Goal: Task Accomplishment & Management: Use online tool/utility

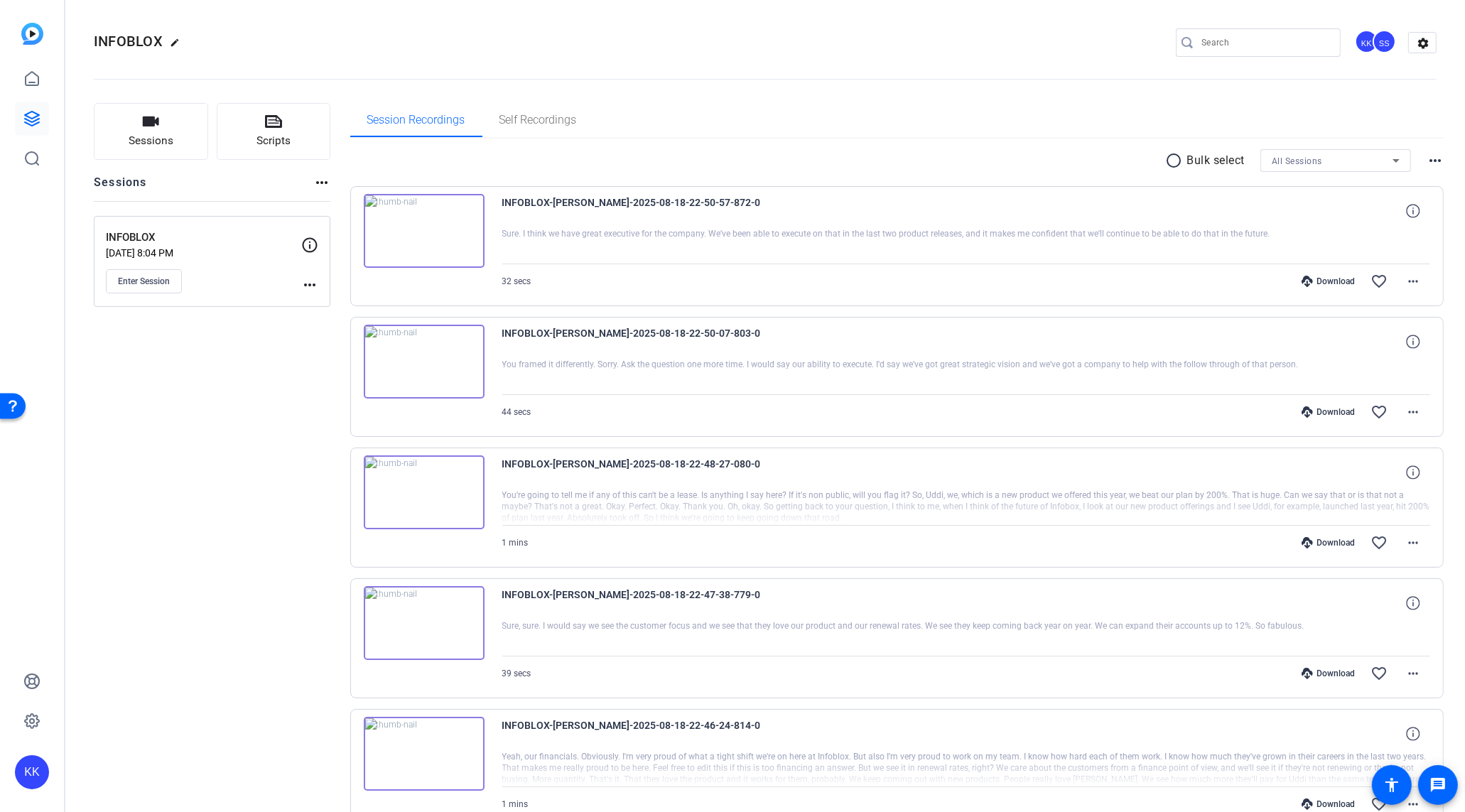
scroll to position [1926, 0]
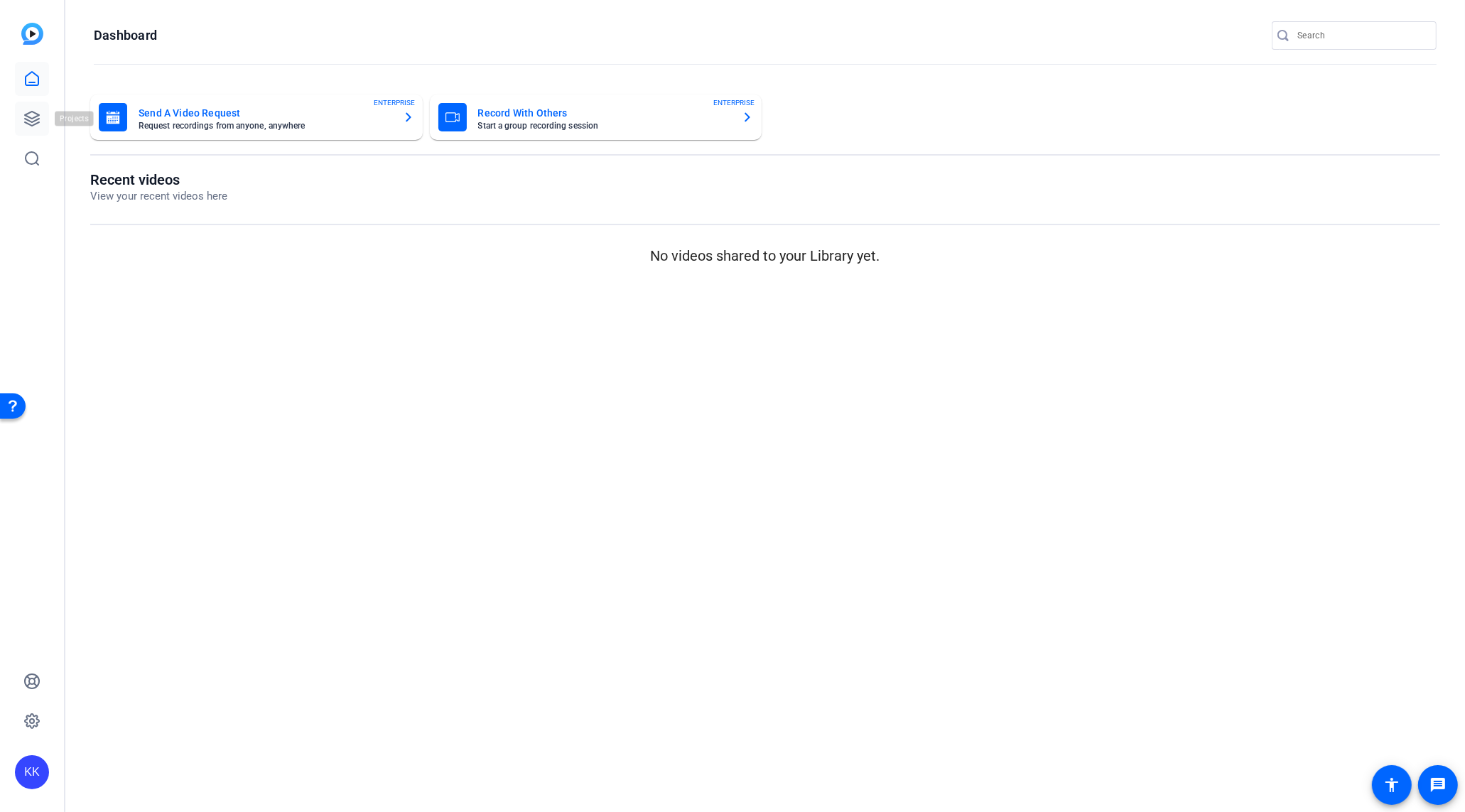
click at [23, 113] on link at bounding box center [32, 118] width 34 height 34
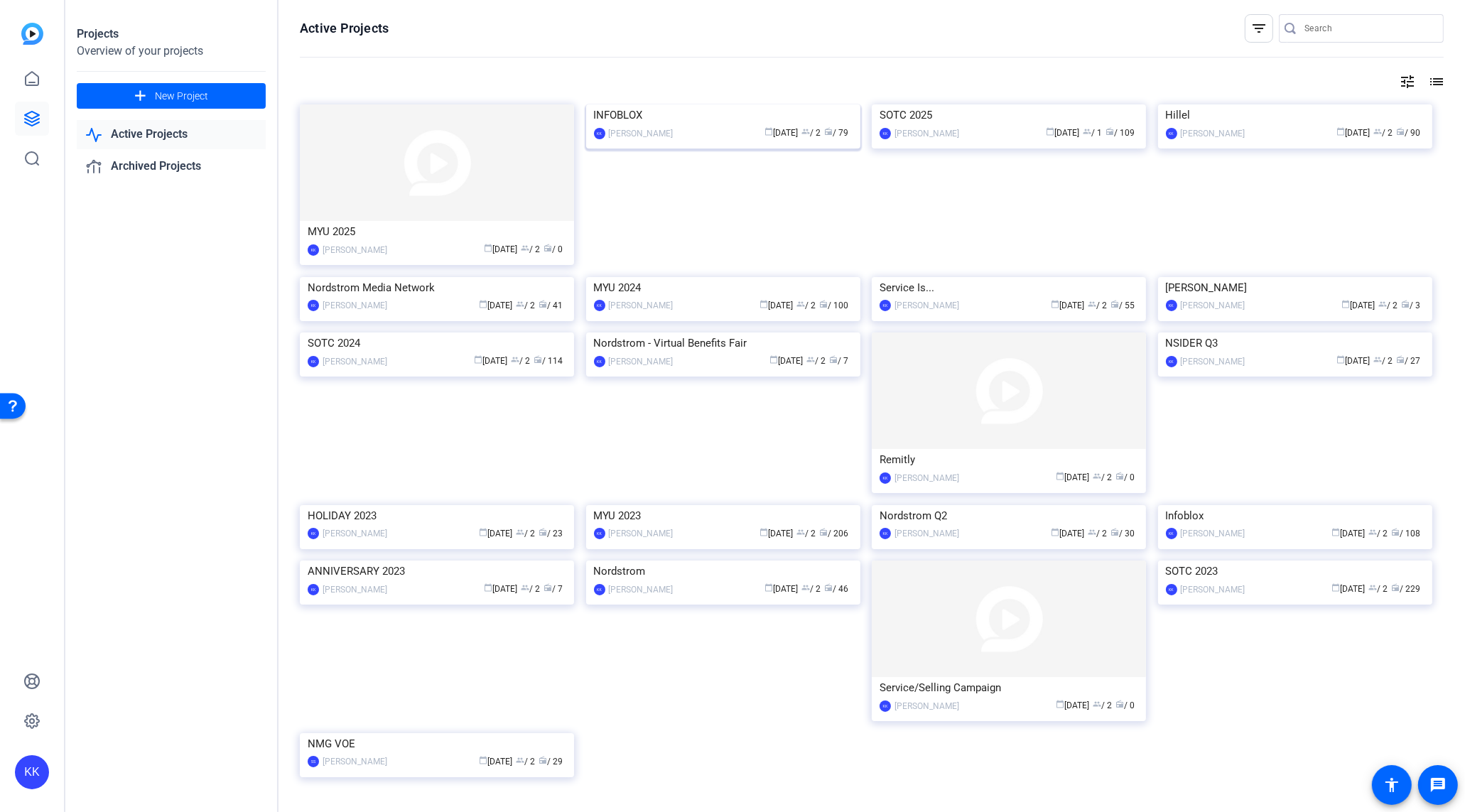
click at [715, 104] on img at bounding box center [723, 104] width 274 height 0
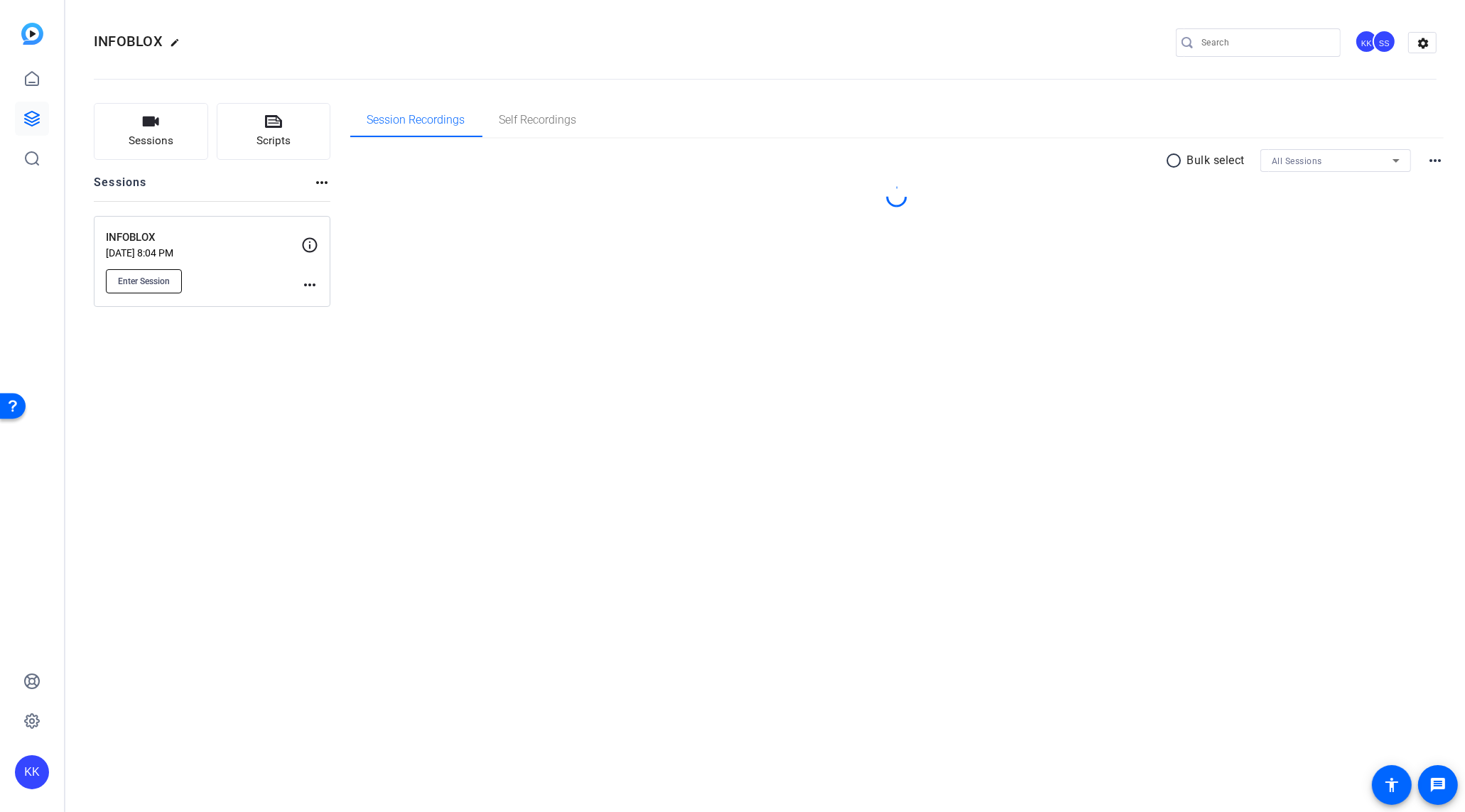
click at [174, 277] on button "Enter Session" at bounding box center [143, 281] width 76 height 24
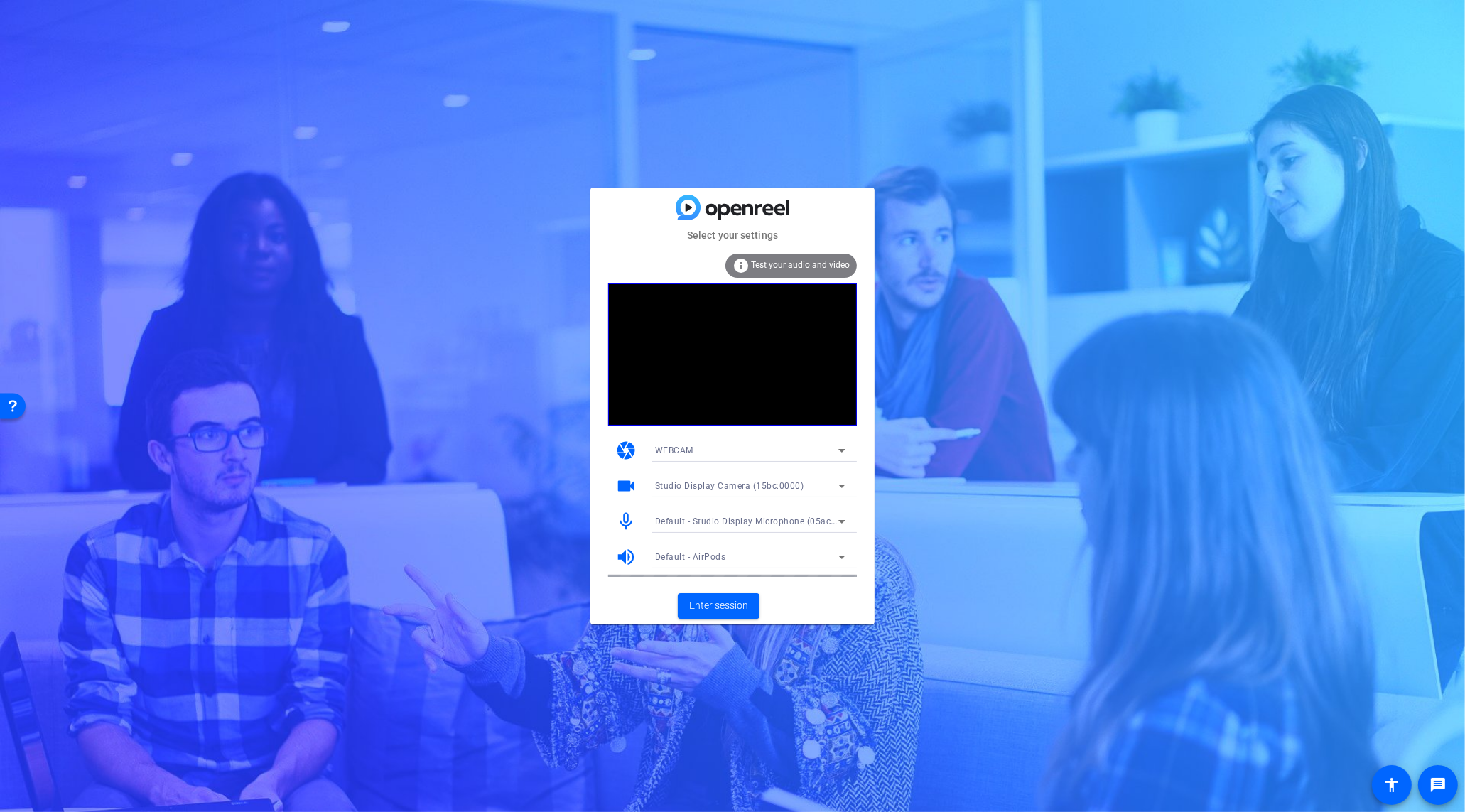
click at [760, 526] on div "Default - Studio Display Microphone (05ac:1114)" at bounding box center [747, 520] width 183 height 18
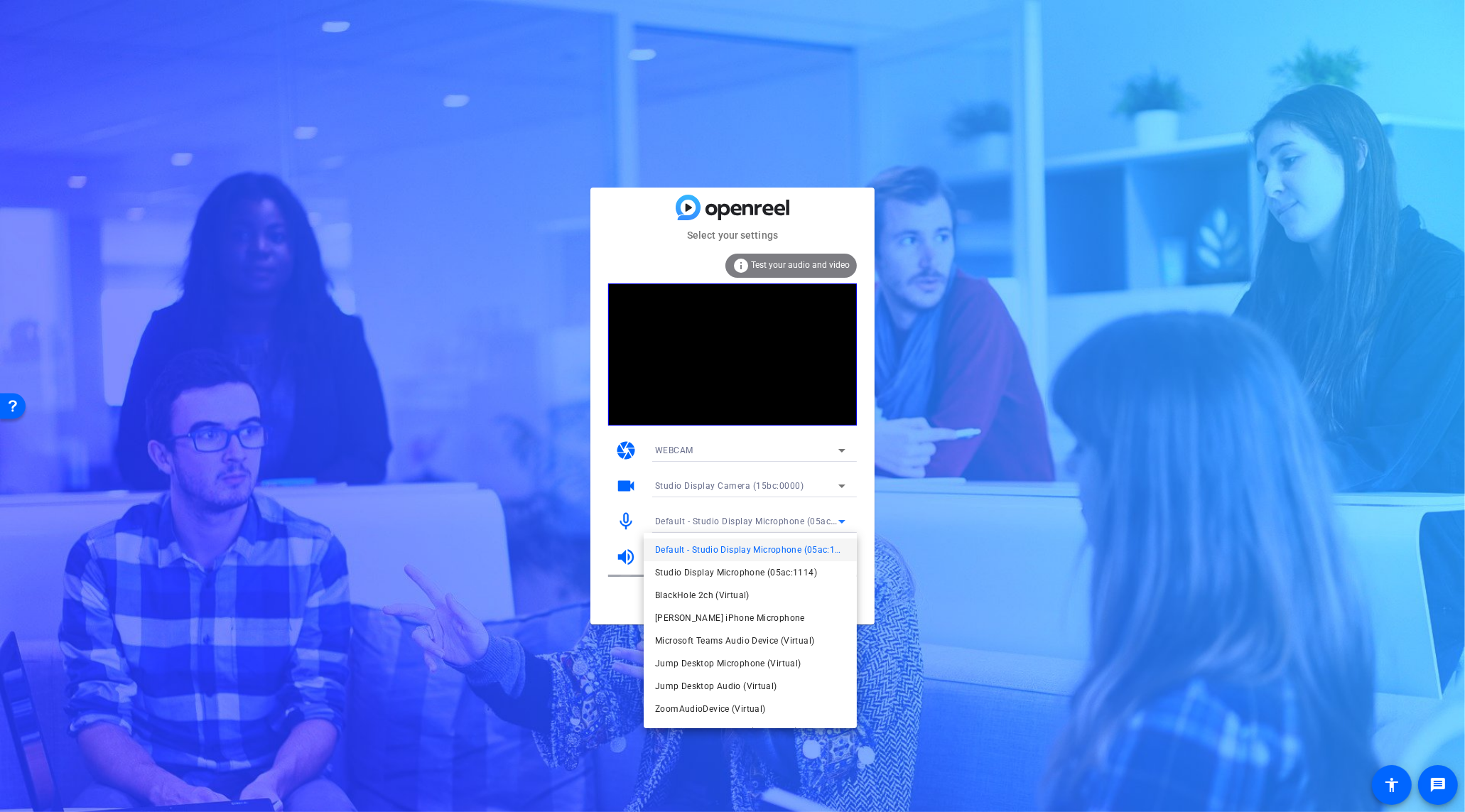
click at [760, 526] on div at bounding box center [732, 406] width 1465 height 812
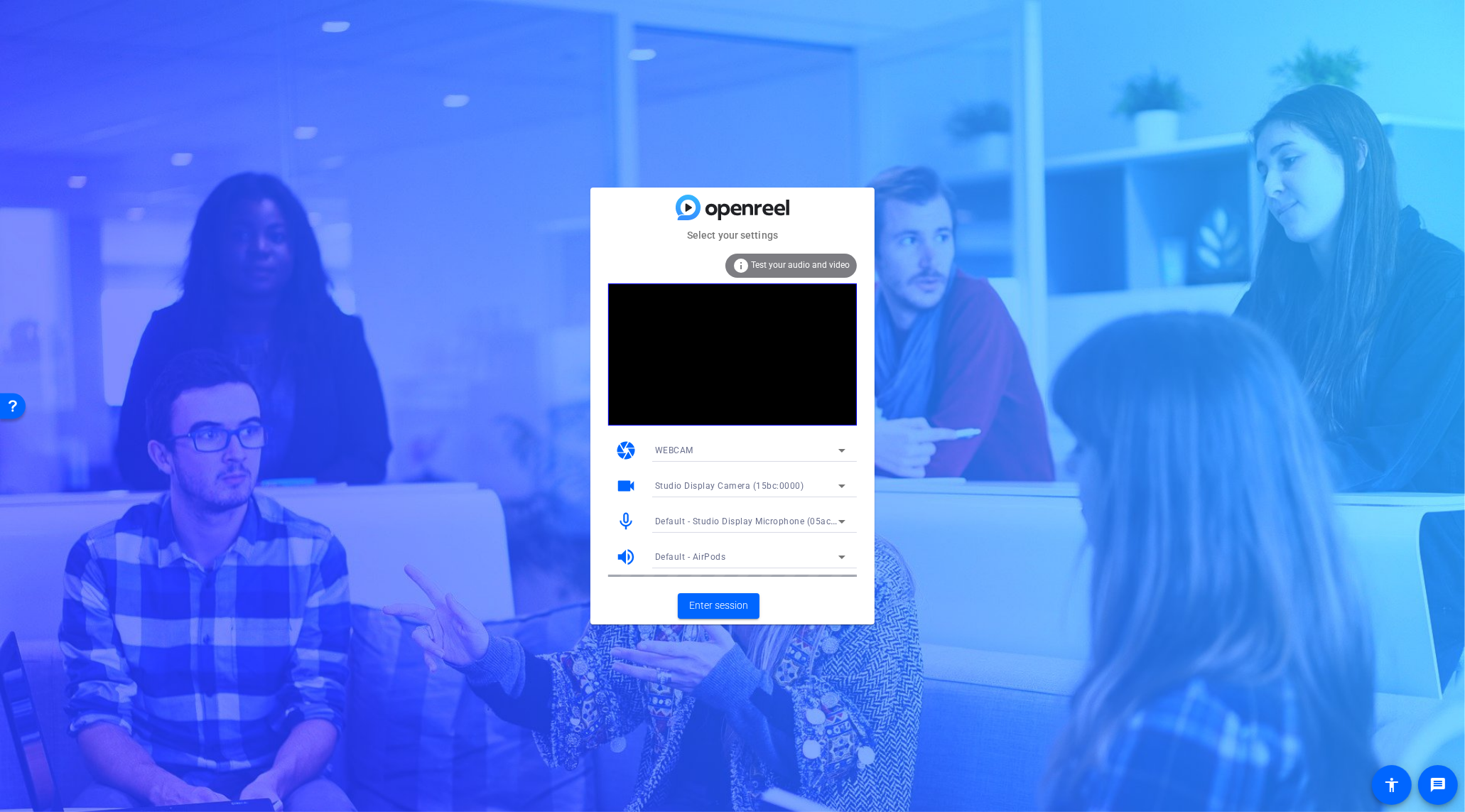
click at [759, 542] on div at bounding box center [750, 540] width 213 height 16
click at [759, 555] on div "Default - AirPods" at bounding box center [747, 556] width 183 height 18
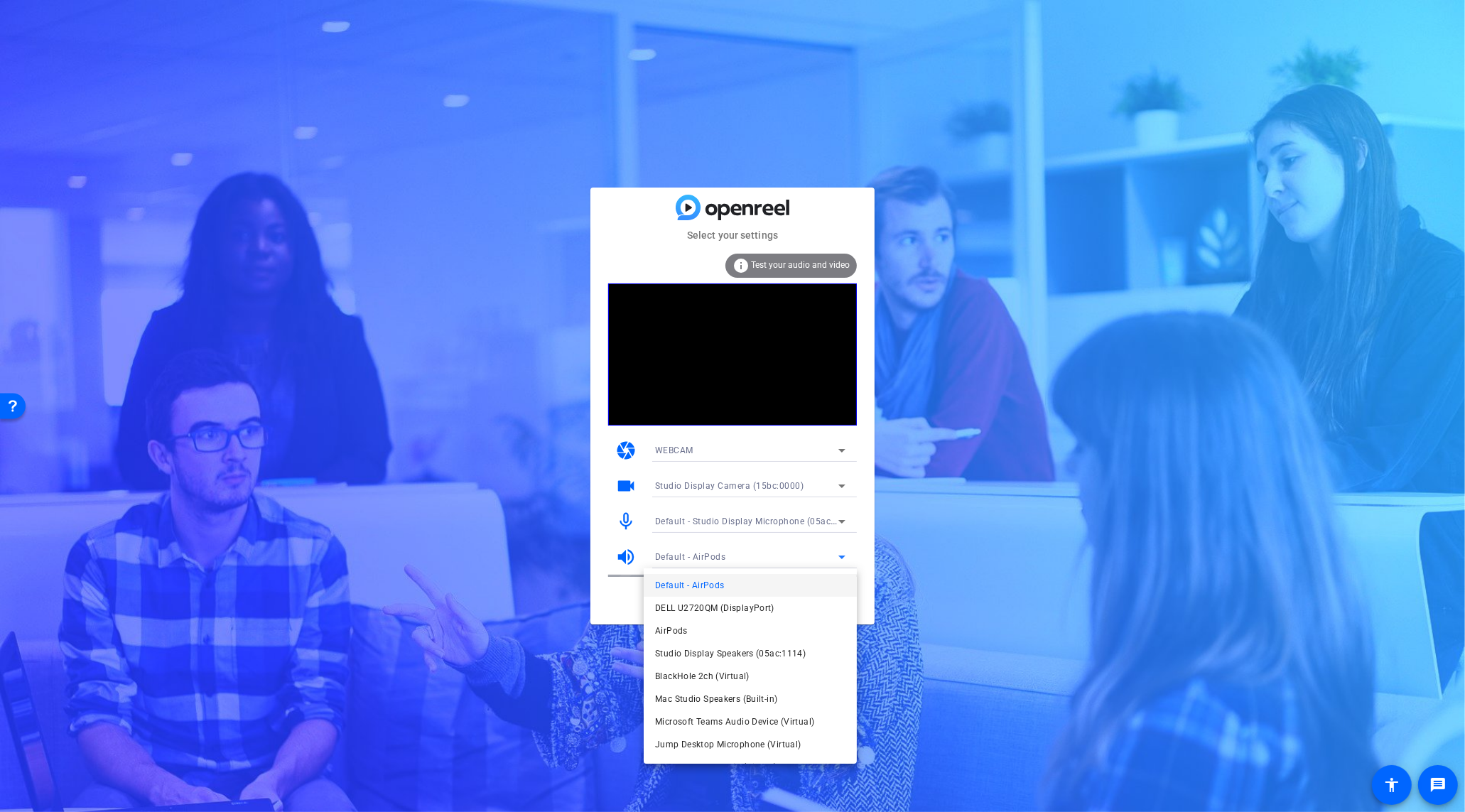
click at [759, 555] on div at bounding box center [732, 406] width 1465 height 812
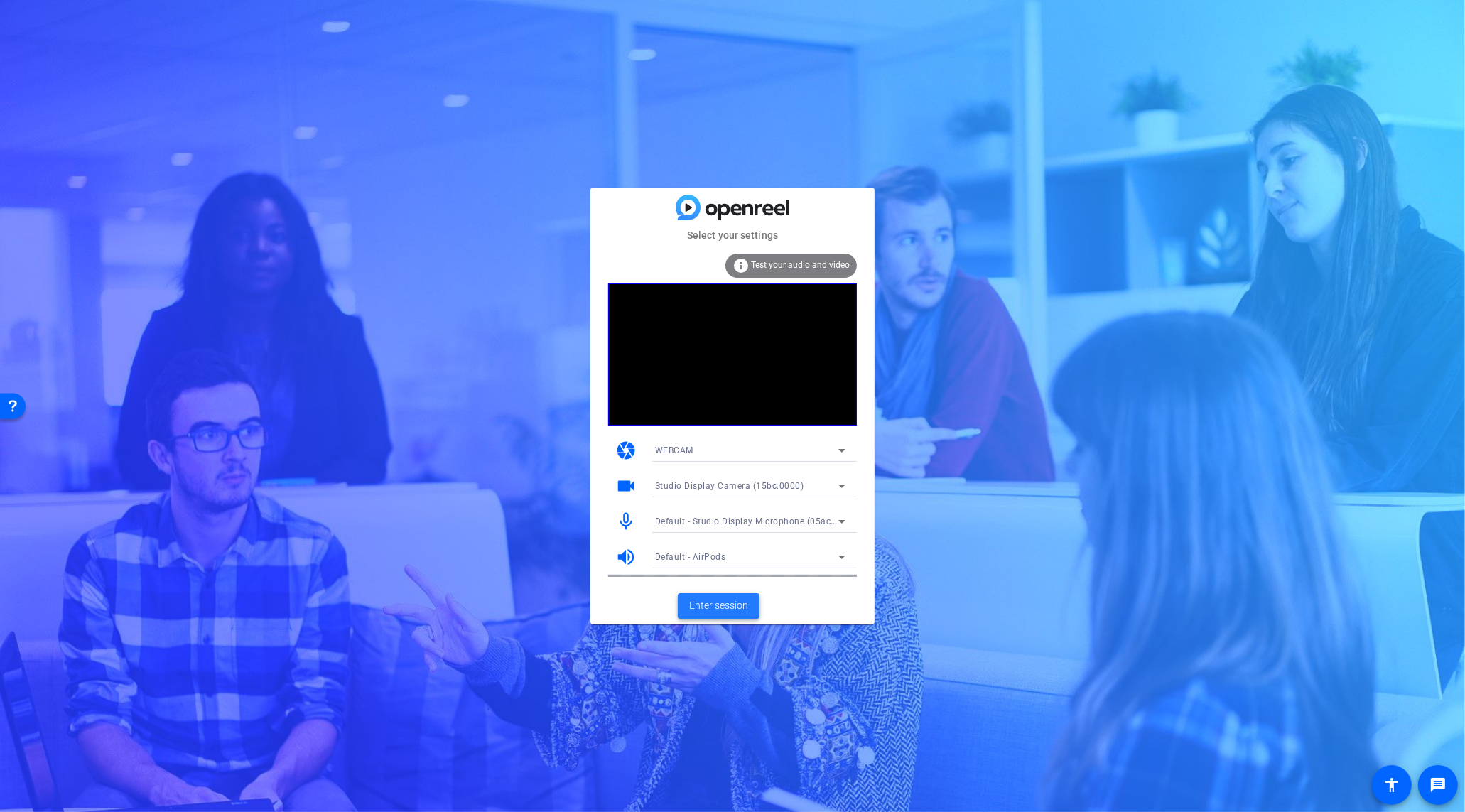
click at [740, 601] on span "Enter session" at bounding box center [719, 606] width 59 height 15
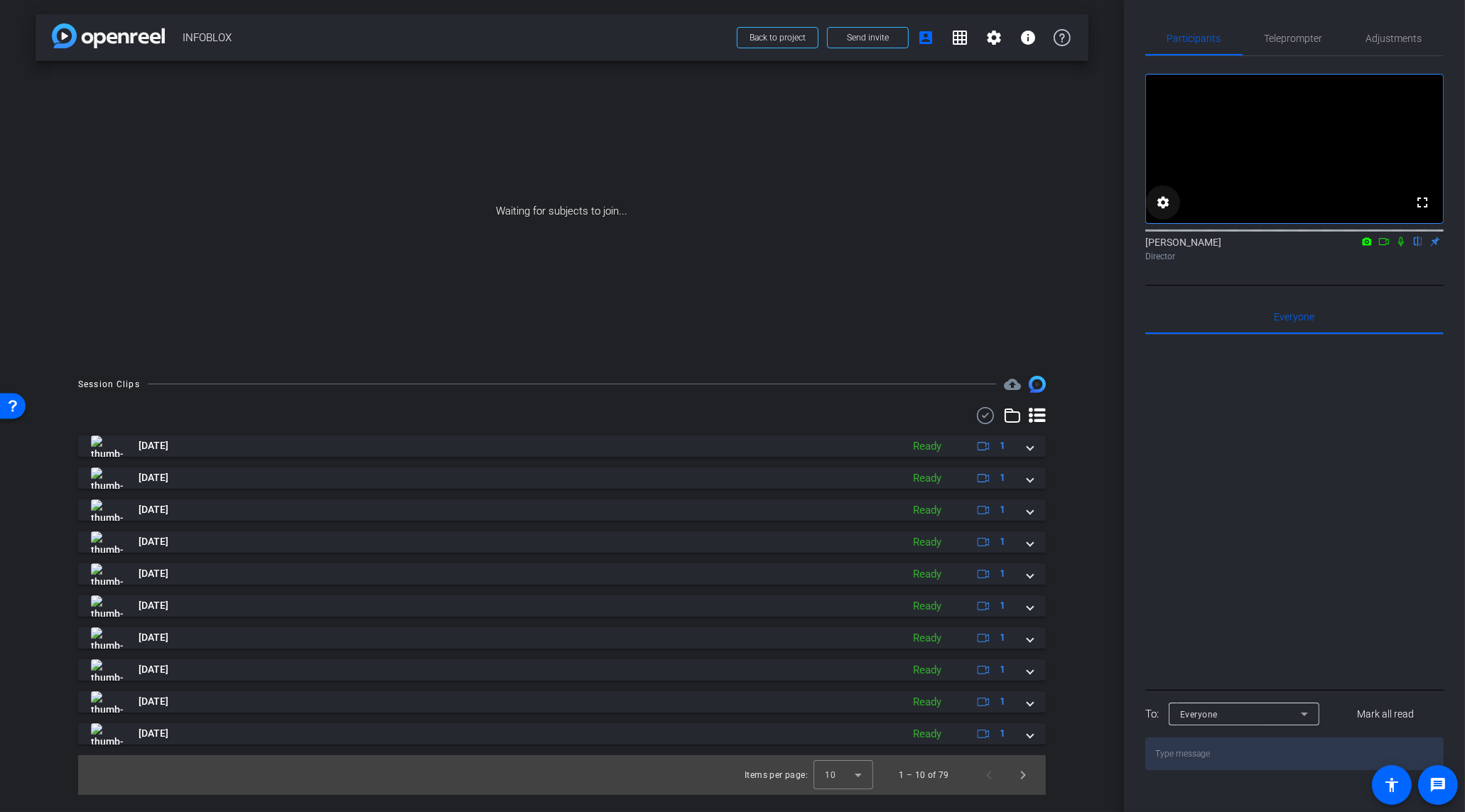
click at [1162, 211] on mat-icon "settings" at bounding box center [1163, 203] width 17 height 17
click at [1257, 293] on icon at bounding box center [1257, 294] width 8 height 3
click at [1257, 293] on div at bounding box center [732, 406] width 1465 height 812
click at [1382, 322] on div at bounding box center [732, 406] width 1465 height 812
click at [1403, 247] on icon at bounding box center [1401, 242] width 6 height 9
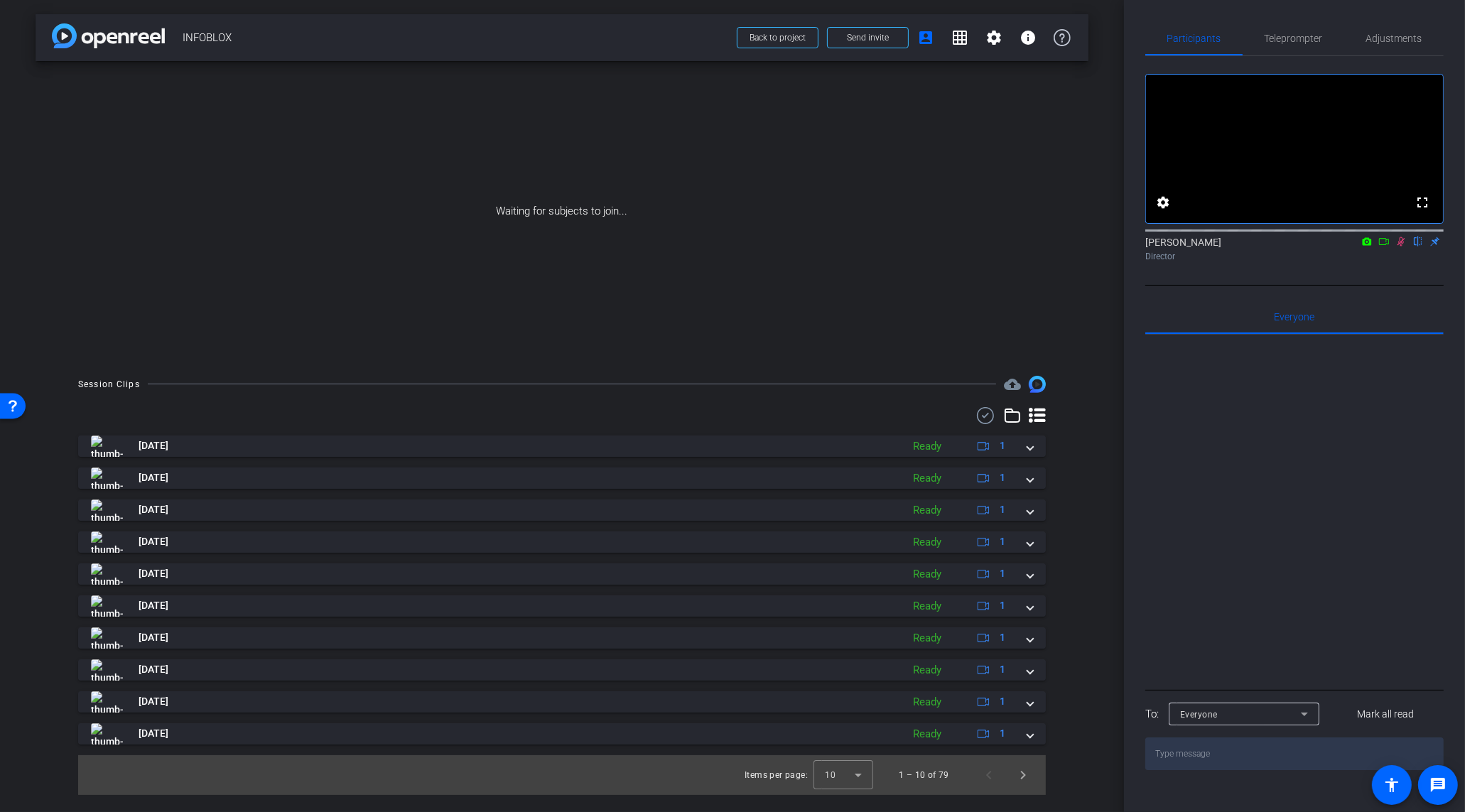
click at [1403, 247] on icon at bounding box center [1401, 242] width 8 height 9
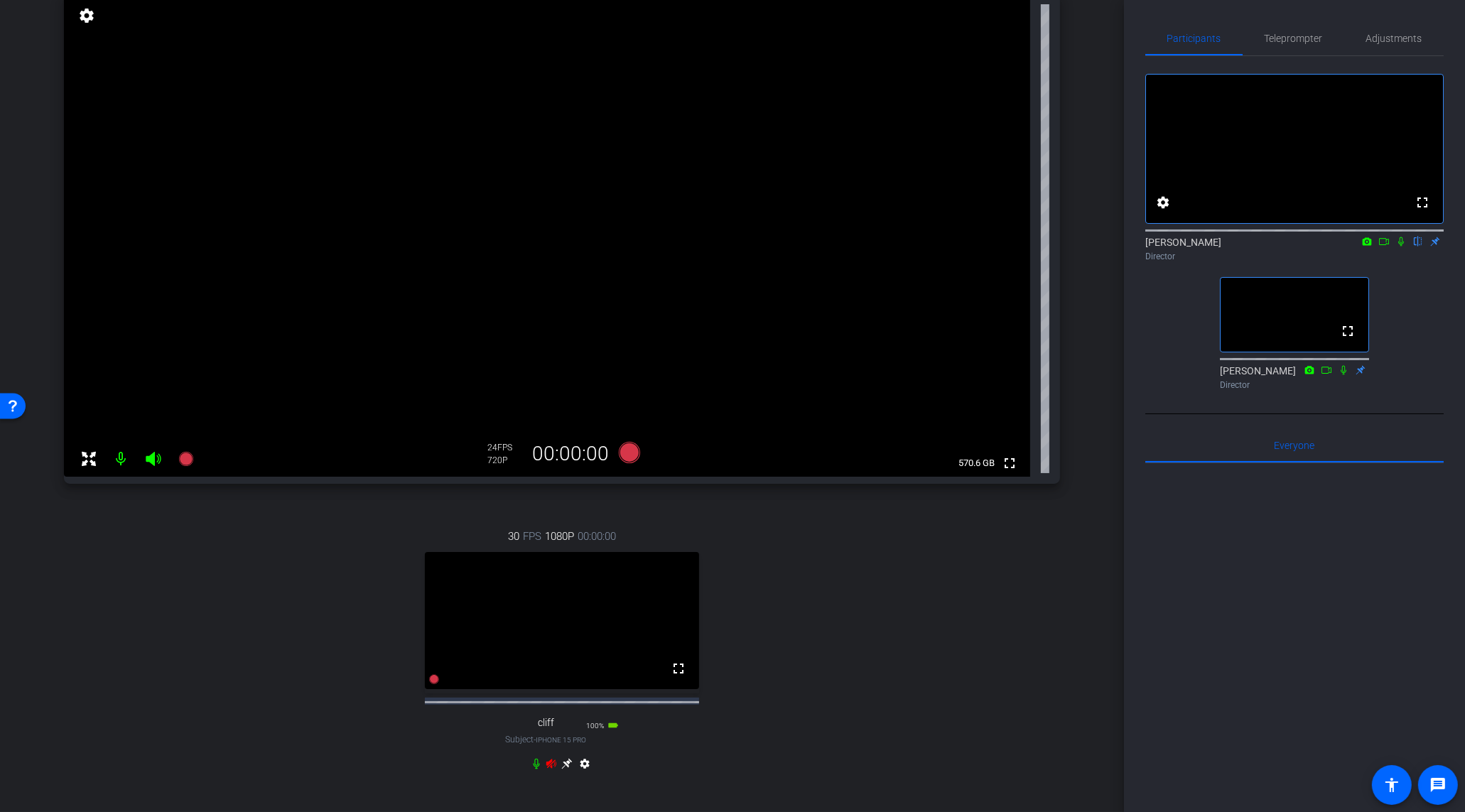
scroll to position [117, 0]
click at [551, 767] on icon at bounding box center [551, 762] width 10 height 9
click at [1296, 41] on span "Teleprompter" at bounding box center [1294, 38] width 58 height 10
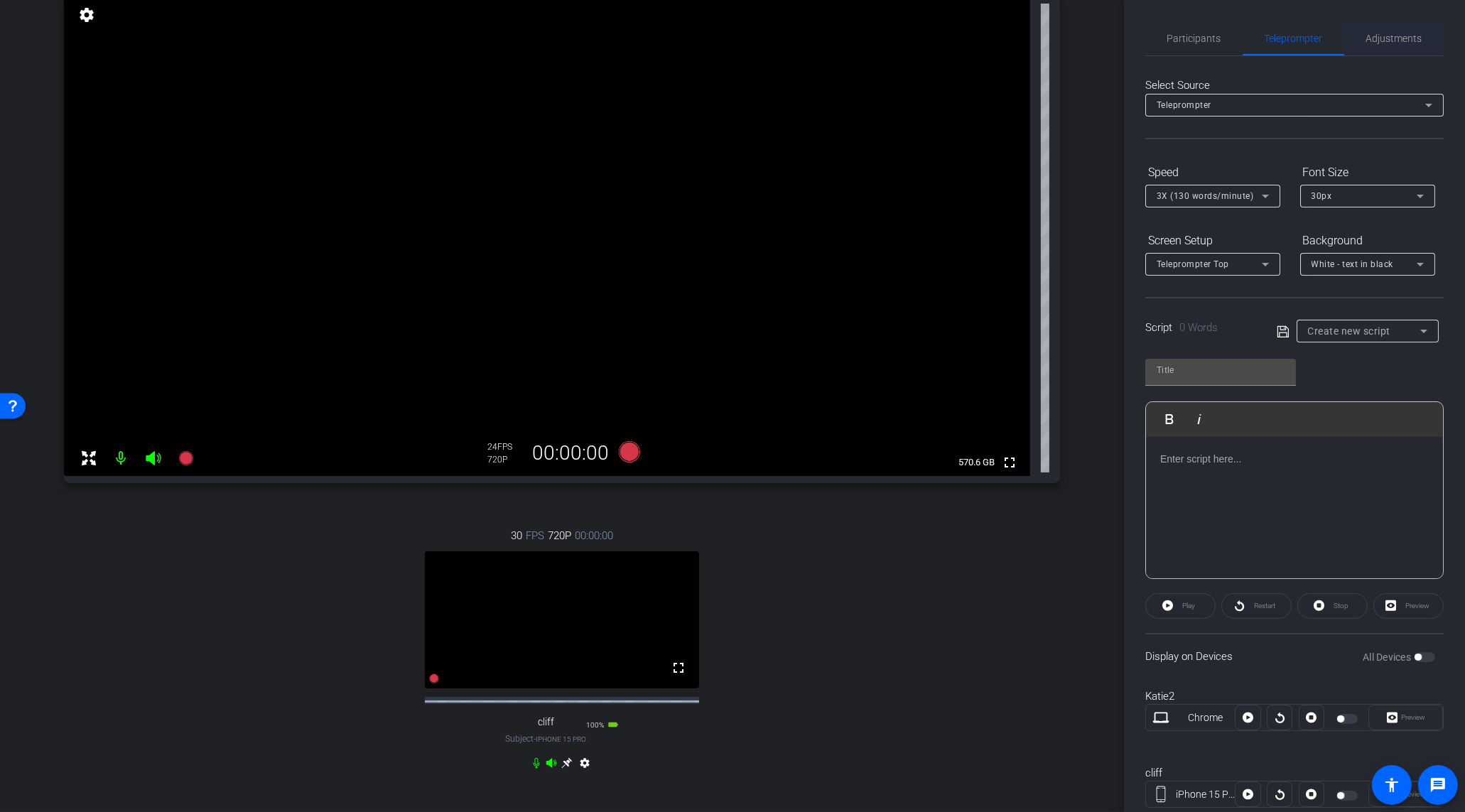
click at [1384, 44] on span "Adjustments" at bounding box center [1394, 38] width 56 height 34
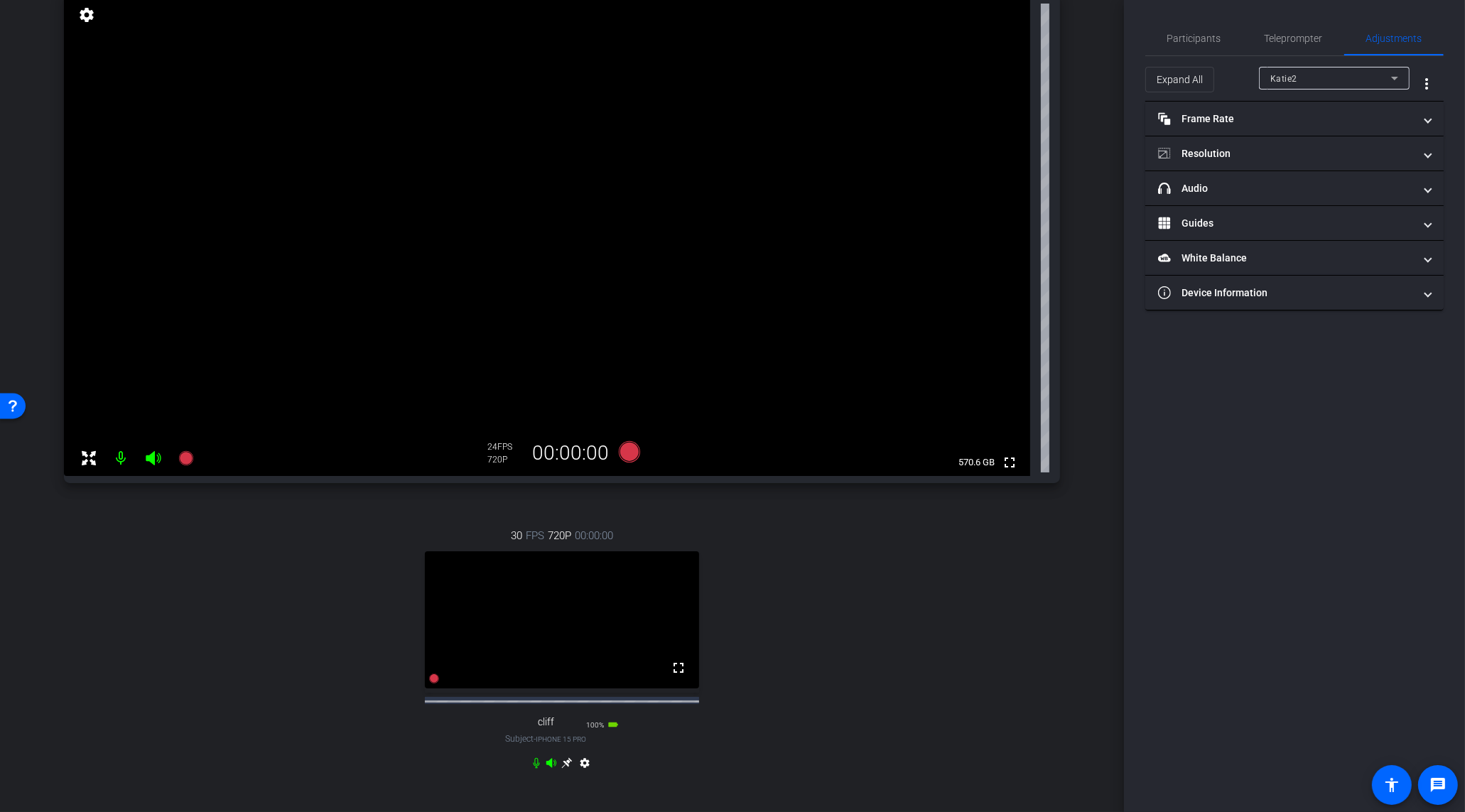
click at [1291, 79] on span "Katie2" at bounding box center [1284, 79] width 27 height 10
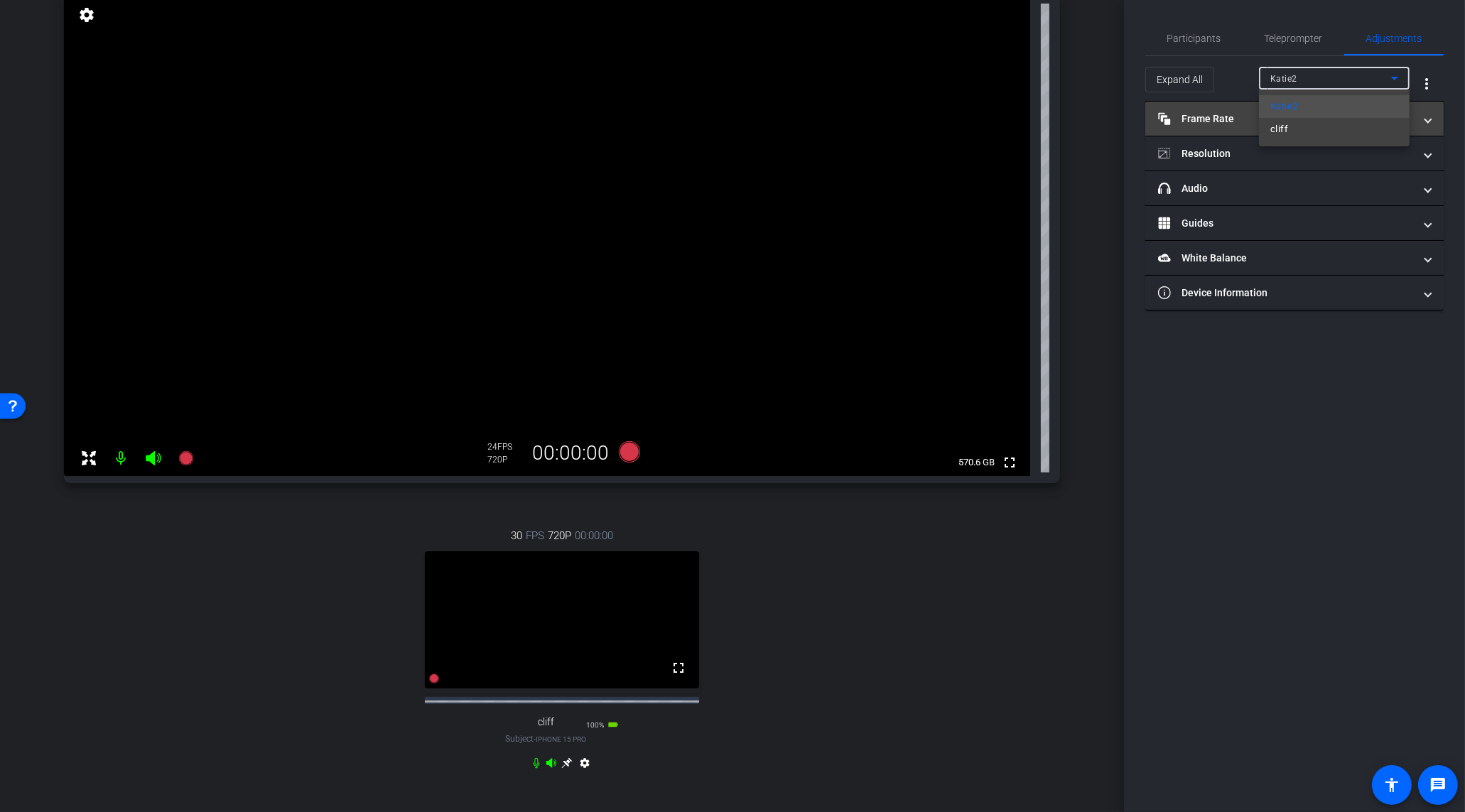
click at [1291, 122] on mat-option "cliff" at bounding box center [1334, 128] width 151 height 23
type input "1000"
click at [1278, 120] on mat-panel-title "Frame Rate Frame Rate" at bounding box center [1286, 119] width 256 height 15
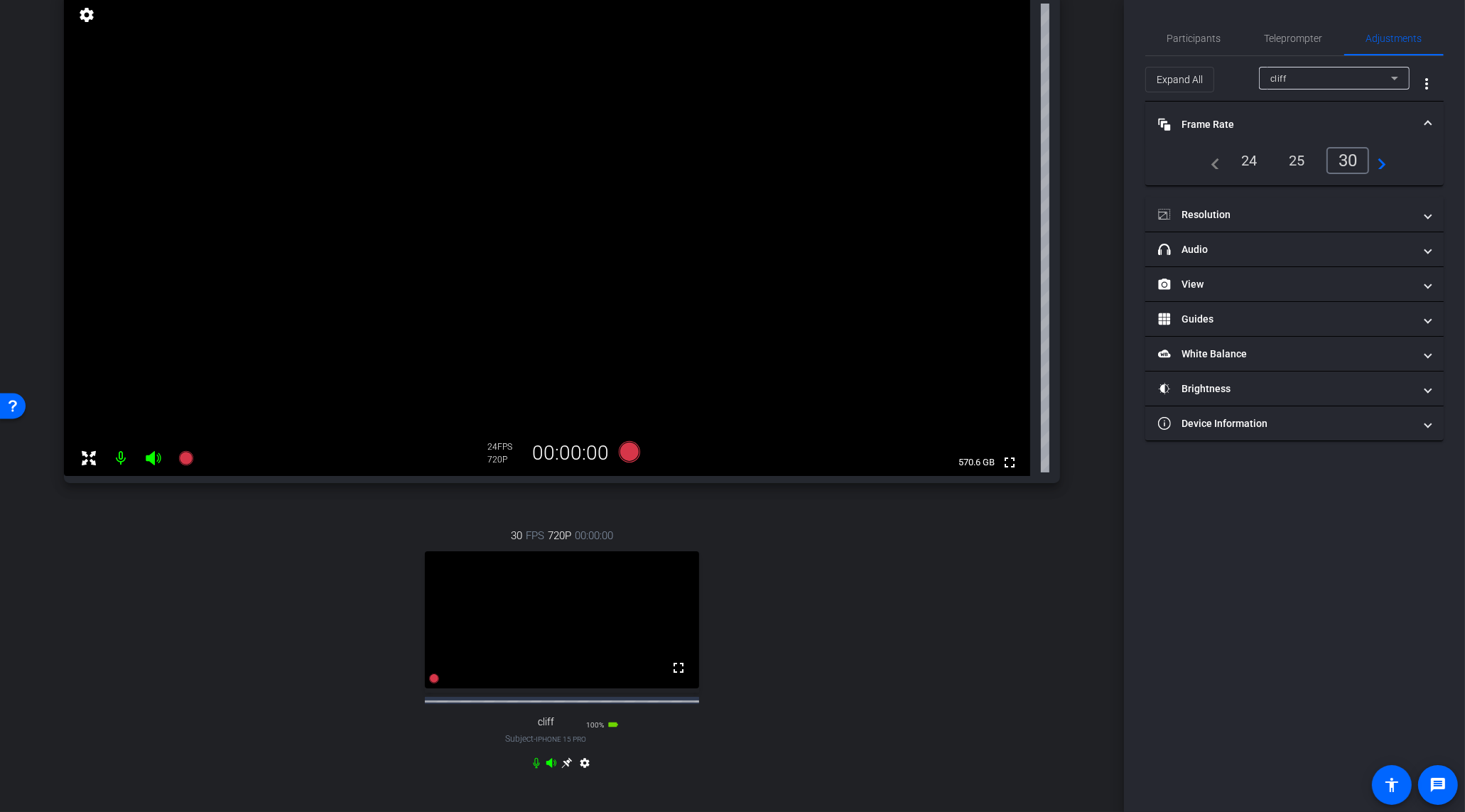
click at [1240, 152] on div "24" at bounding box center [1249, 160] width 38 height 24
click at [1238, 203] on mat-expansion-panel-header "Resolution" at bounding box center [1295, 214] width 299 height 34
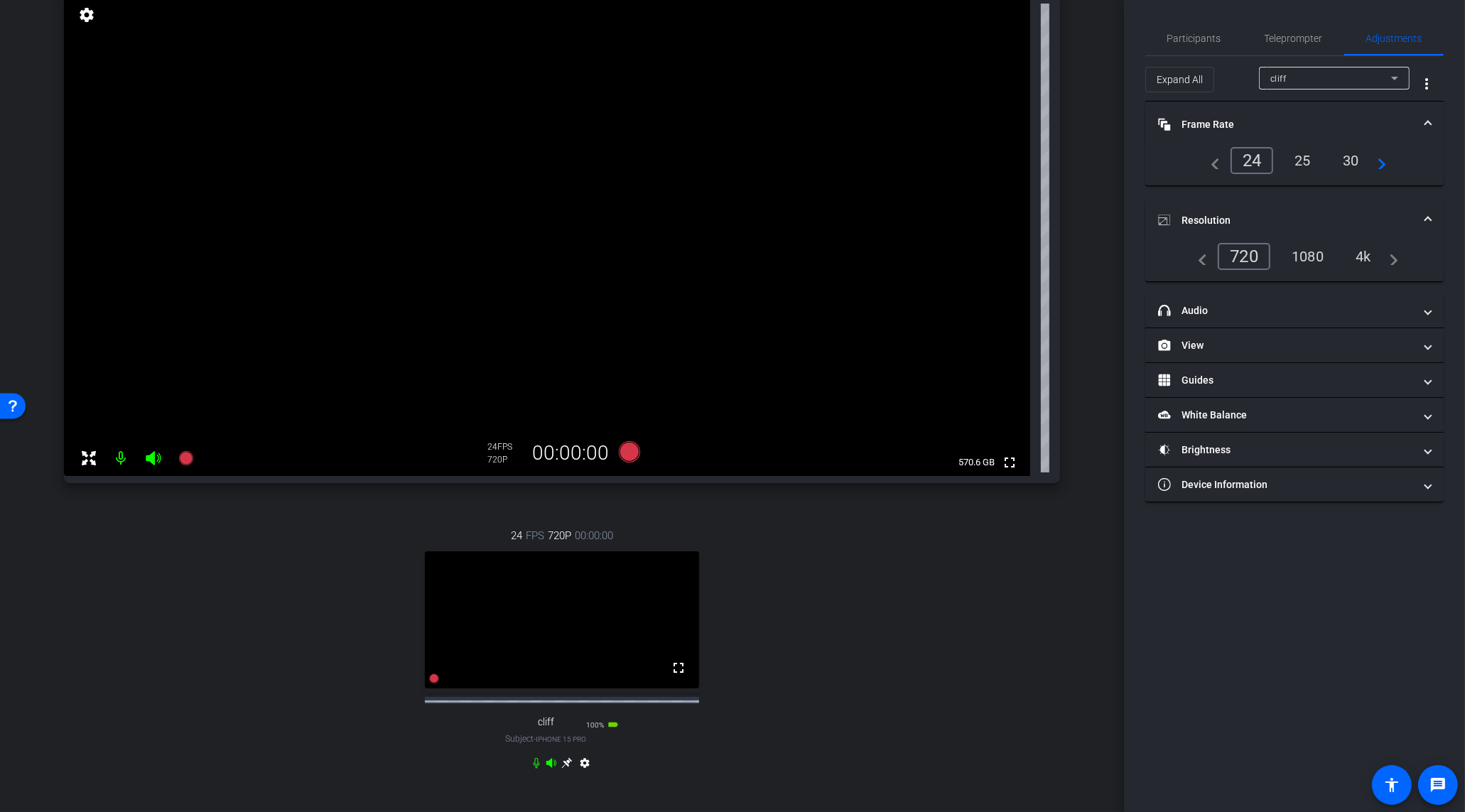
click at [1357, 255] on div "4k" at bounding box center [1363, 256] width 37 height 24
click at [566, 769] on icon at bounding box center [567, 763] width 12 height 12
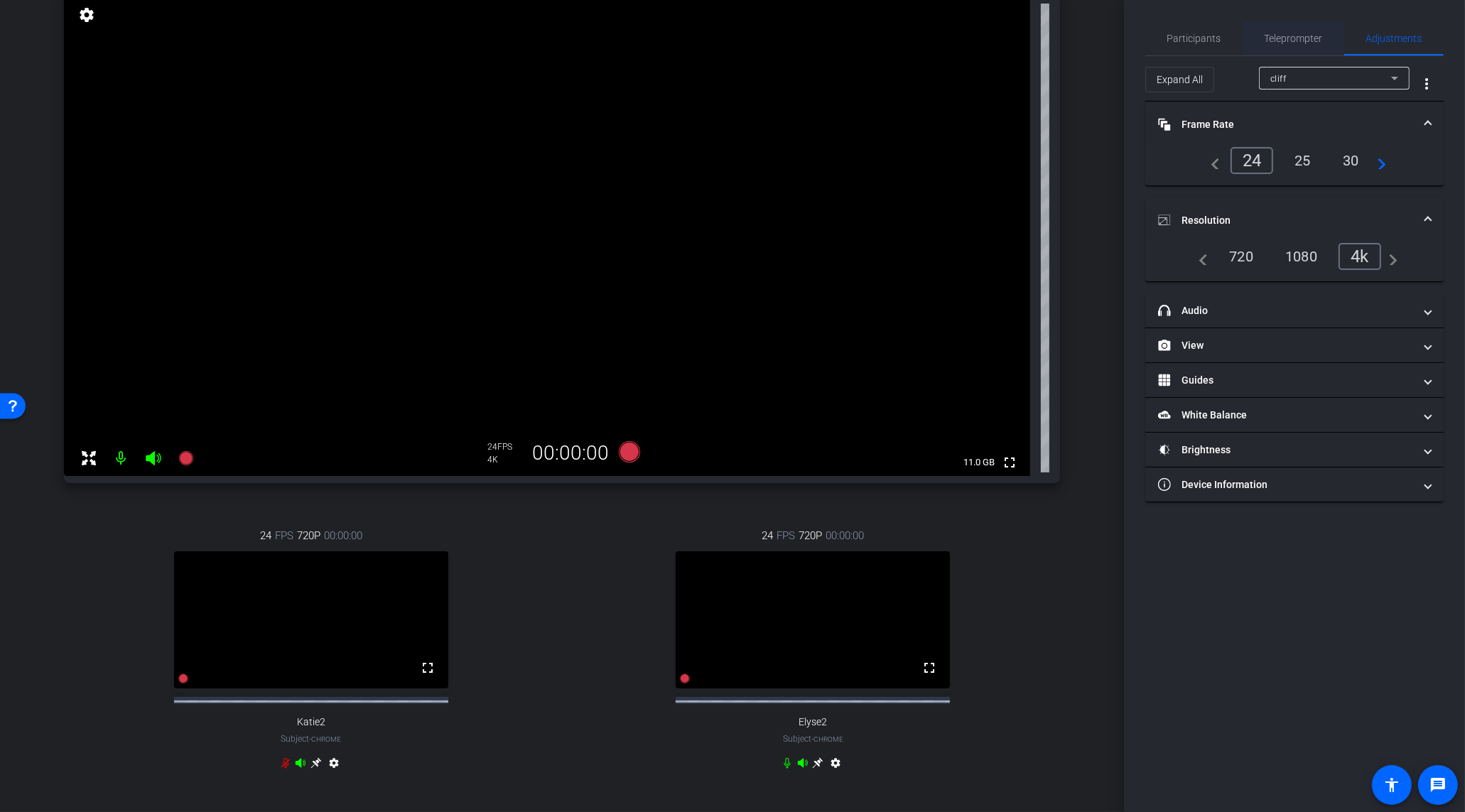
click at [1288, 40] on span "Teleprompter" at bounding box center [1294, 38] width 58 height 10
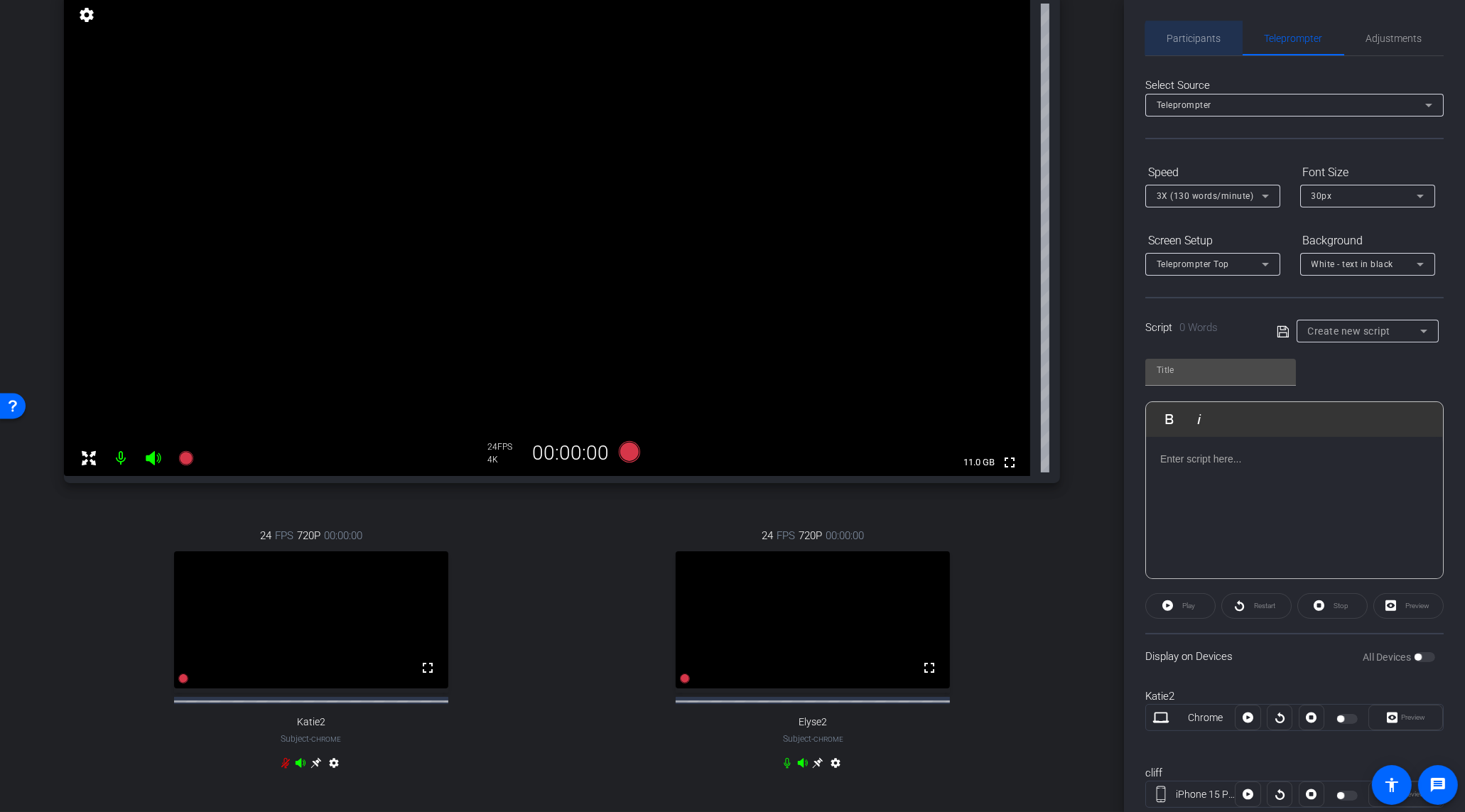
click at [1211, 44] on span "Participants" at bounding box center [1194, 38] width 54 height 34
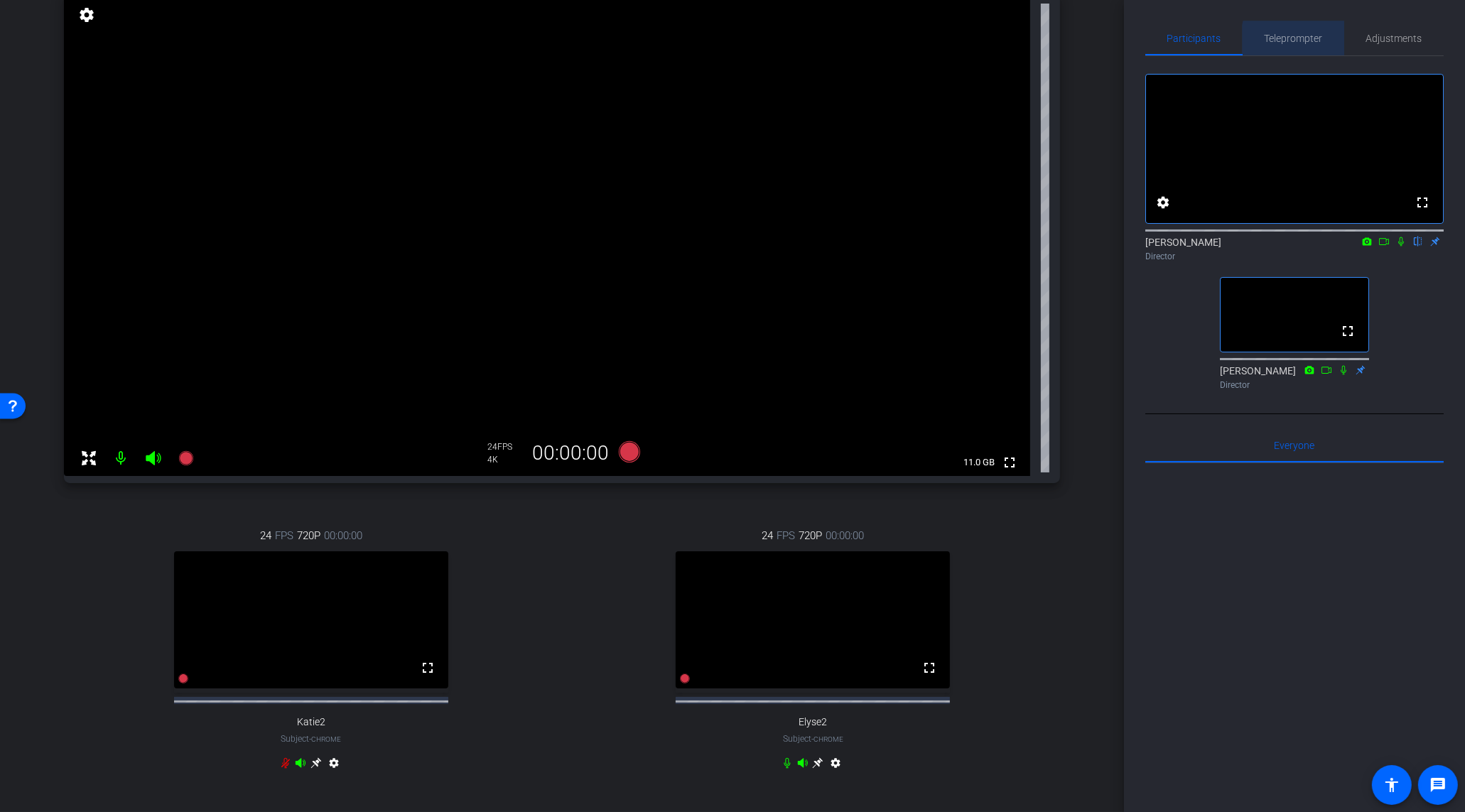
click at [1307, 42] on span "Teleprompter" at bounding box center [1294, 38] width 58 height 10
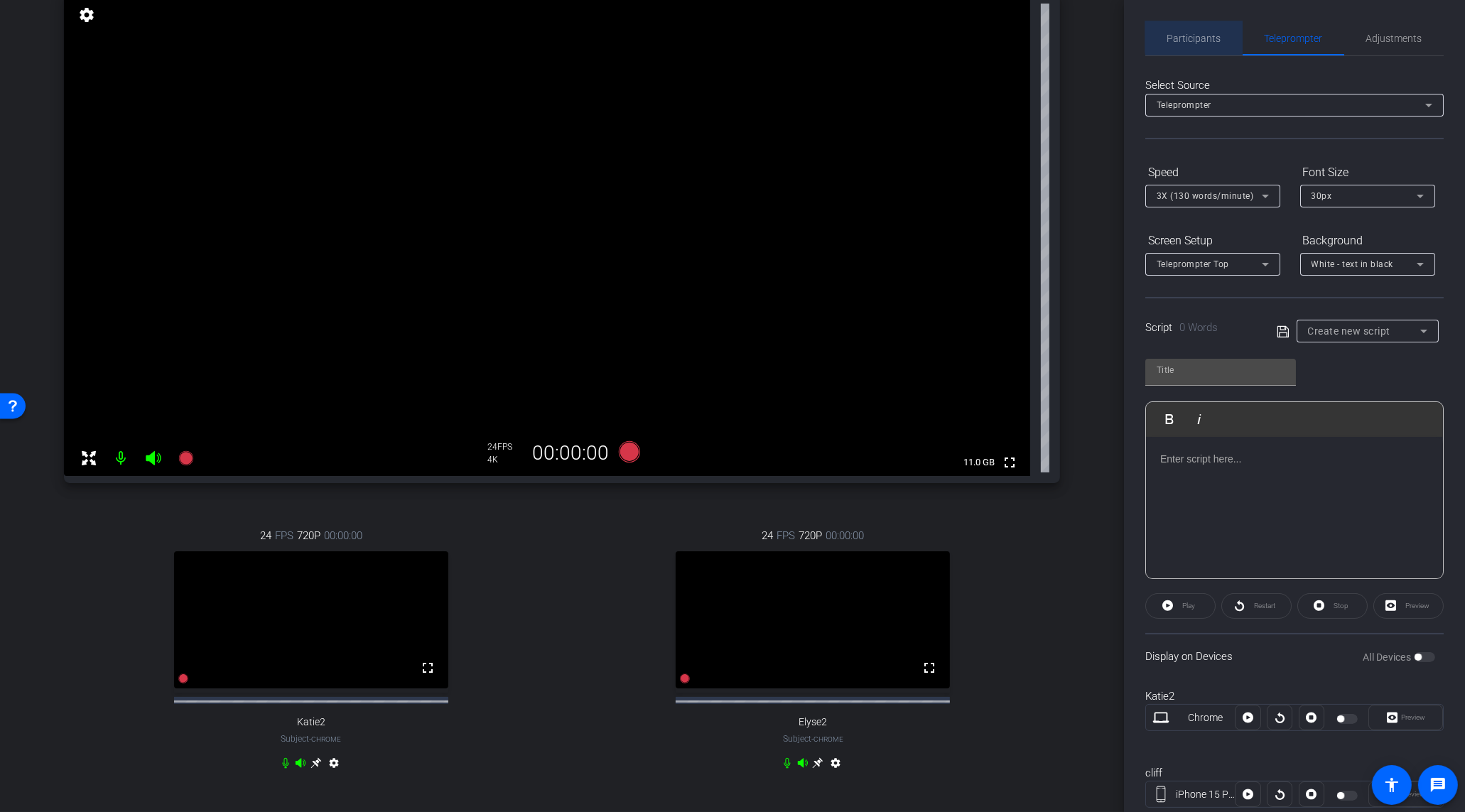
click at [1224, 37] on div "Participants" at bounding box center [1194, 38] width 98 height 34
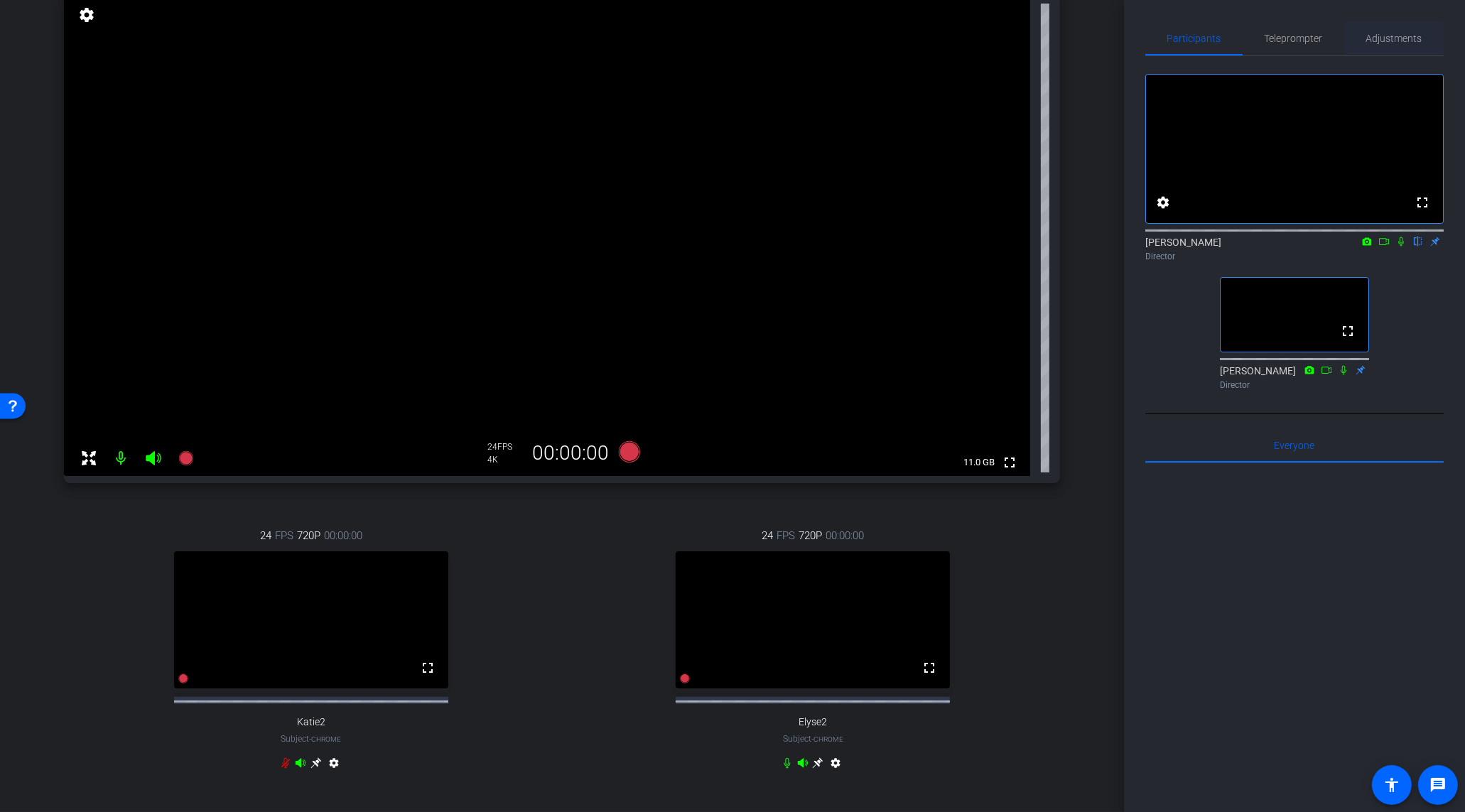
click at [1389, 40] on span "Adjustments" at bounding box center [1394, 38] width 56 height 10
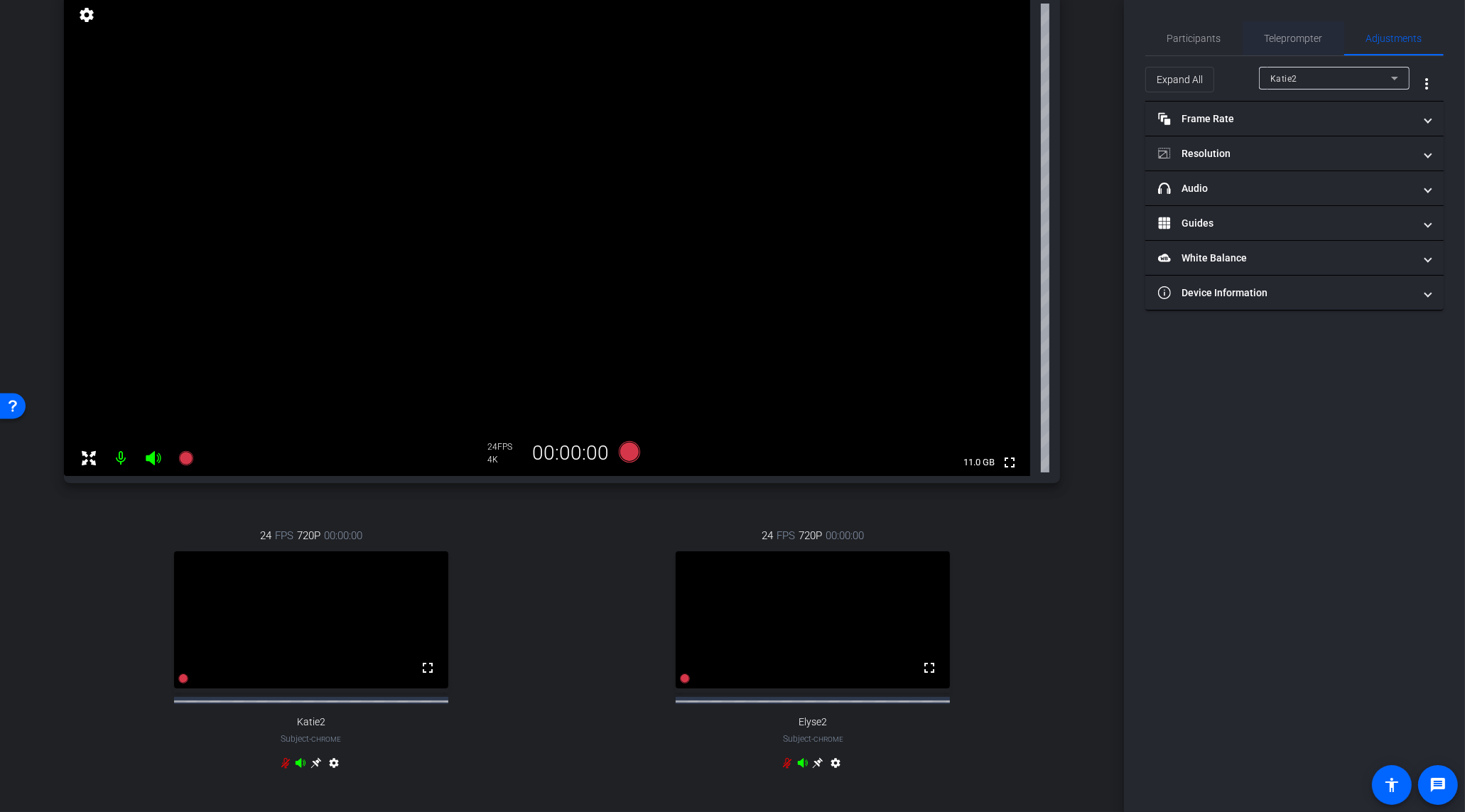
click at [1286, 44] on span "Teleprompter" at bounding box center [1294, 38] width 58 height 34
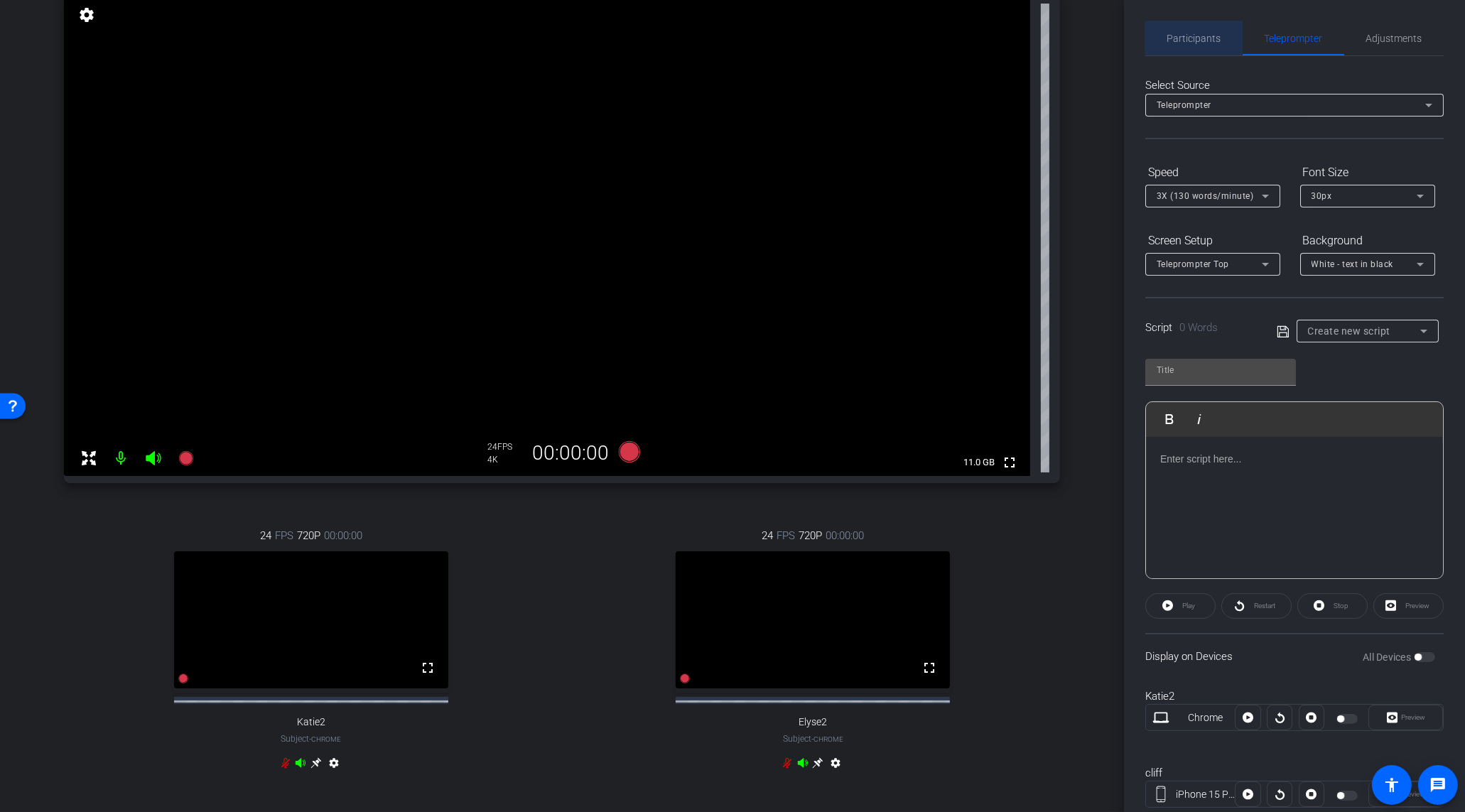
click at [1198, 43] on span "Participants" at bounding box center [1194, 38] width 54 height 10
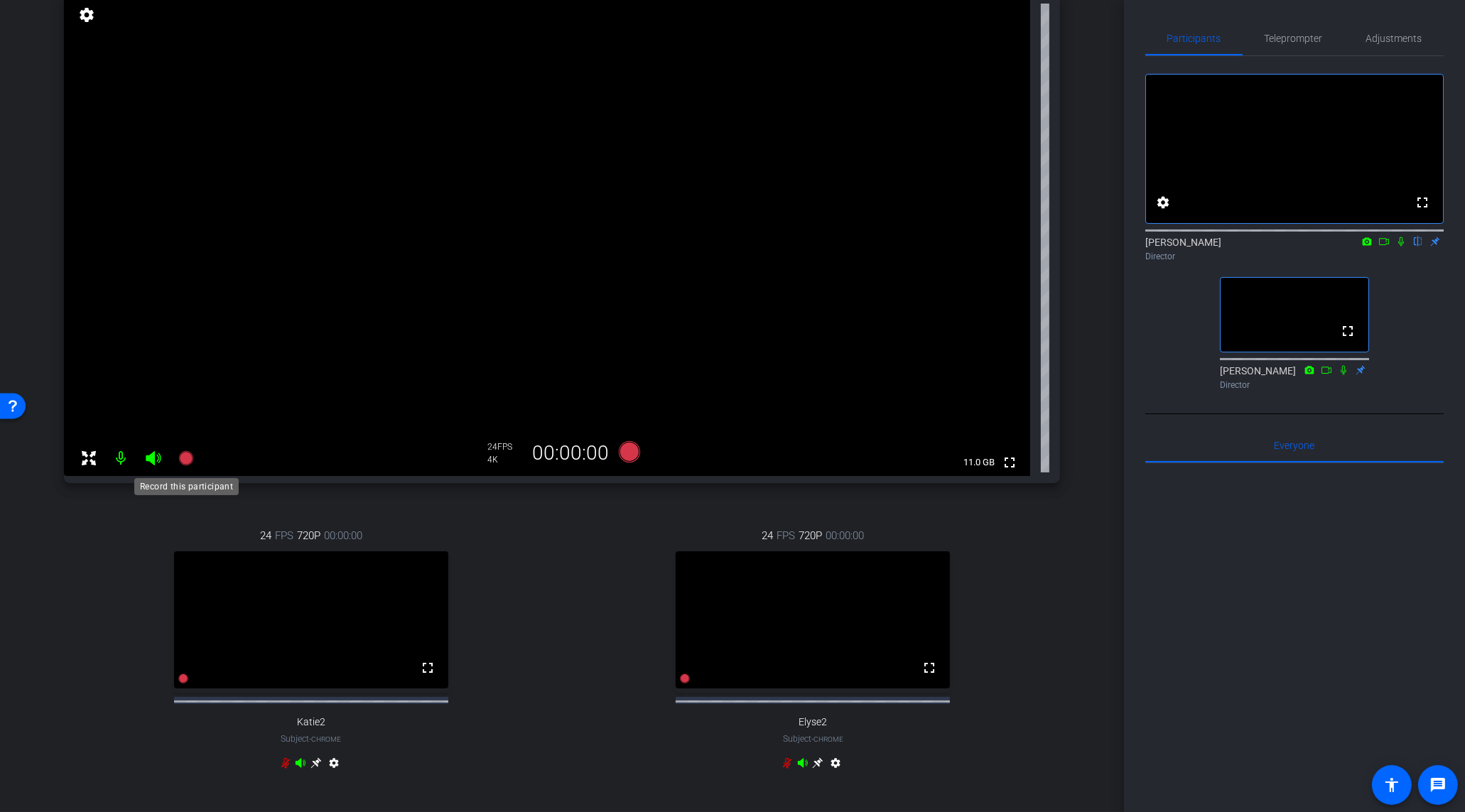
click at [192, 461] on icon at bounding box center [186, 458] width 17 height 17
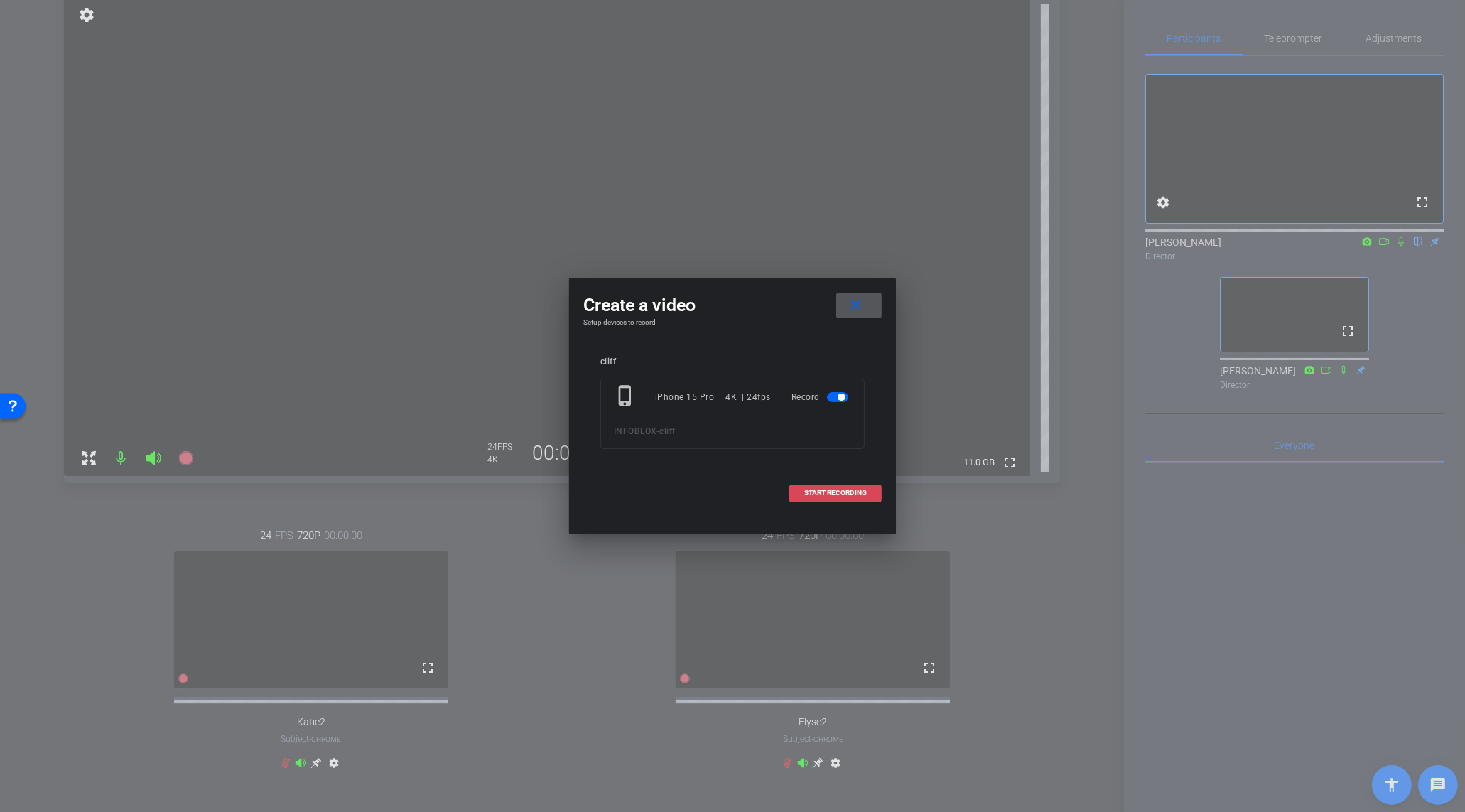
click at [842, 496] on span "START RECORDING" at bounding box center [835, 493] width 63 height 8
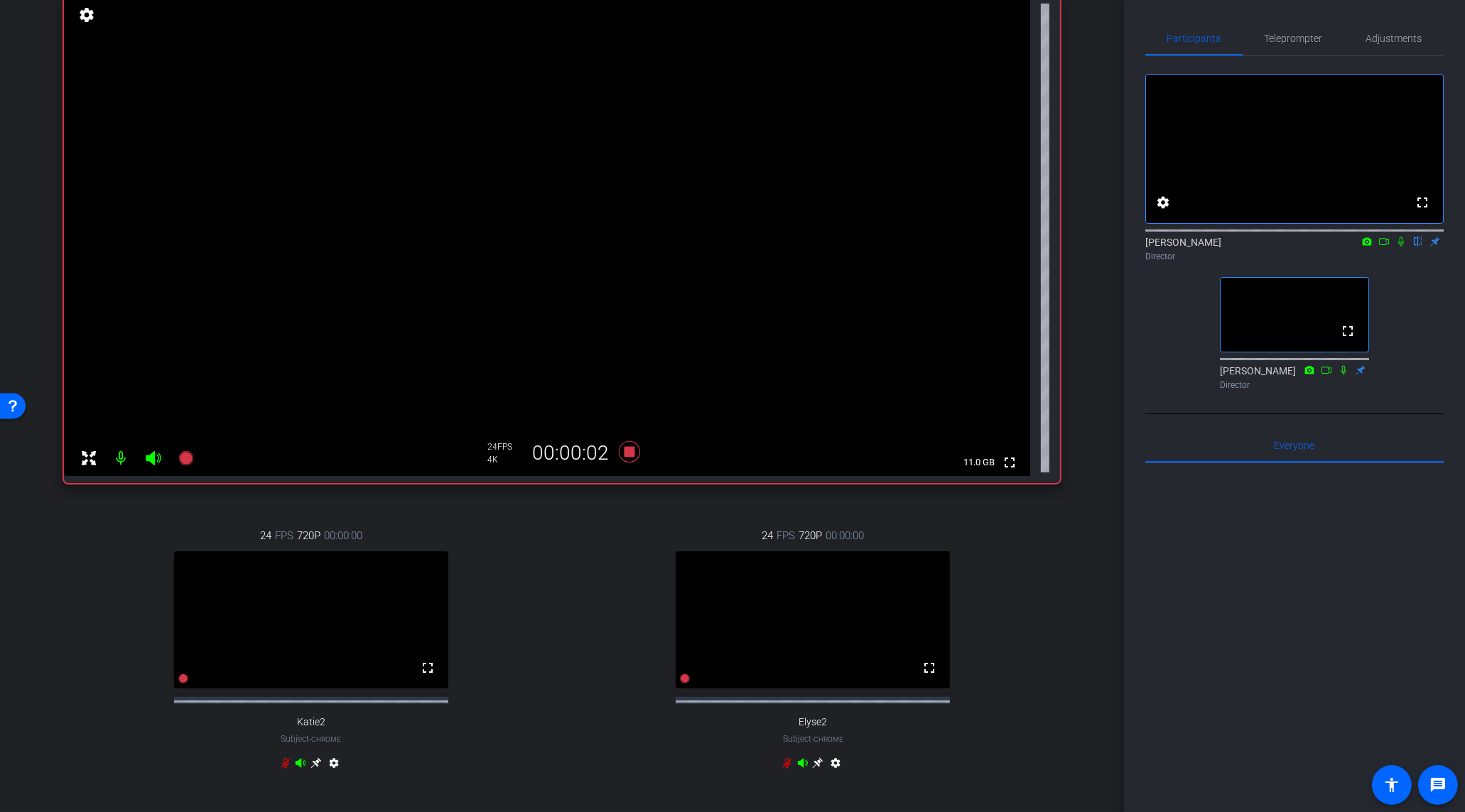
click at [1397, 247] on icon at bounding box center [1402, 242] width 12 height 10
click at [1382, 247] on icon at bounding box center [1384, 242] width 12 height 10
click at [634, 452] on icon at bounding box center [630, 452] width 22 height 22
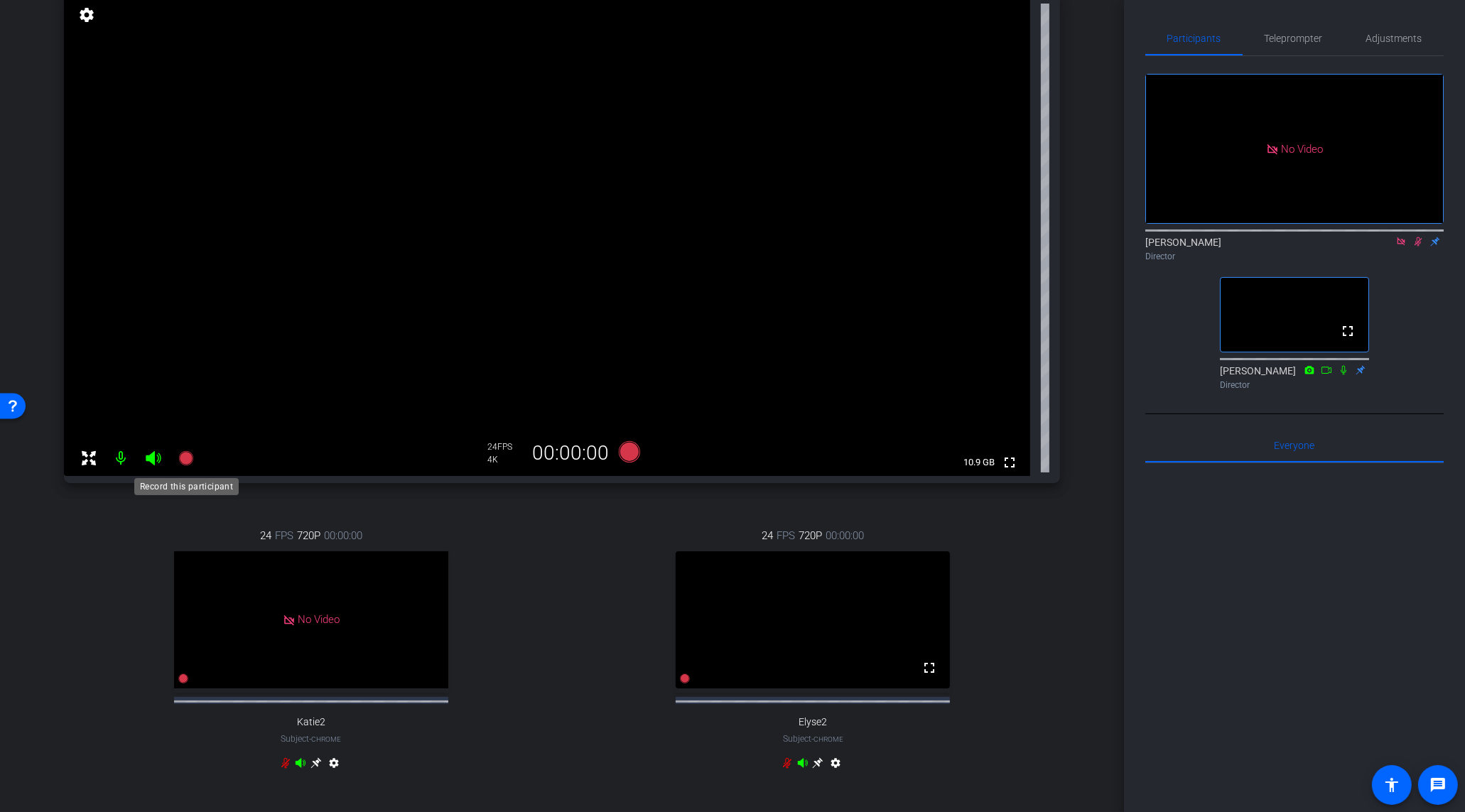
click at [191, 461] on icon at bounding box center [185, 458] width 14 height 14
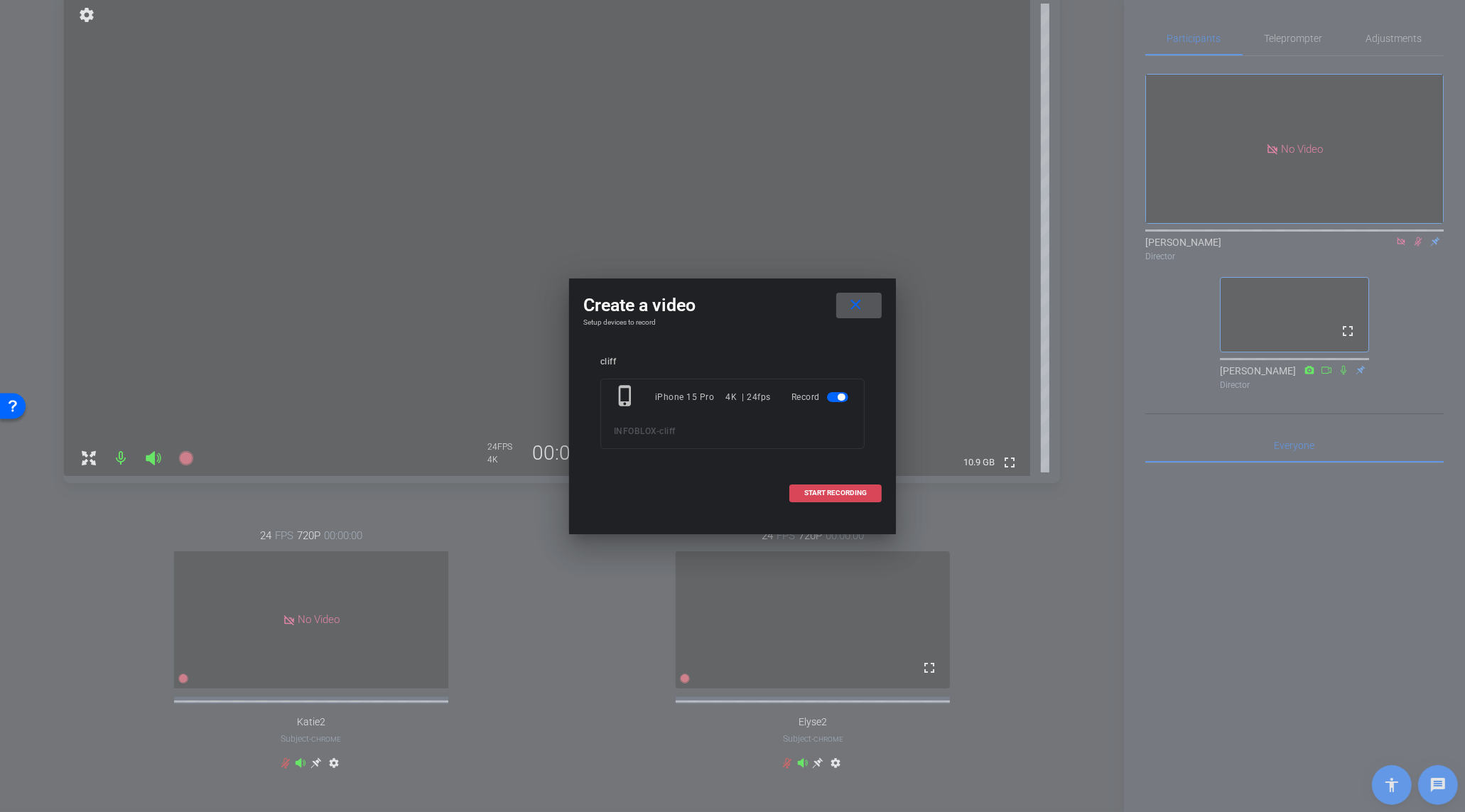
click at [817, 489] on span "START RECORDING" at bounding box center [835, 493] width 63 height 8
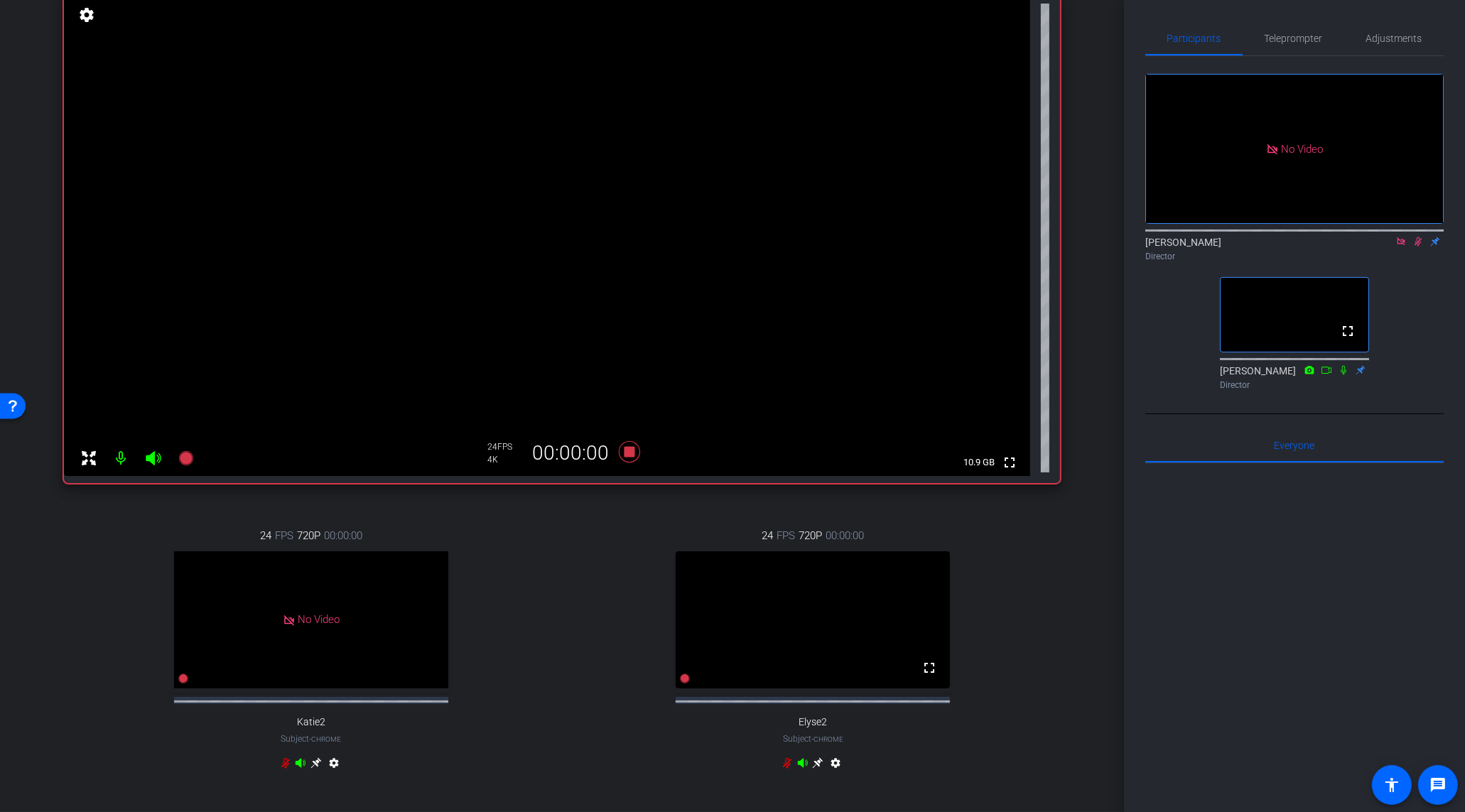
scroll to position [421, 0]
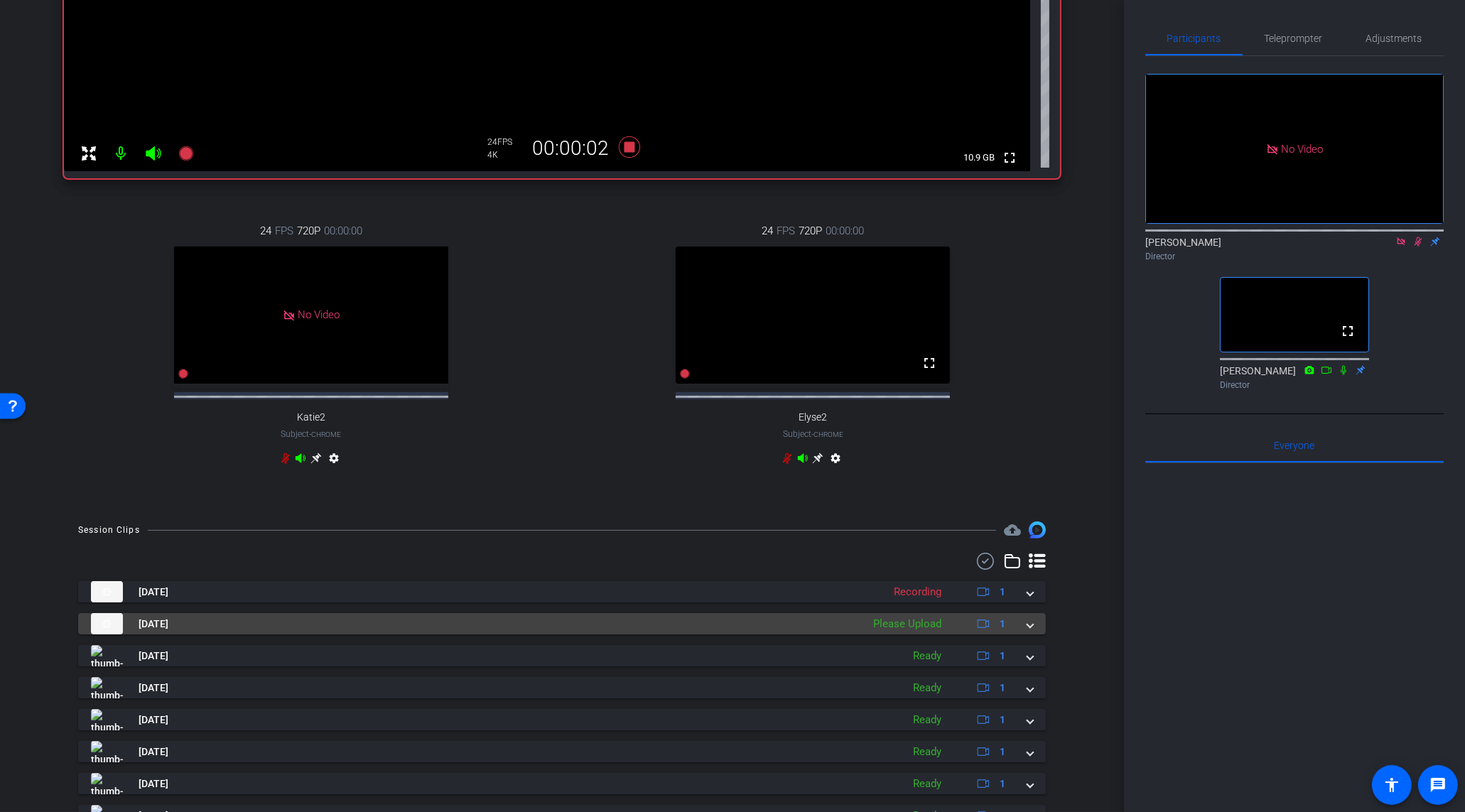
click at [1029, 632] on span at bounding box center [1030, 624] width 6 height 15
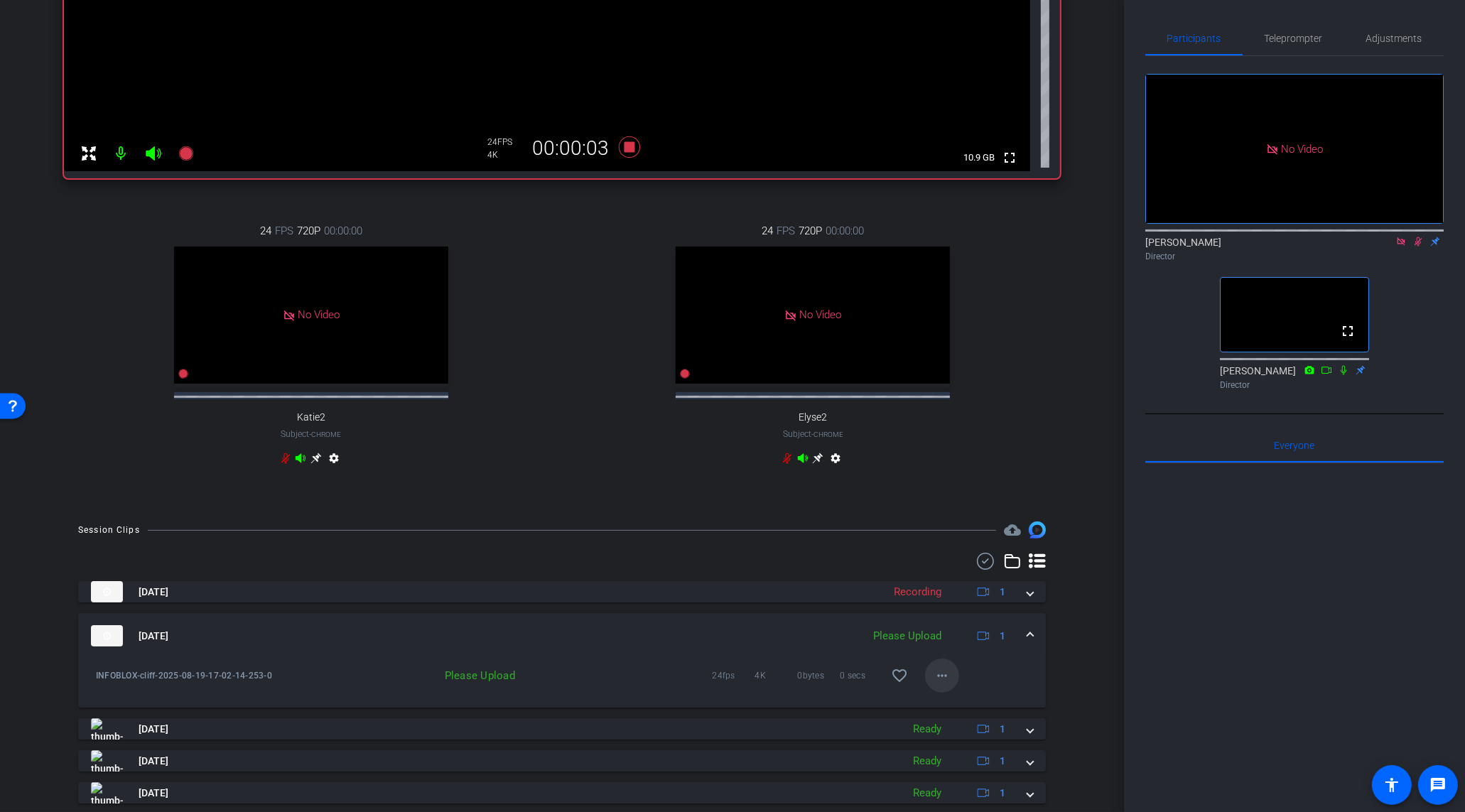
click at [950, 684] on mat-icon "more_horiz" at bounding box center [942, 675] width 17 height 17
click at [959, 712] on span "Upload" at bounding box center [966, 717] width 57 height 17
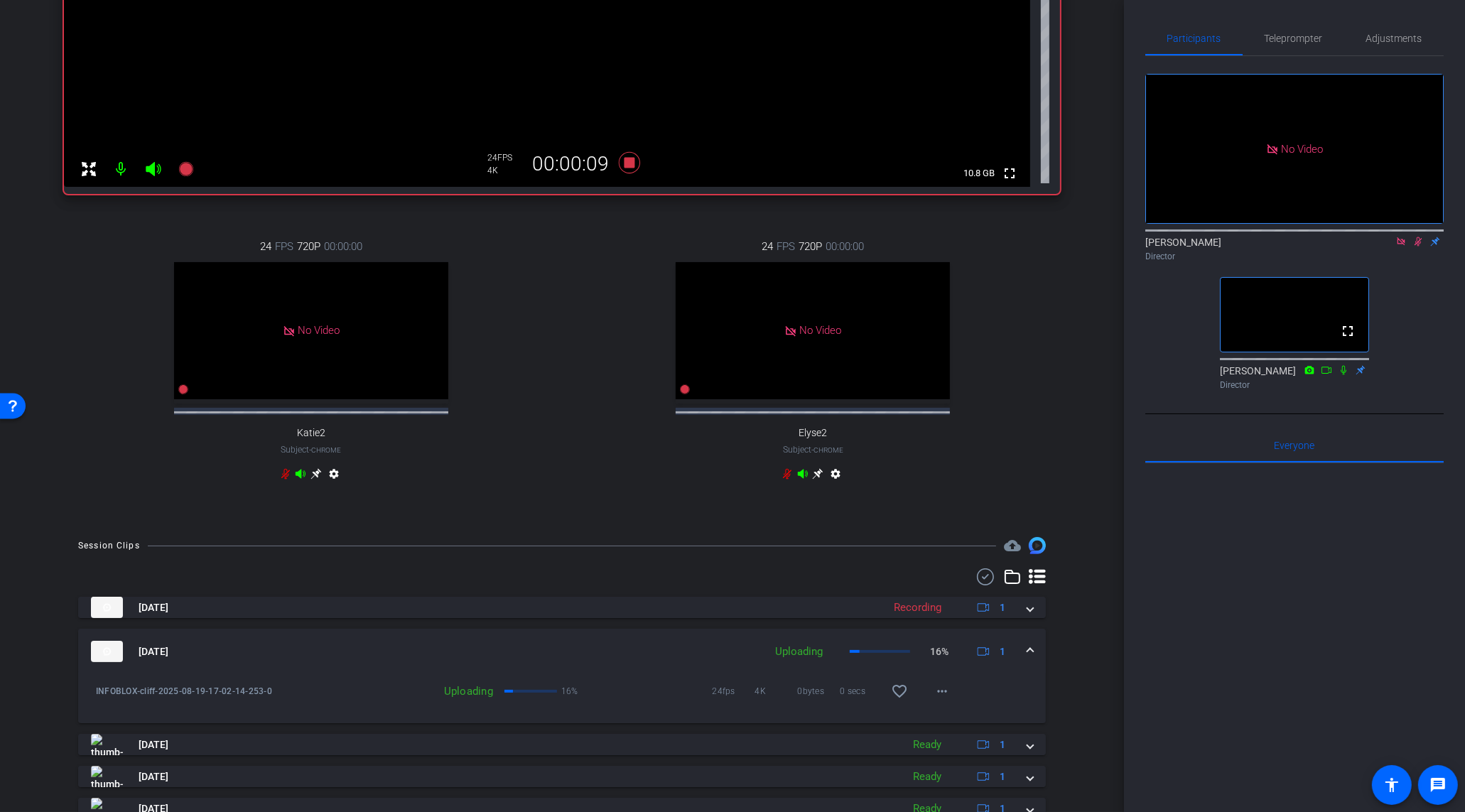
scroll to position [137, 0]
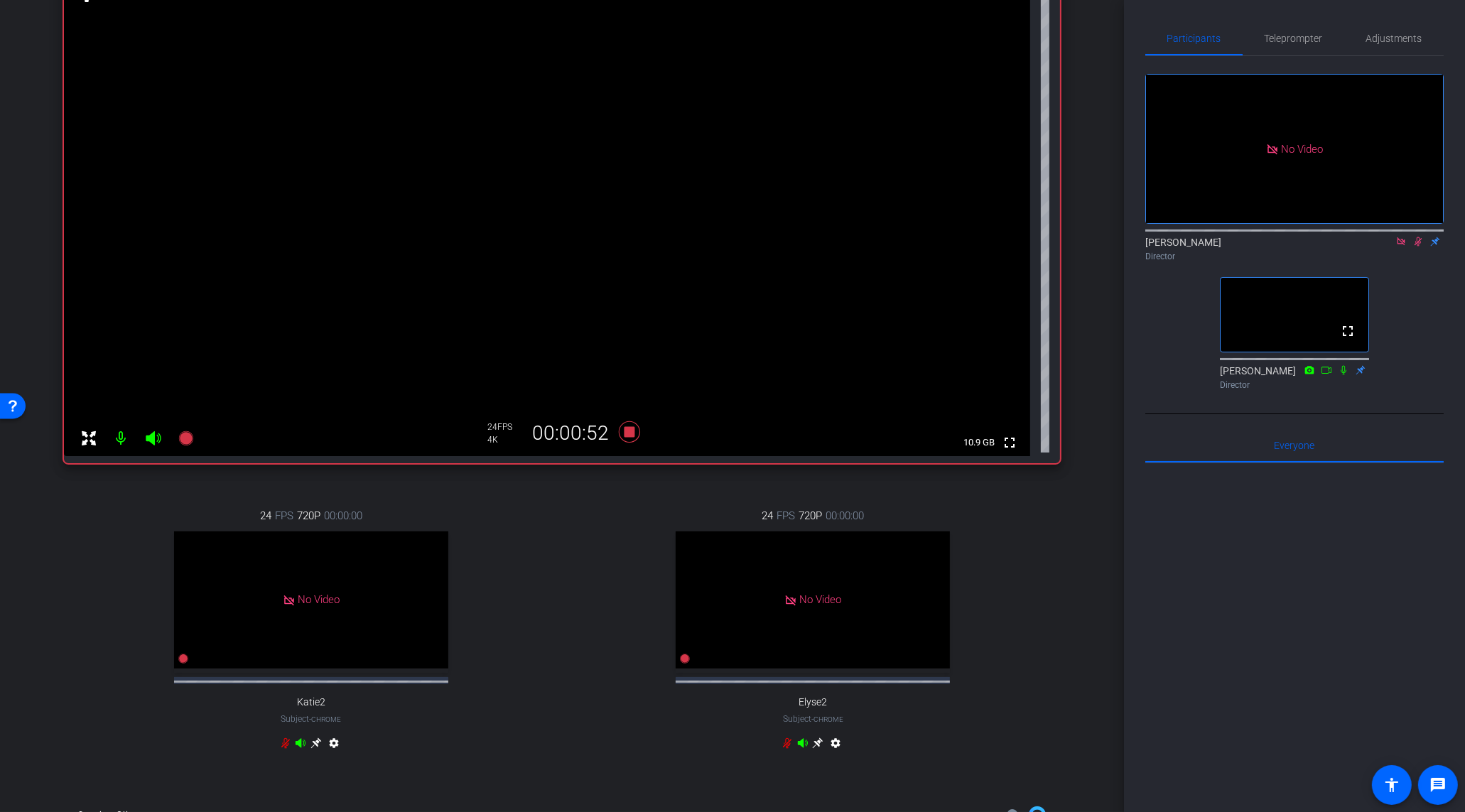
click at [1422, 247] on icon at bounding box center [1418, 242] width 12 height 10
click at [1409, 248] on mat-icon at bounding box center [1401, 241] width 17 height 13
click at [640, 434] on icon at bounding box center [630, 432] width 22 height 22
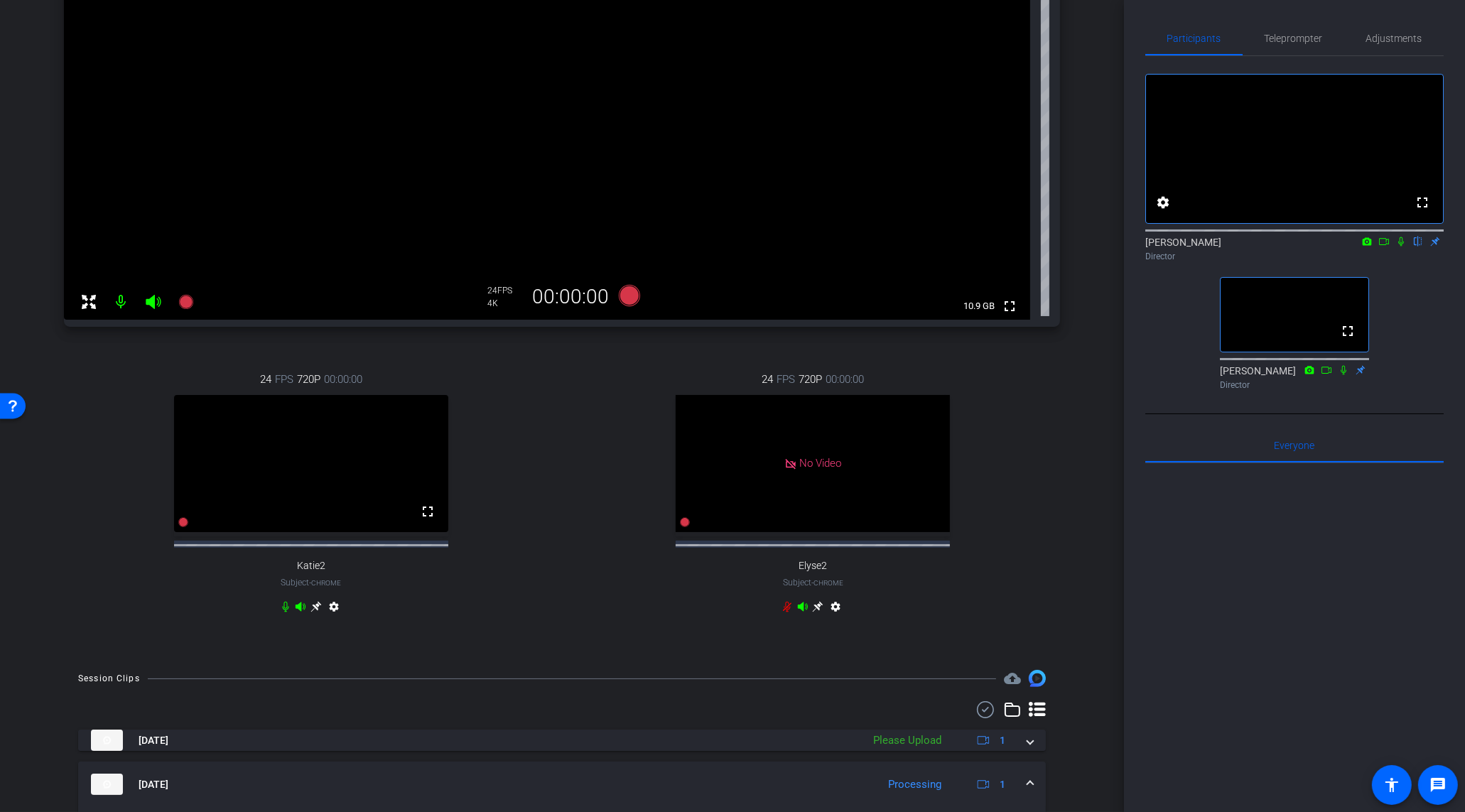
scroll to position [391, 0]
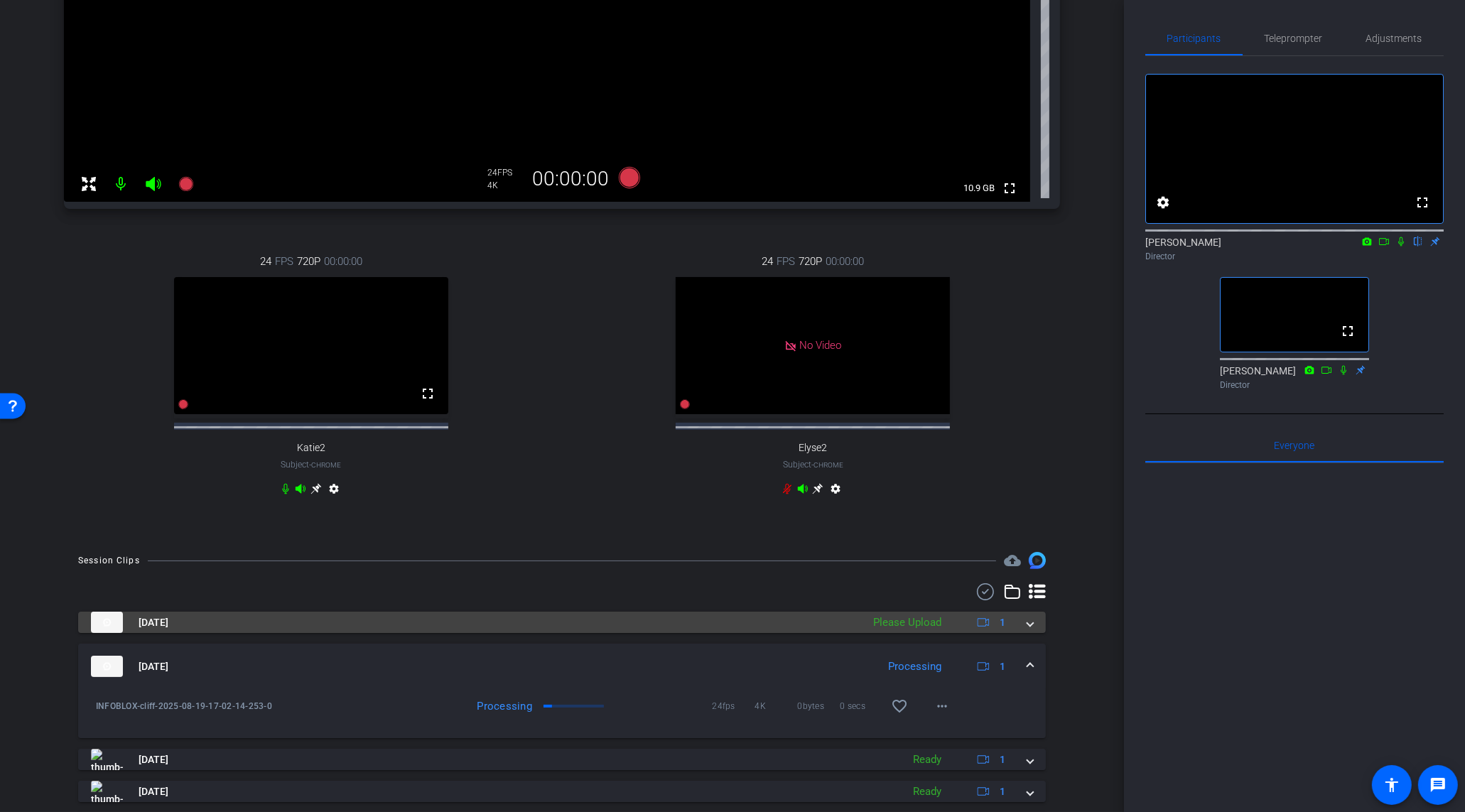
click at [1031, 630] on span at bounding box center [1030, 623] width 6 height 15
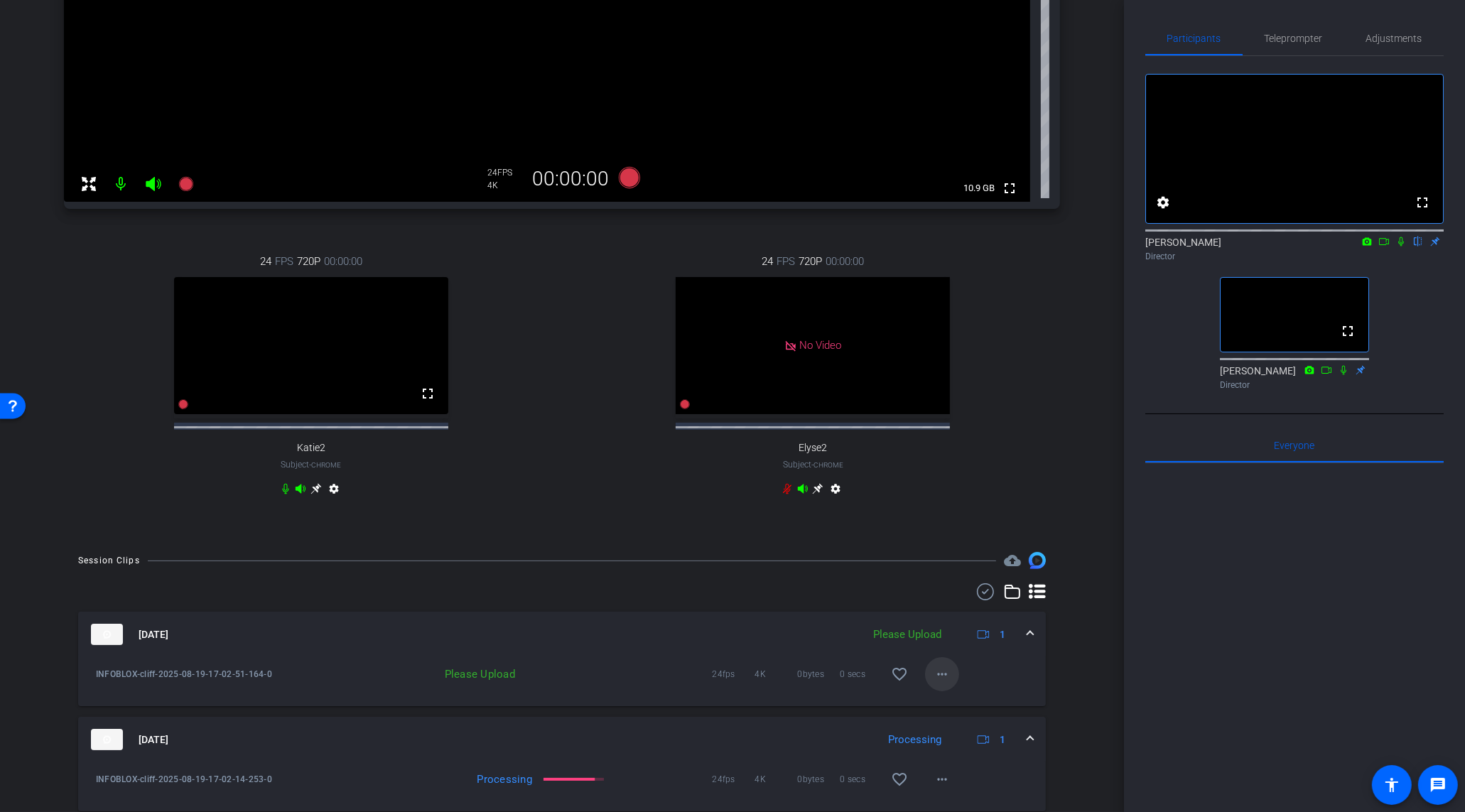
click at [946, 683] on mat-icon "more_horiz" at bounding box center [942, 674] width 17 height 17
drag, startPoint x: 951, startPoint y: 714, endPoint x: 981, endPoint y: 663, distance: 59.2
click at [951, 714] on span "Upload" at bounding box center [966, 716] width 57 height 17
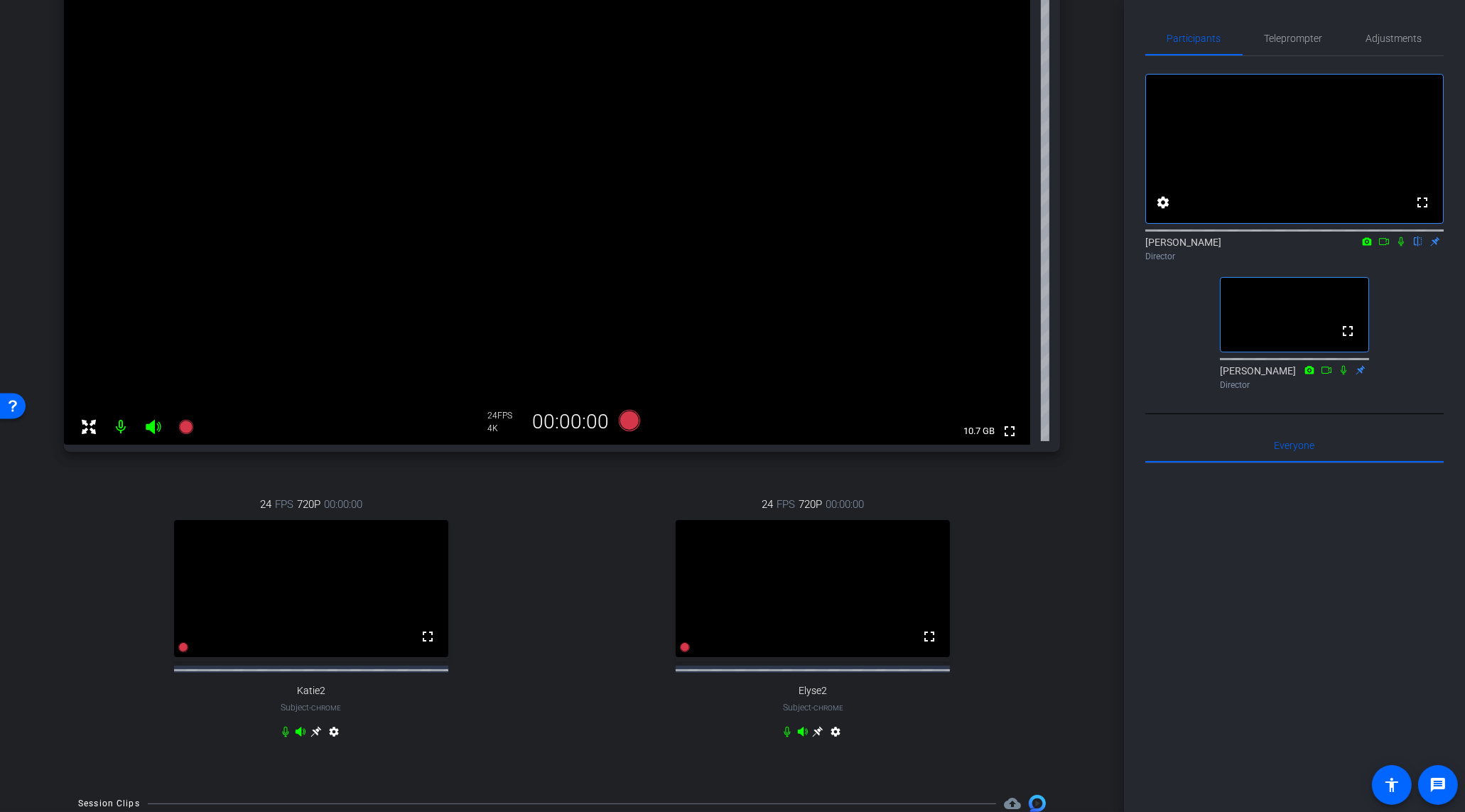
click at [192, 426] on icon at bounding box center [186, 427] width 17 height 17
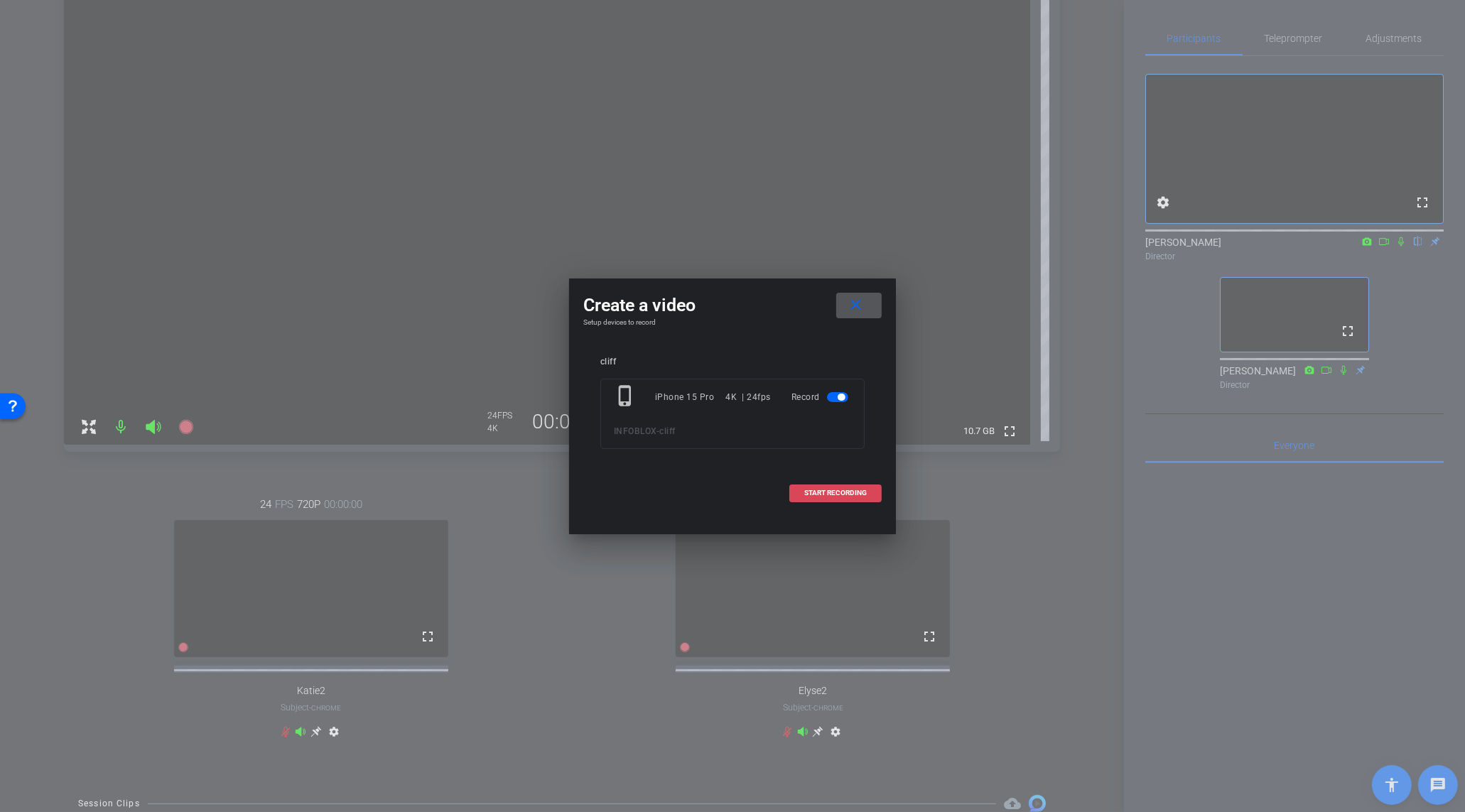
click at [815, 494] on span "START RECORDING" at bounding box center [835, 493] width 63 height 8
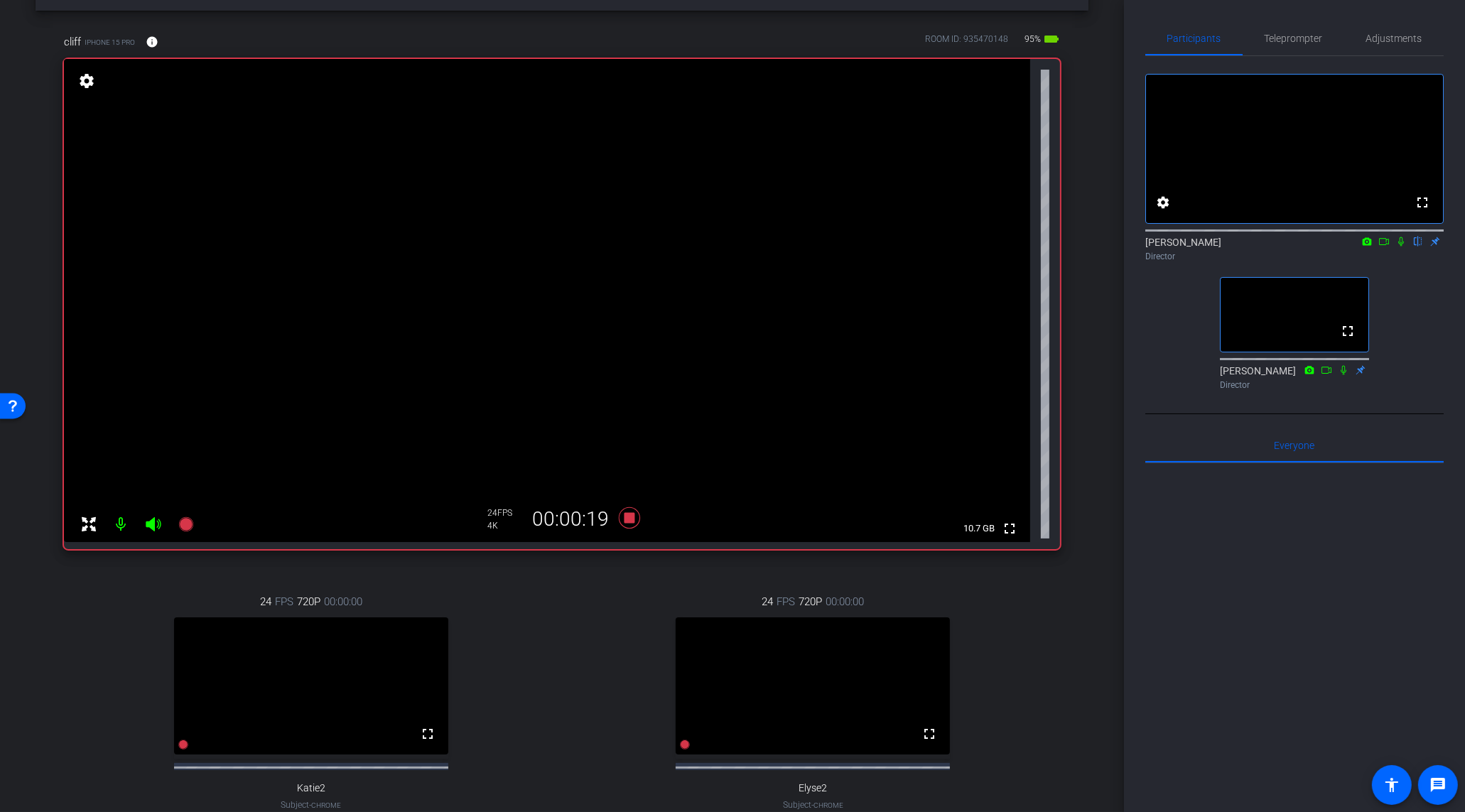
scroll to position [0, 0]
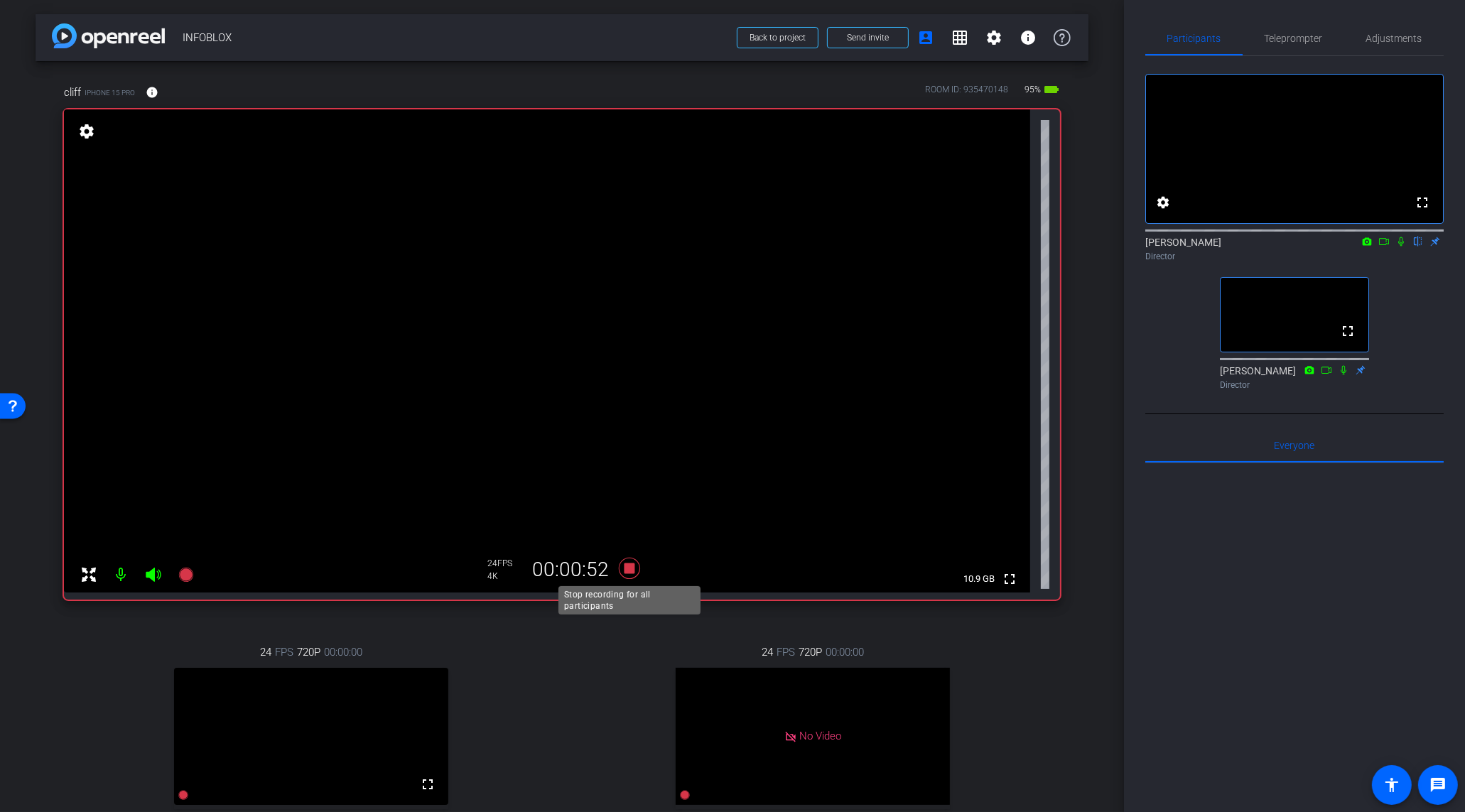
click at [618, 568] on icon at bounding box center [630, 568] width 34 height 26
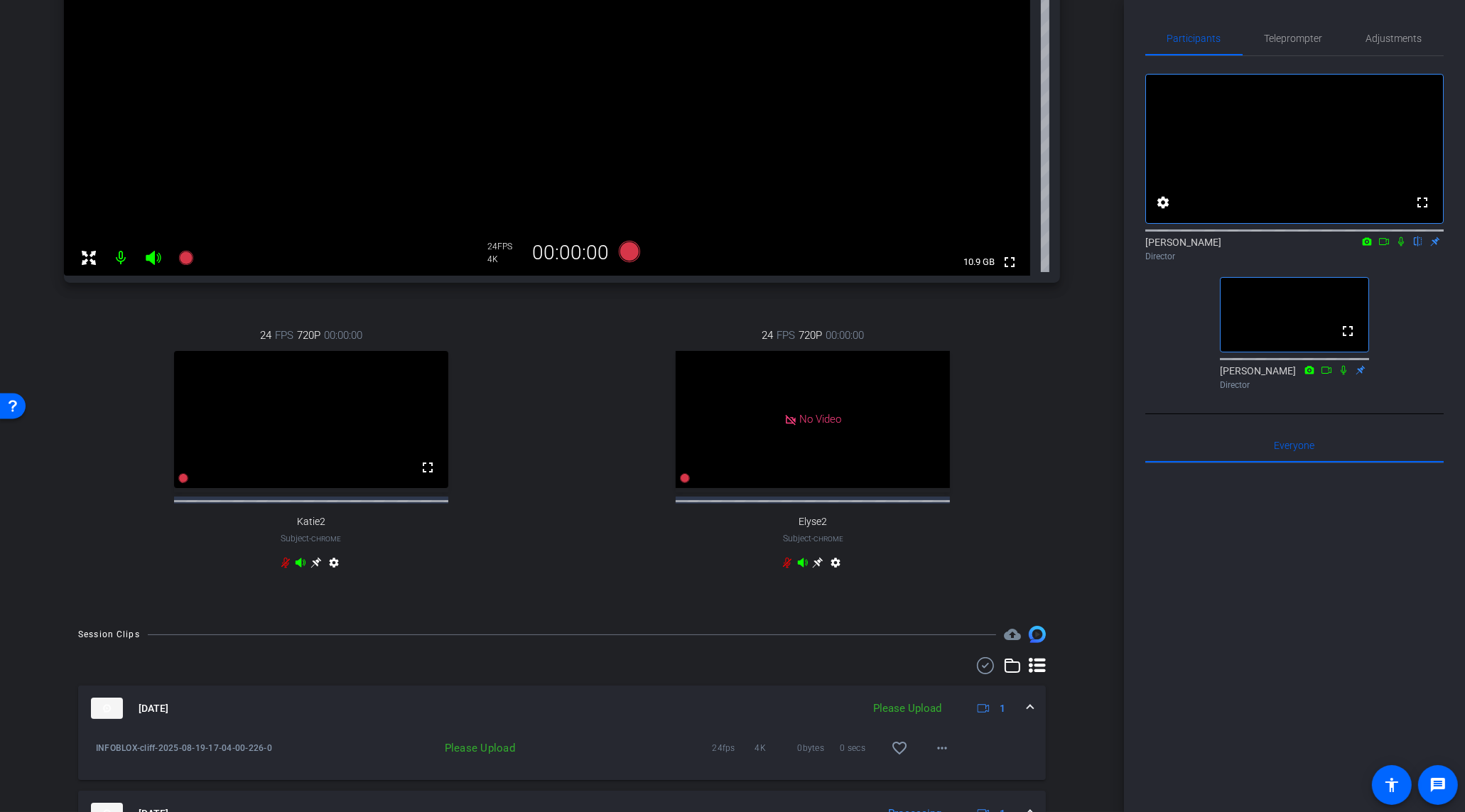
scroll to position [658, 0]
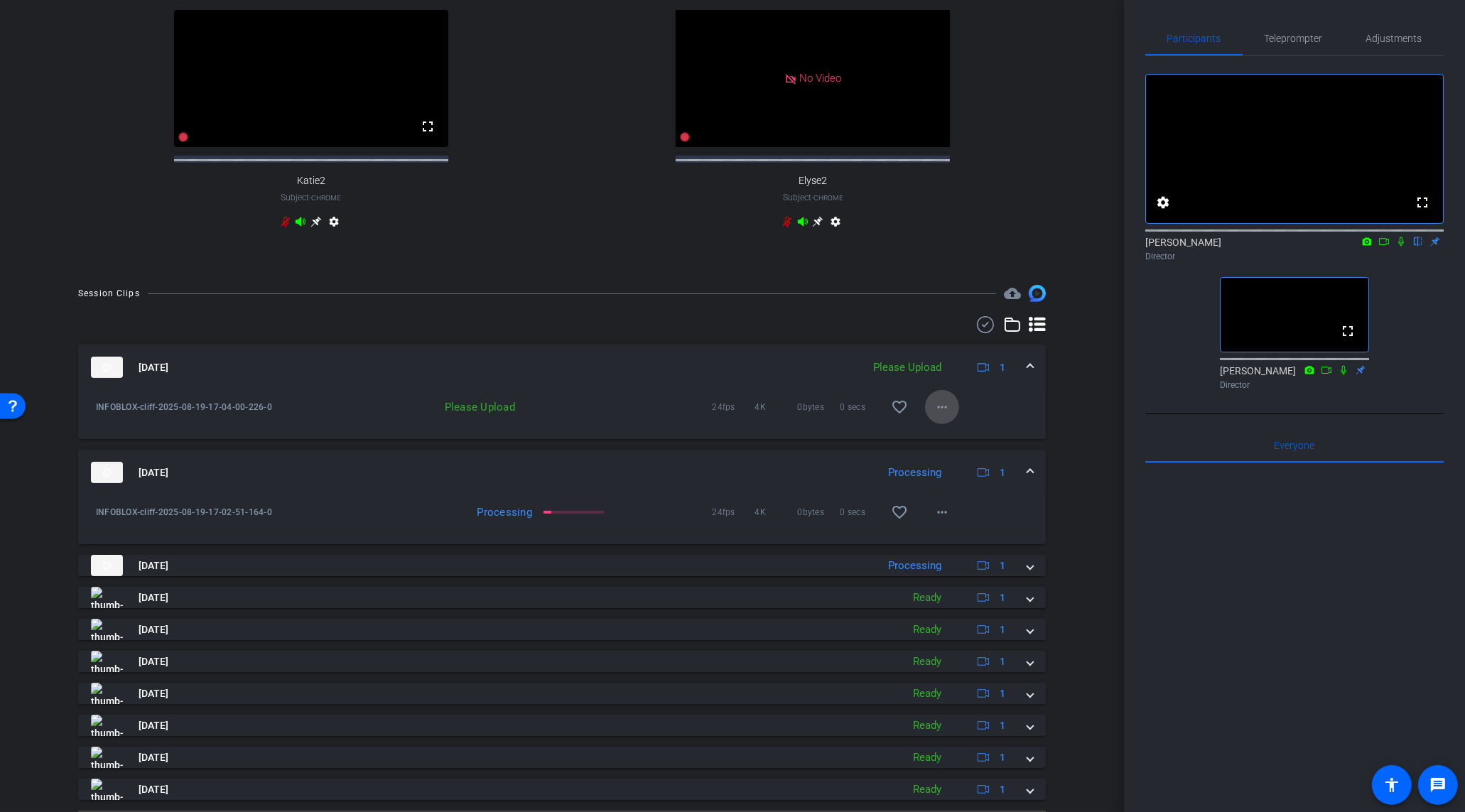
click at [950, 416] on mat-icon "more_horiz" at bounding box center [942, 407] width 17 height 17
click at [966, 449] on span "Upload" at bounding box center [966, 449] width 57 height 17
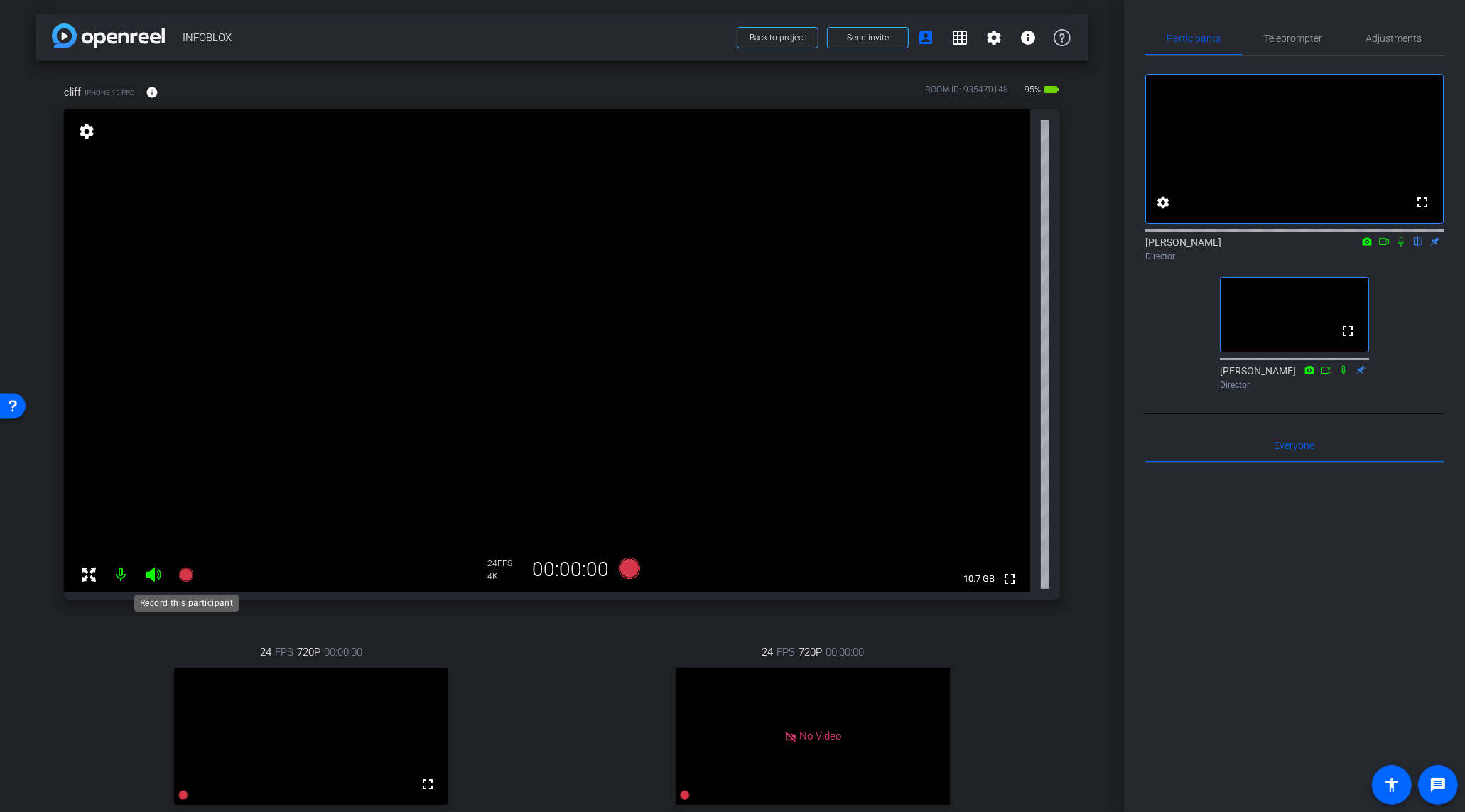
click at [184, 581] on icon at bounding box center [185, 574] width 14 height 14
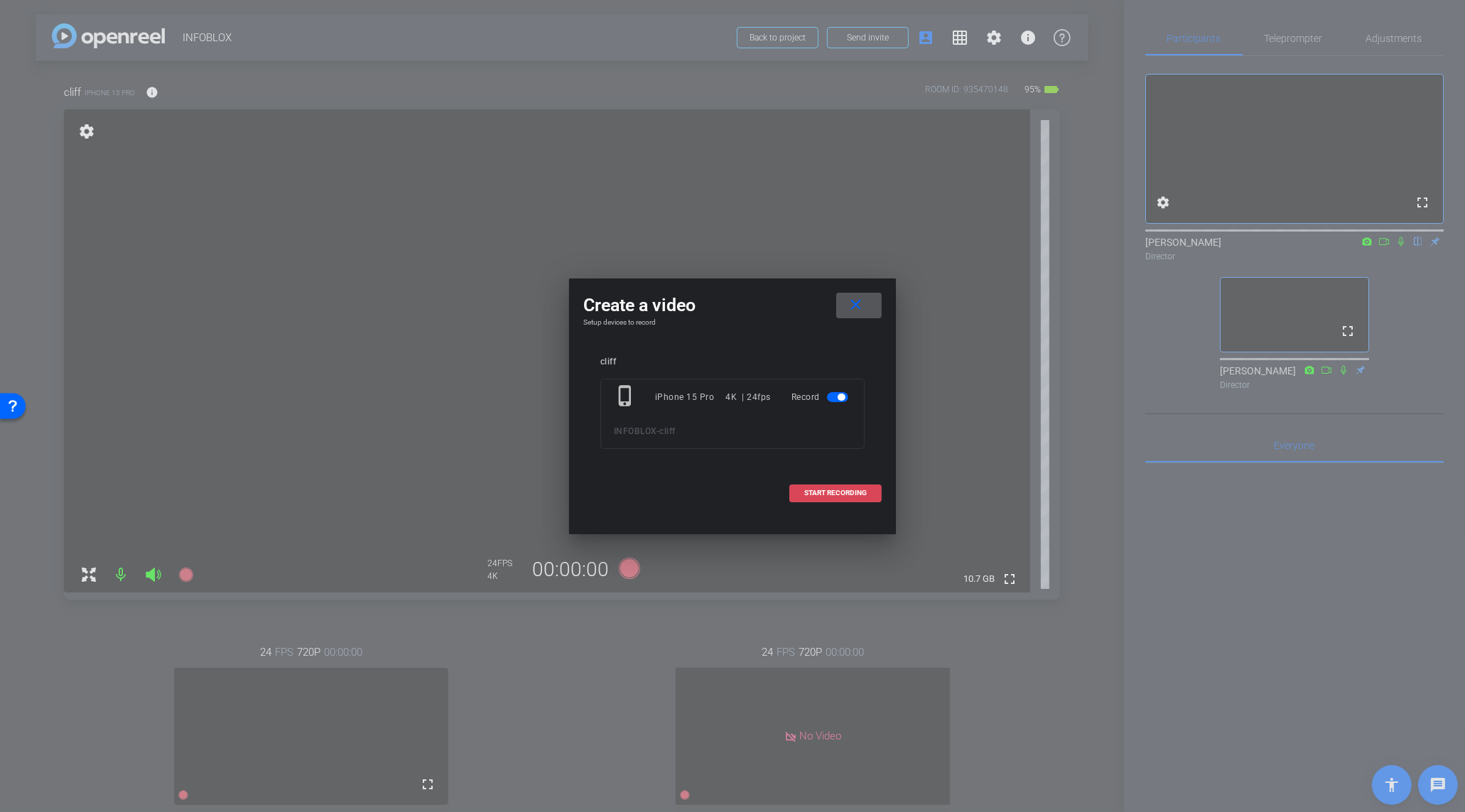
click at [839, 494] on span "START RECORDING" at bounding box center [835, 493] width 63 height 8
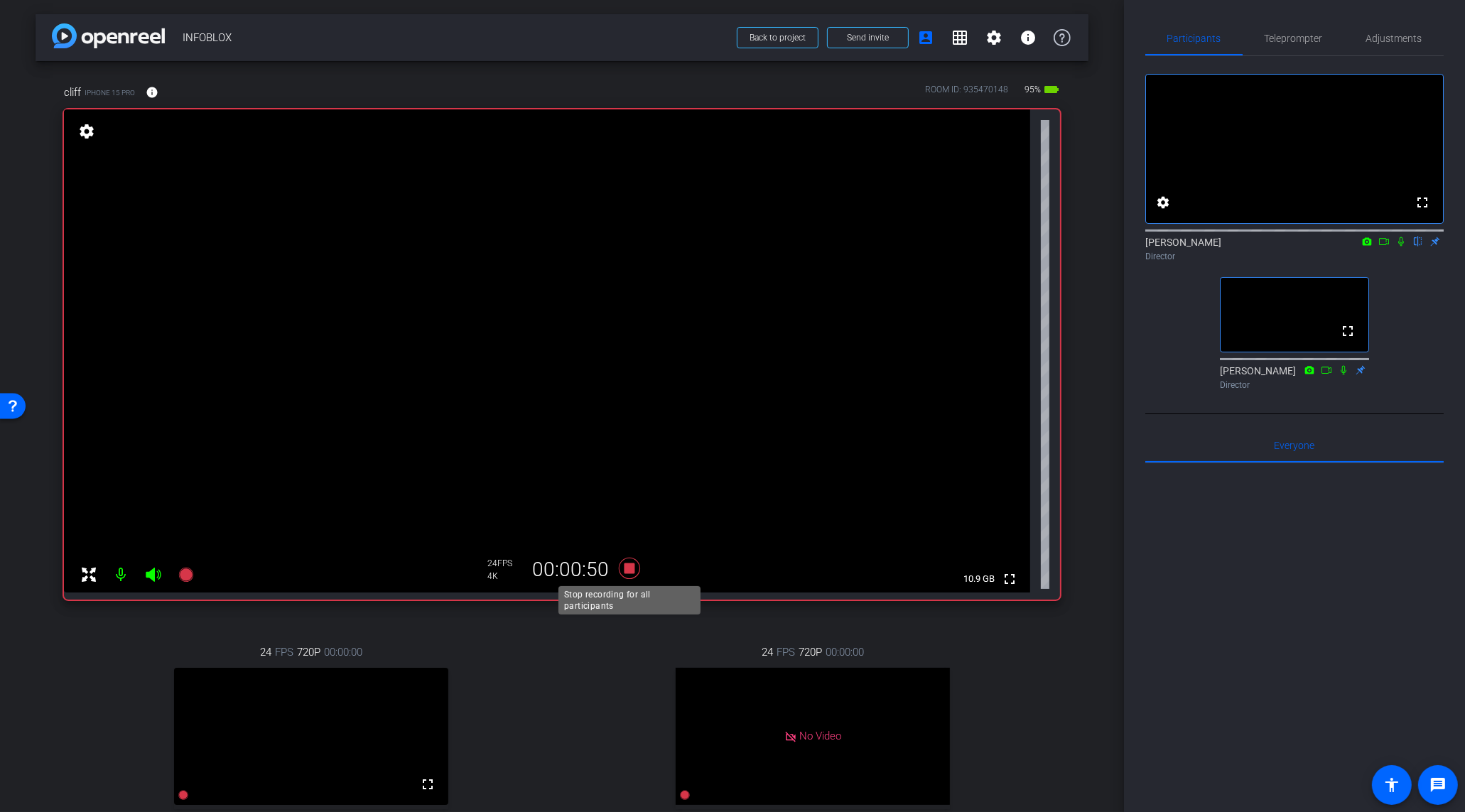
click at [634, 573] on icon at bounding box center [630, 569] width 22 height 22
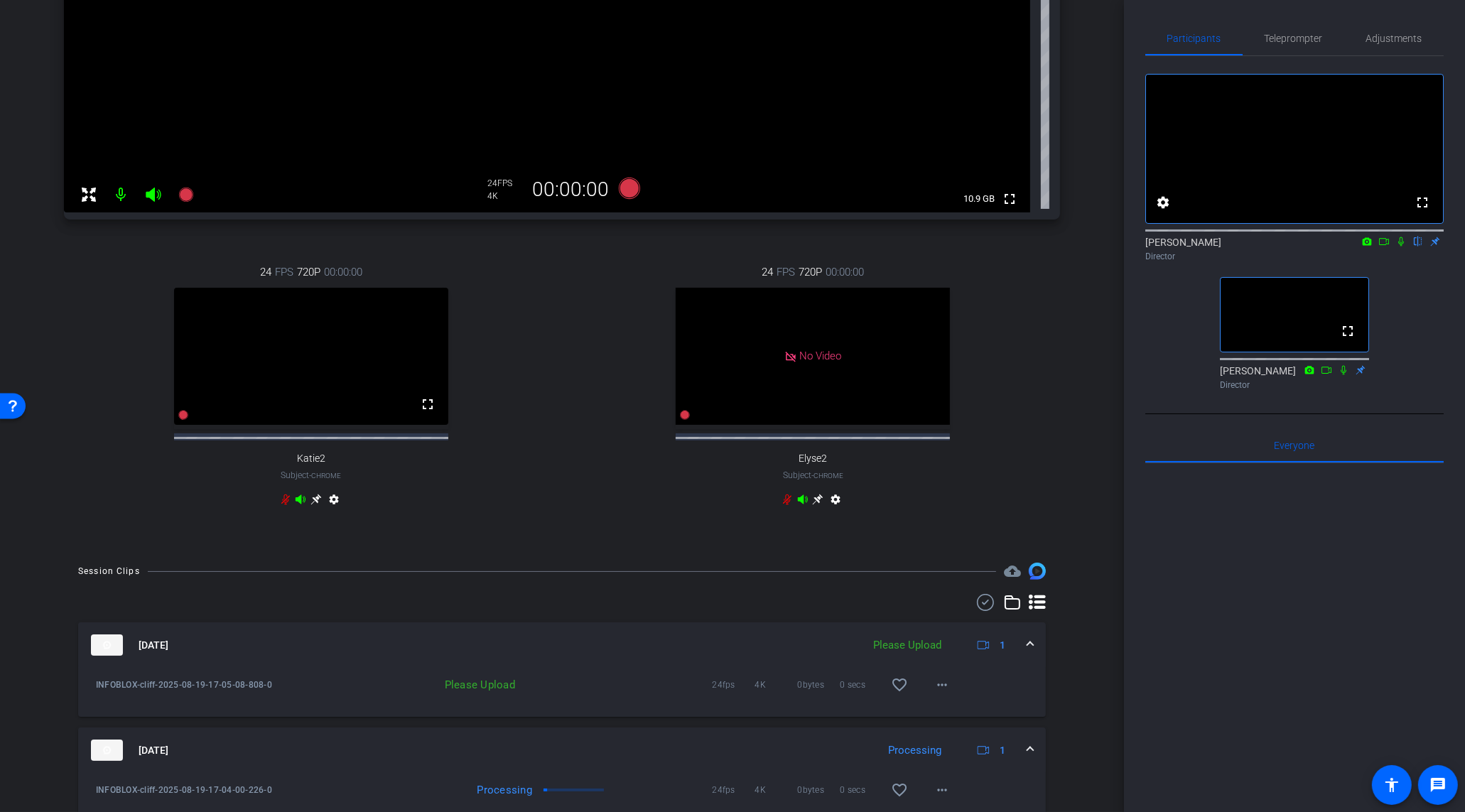
scroll to position [709, 0]
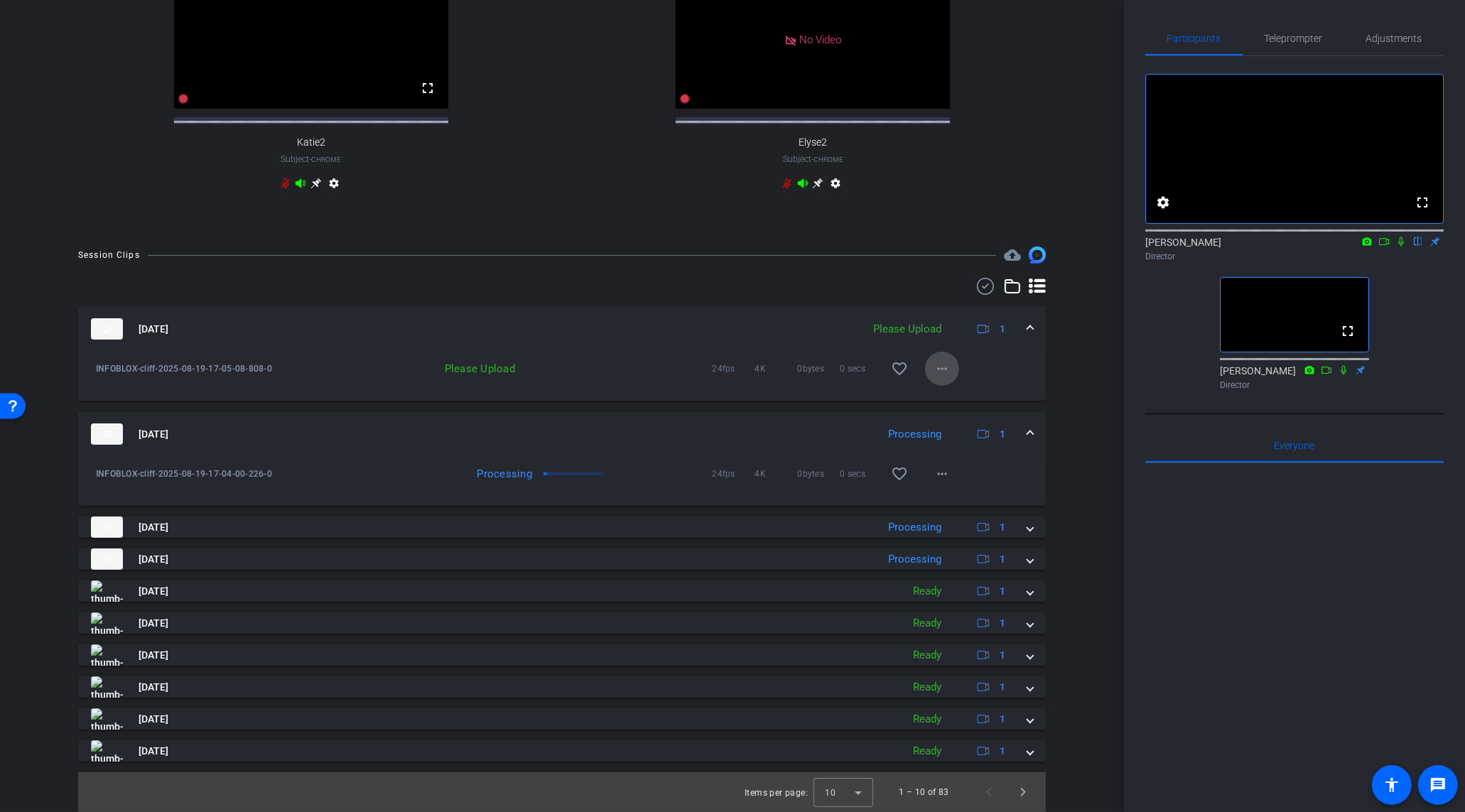
click at [948, 365] on mat-icon "more_horiz" at bounding box center [942, 368] width 17 height 17
click at [955, 401] on span "Upload" at bounding box center [966, 398] width 57 height 17
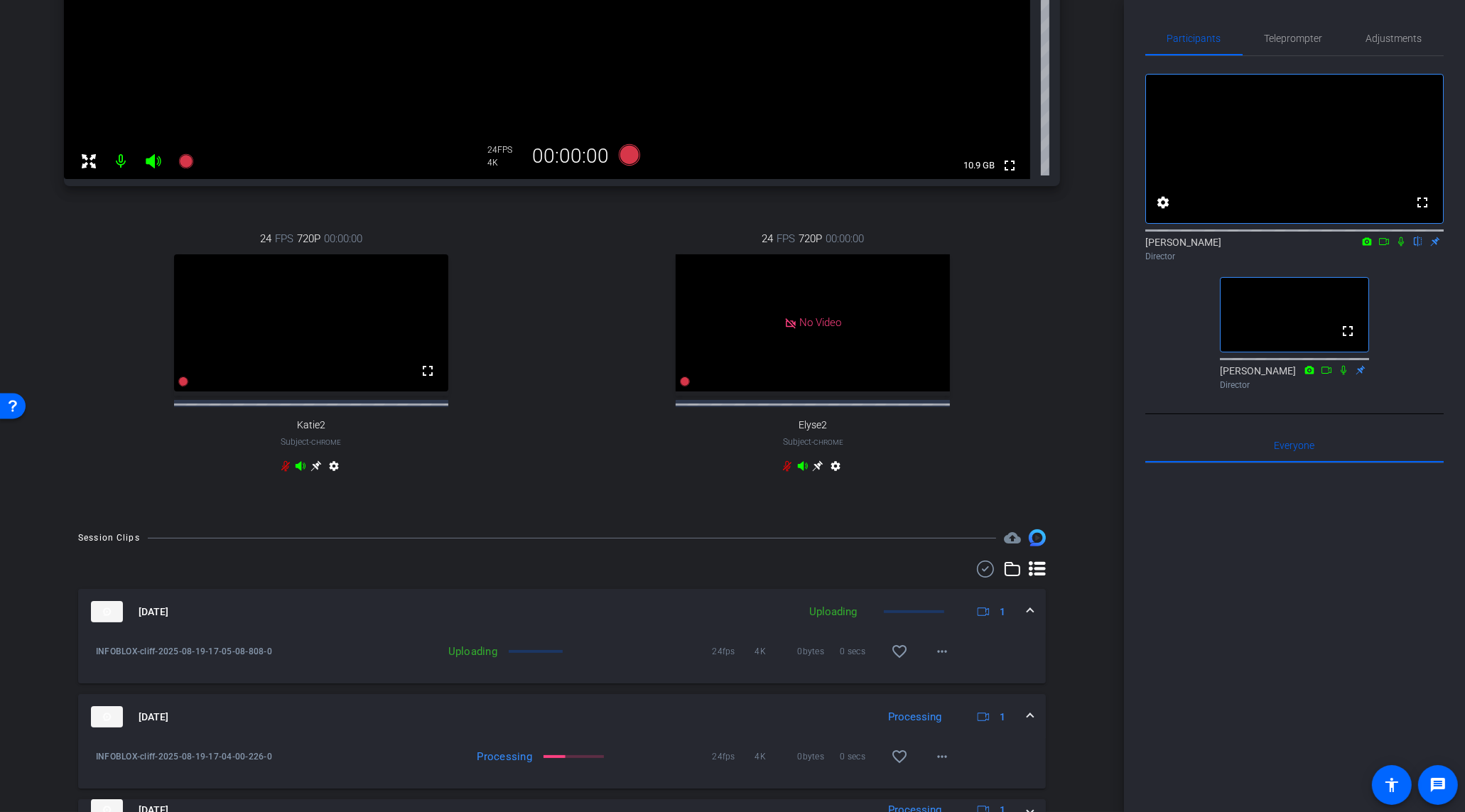
scroll to position [13, 0]
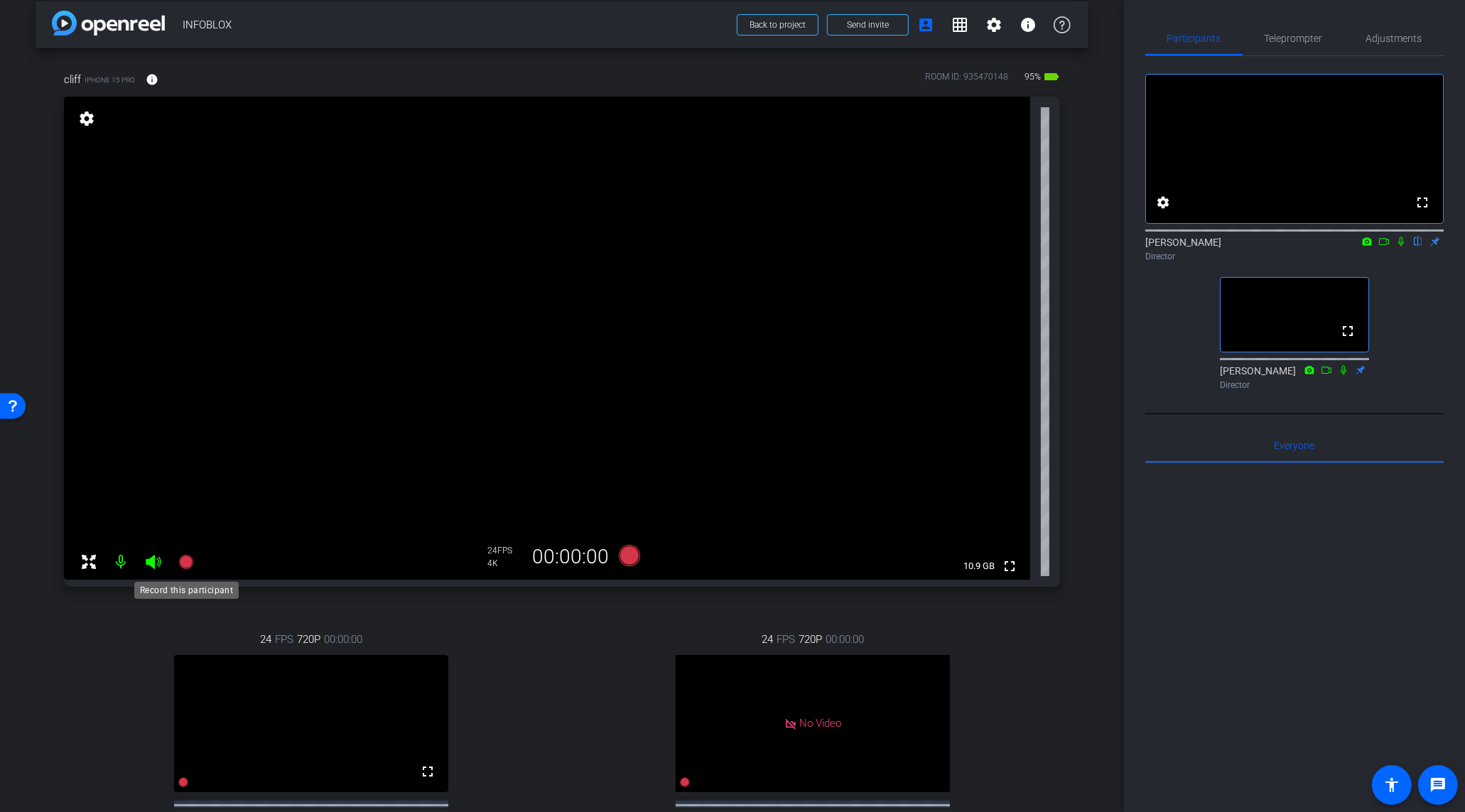
click at [189, 571] on mat-icon at bounding box center [186, 562] width 28 height 28
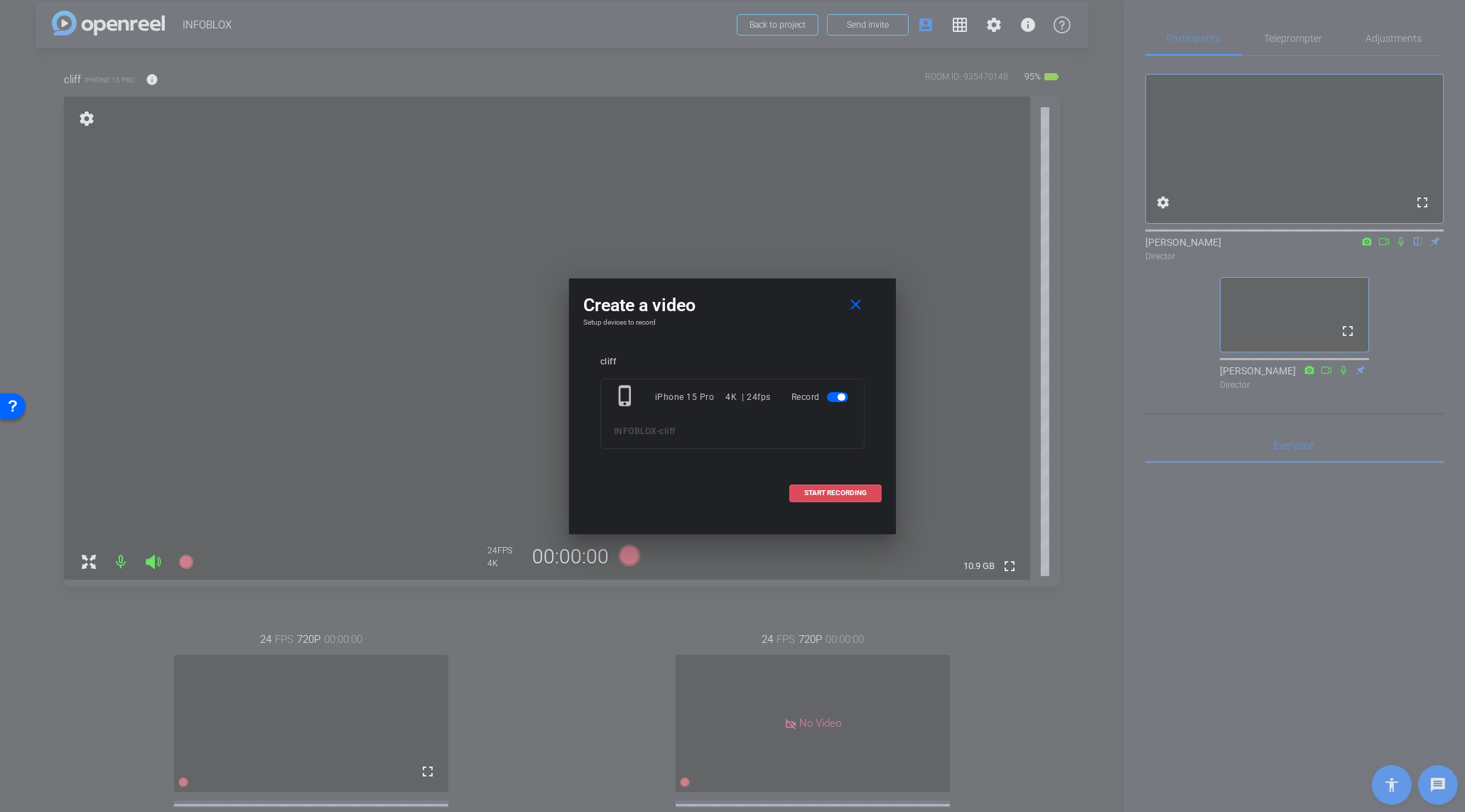
drag, startPoint x: 845, startPoint y: 508, endPoint x: 847, endPoint y: 499, distance: 9.2
click at [845, 508] on span at bounding box center [835, 493] width 91 height 34
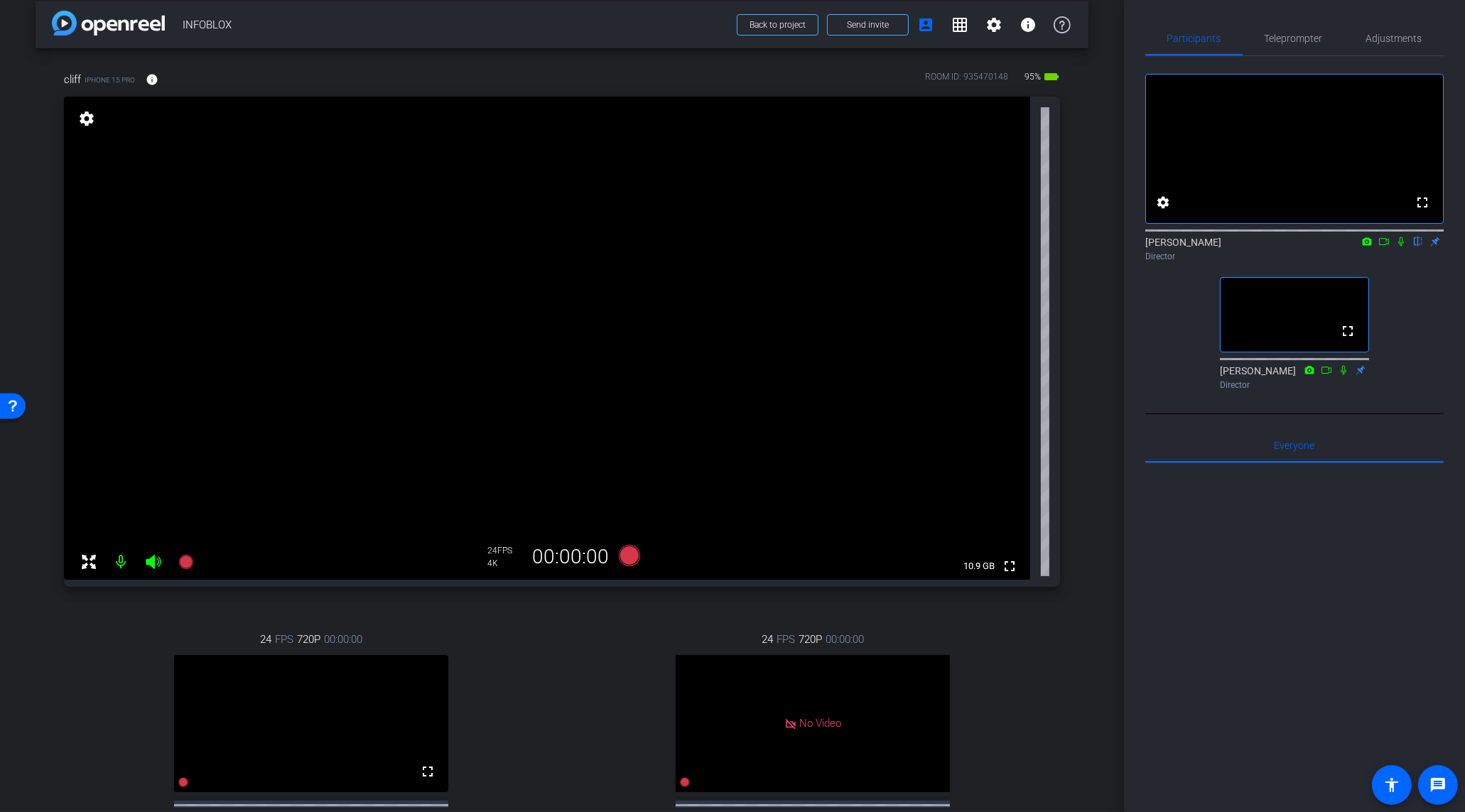
click at [847, 498] on video at bounding box center [547, 338] width 966 height 484
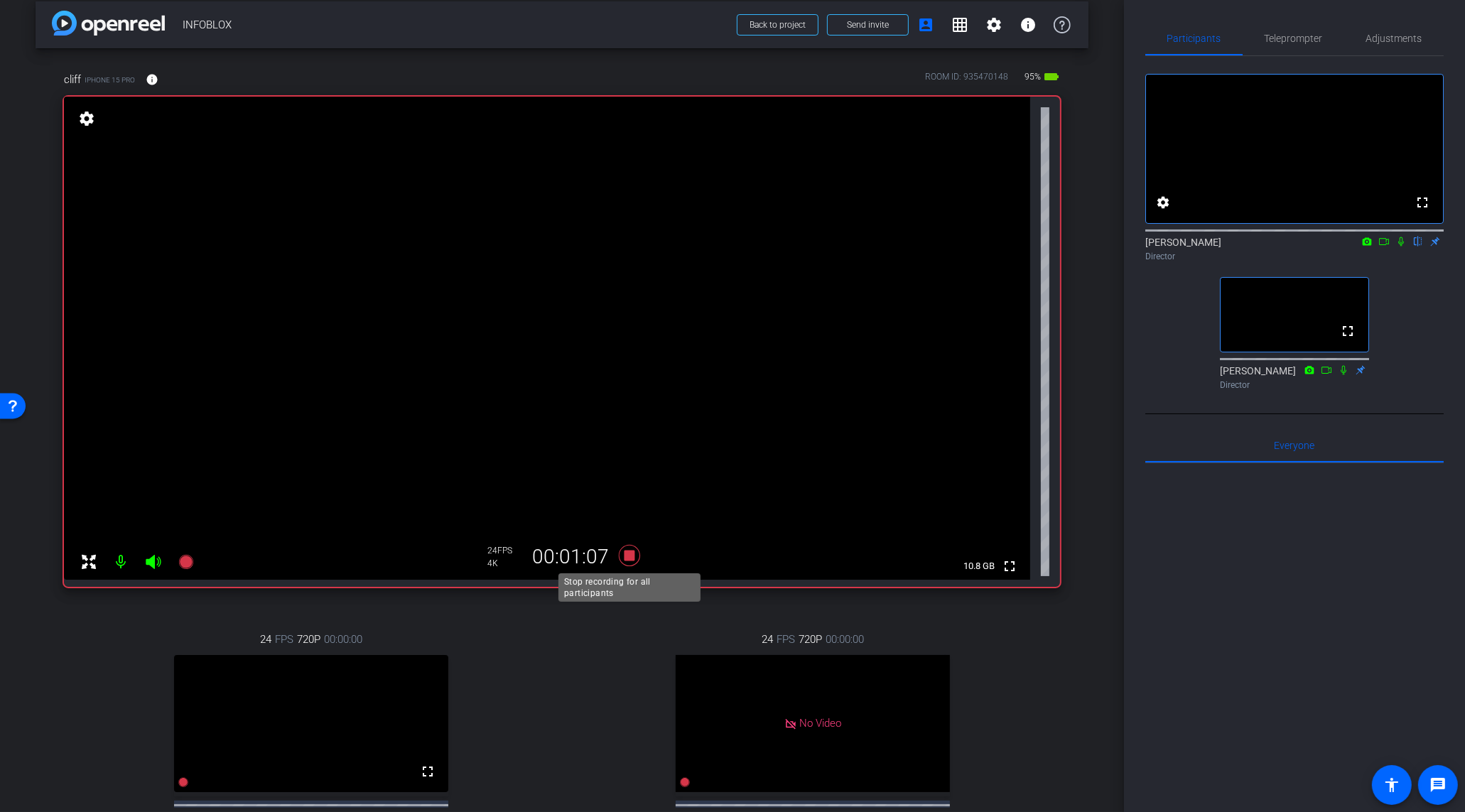
click at [630, 555] on icon at bounding box center [630, 556] width 22 height 22
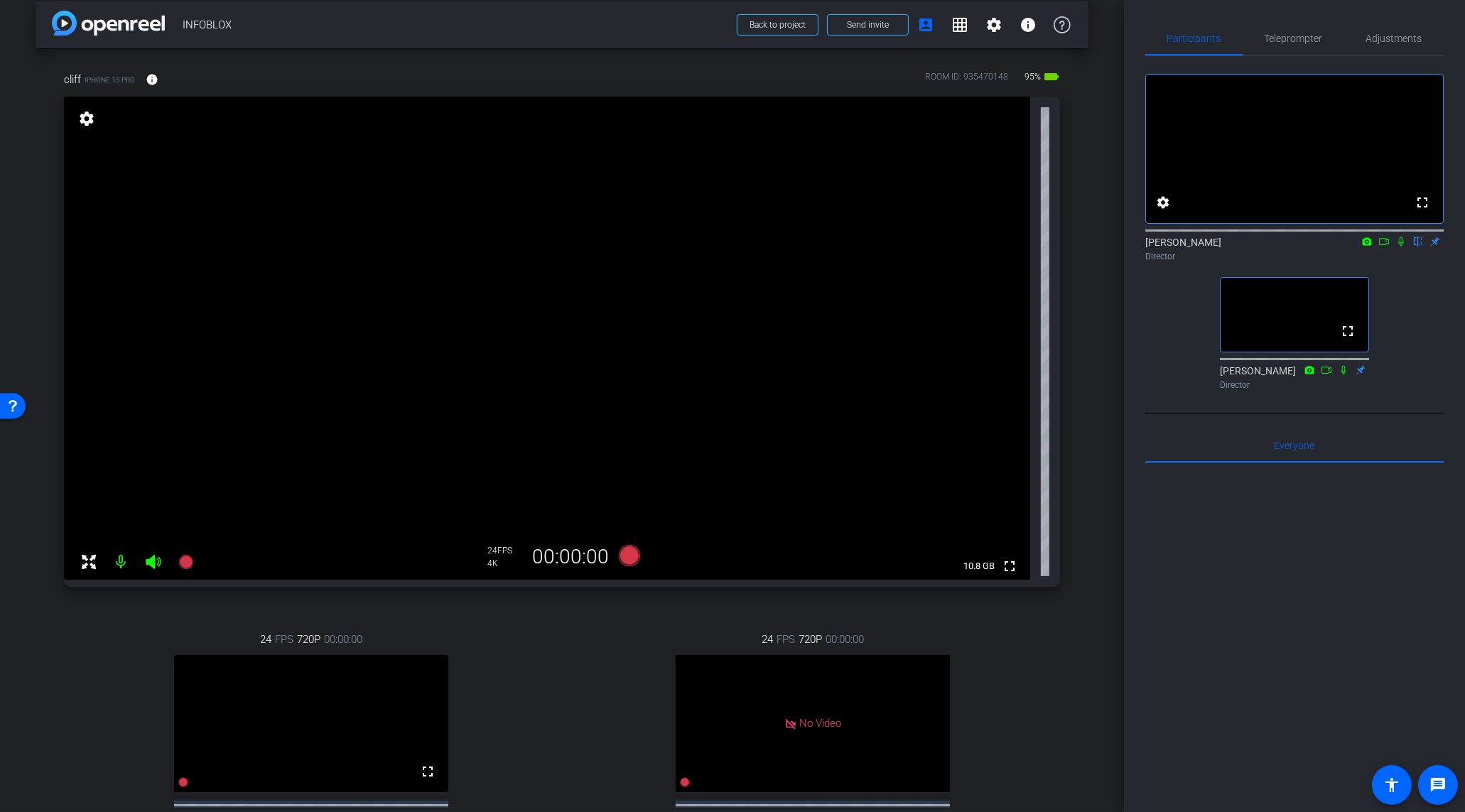
scroll to position [492, 0]
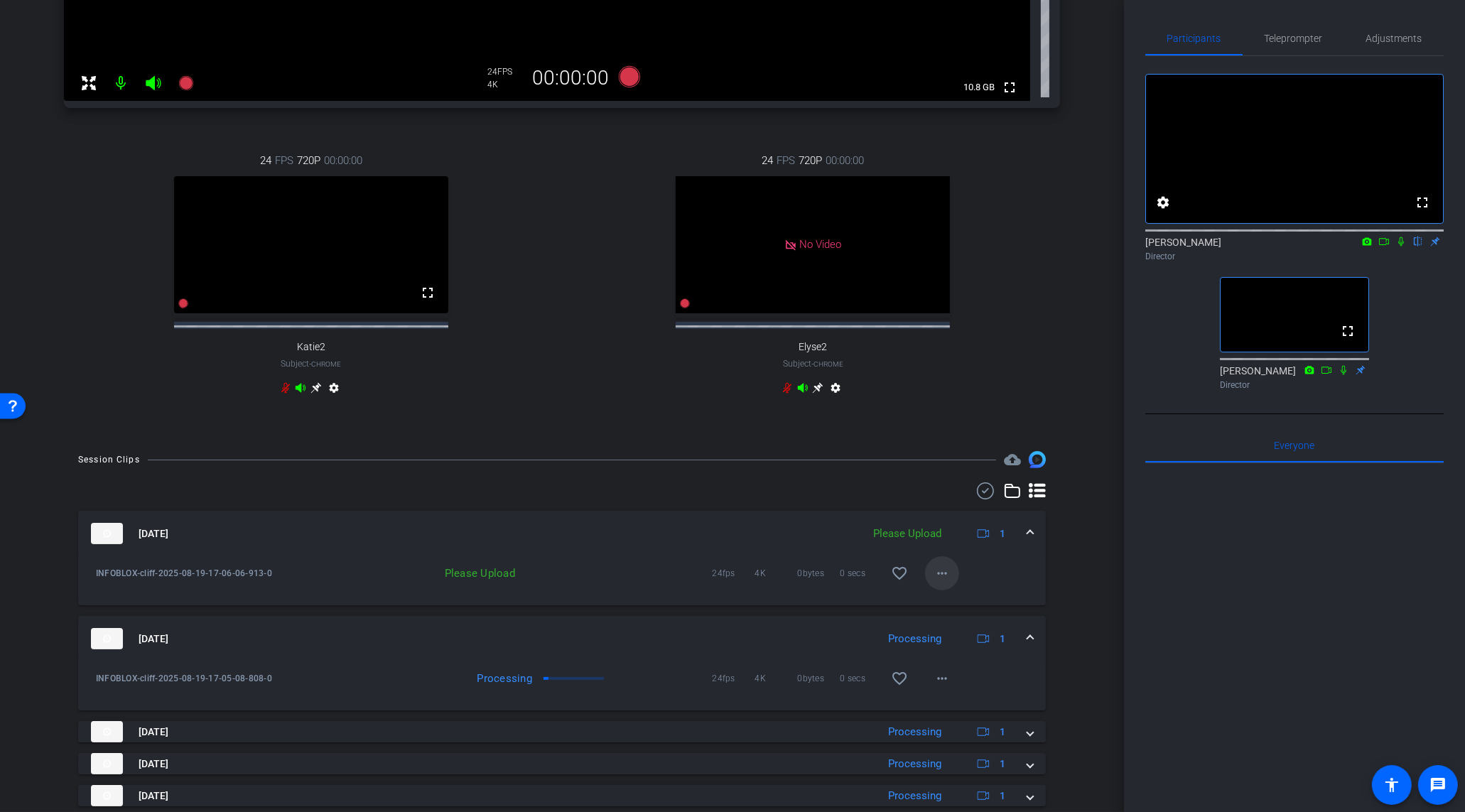
click at [950, 582] on mat-icon "more_horiz" at bounding box center [942, 574] width 17 height 17
click at [955, 609] on span "Upload" at bounding box center [966, 615] width 57 height 17
click at [190, 89] on icon at bounding box center [186, 83] width 17 height 17
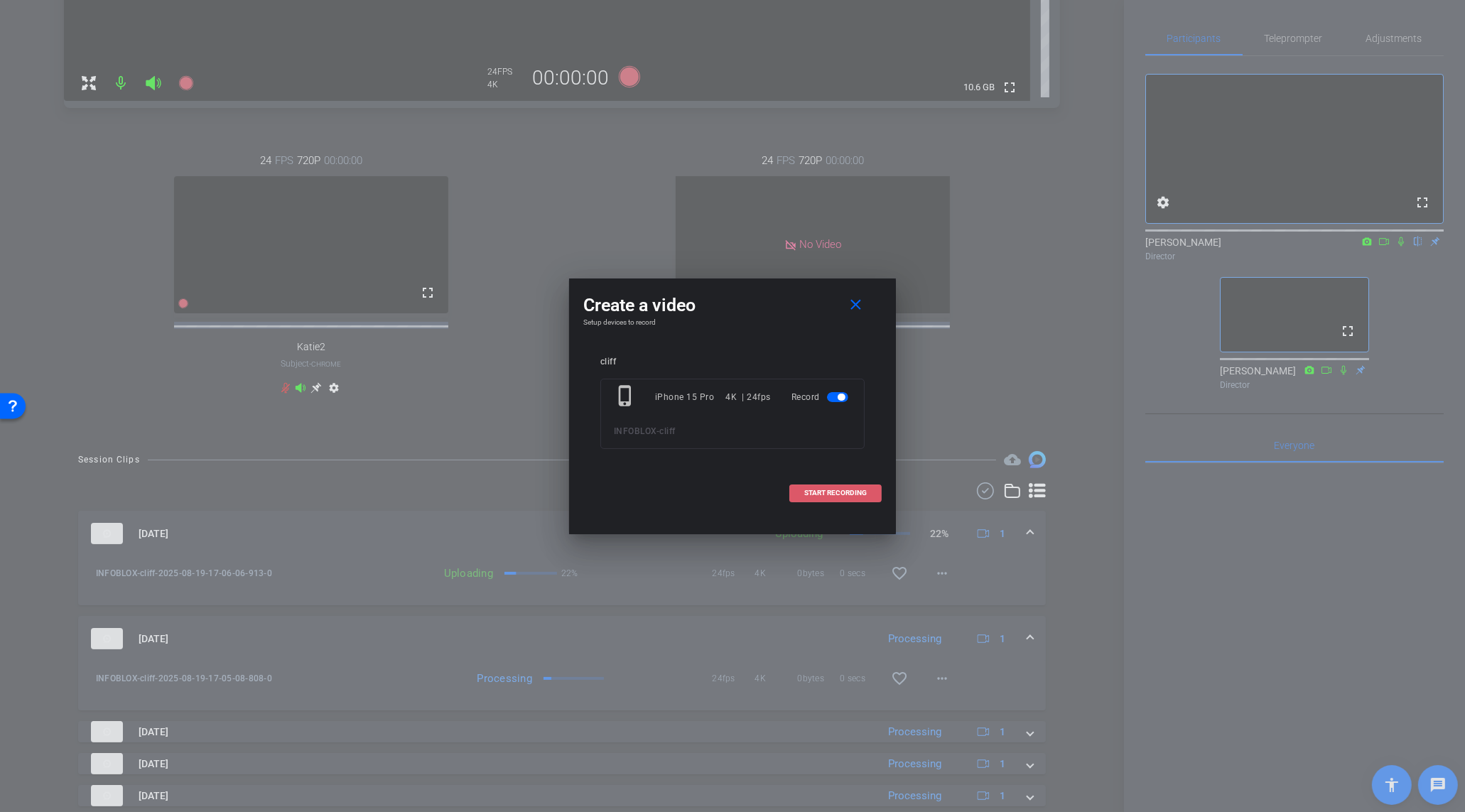
click at [820, 488] on button "START RECORDING" at bounding box center [835, 493] width 93 height 18
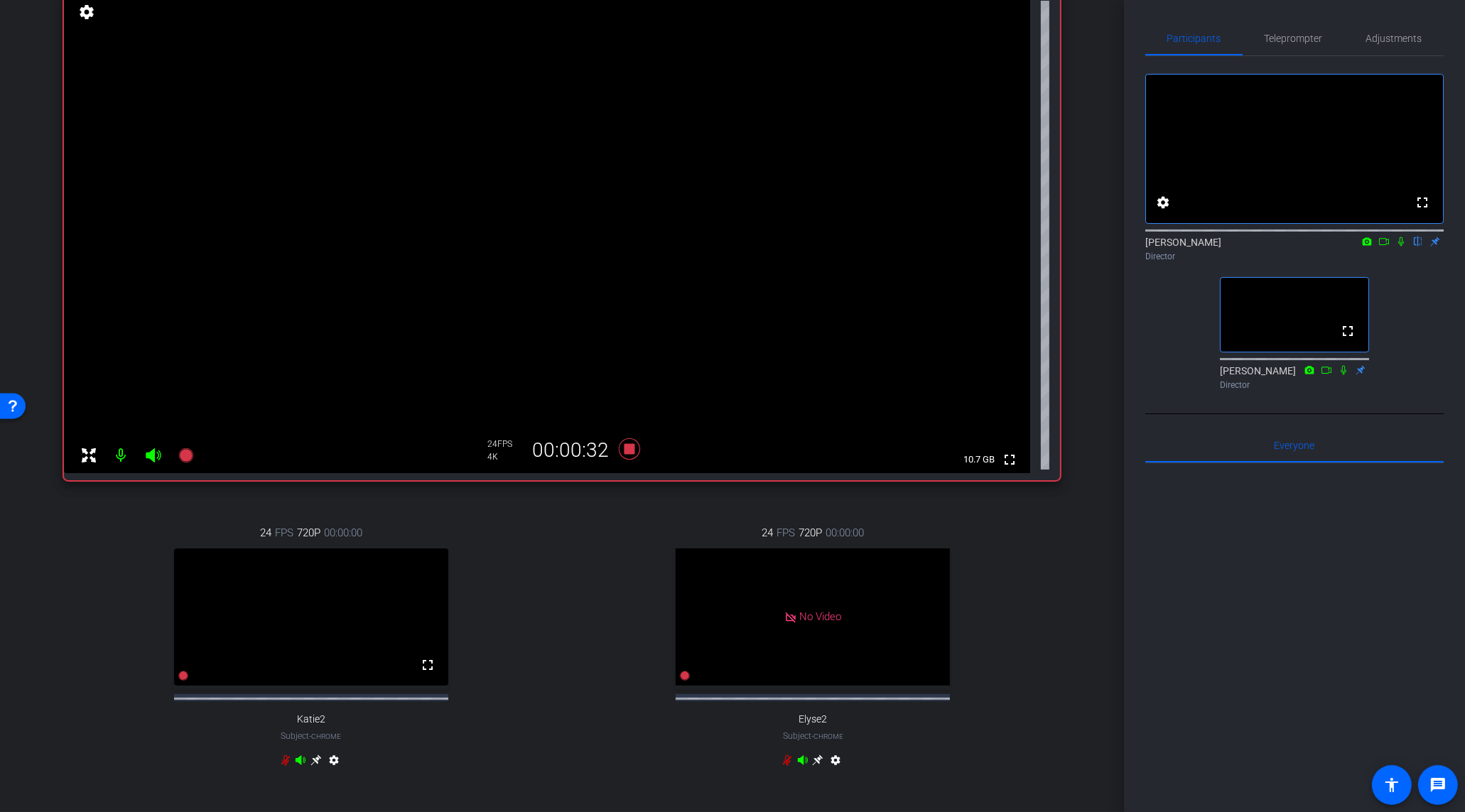
scroll to position [118, 0]
click at [635, 450] on icon at bounding box center [630, 451] width 22 height 22
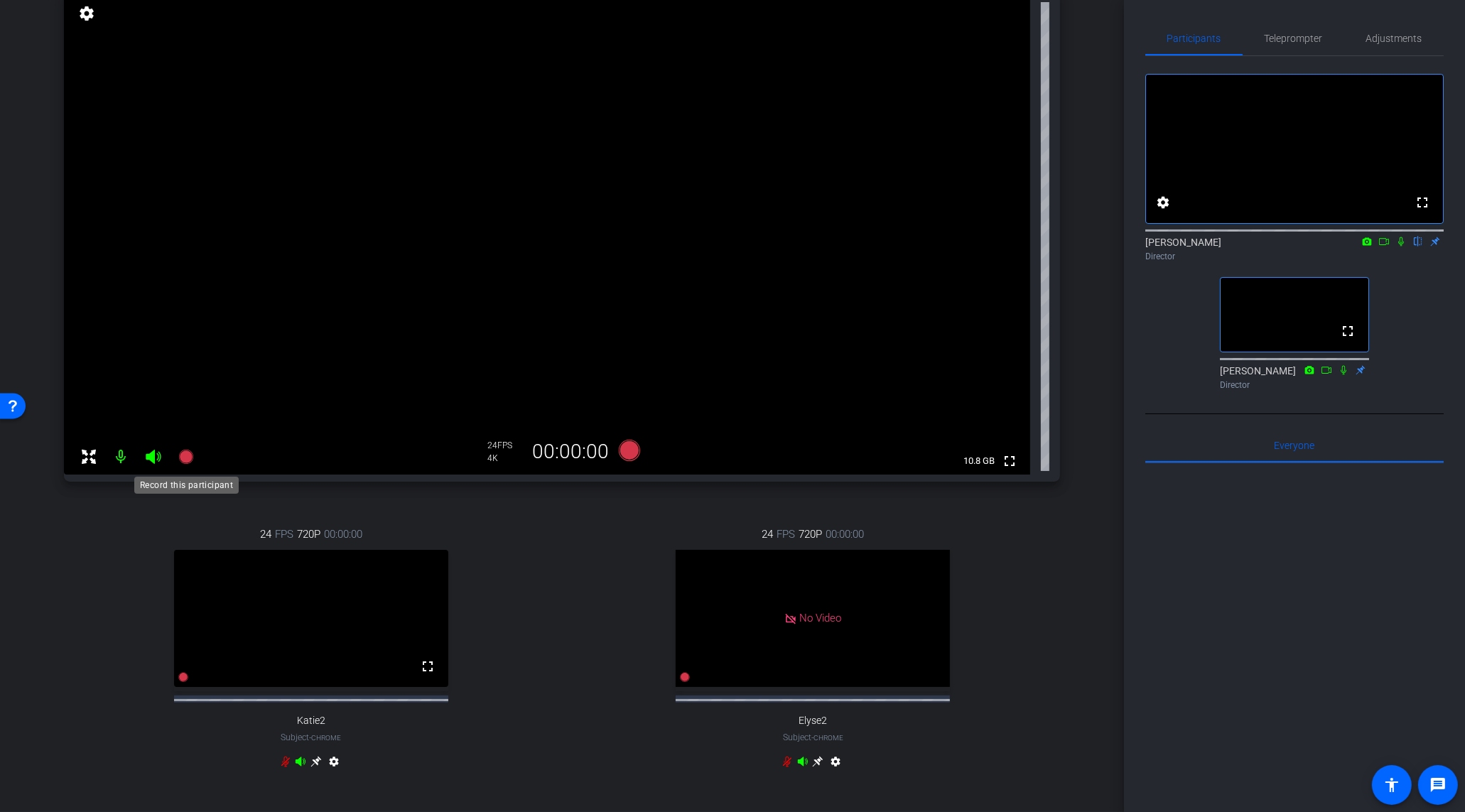
click at [173, 458] on mat-icon at bounding box center [186, 457] width 28 height 28
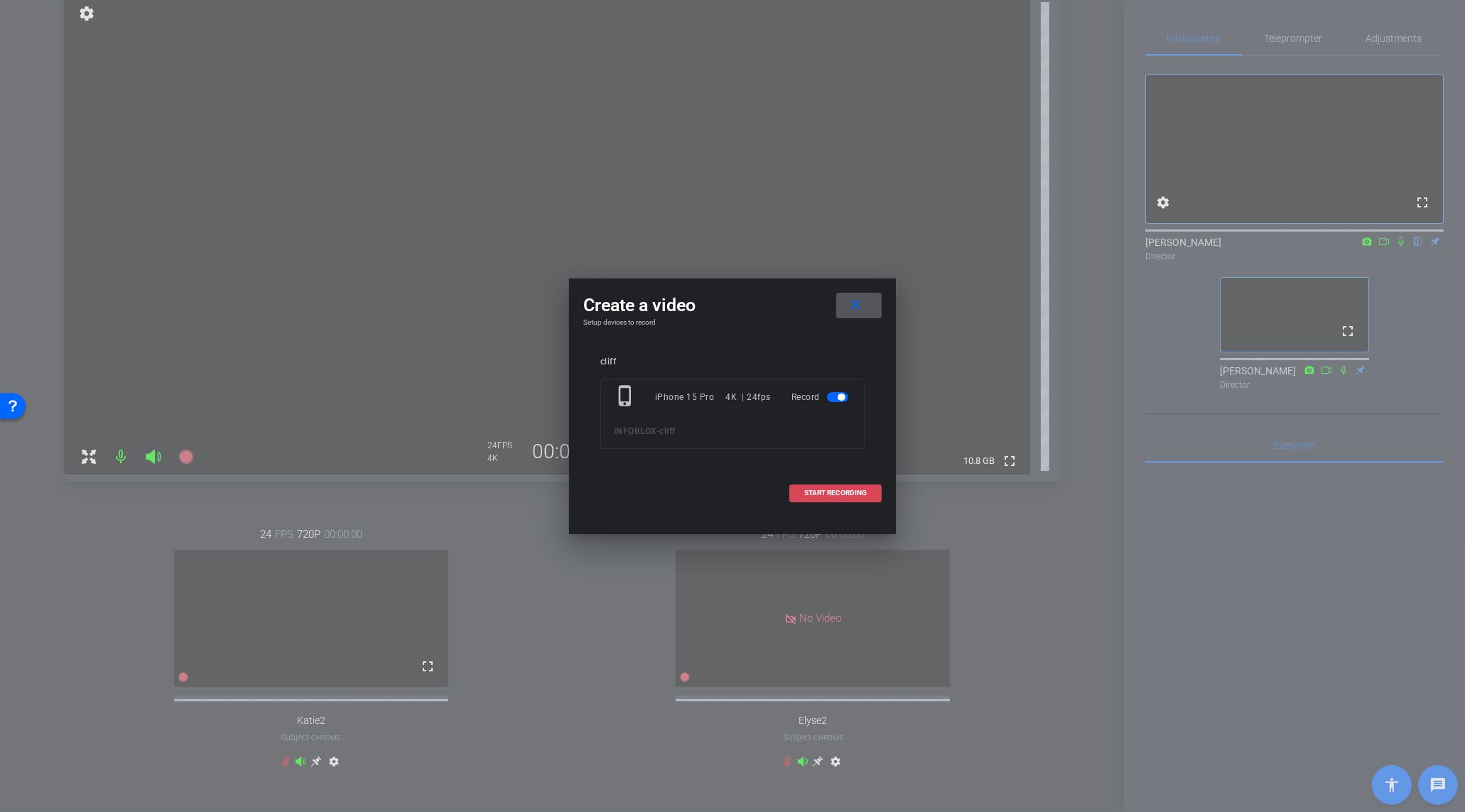
drag, startPoint x: 805, startPoint y: 484, endPoint x: 817, endPoint y: 498, distance: 18.4
click at [810, 490] on button "START RECORDING" at bounding box center [835, 493] width 93 height 18
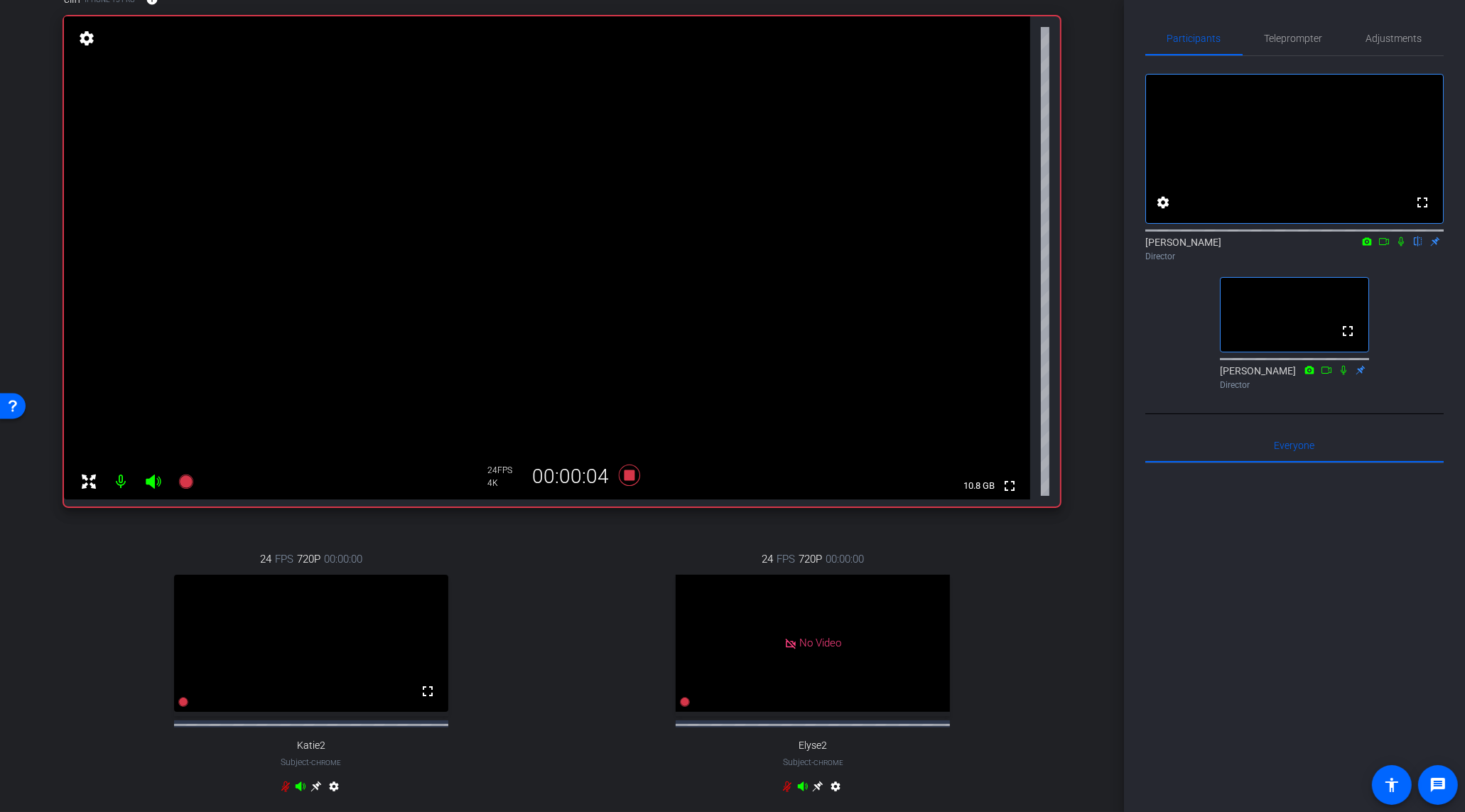
scroll to position [92, 0]
click at [629, 473] on icon at bounding box center [630, 477] width 22 height 22
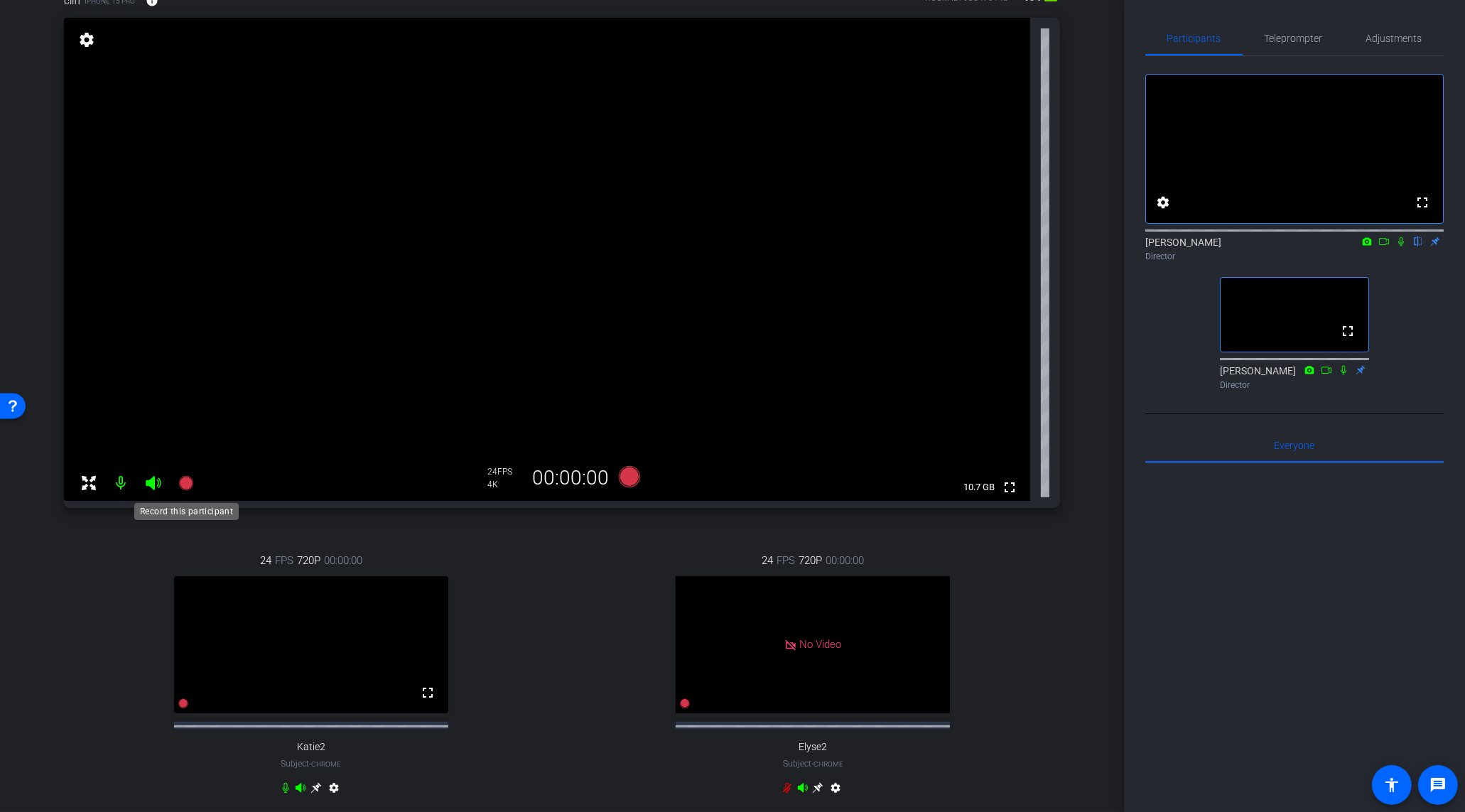
click at [188, 484] on icon at bounding box center [185, 483] width 14 height 14
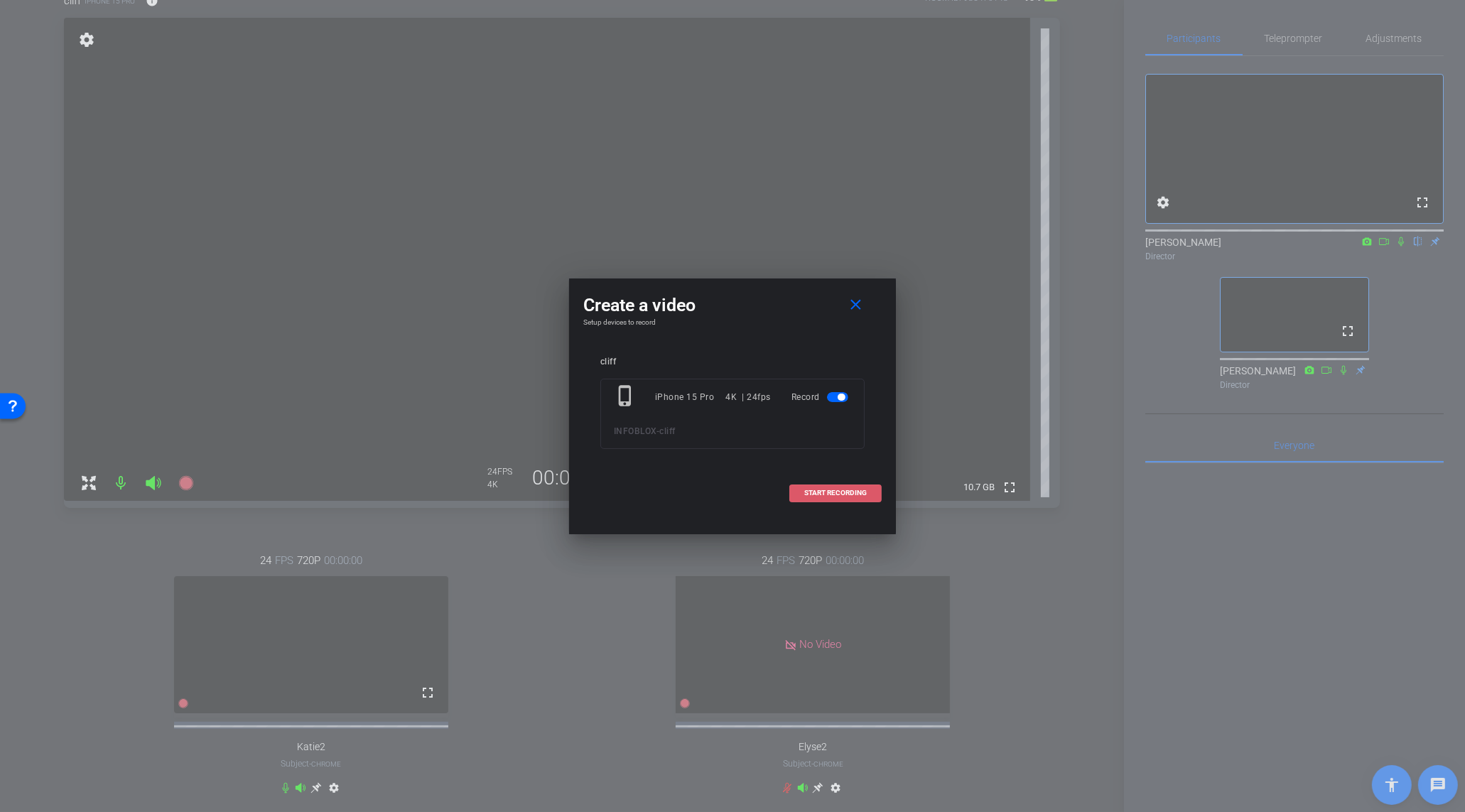
click at [825, 492] on span "START RECORDING" at bounding box center [835, 493] width 63 height 8
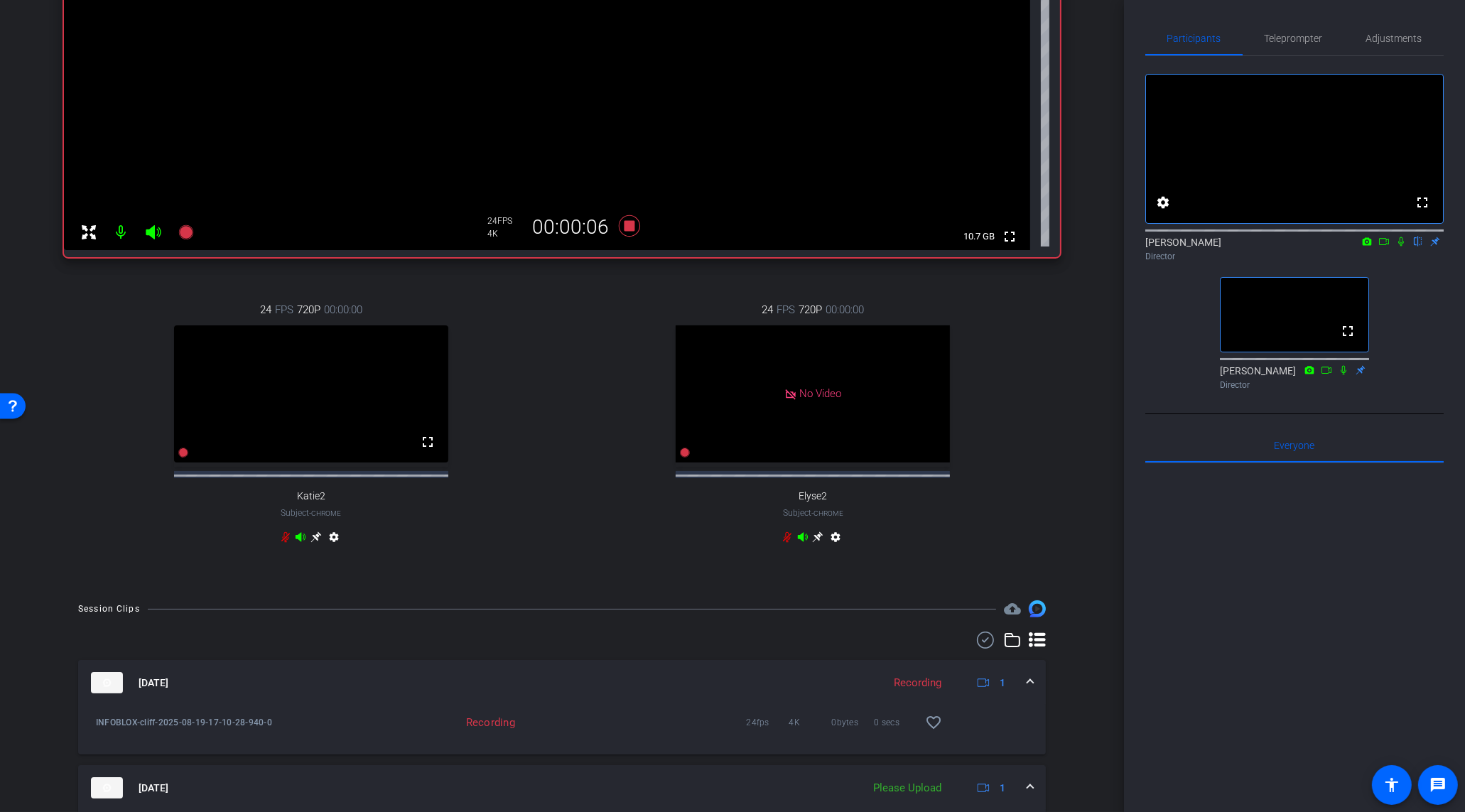
scroll to position [527, 0]
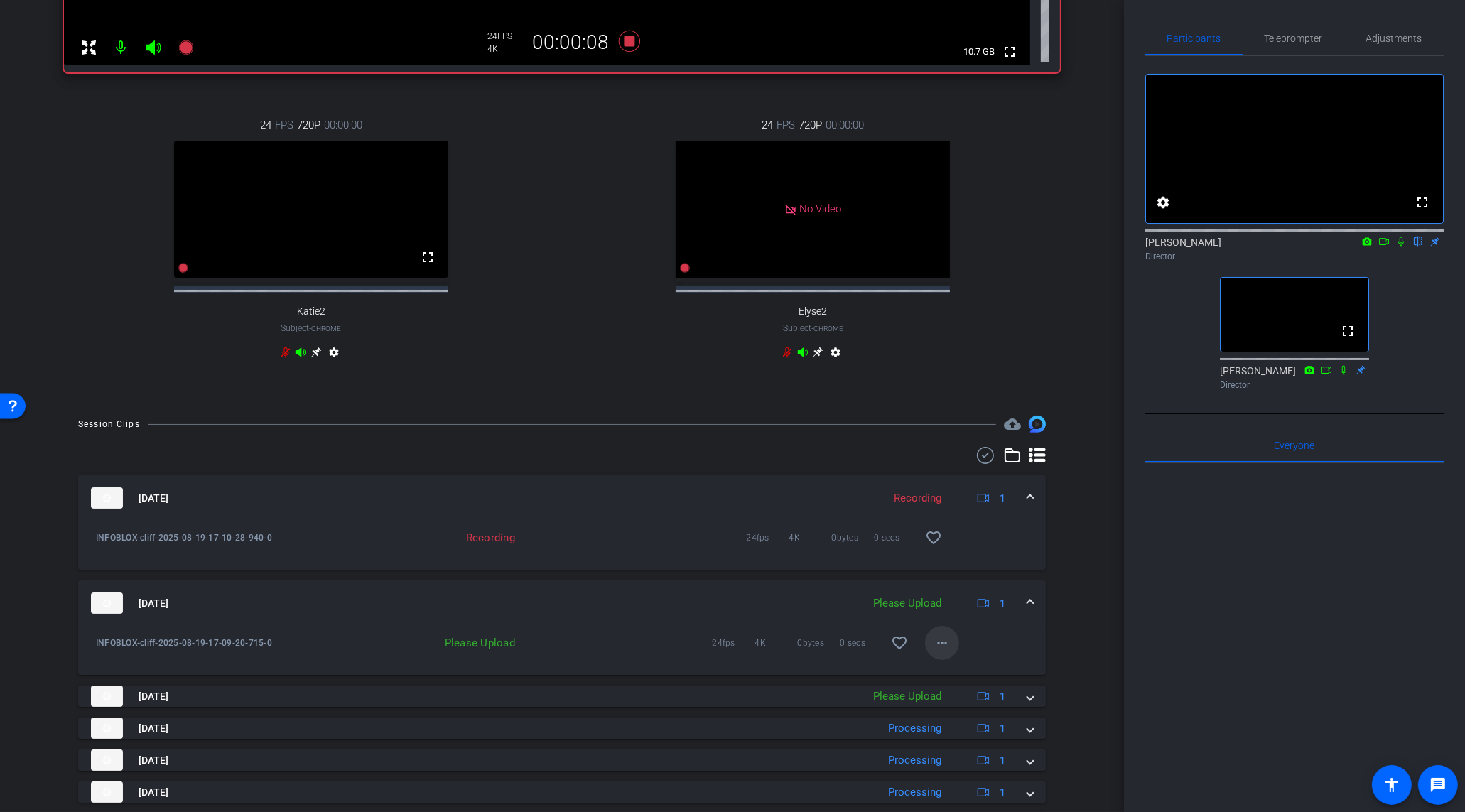
drag, startPoint x: 944, startPoint y: 675, endPoint x: 945, endPoint y: 661, distance: 14.0
click at [944, 675] on div "INFOBLOX-cliff-2025-08-19-17-09-20-715-0 Please Upload 24fps 4K 0bytes 0 secs f…" at bounding box center [562, 650] width 968 height 49
click at [945, 651] on mat-icon "more_horiz" at bounding box center [942, 643] width 17 height 17
drag, startPoint x: 954, startPoint y: 682, endPoint x: 968, endPoint y: 712, distance: 33.1
click at [954, 682] on span "Upload" at bounding box center [966, 684] width 57 height 17
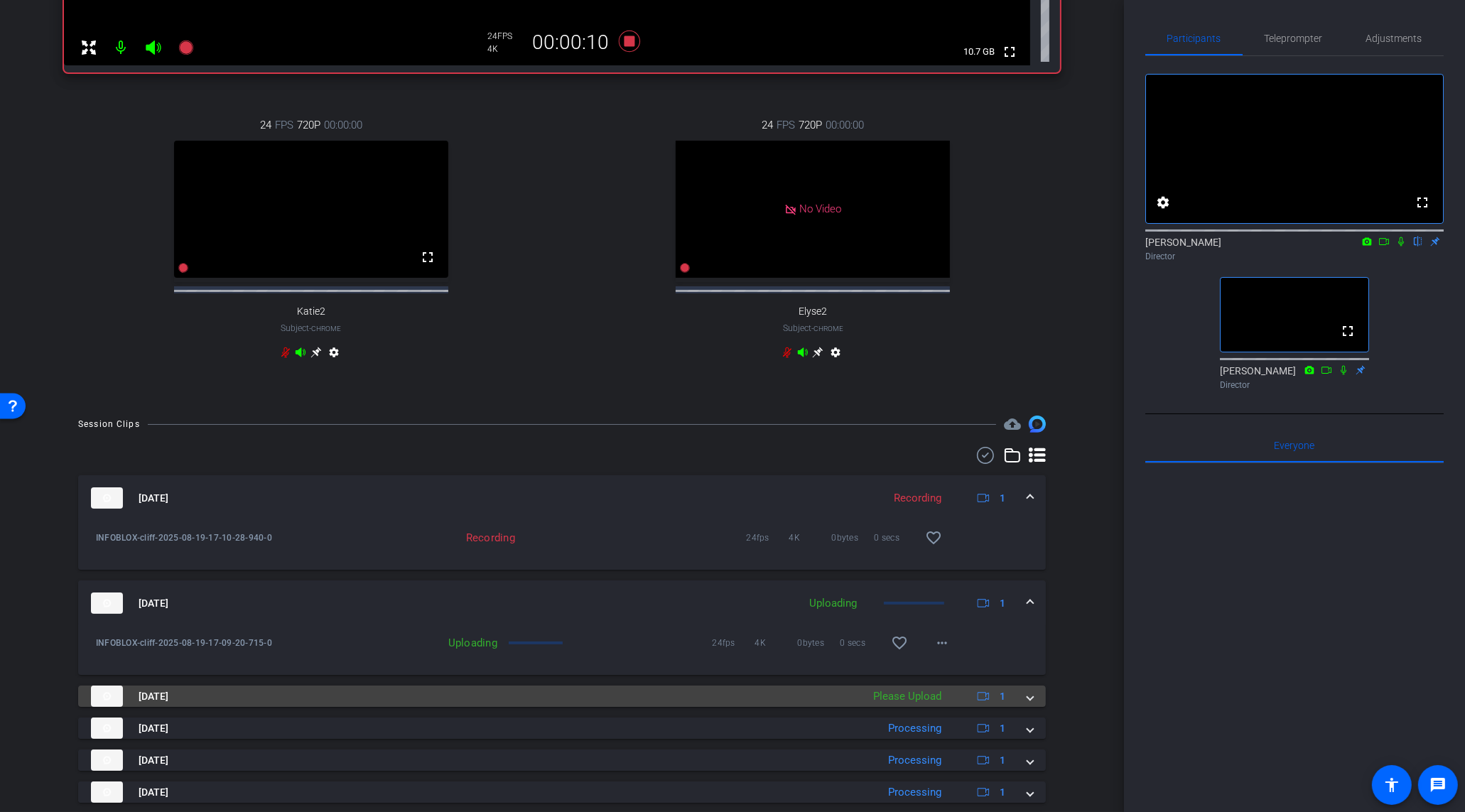
click at [952, 704] on mat-panel-description "Please Upload 1" at bounding box center [941, 696] width 150 height 22
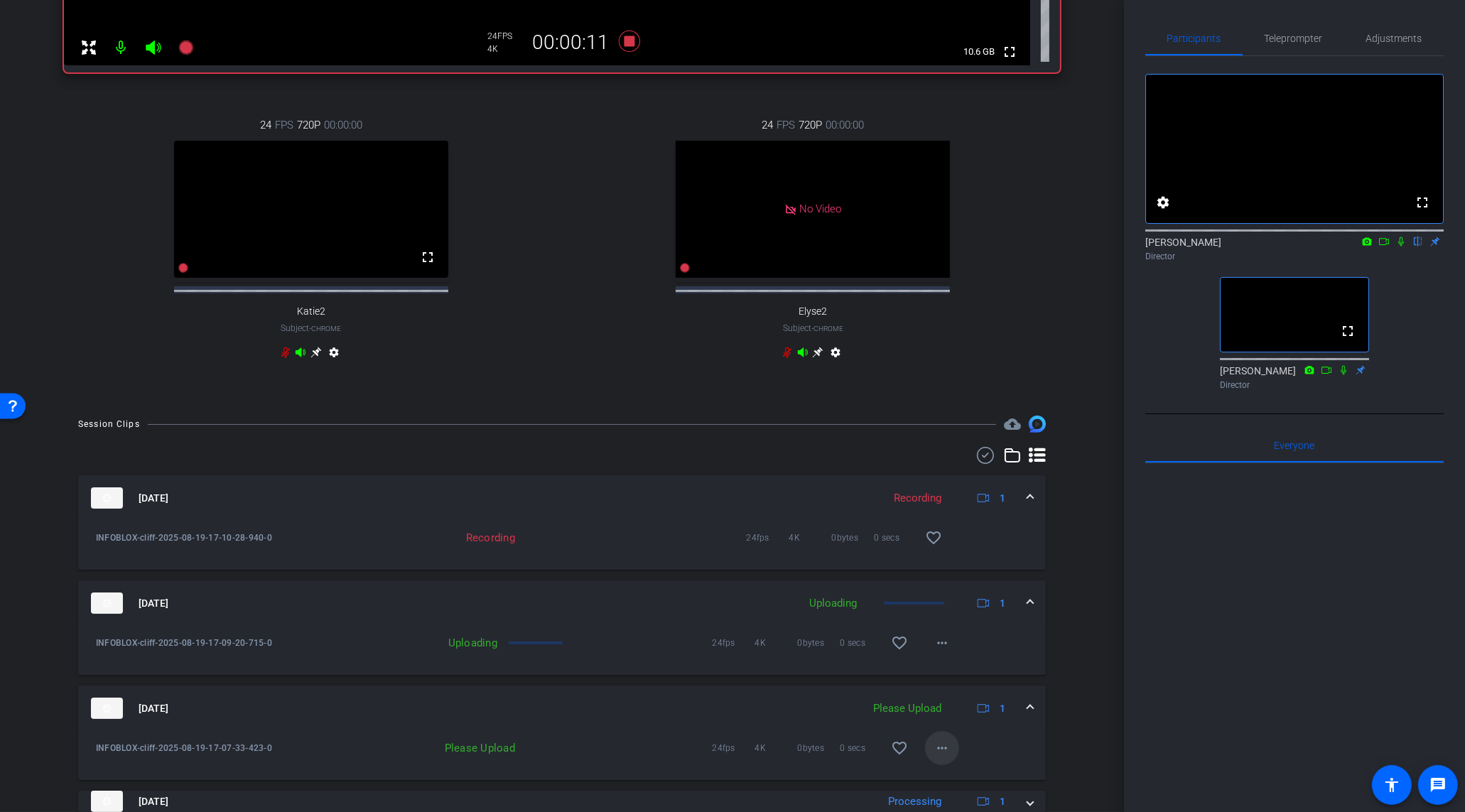
click at [951, 760] on span at bounding box center [942, 748] width 34 height 34
click at [961, 695] on span "Upload" at bounding box center [966, 694] width 57 height 17
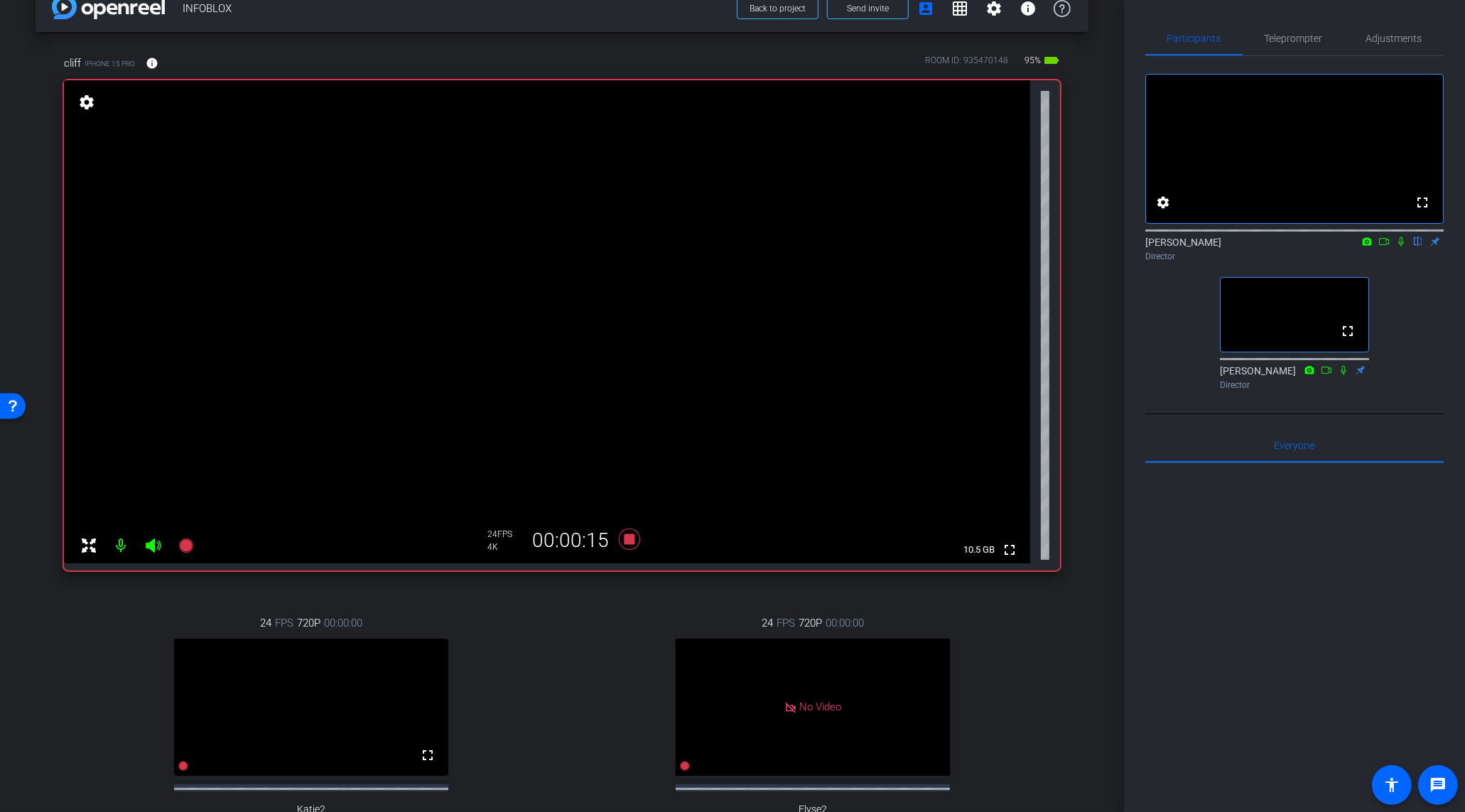
scroll to position [0, 0]
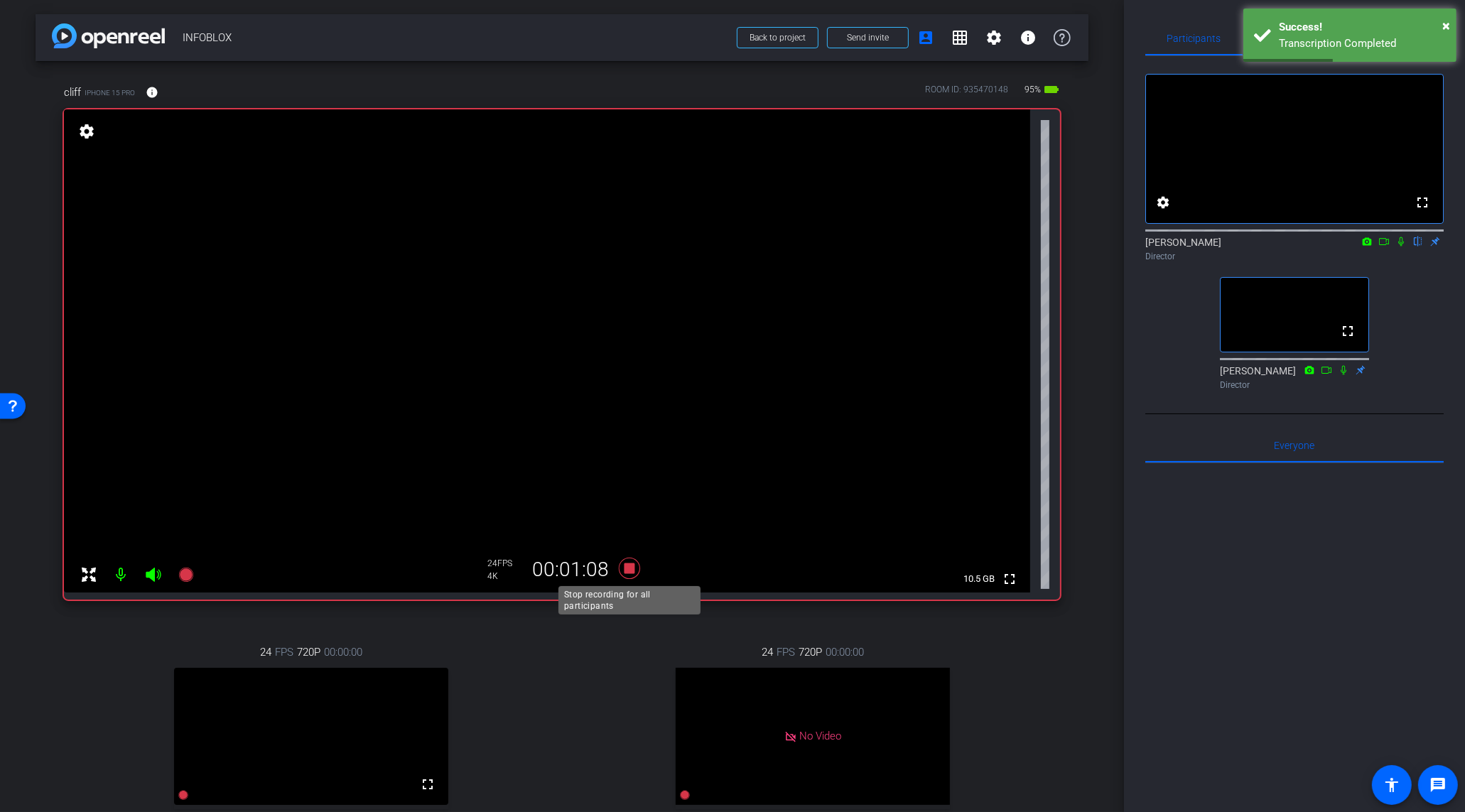
click at [632, 576] on icon at bounding box center [630, 568] width 34 height 26
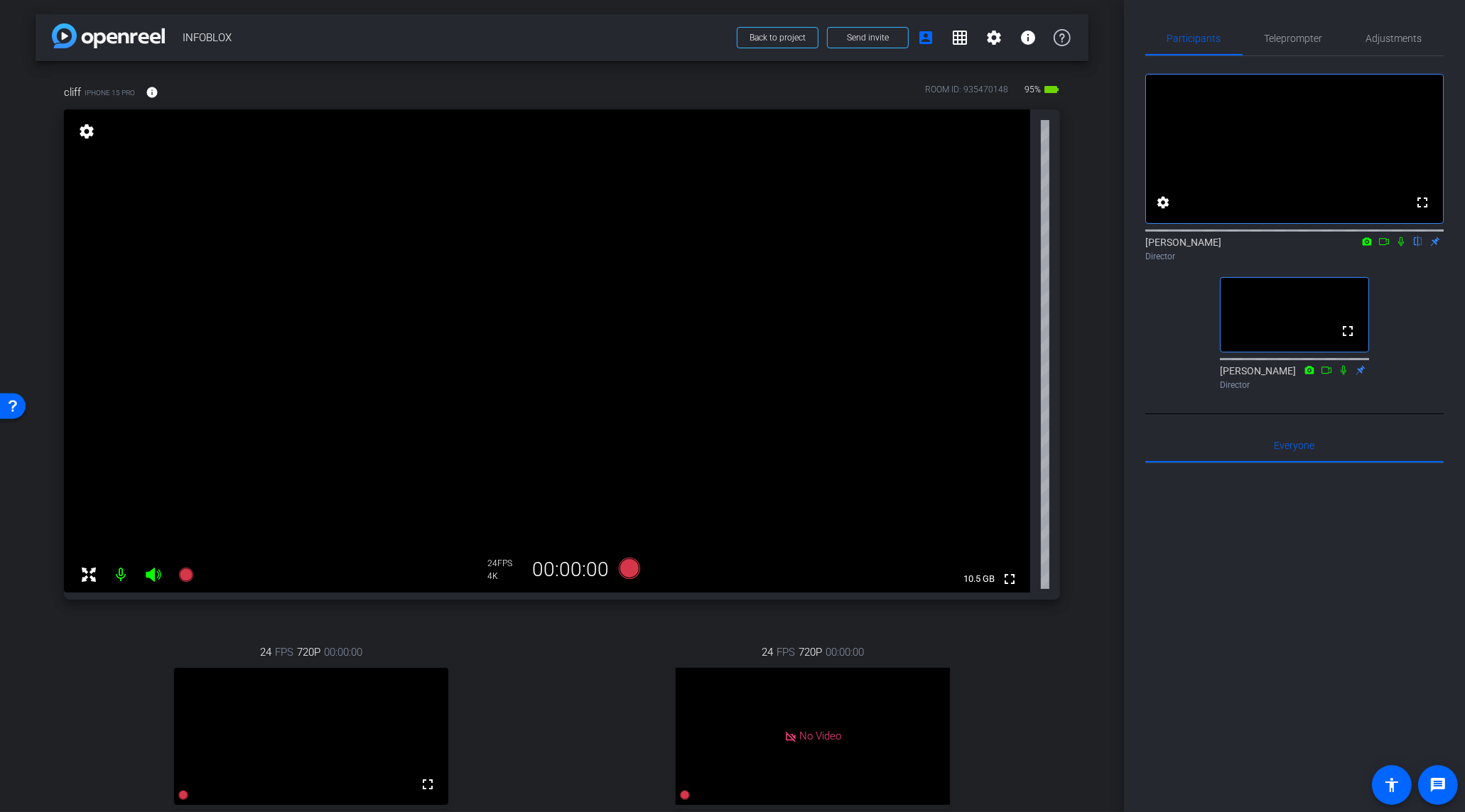
scroll to position [503, 0]
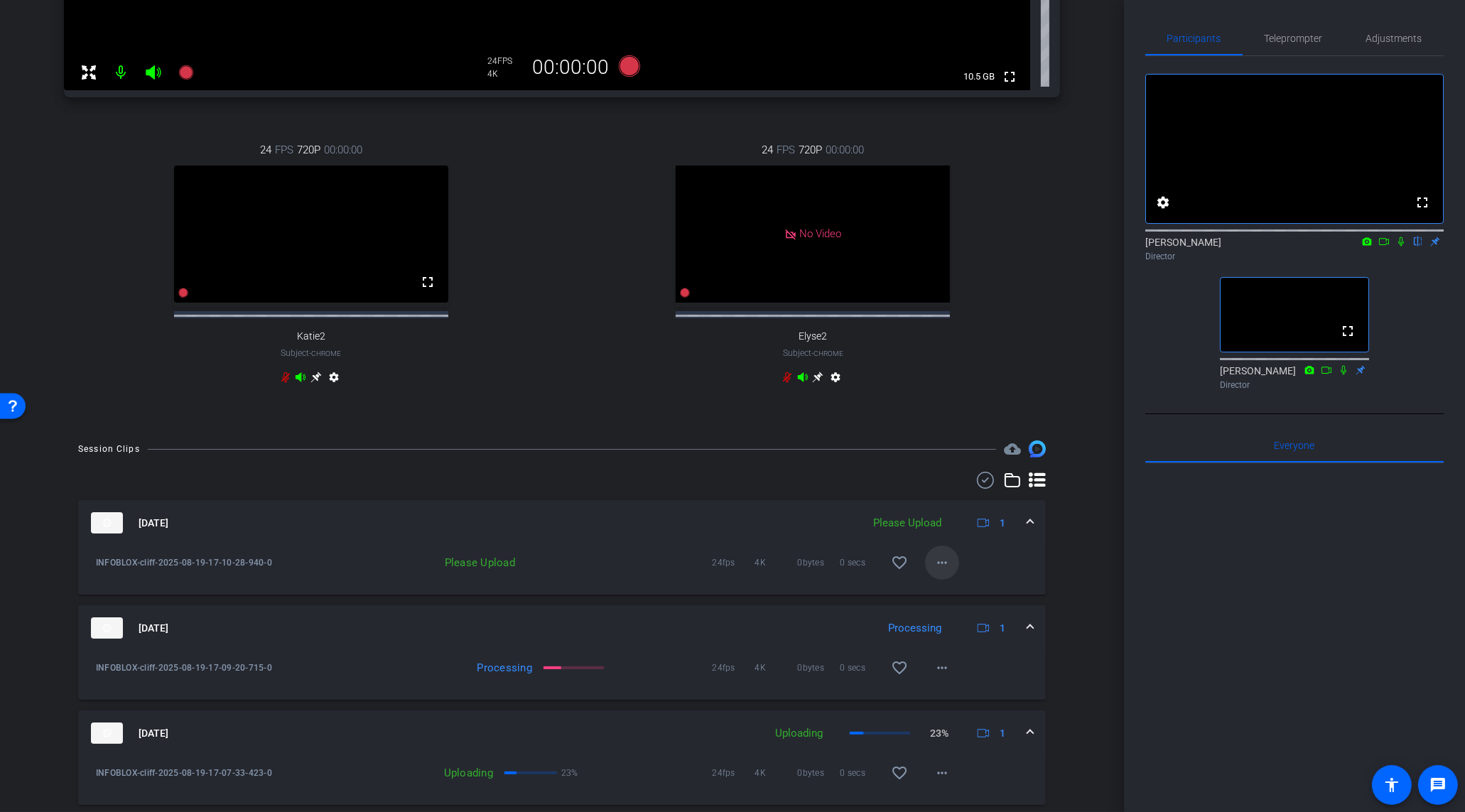
click at [941, 571] on mat-icon "more_horiz" at bounding box center [942, 563] width 17 height 17
click at [951, 604] on span "Upload" at bounding box center [966, 604] width 57 height 17
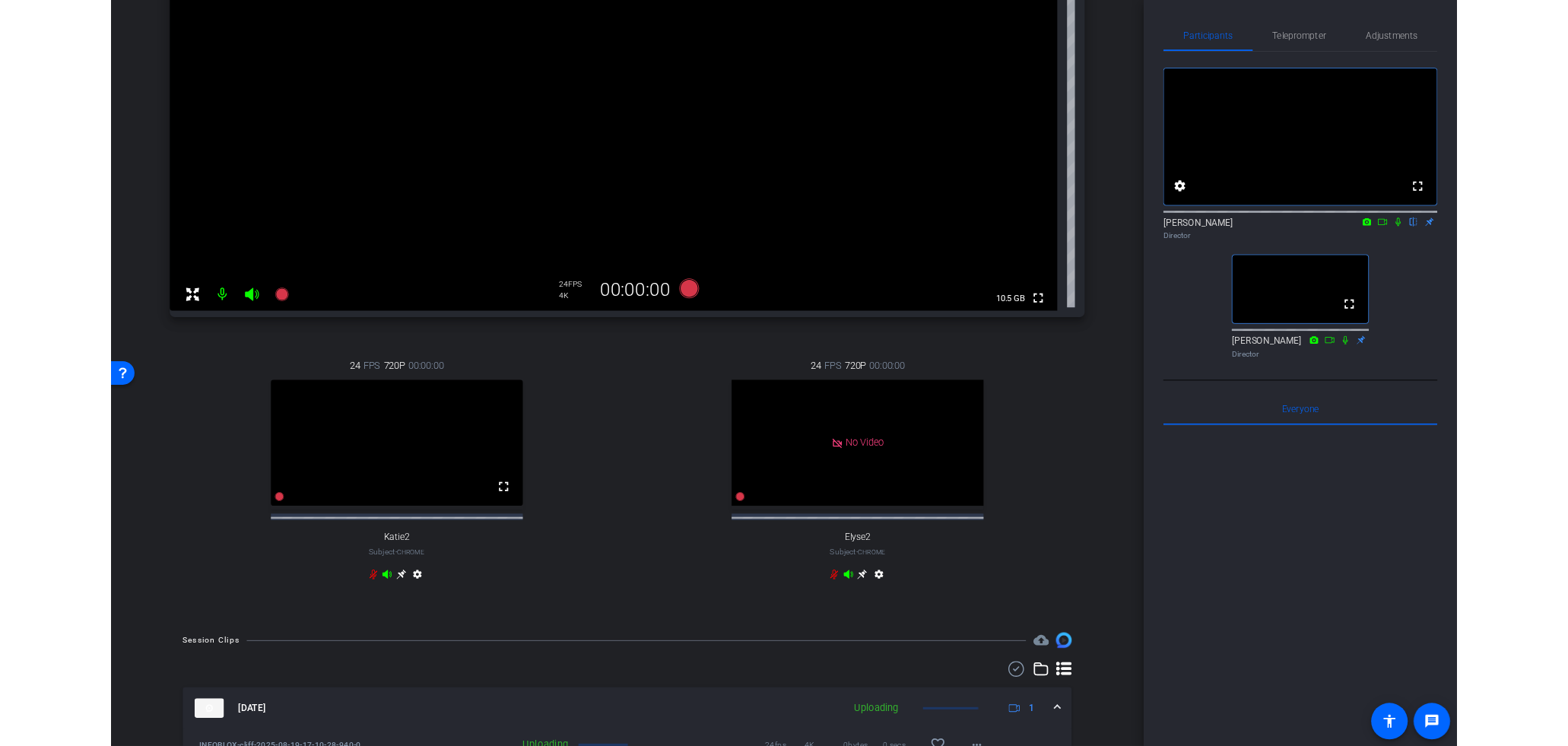
scroll to position [0, 0]
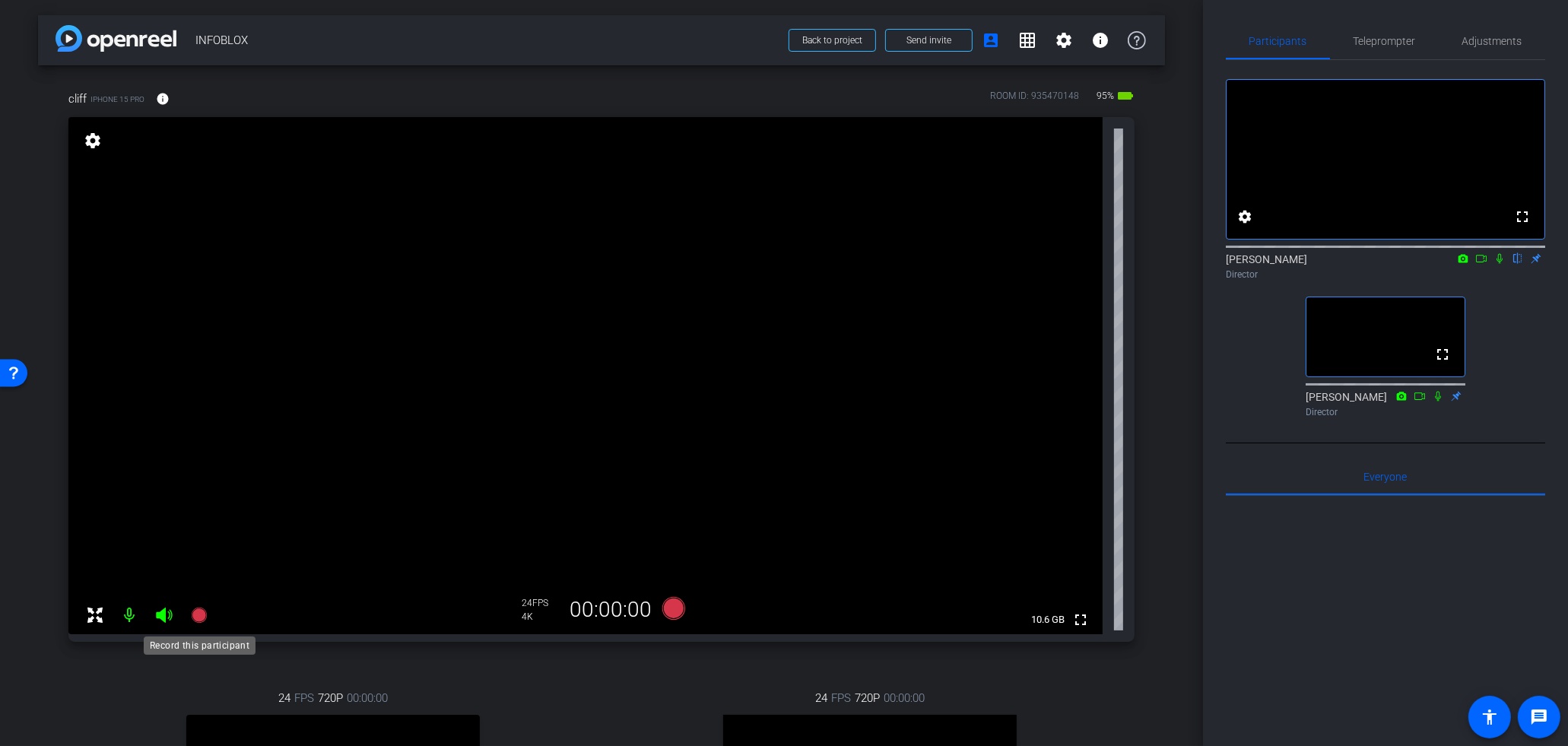
click at [200, 618] on icon at bounding box center [198, 615] width 15 height 15
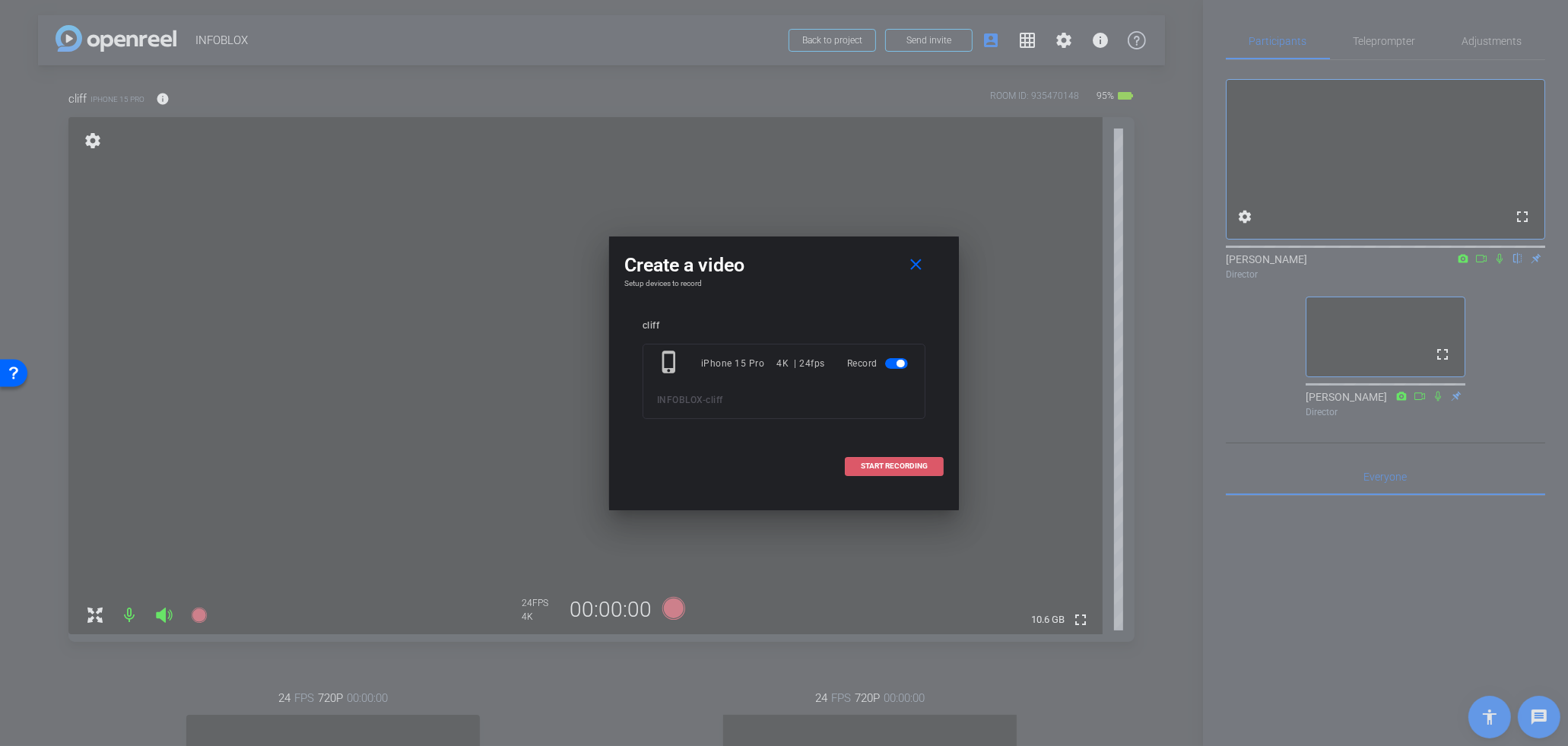
click at [918, 471] on span at bounding box center [894, 466] width 97 height 37
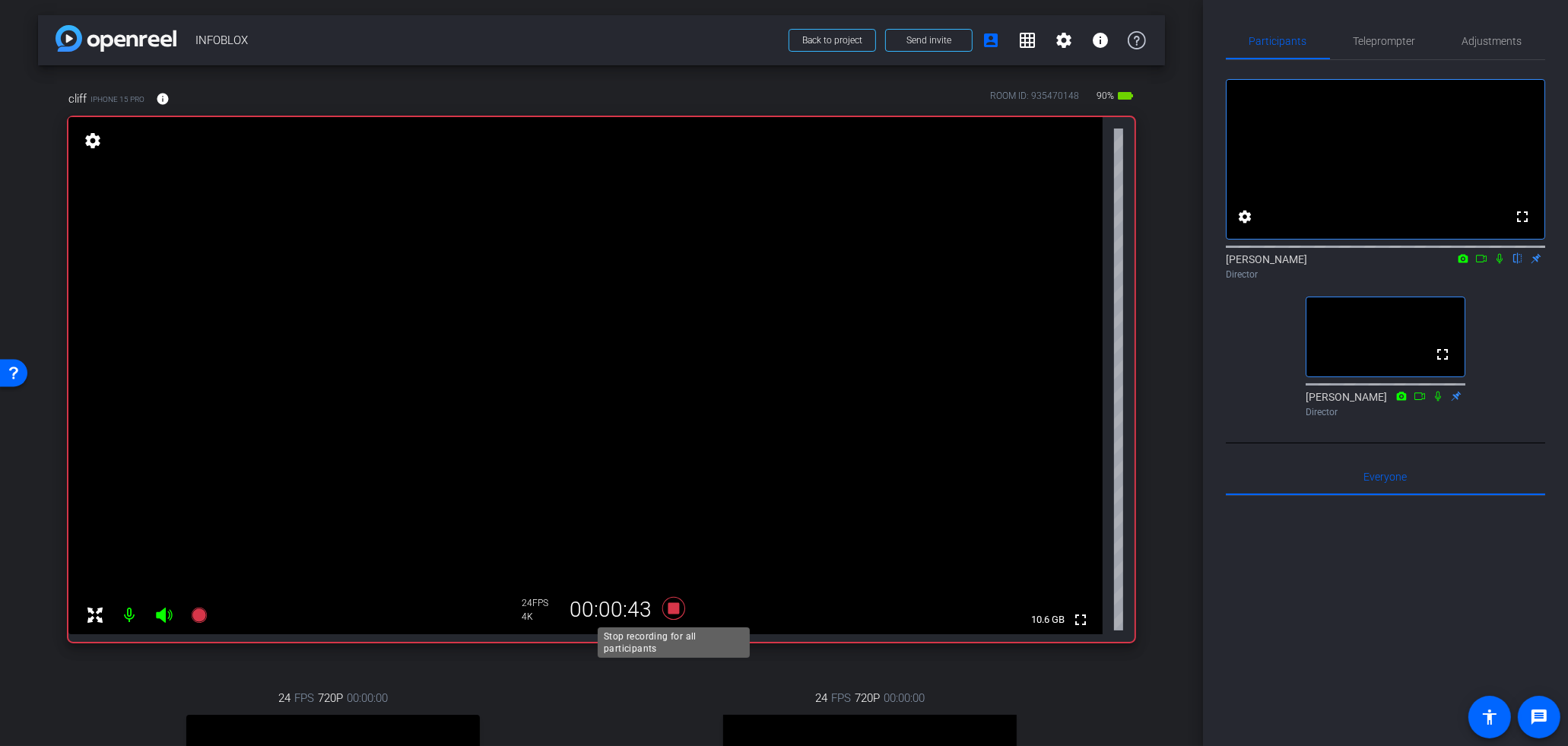
click at [676, 609] on icon at bounding box center [674, 609] width 23 height 23
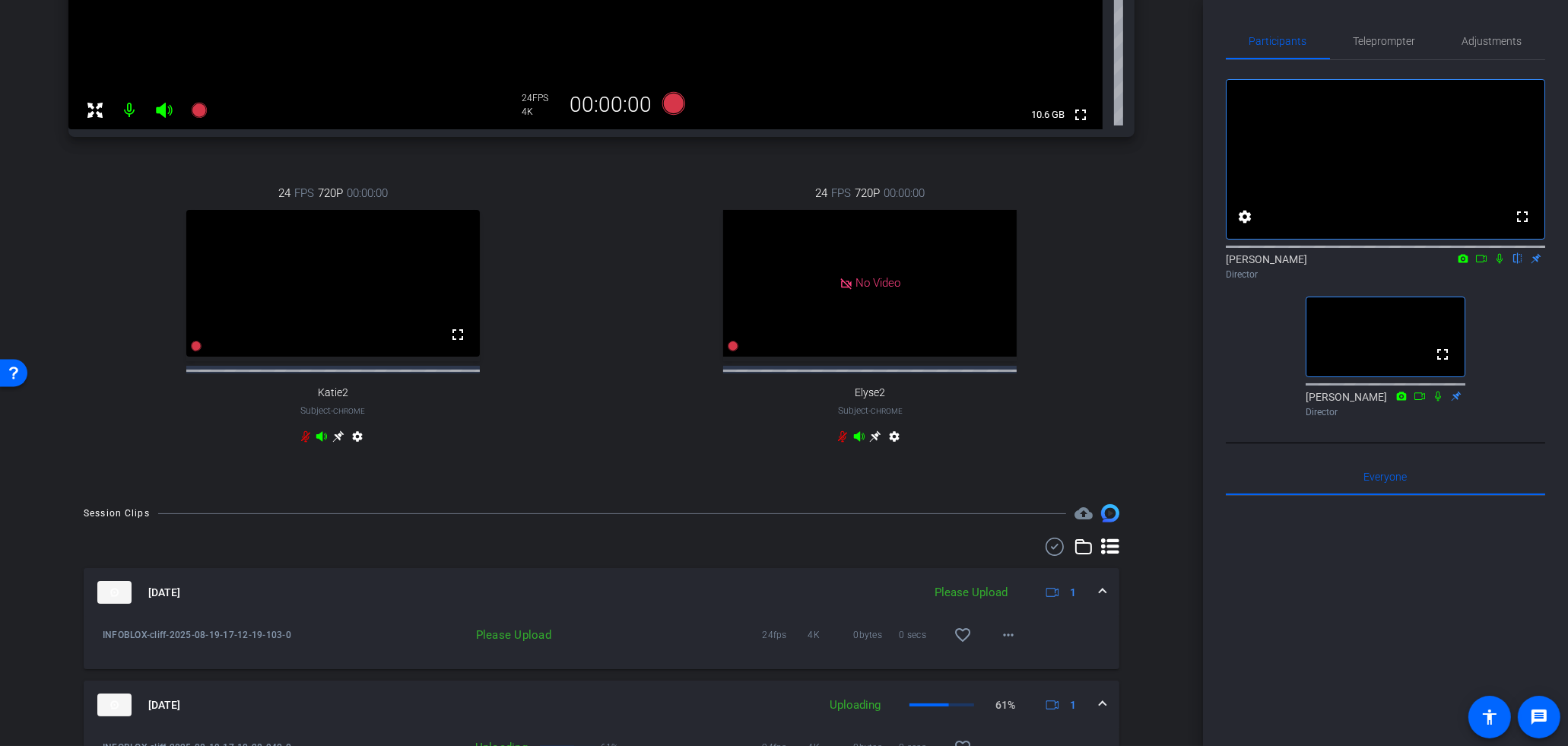
scroll to position [507, 0]
click at [1008, 651] on span at bounding box center [1008, 633] width 37 height 37
click at [1032, 676] on span "Upload" at bounding box center [1033, 677] width 61 height 18
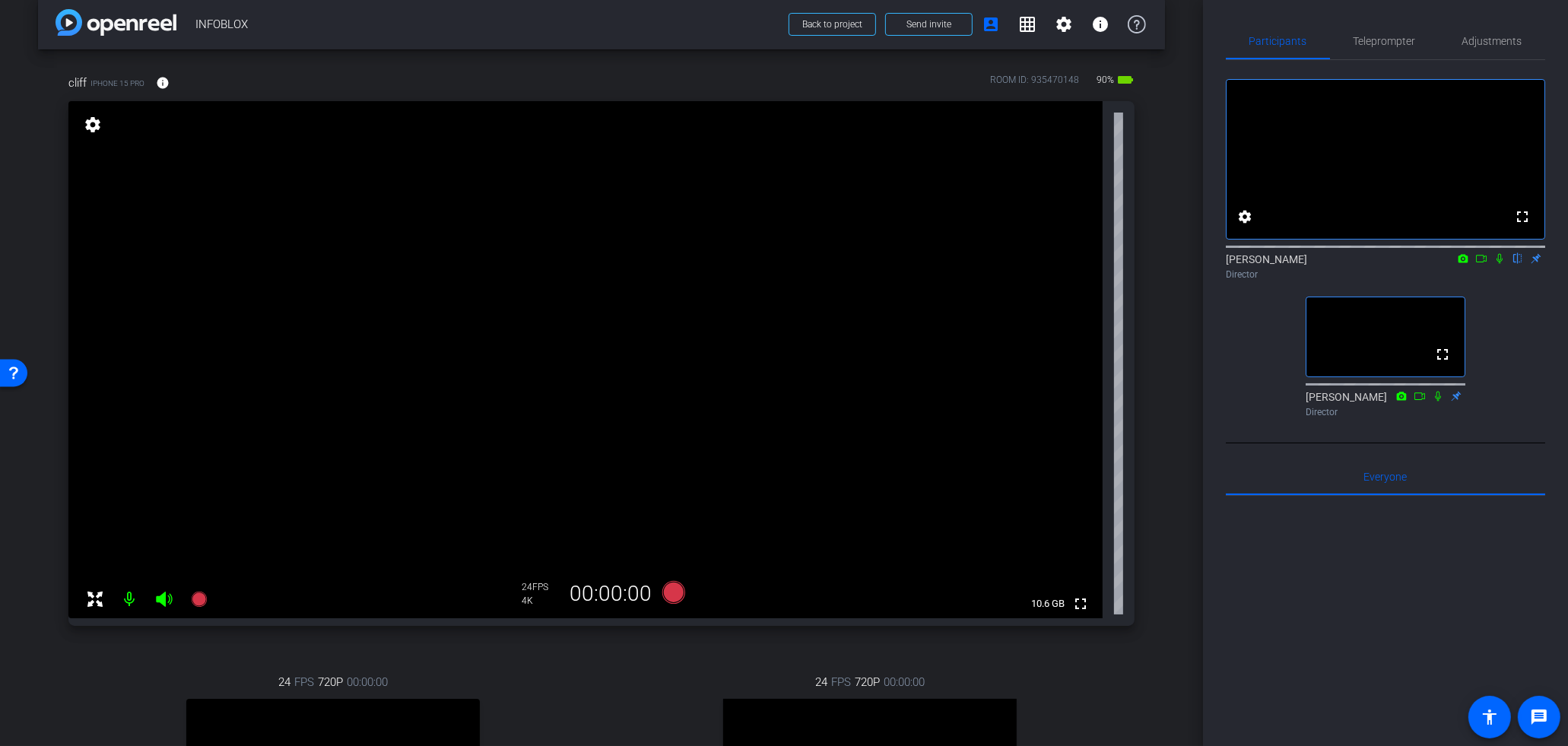
scroll to position [0, 0]
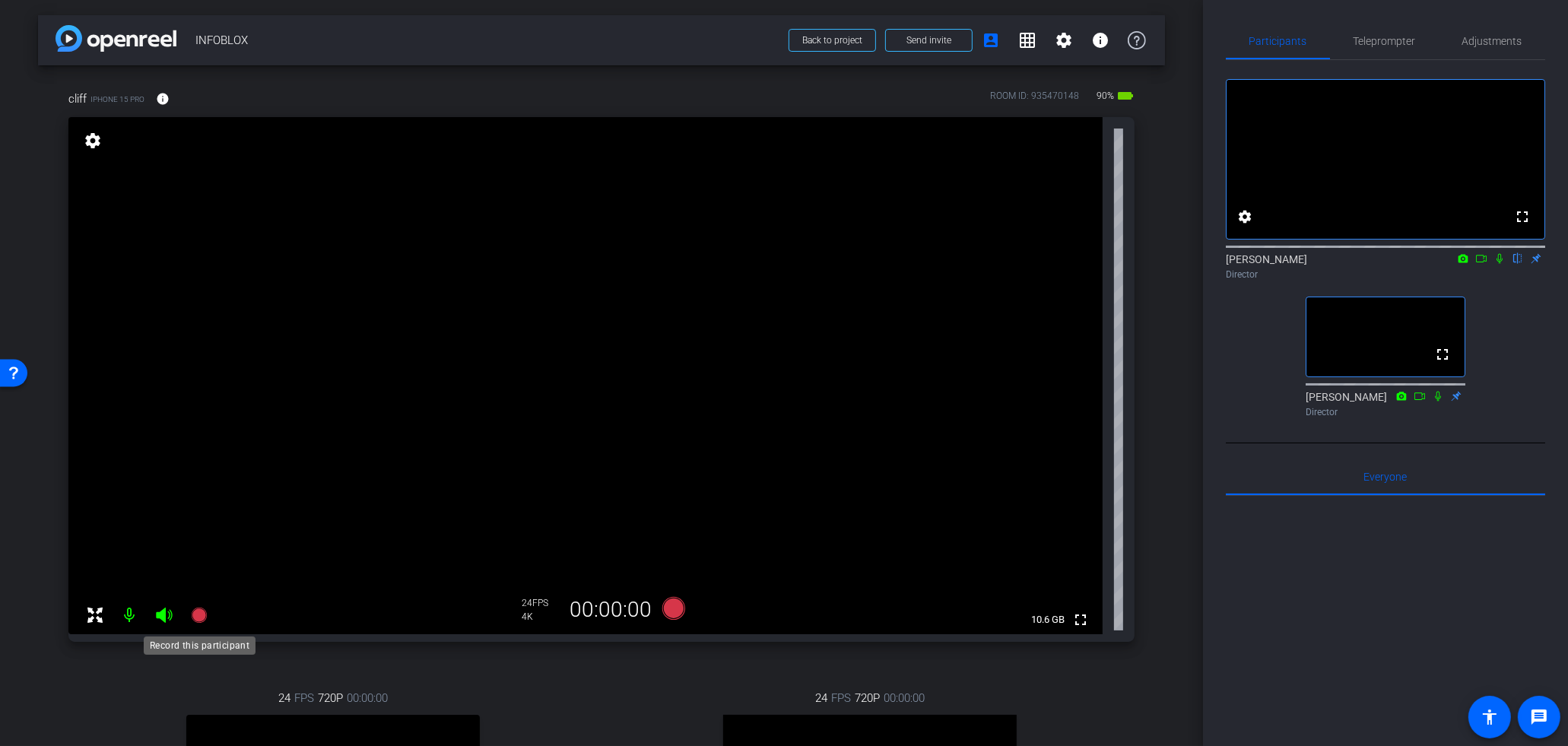
click at [200, 620] on icon at bounding box center [198, 615] width 15 height 15
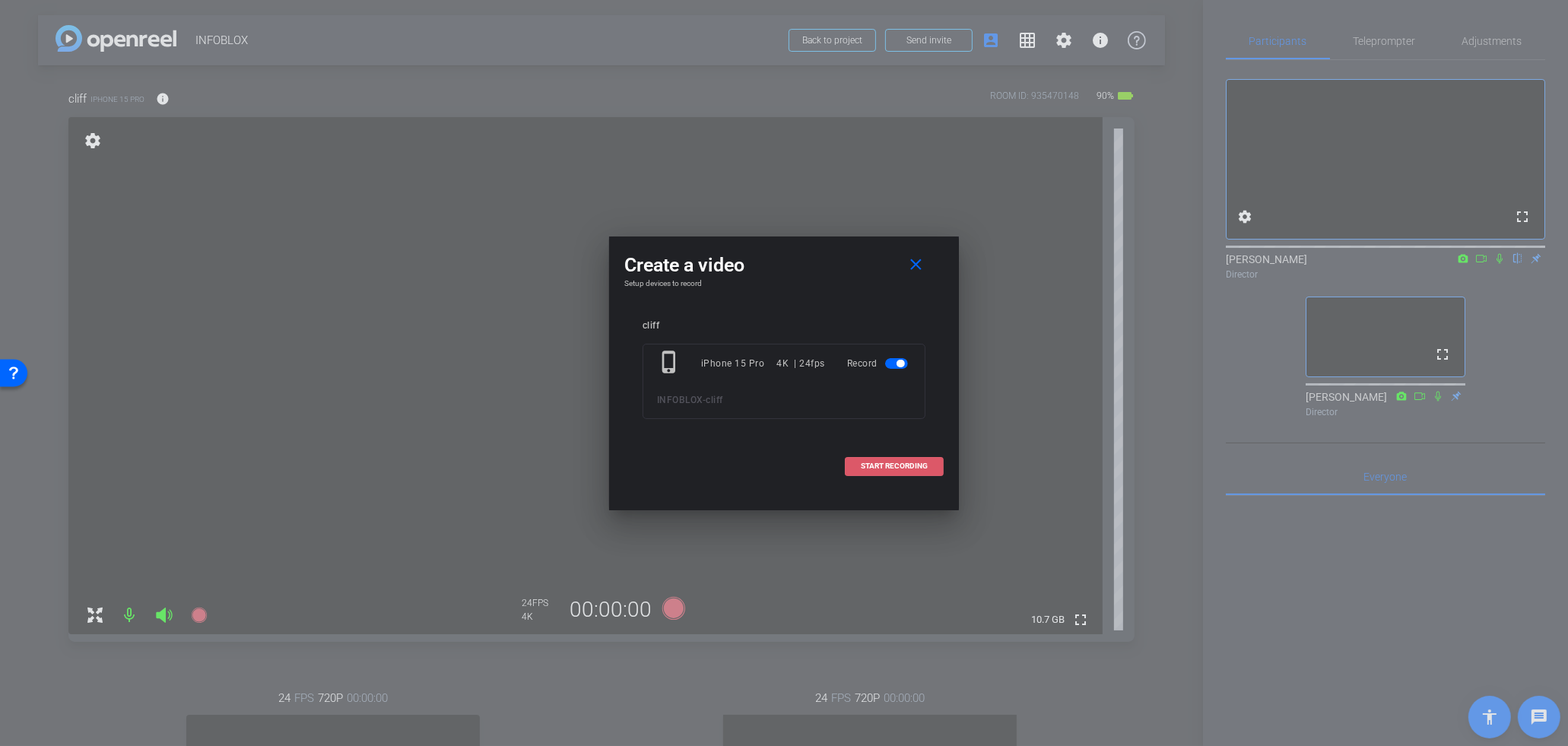
click at [908, 471] on span at bounding box center [894, 466] width 97 height 37
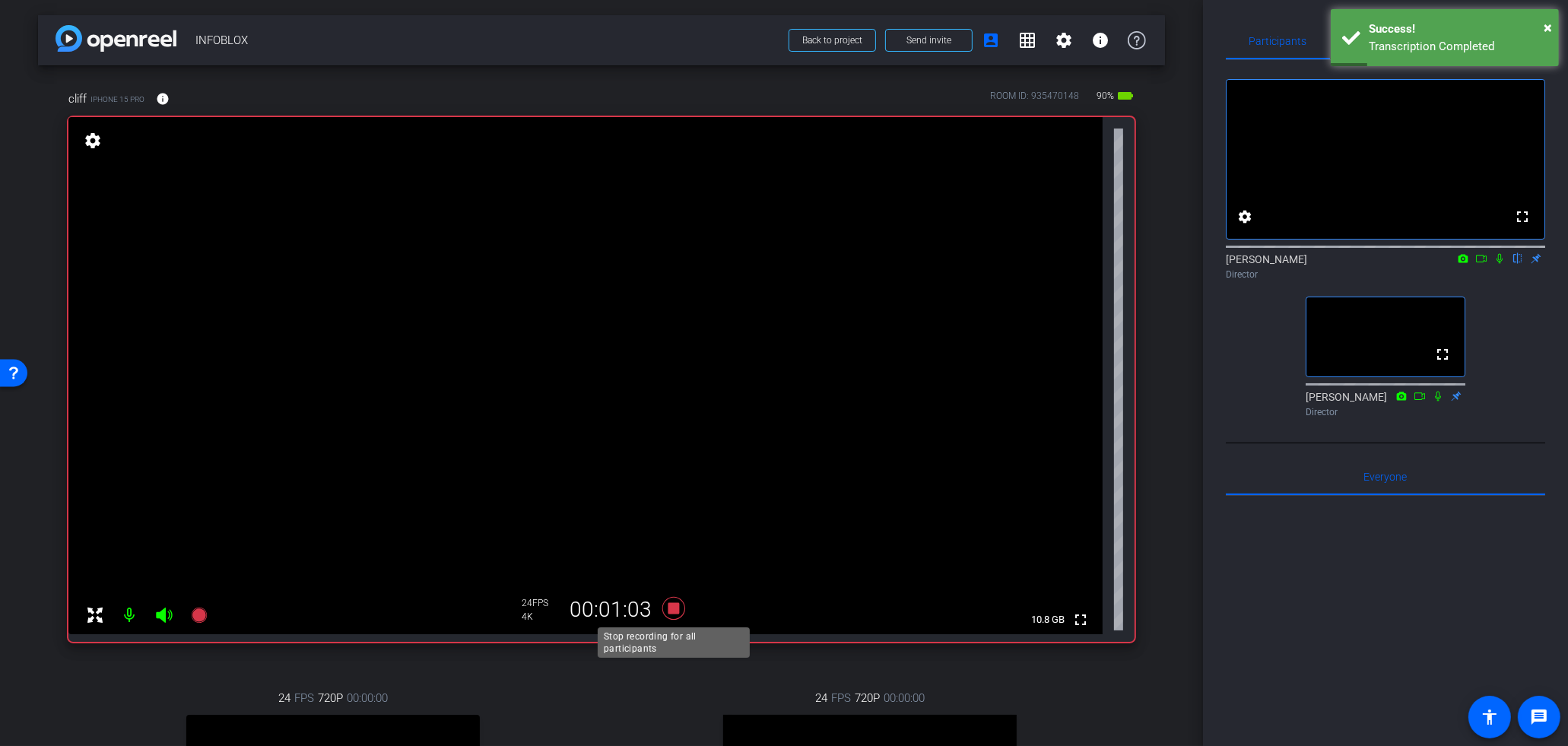
click at [679, 611] on icon at bounding box center [674, 608] width 37 height 28
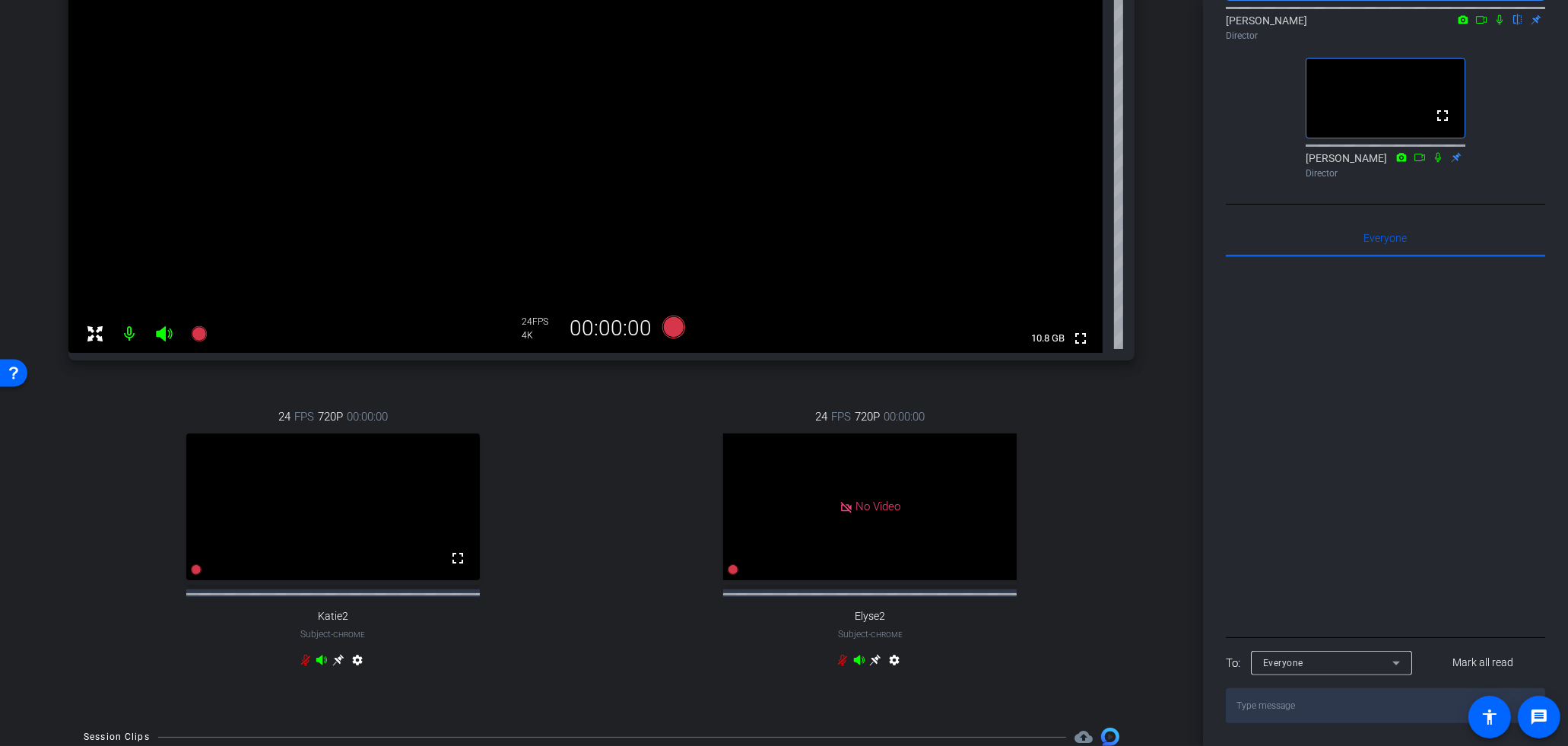
scroll to position [642, 0]
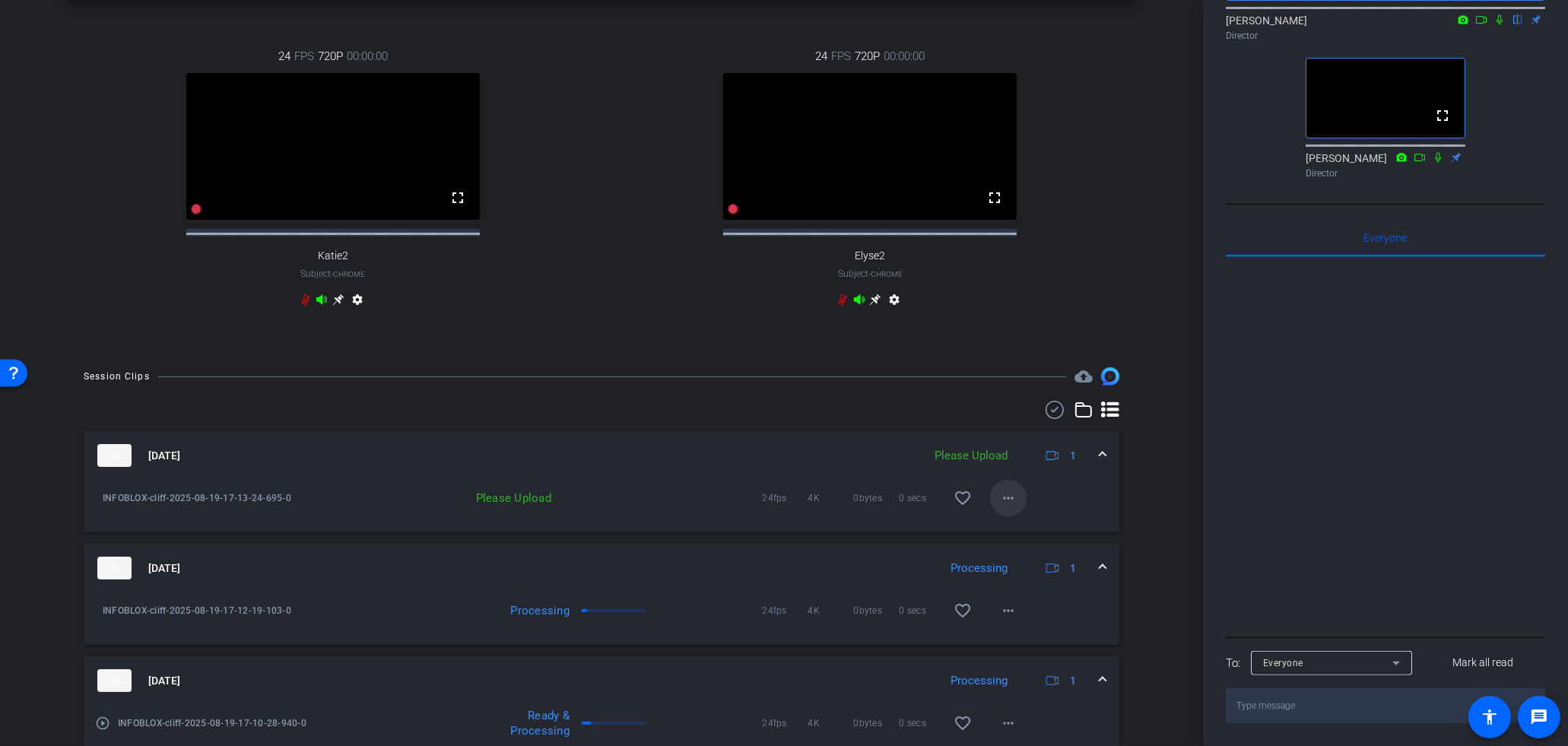
click at [1013, 507] on mat-icon "more_horiz" at bounding box center [1008, 498] width 18 height 18
click at [1029, 541] on span "Upload" at bounding box center [1033, 543] width 61 height 18
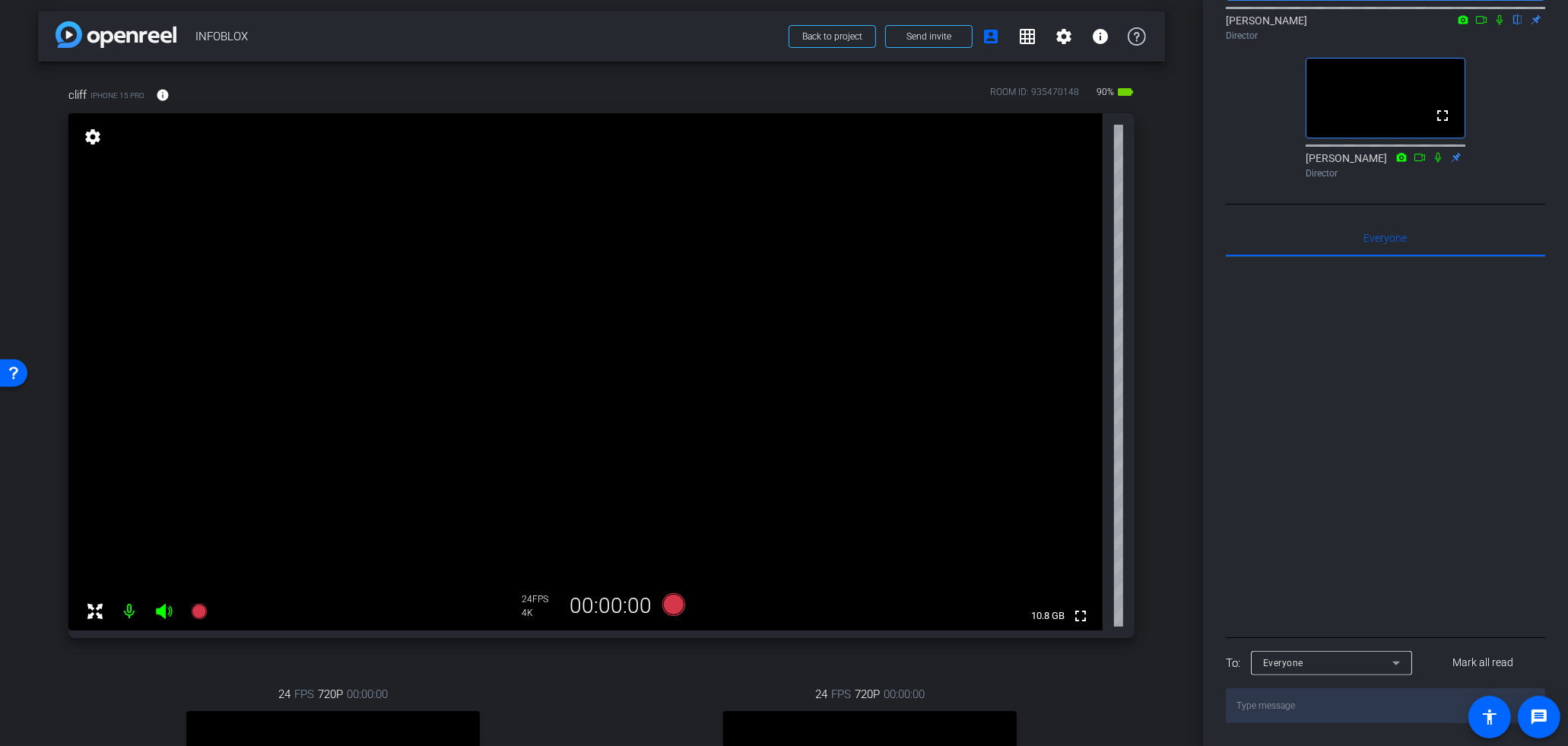
scroll to position [0, 0]
click at [203, 615] on icon at bounding box center [198, 615] width 15 height 15
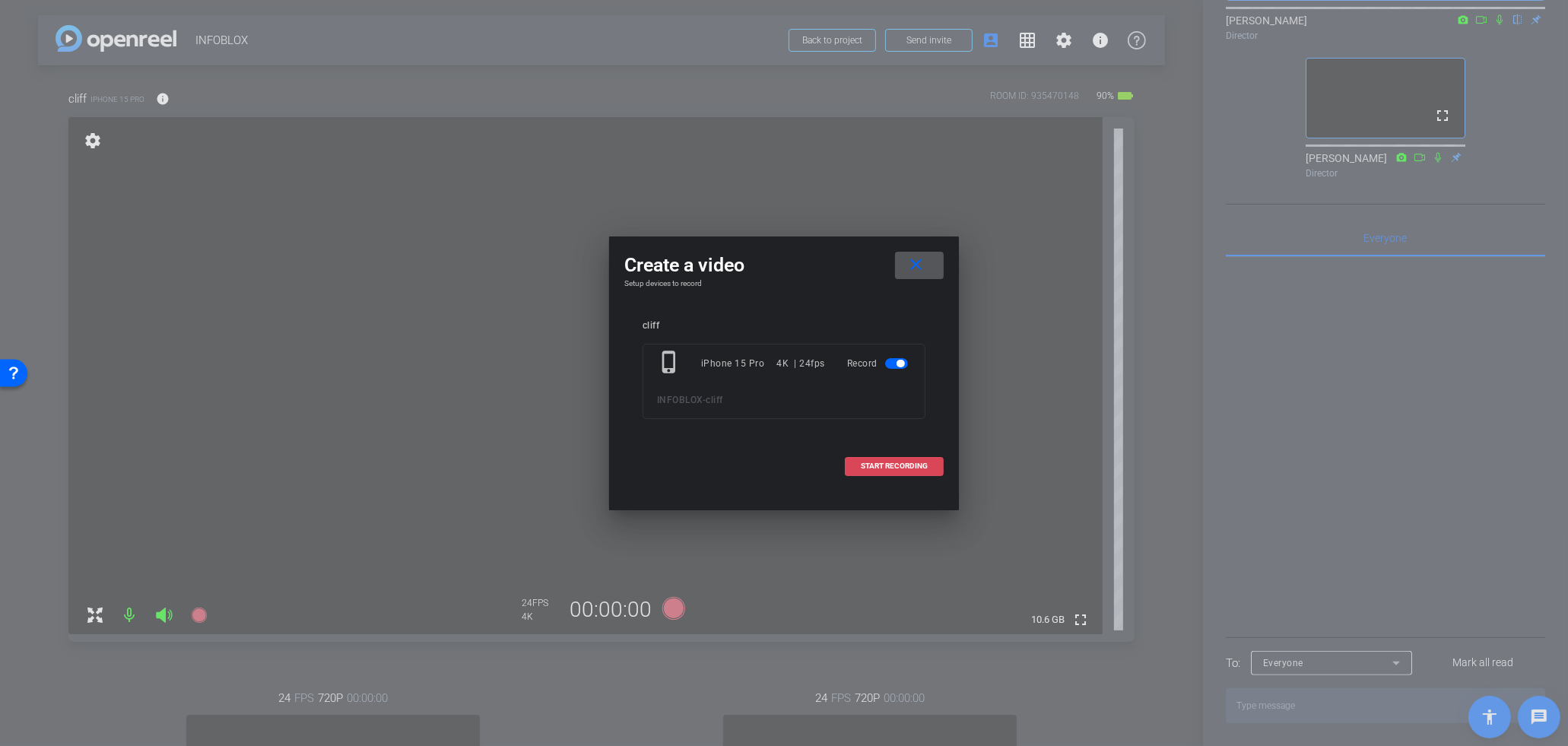
click at [888, 464] on span "START RECORDING" at bounding box center [894, 466] width 67 height 8
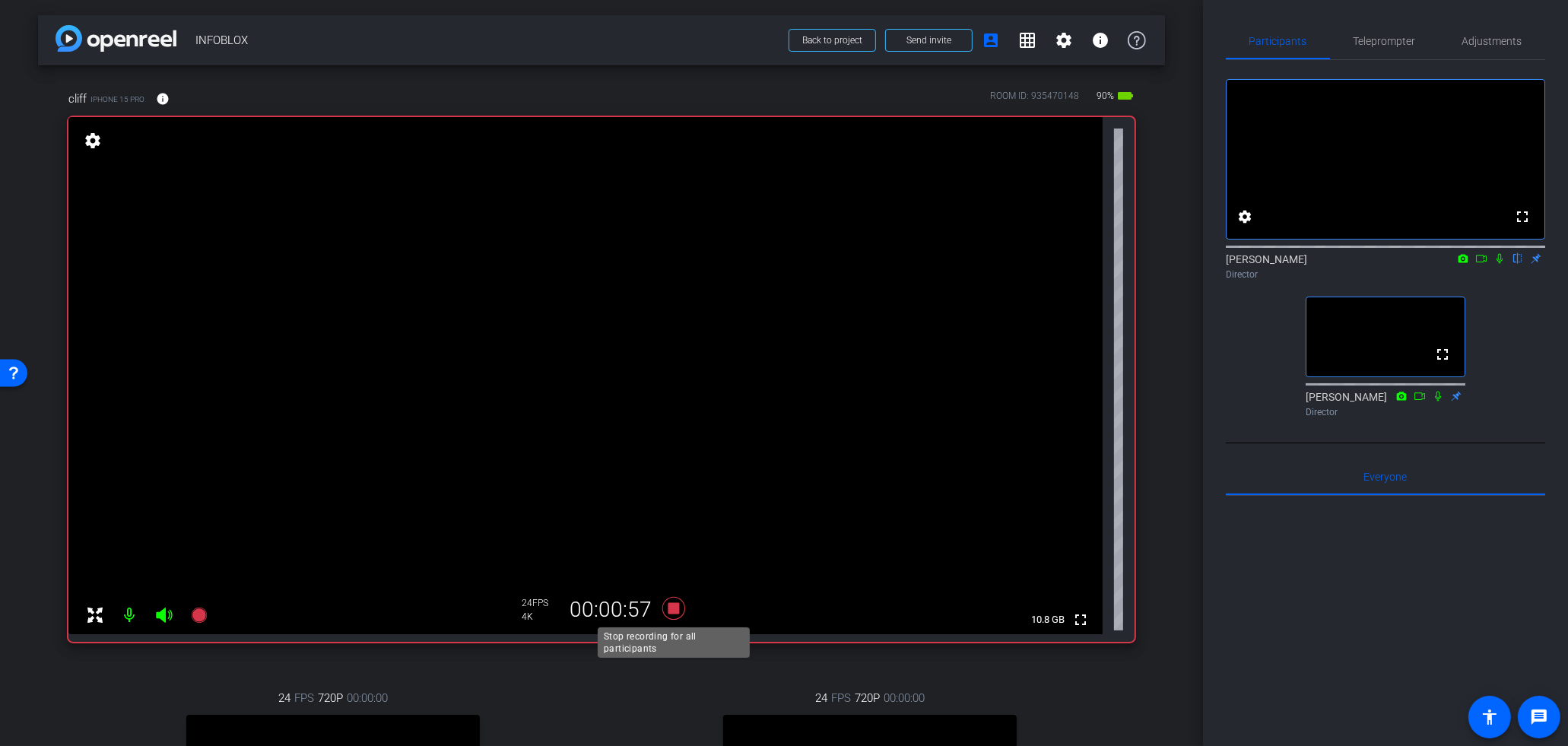
click at [676, 609] on icon at bounding box center [674, 609] width 23 height 23
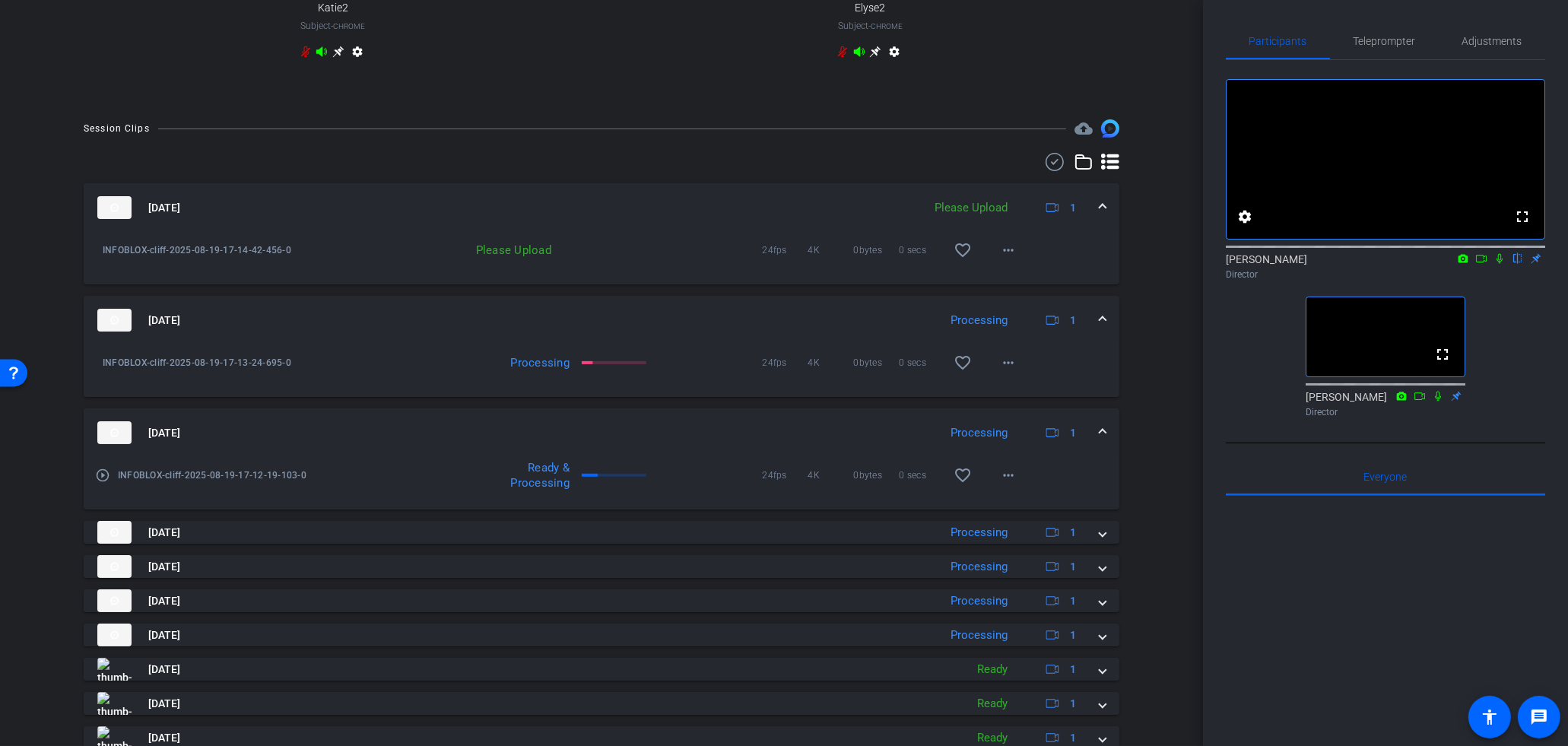
scroll to position [960, 0]
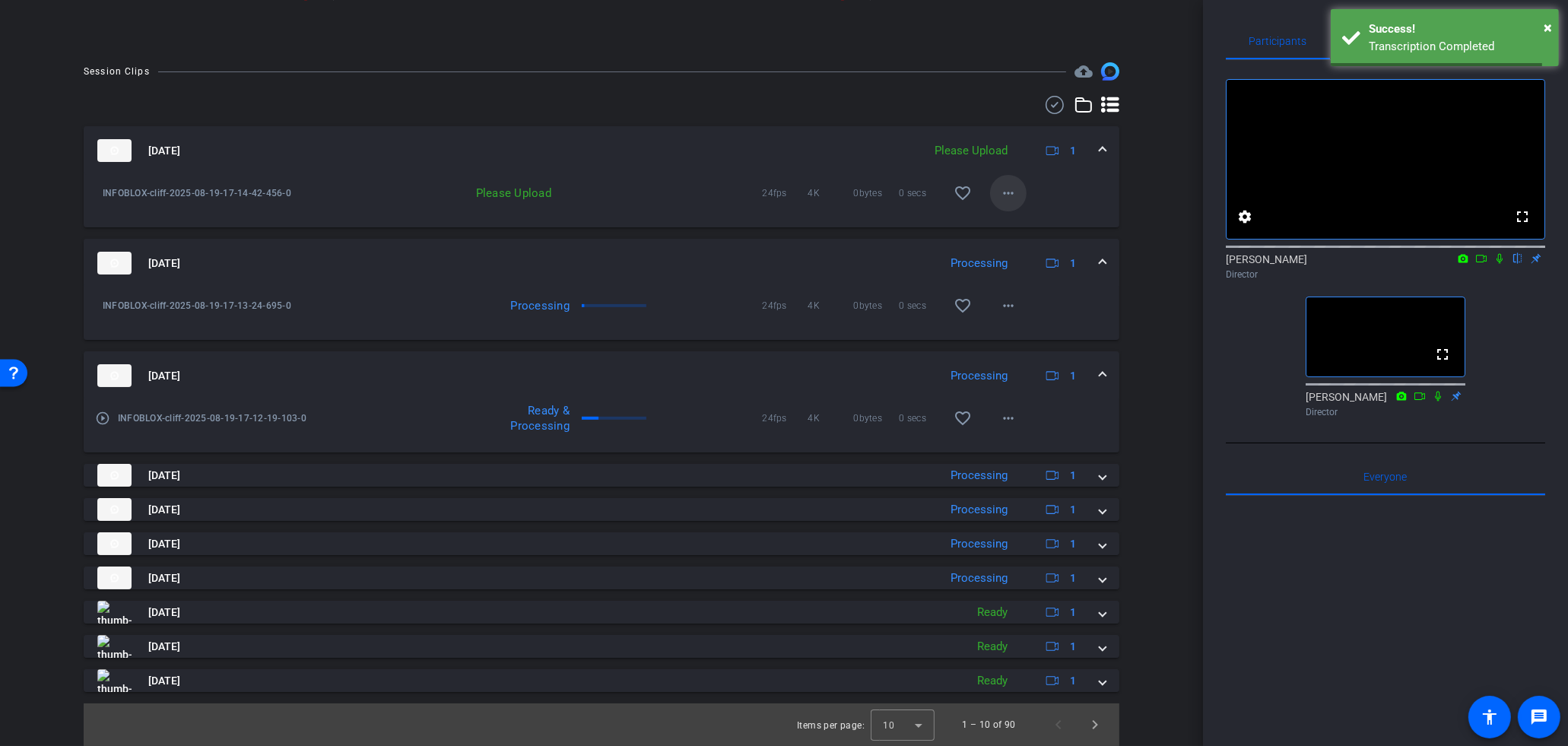
click at [1007, 193] on mat-icon "more_horiz" at bounding box center [1008, 193] width 18 height 18
click at [1022, 225] on span "Upload" at bounding box center [1033, 225] width 61 height 18
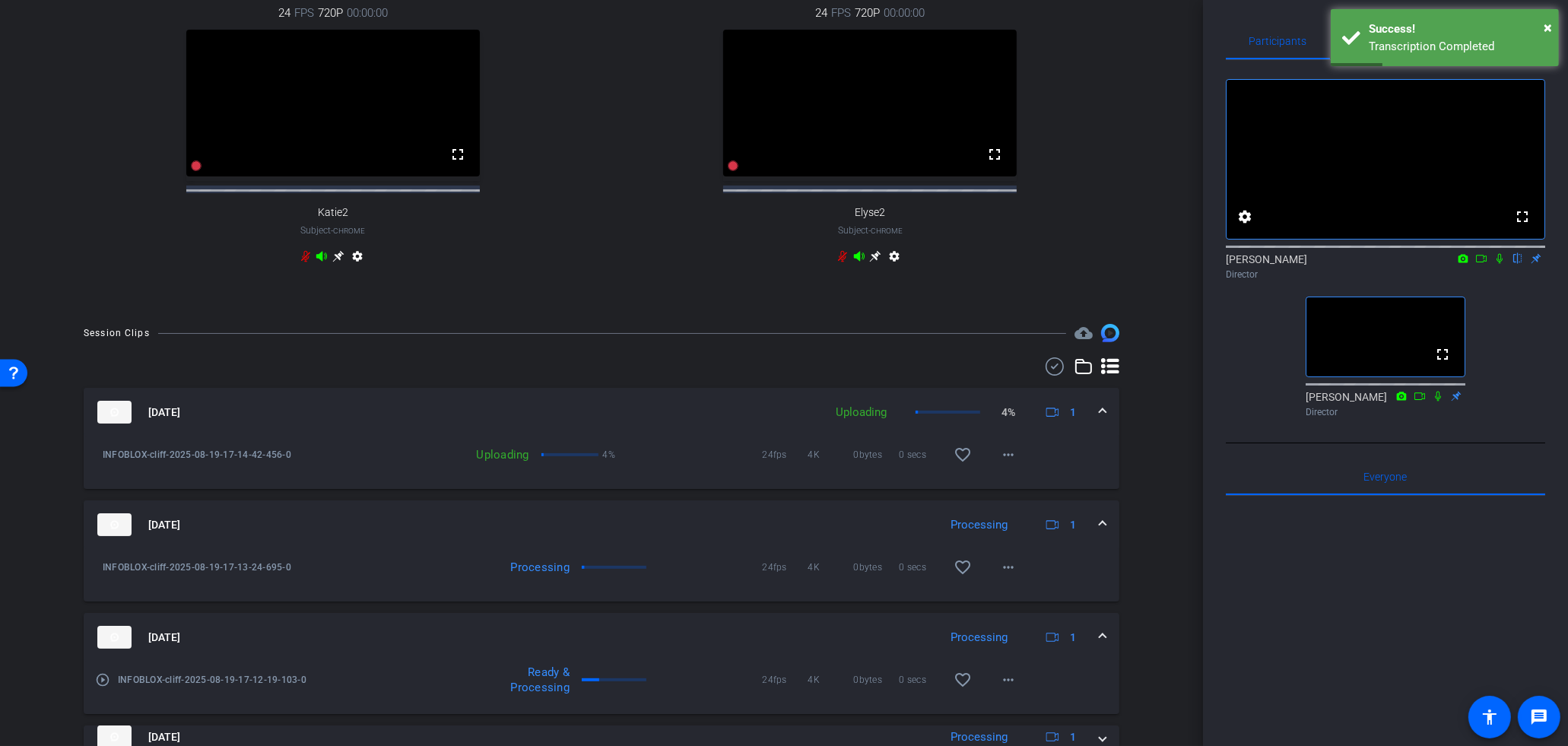
scroll to position [386, 0]
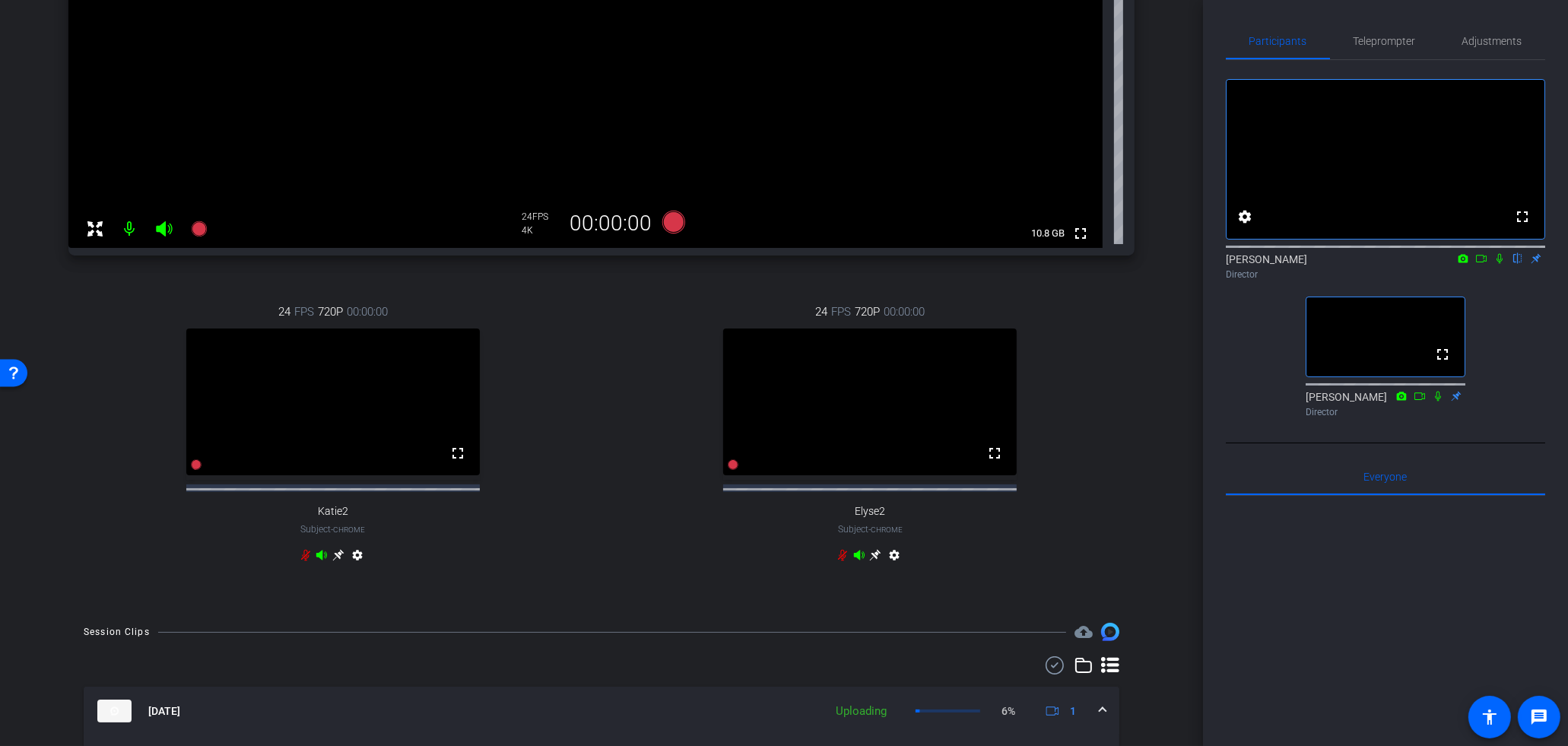
click at [183, 229] on div at bounding box center [146, 228] width 135 height 30
click at [193, 228] on icon at bounding box center [198, 228] width 15 height 15
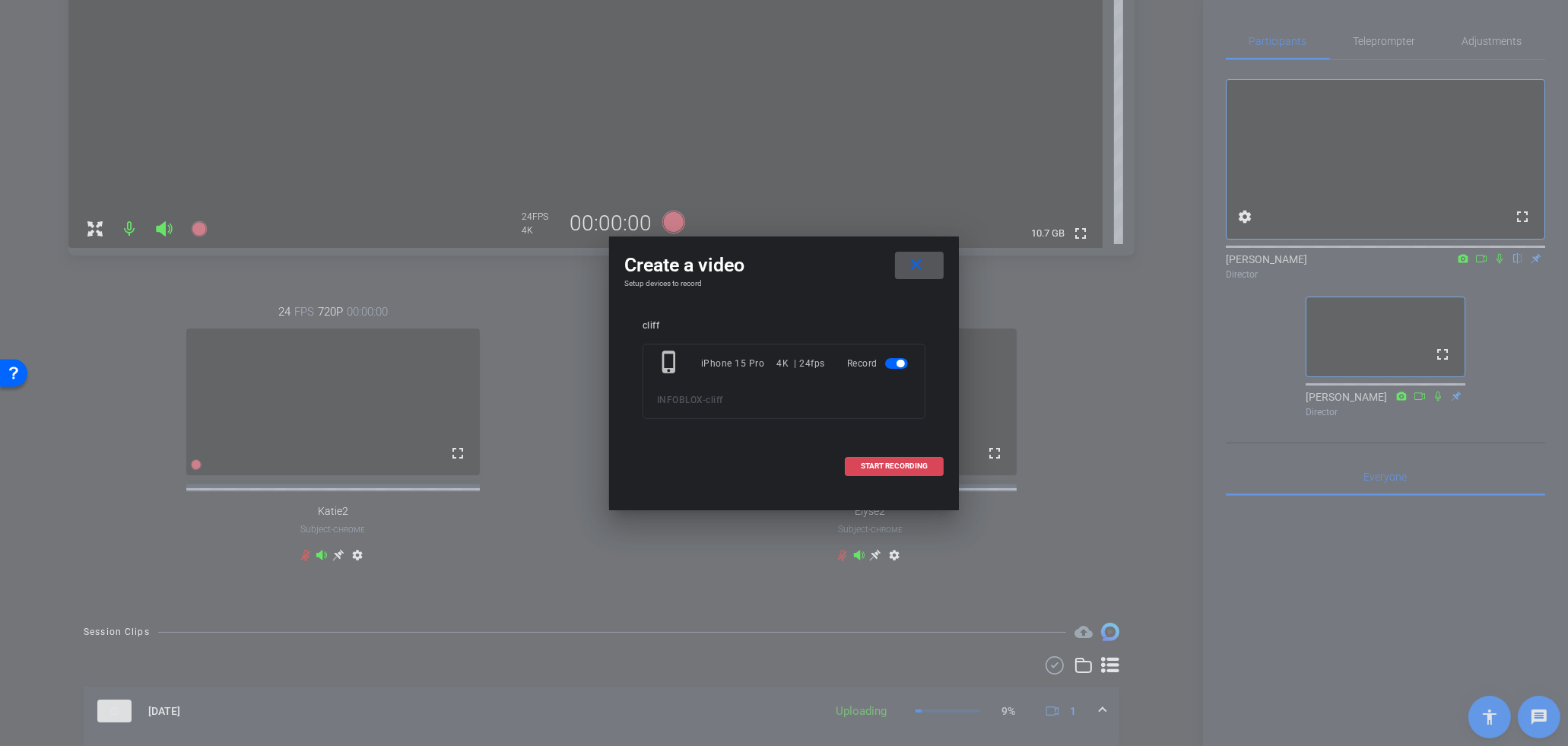
click at [936, 471] on span at bounding box center [894, 466] width 97 height 37
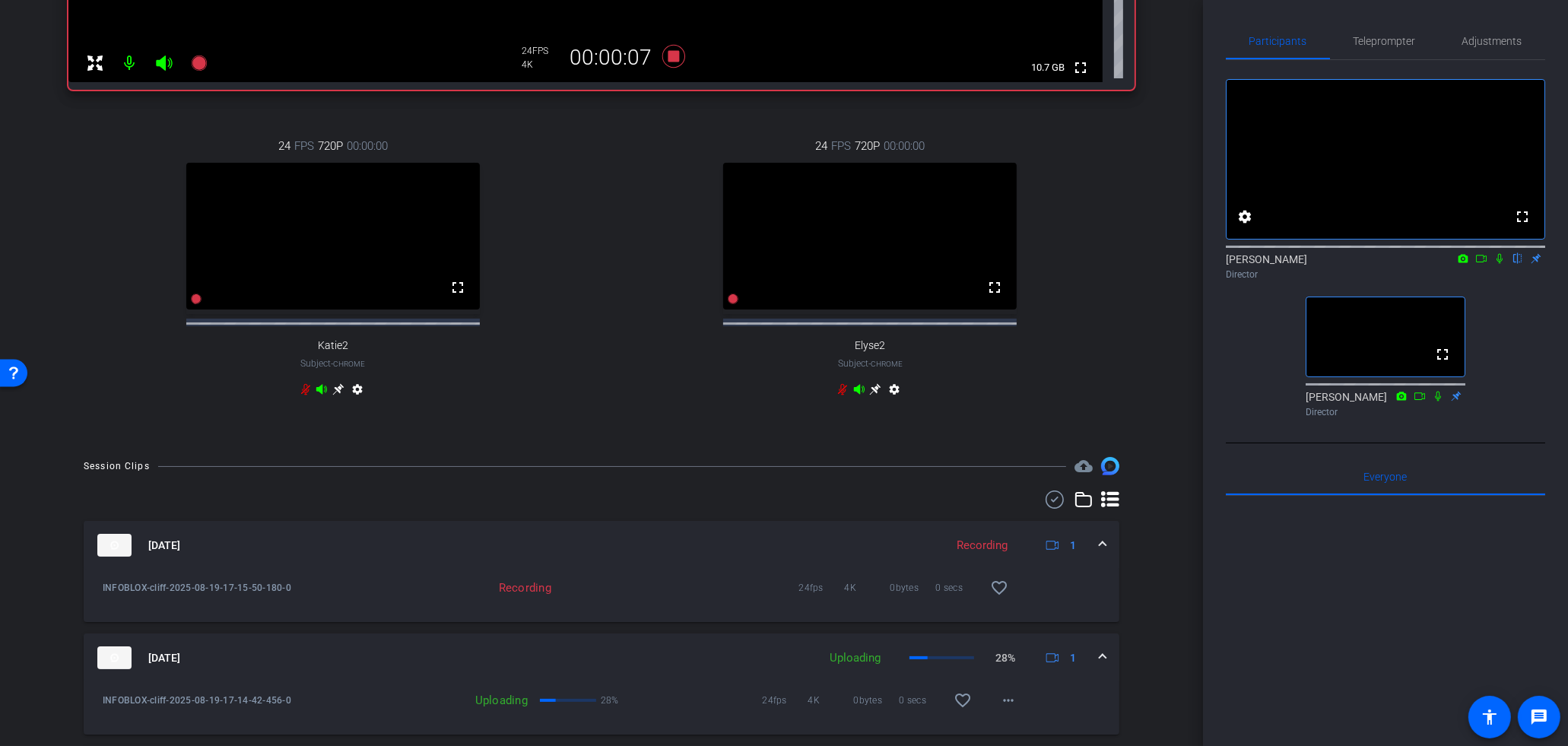
scroll to position [0, 0]
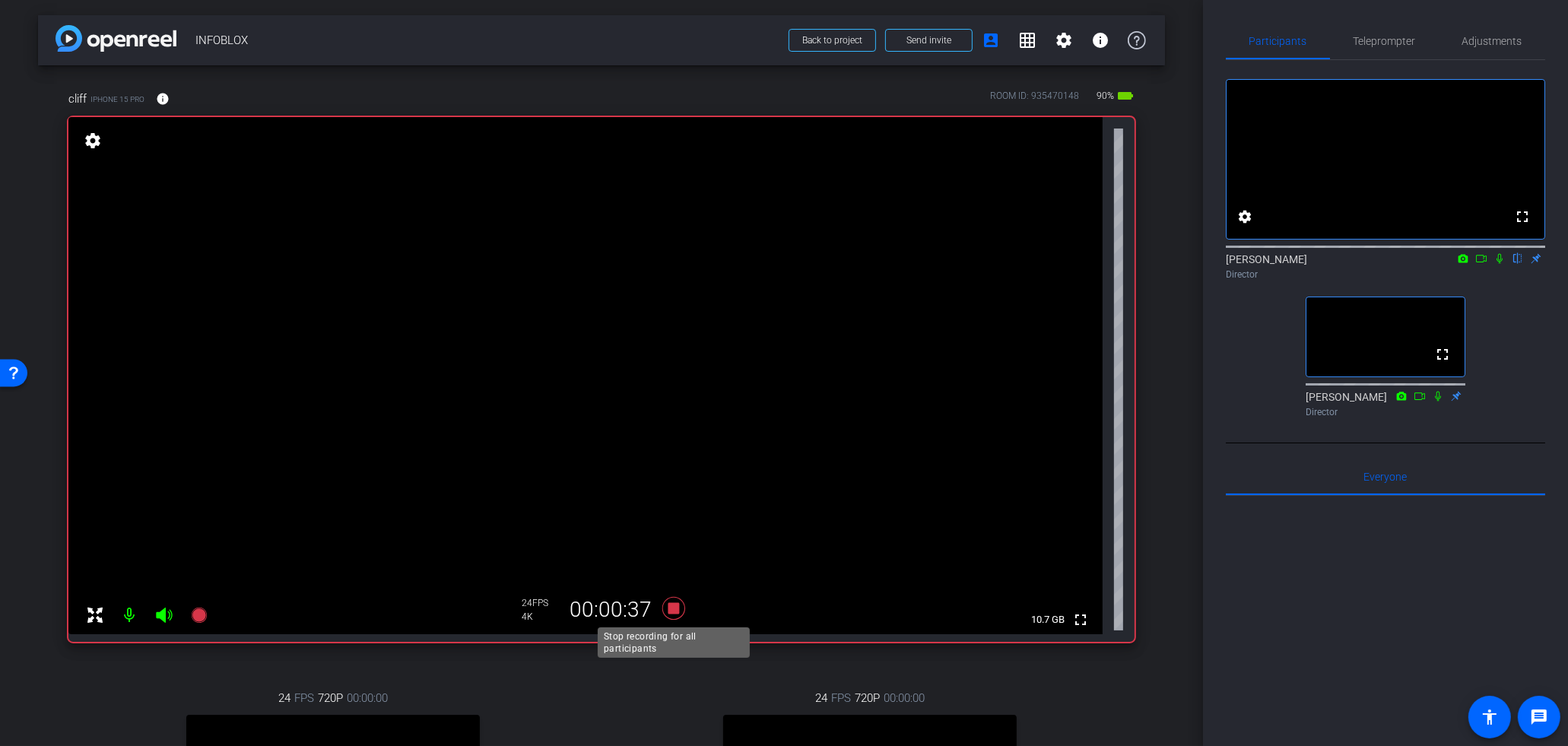
click at [676, 608] on icon at bounding box center [674, 609] width 23 height 23
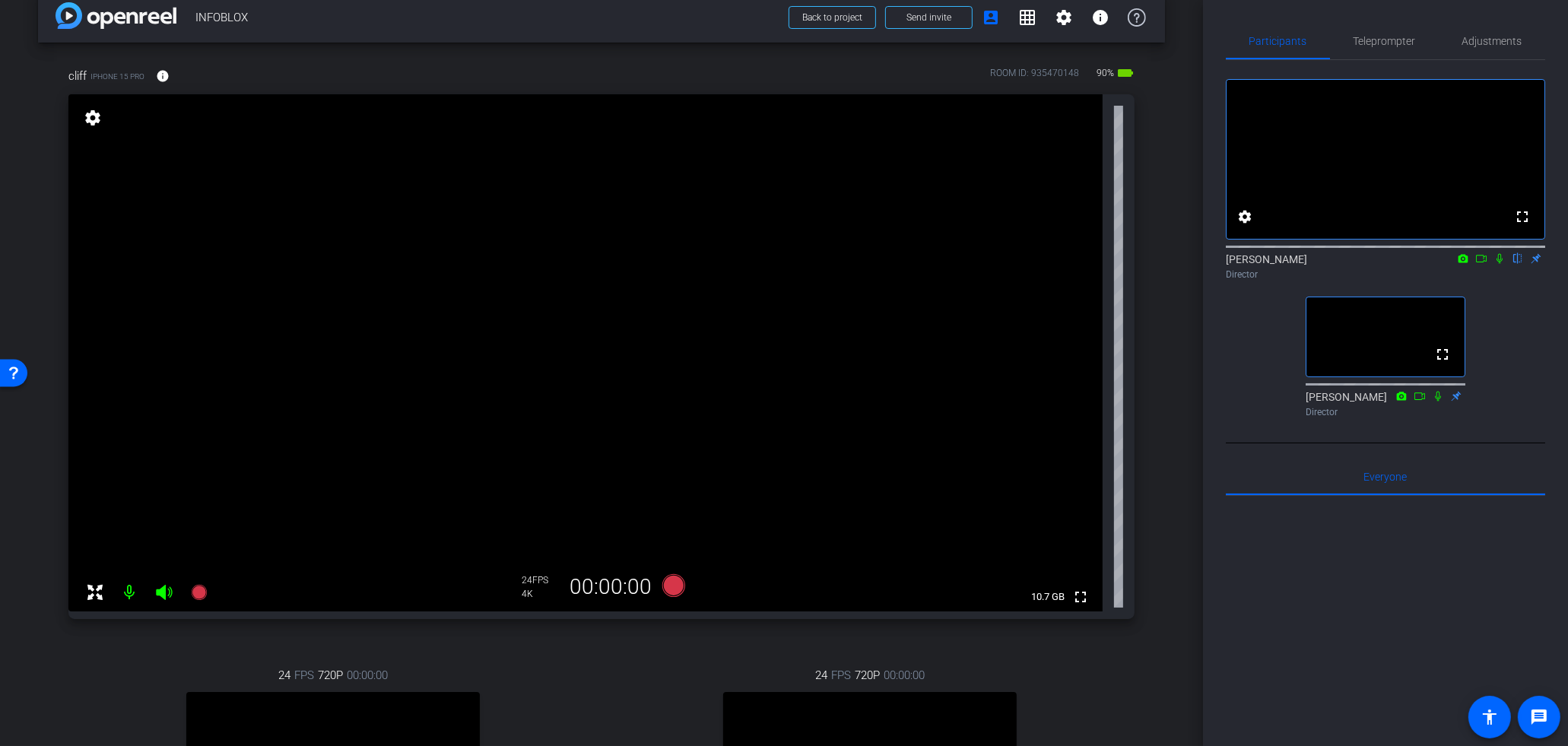
scroll to position [8, 0]
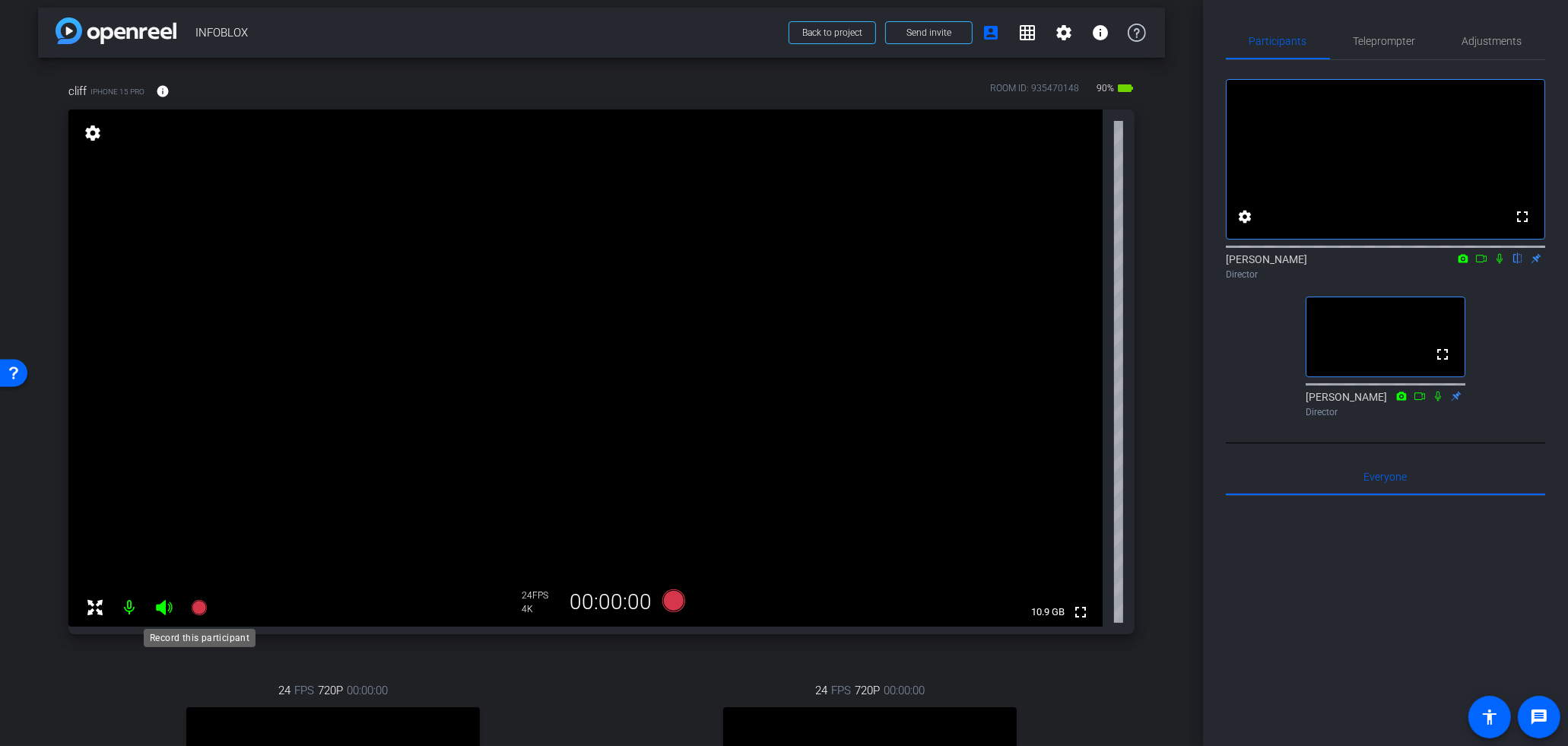
click at [207, 617] on mat-icon at bounding box center [199, 608] width 30 height 30
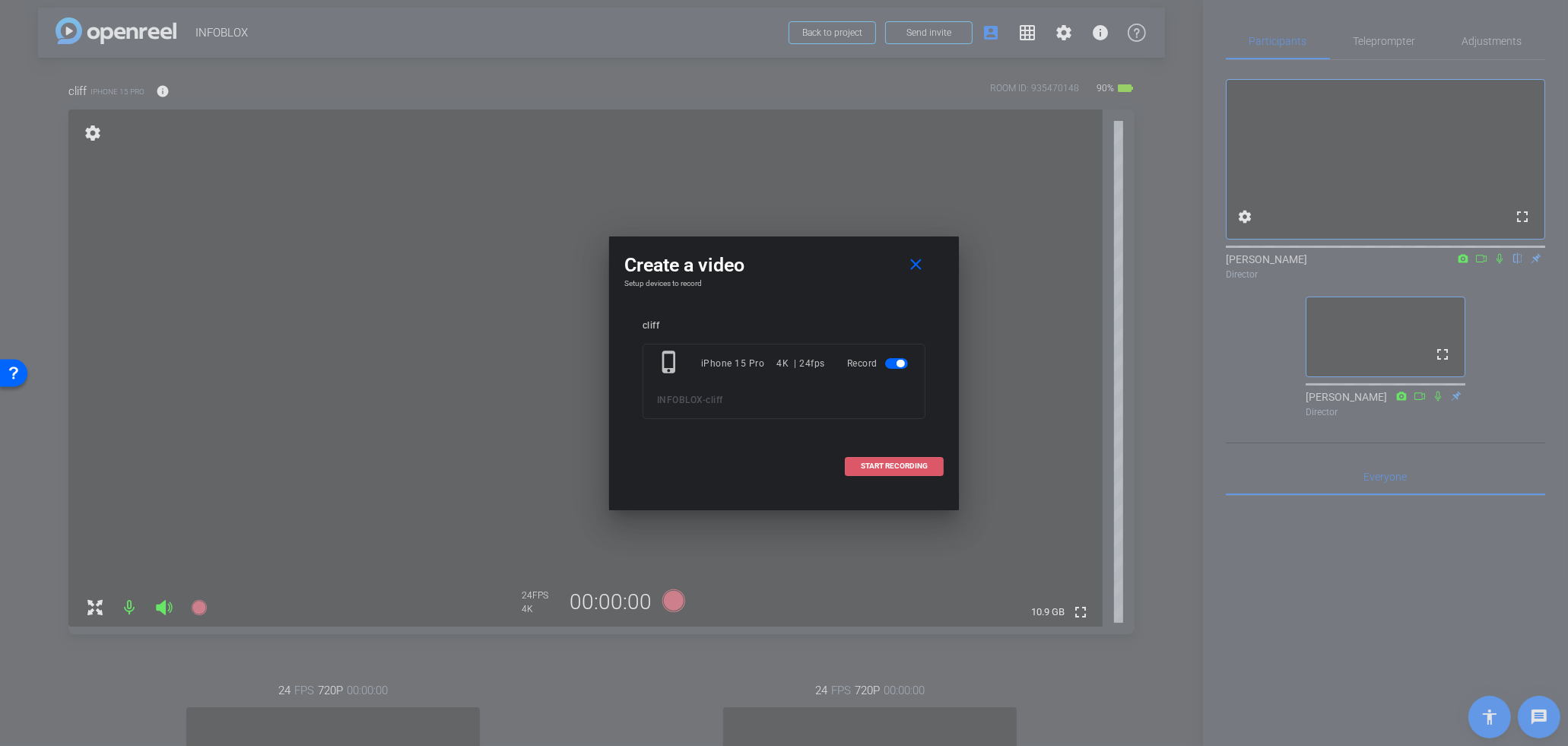
click at [884, 472] on span at bounding box center [894, 466] width 97 height 37
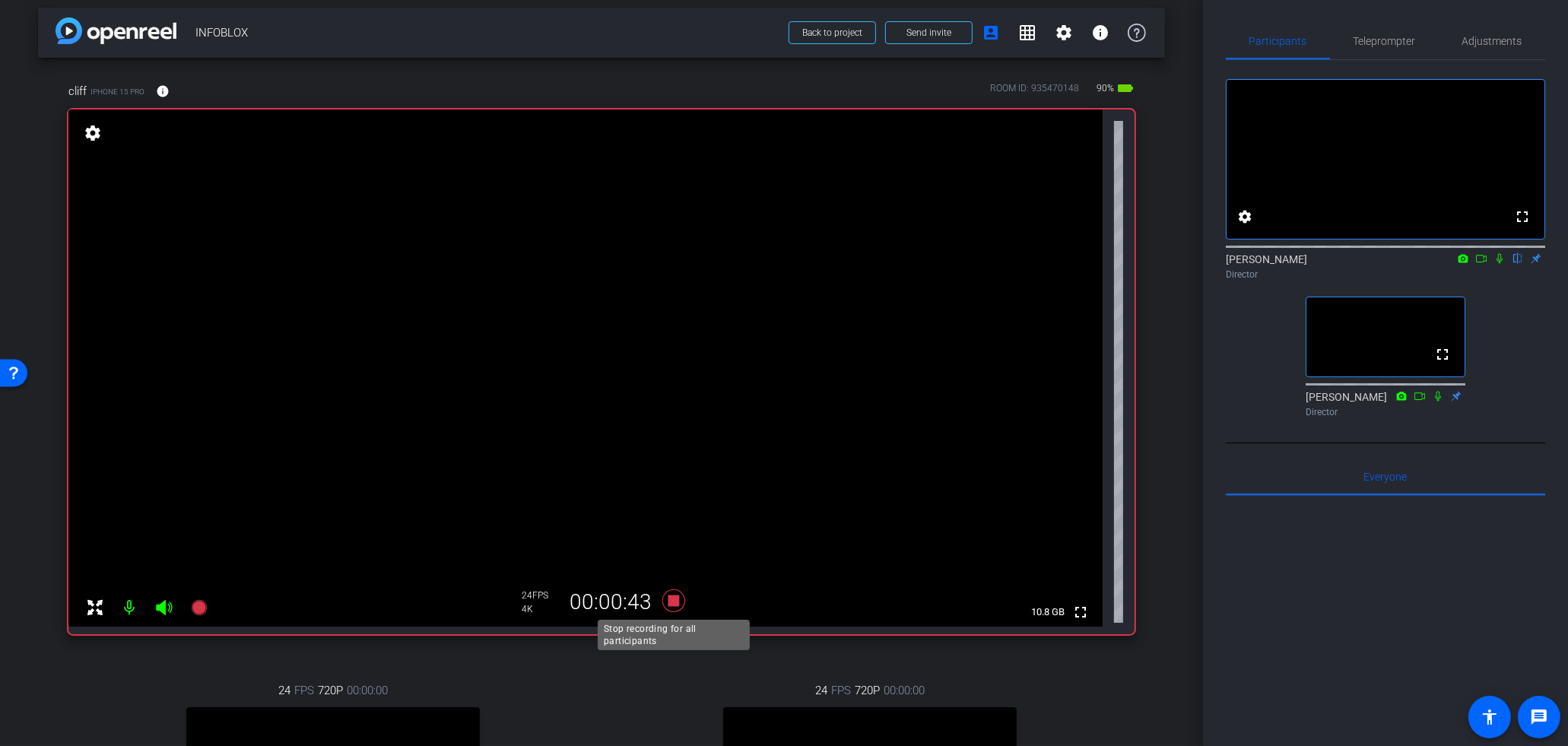
click at [671, 601] on icon at bounding box center [674, 601] width 23 height 23
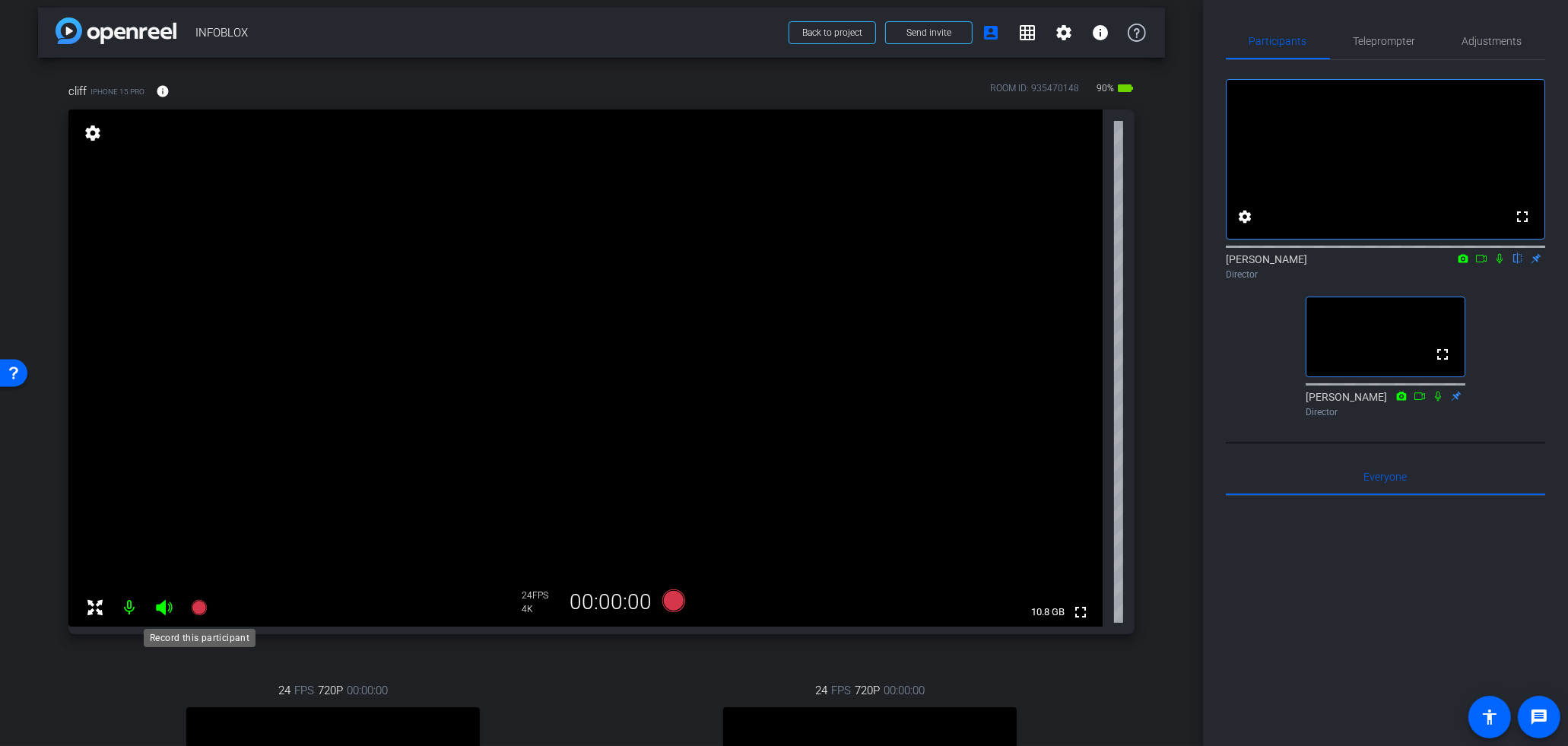
click at [199, 609] on icon at bounding box center [198, 607] width 15 height 15
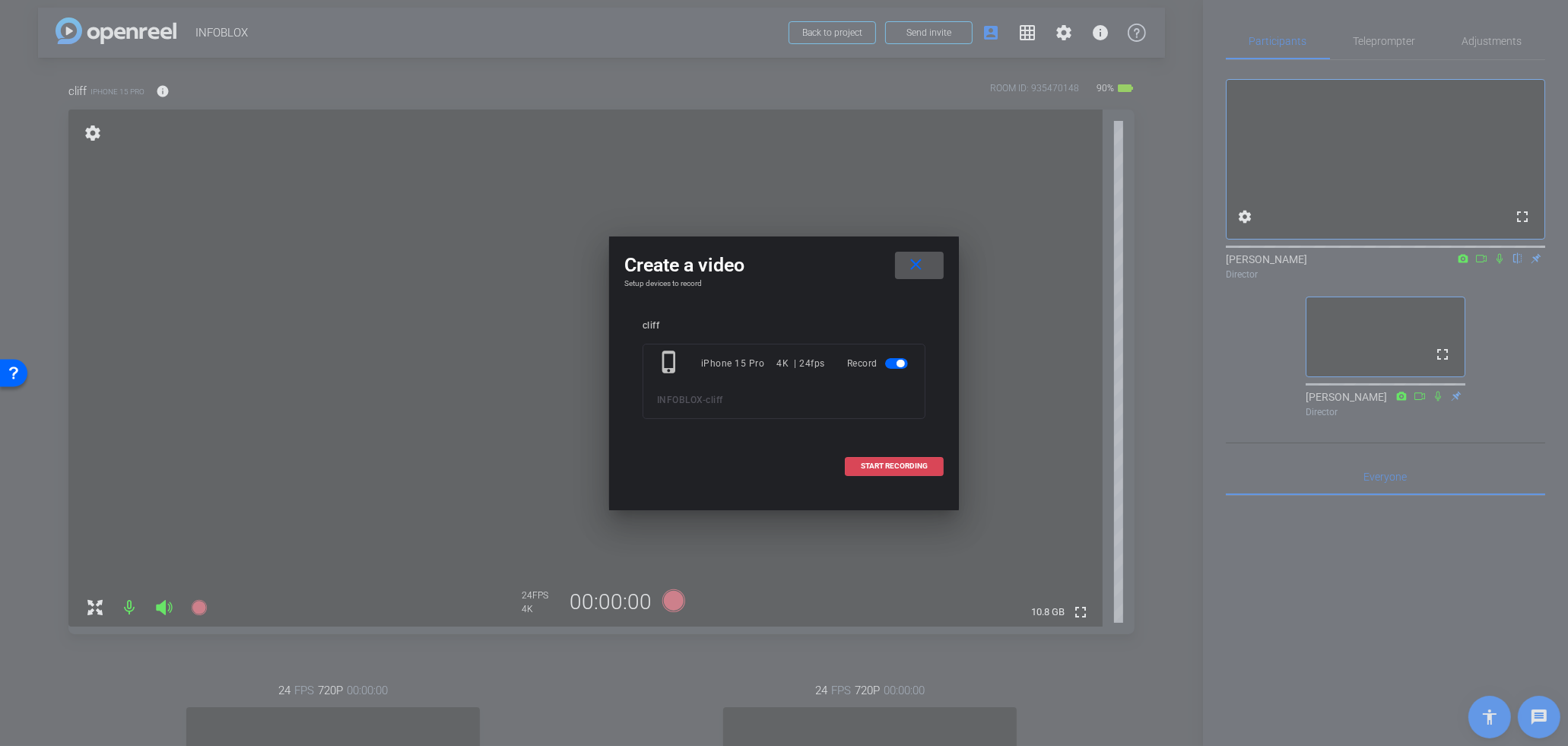
click at [905, 468] on span "START RECORDING" at bounding box center [894, 466] width 67 height 8
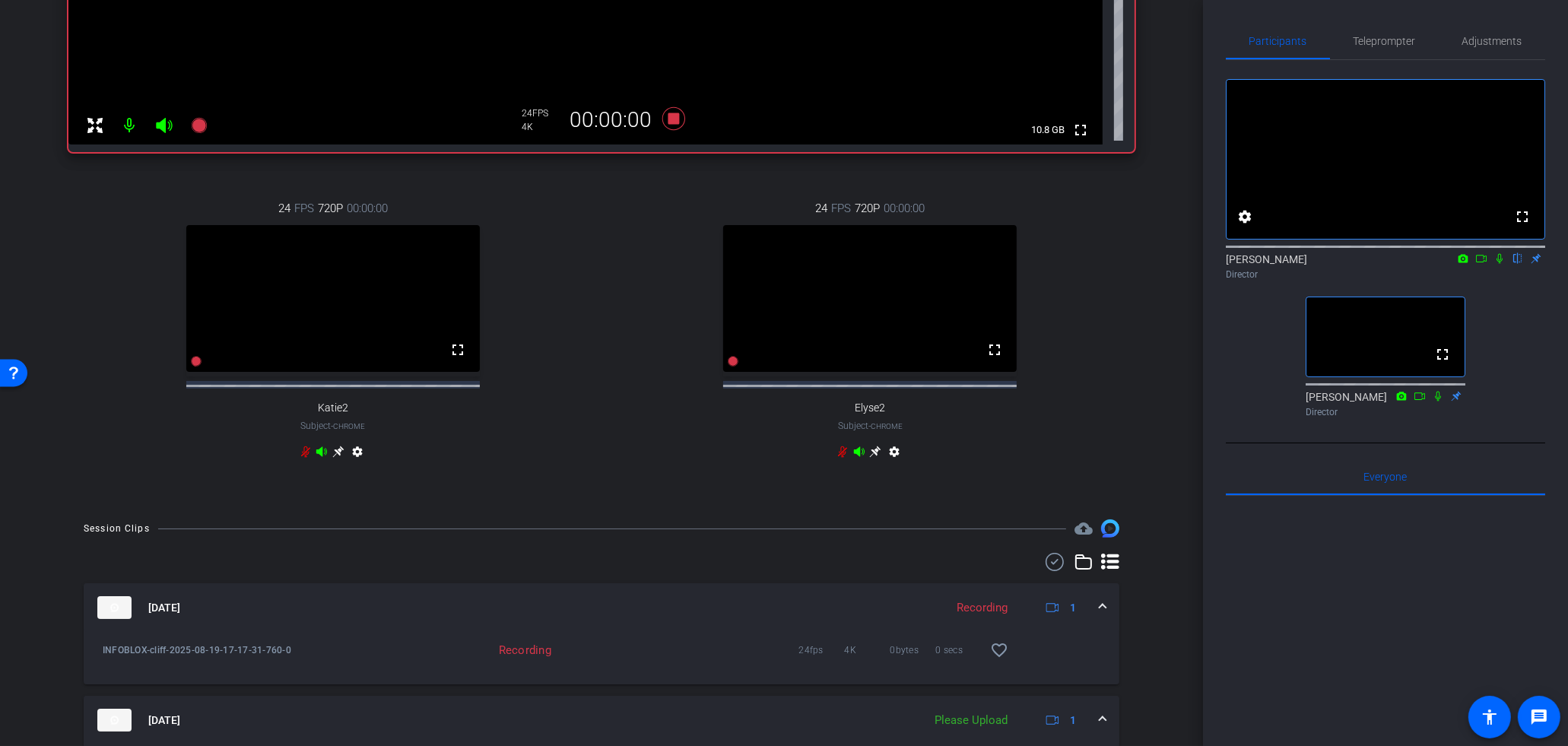
scroll to position [659, 0]
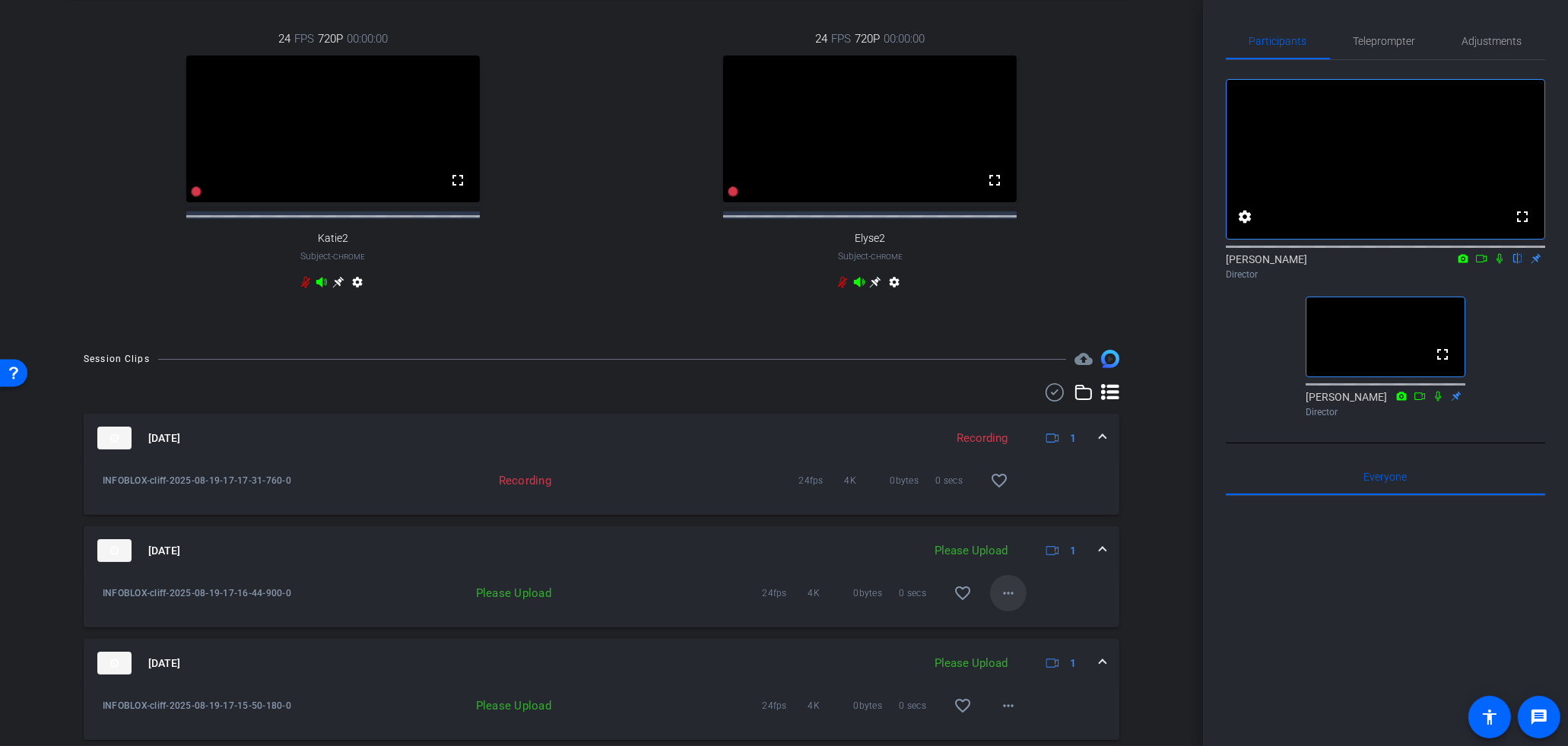
click at [1016, 611] on span at bounding box center [1008, 593] width 37 height 37
click at [1029, 634] on span "Upload" at bounding box center [1033, 637] width 61 height 18
click at [1012, 711] on mat-icon "more_horiz" at bounding box center [1008, 706] width 18 height 18
click at [1037, 651] on span "Upload" at bounding box center [1033, 649] width 61 height 18
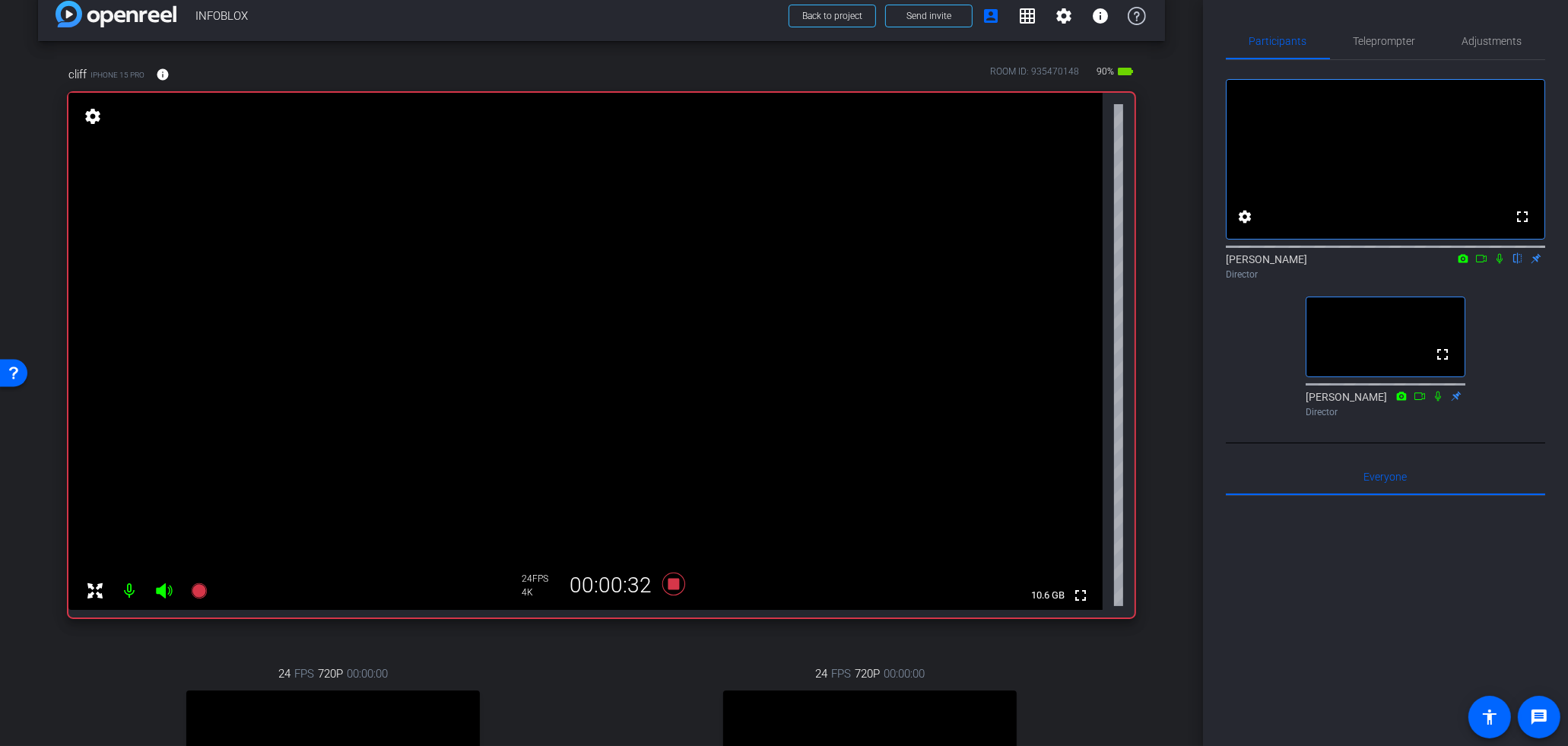
scroll to position [0, 0]
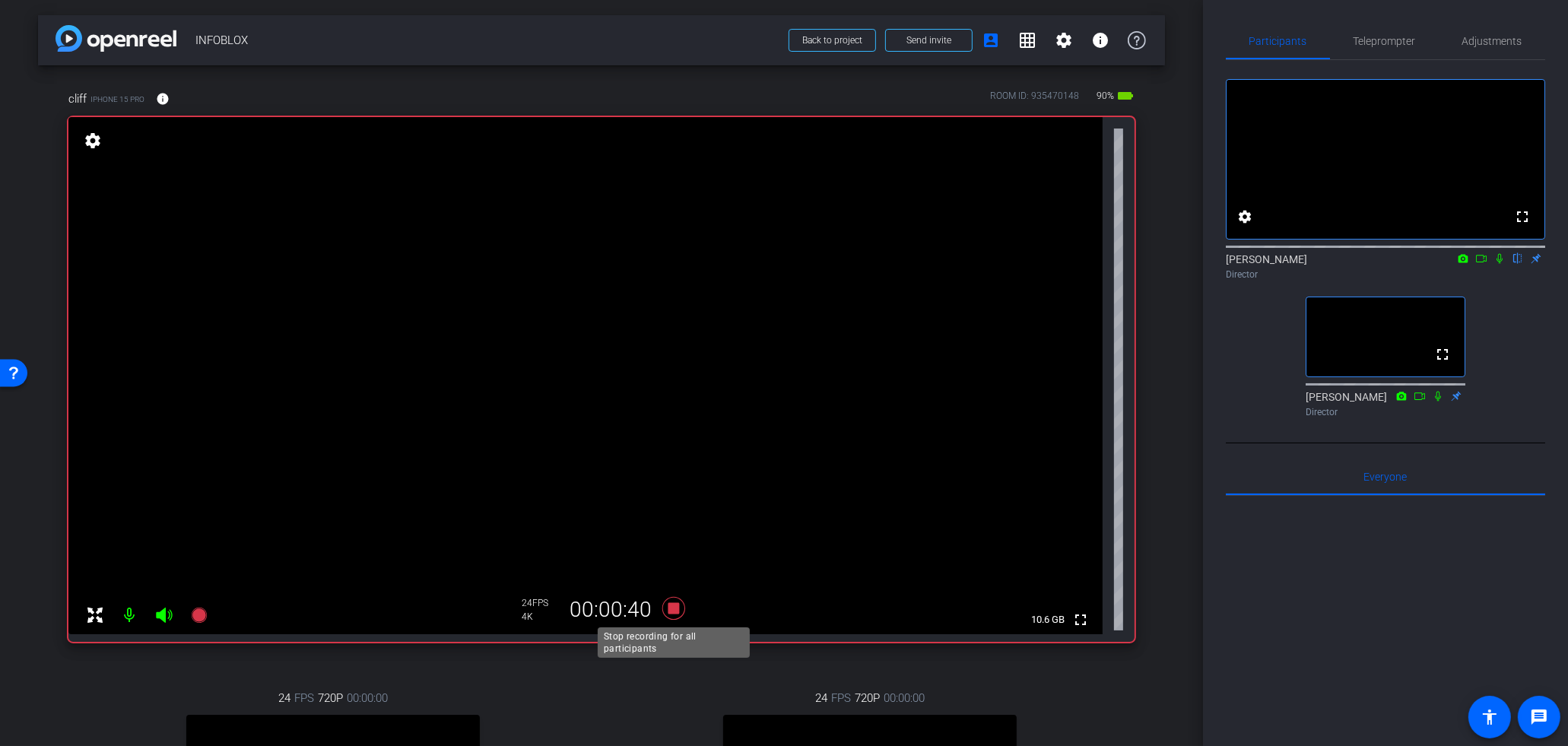
click at [675, 613] on icon at bounding box center [674, 608] width 37 height 28
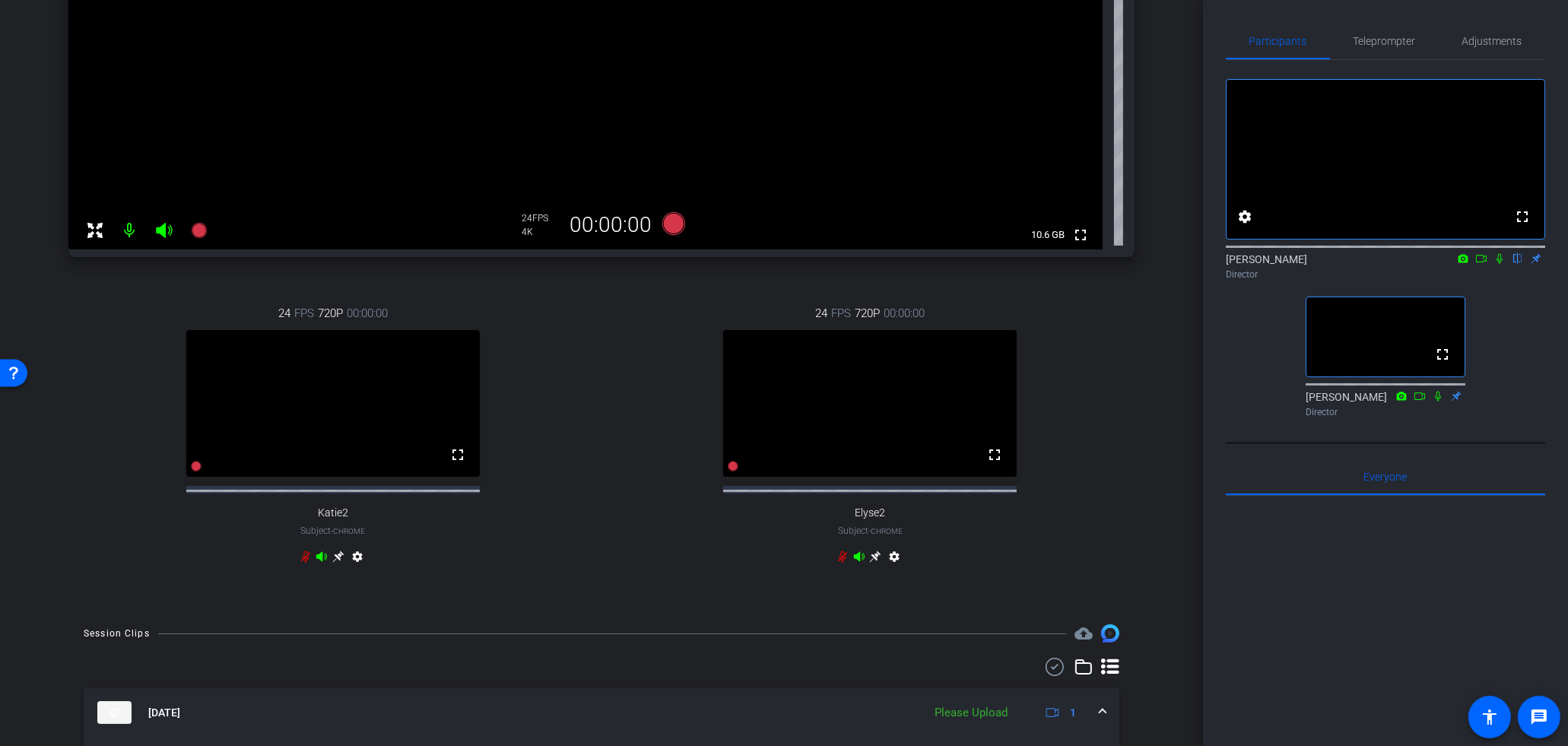
scroll to position [848, 0]
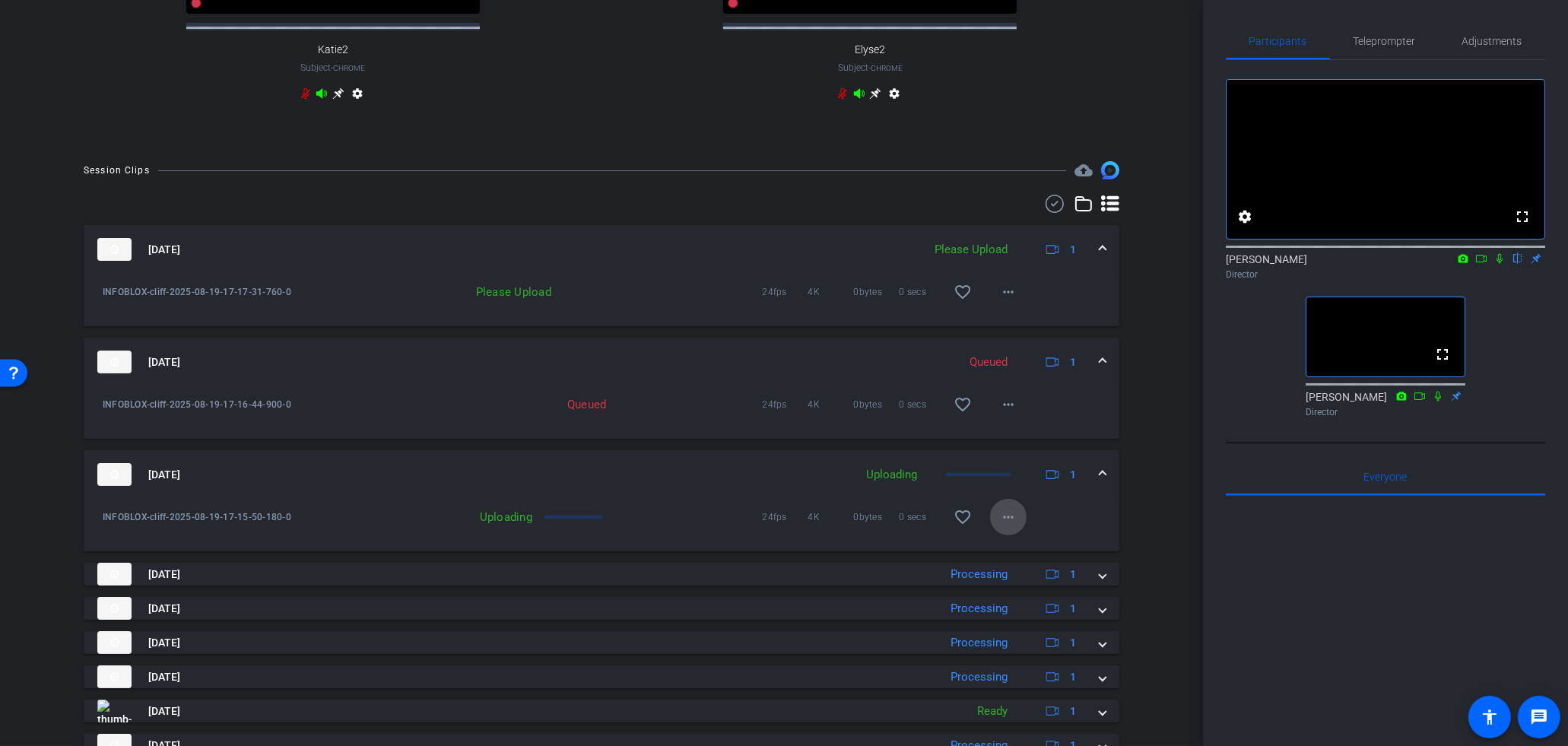
click at [1013, 526] on mat-icon "more_horiz" at bounding box center [1008, 517] width 18 height 18
click at [791, 560] on div at bounding box center [784, 373] width 1568 height 746
click at [1016, 301] on mat-icon "more_horiz" at bounding box center [1008, 292] width 18 height 18
click at [1025, 341] on span "Upload" at bounding box center [1033, 336] width 61 height 18
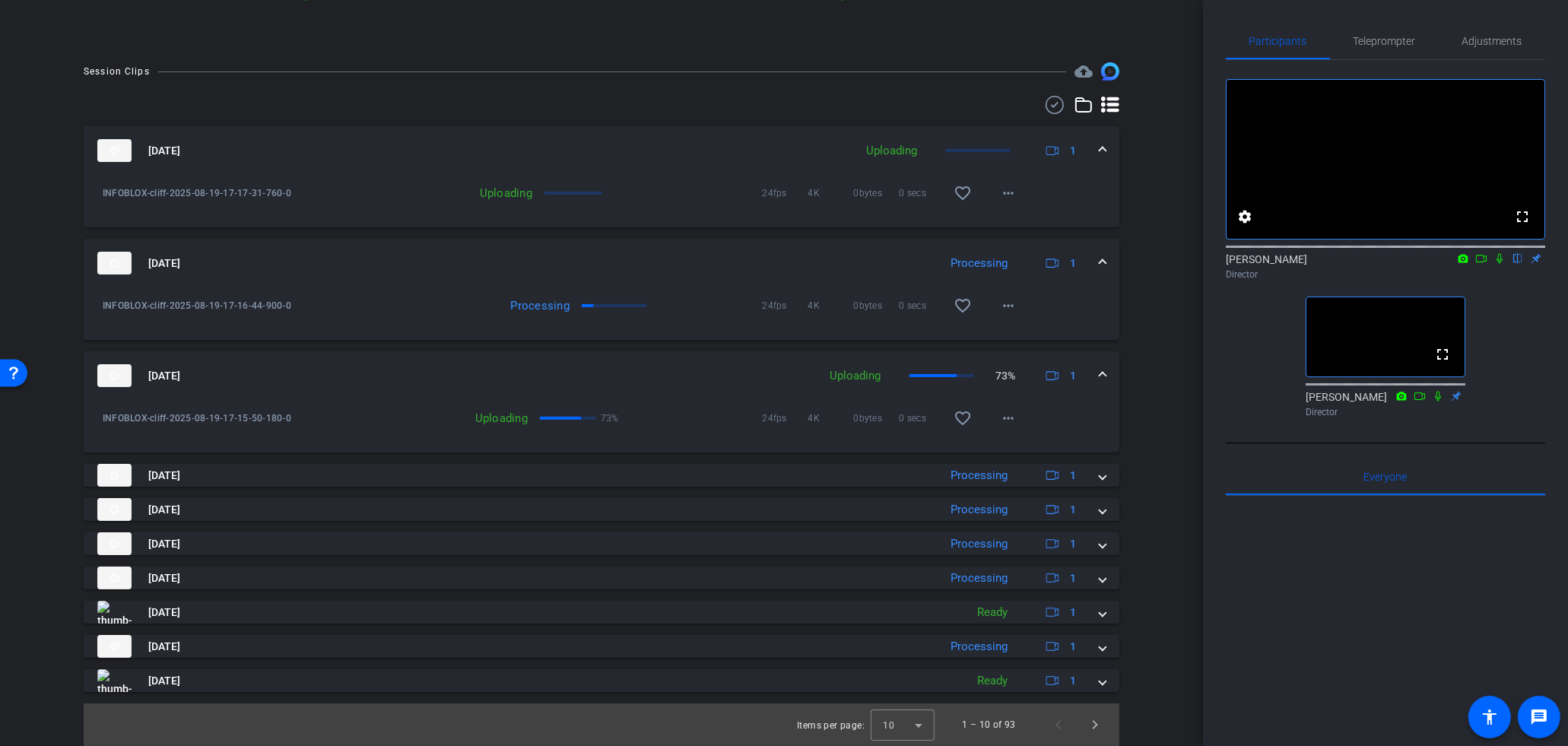
scroll to position [945, 0]
click at [1014, 203] on mat-icon "more_horiz" at bounding box center [1008, 195] width 18 height 18
click at [767, 236] on div at bounding box center [784, 373] width 1568 height 746
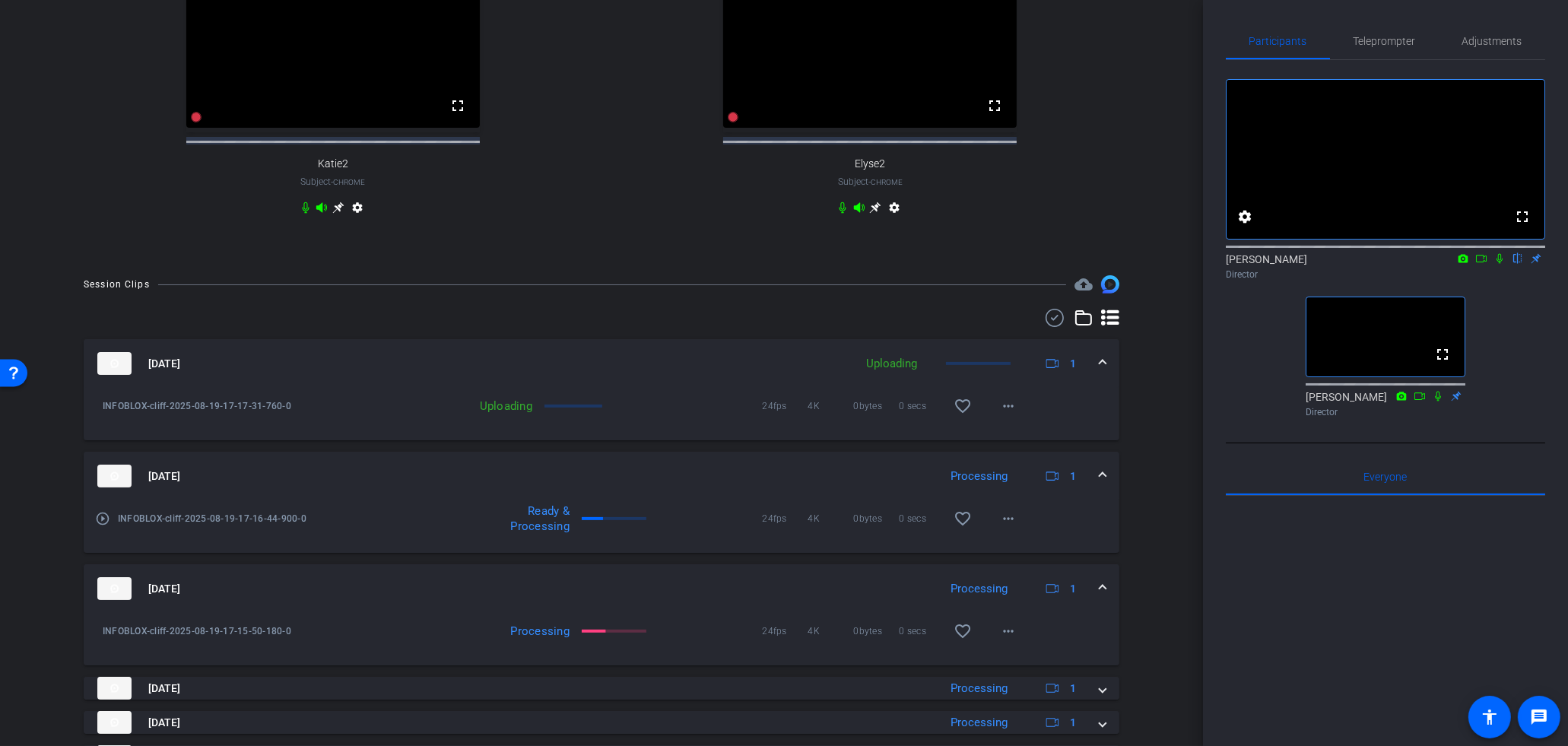
scroll to position [783, 0]
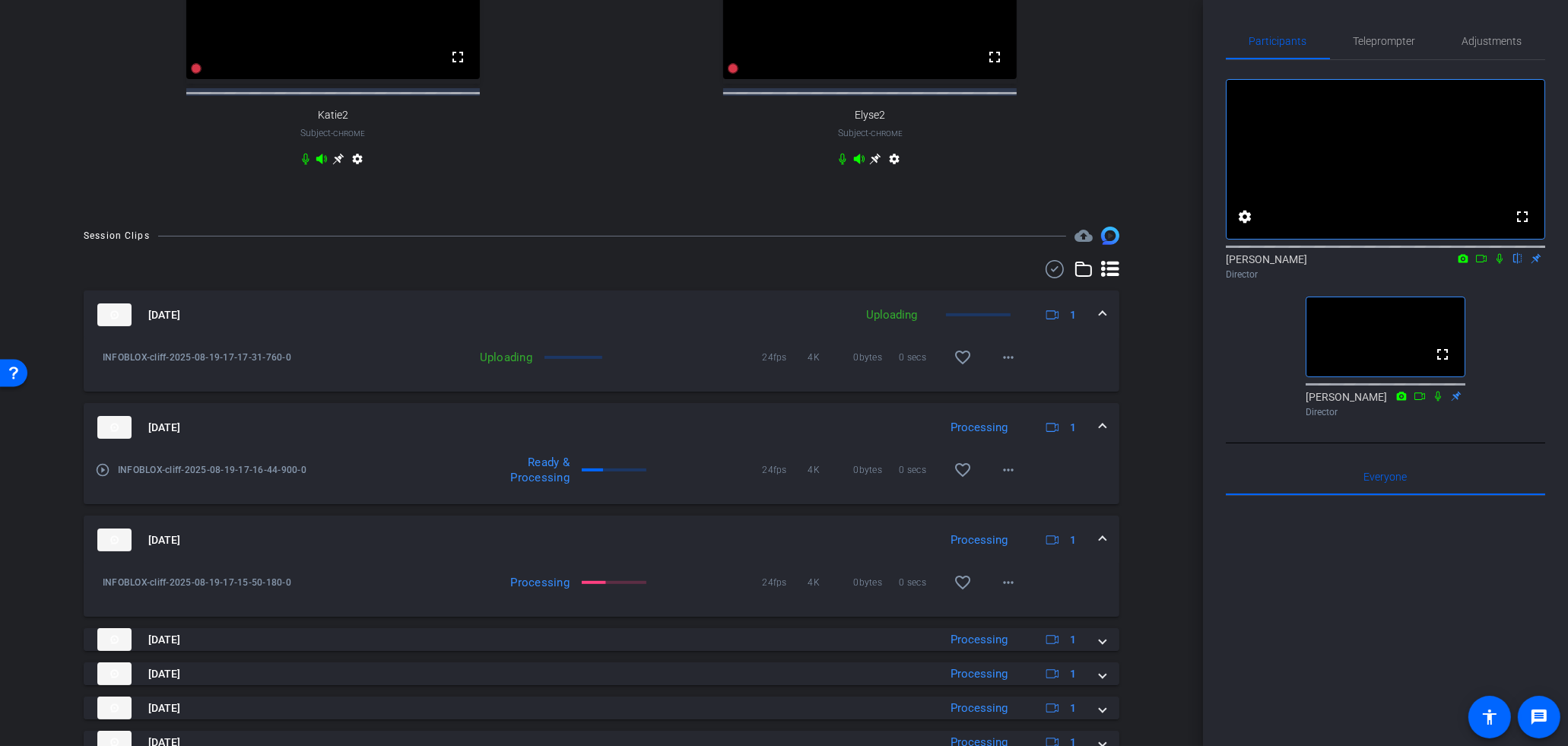
click at [660, 488] on div "Ready & Processing 24fps 4K 0bytes 0 secs favorite_border more_horiz" at bounding box center [692, 469] width 668 height 37
click at [1013, 367] on mat-icon "more_horiz" at bounding box center [1008, 357] width 18 height 18
click at [1017, 402] on span "Cancel Upload" at bounding box center [1035, 402] width 64 height 18
click at [1007, 367] on mat-icon "more_horiz" at bounding box center [1008, 357] width 18 height 18
click at [1032, 369] on div at bounding box center [784, 373] width 1568 height 746
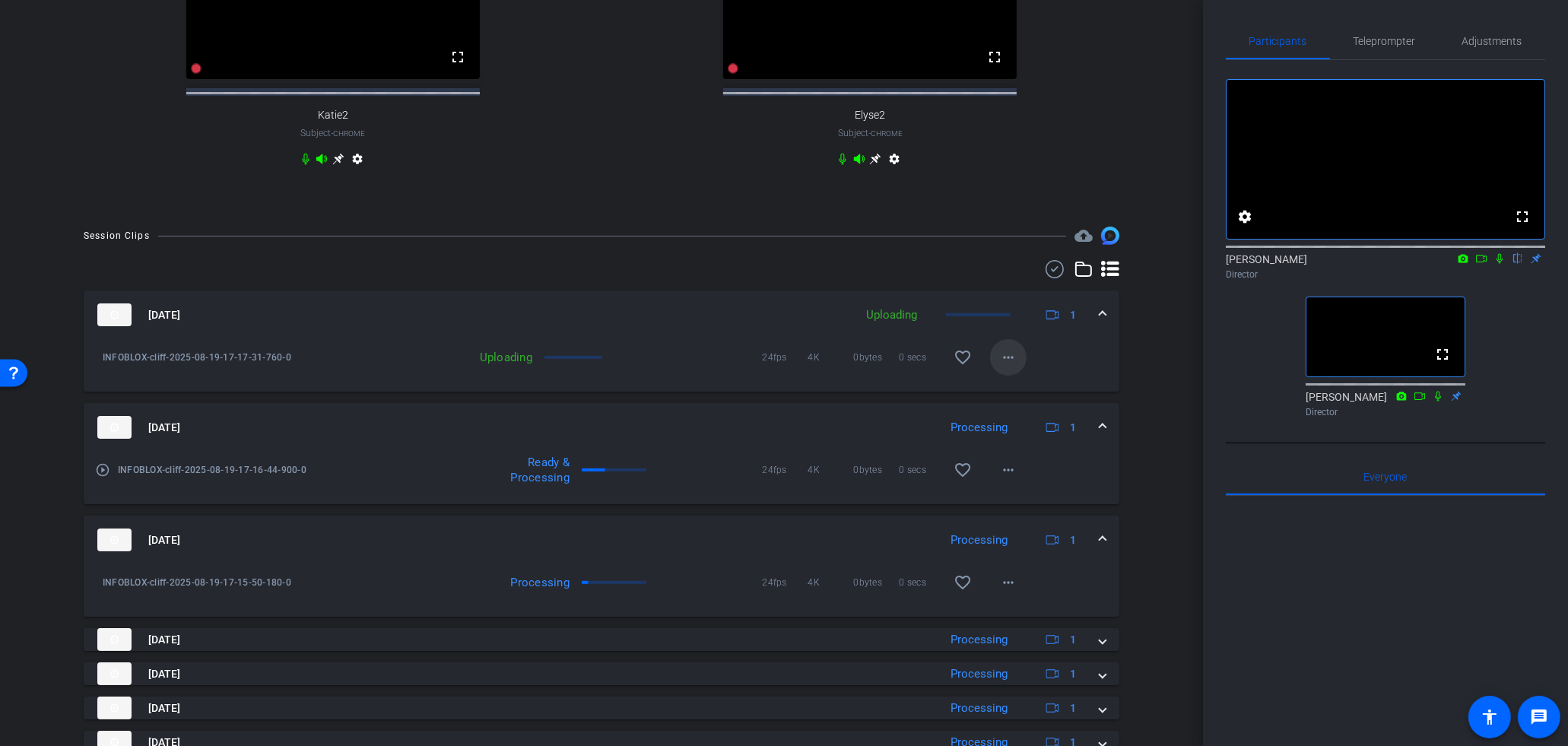
click at [1014, 367] on mat-icon "more_horiz" at bounding box center [1008, 357] width 18 height 18
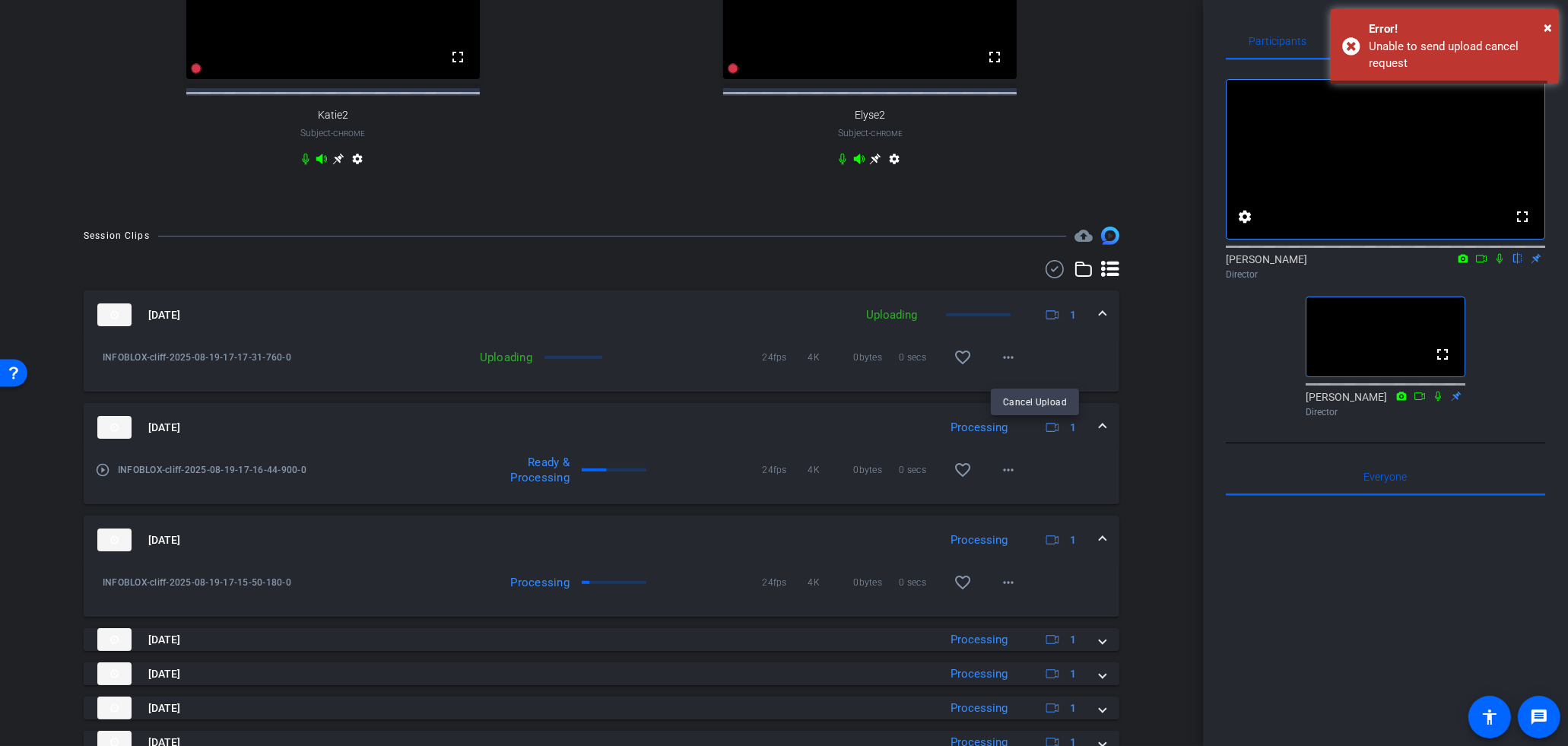
click at [1003, 374] on div at bounding box center [784, 373] width 1568 height 746
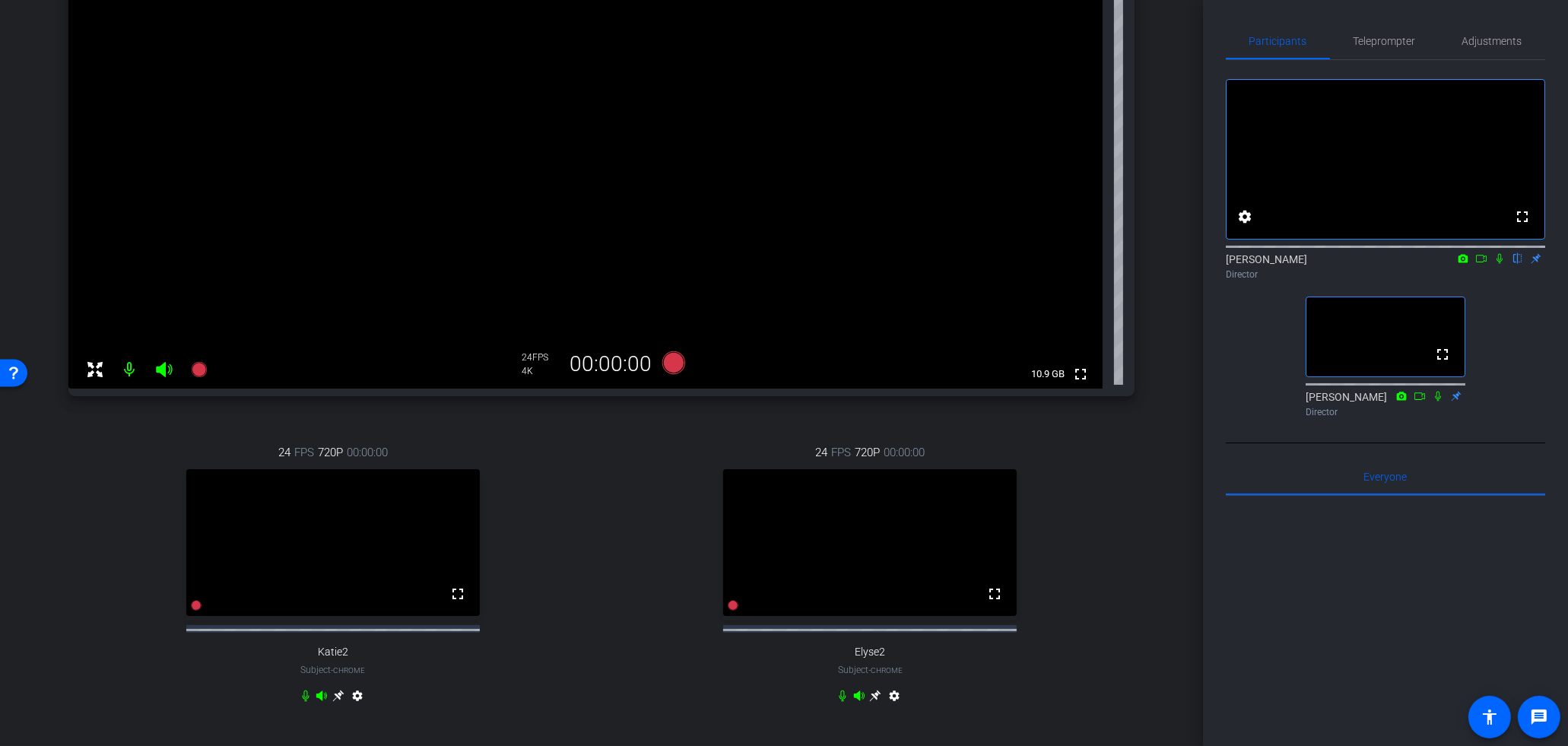
scroll to position [163, 0]
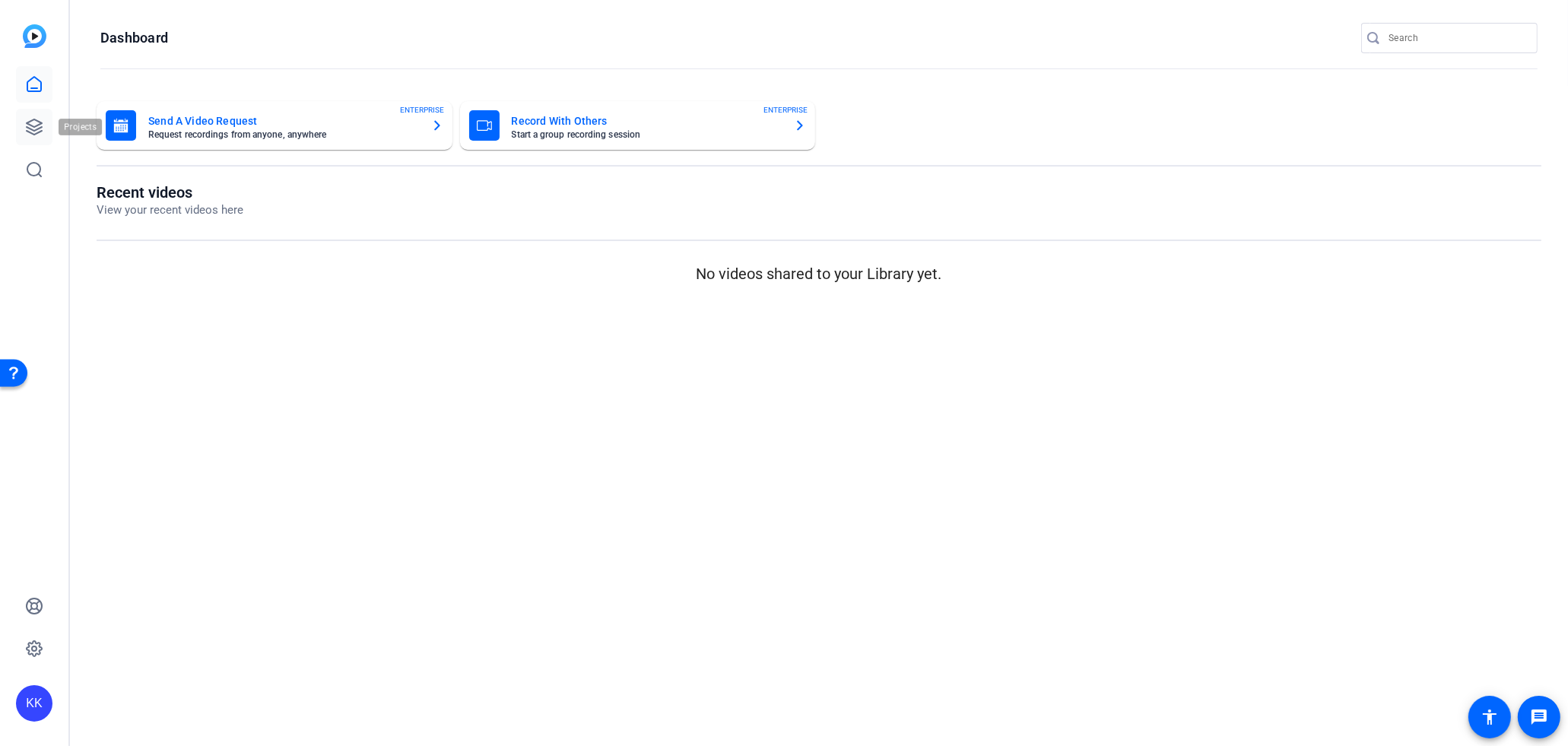
click at [36, 133] on icon at bounding box center [34, 127] width 15 height 15
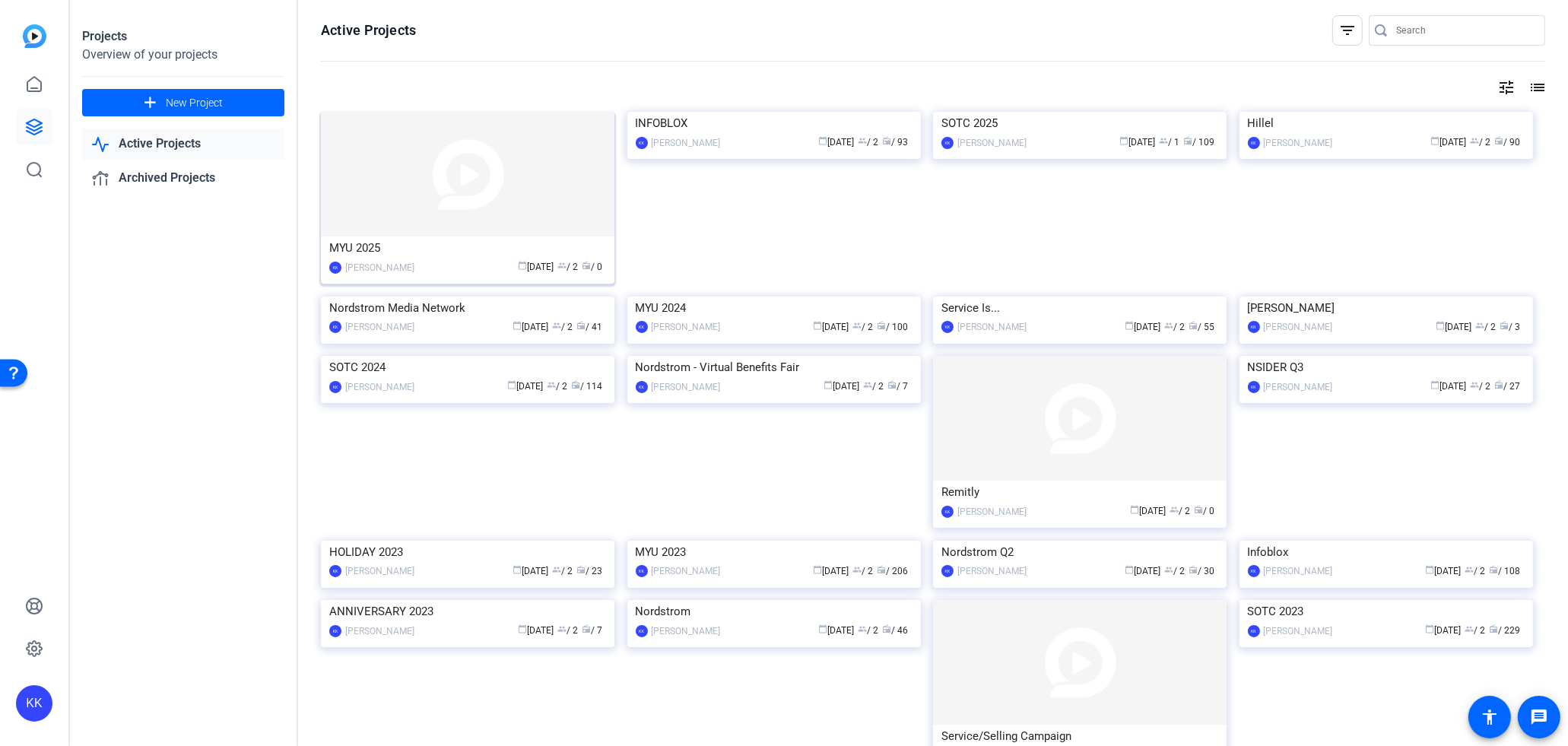
click at [486, 185] on img at bounding box center [468, 174] width 294 height 125
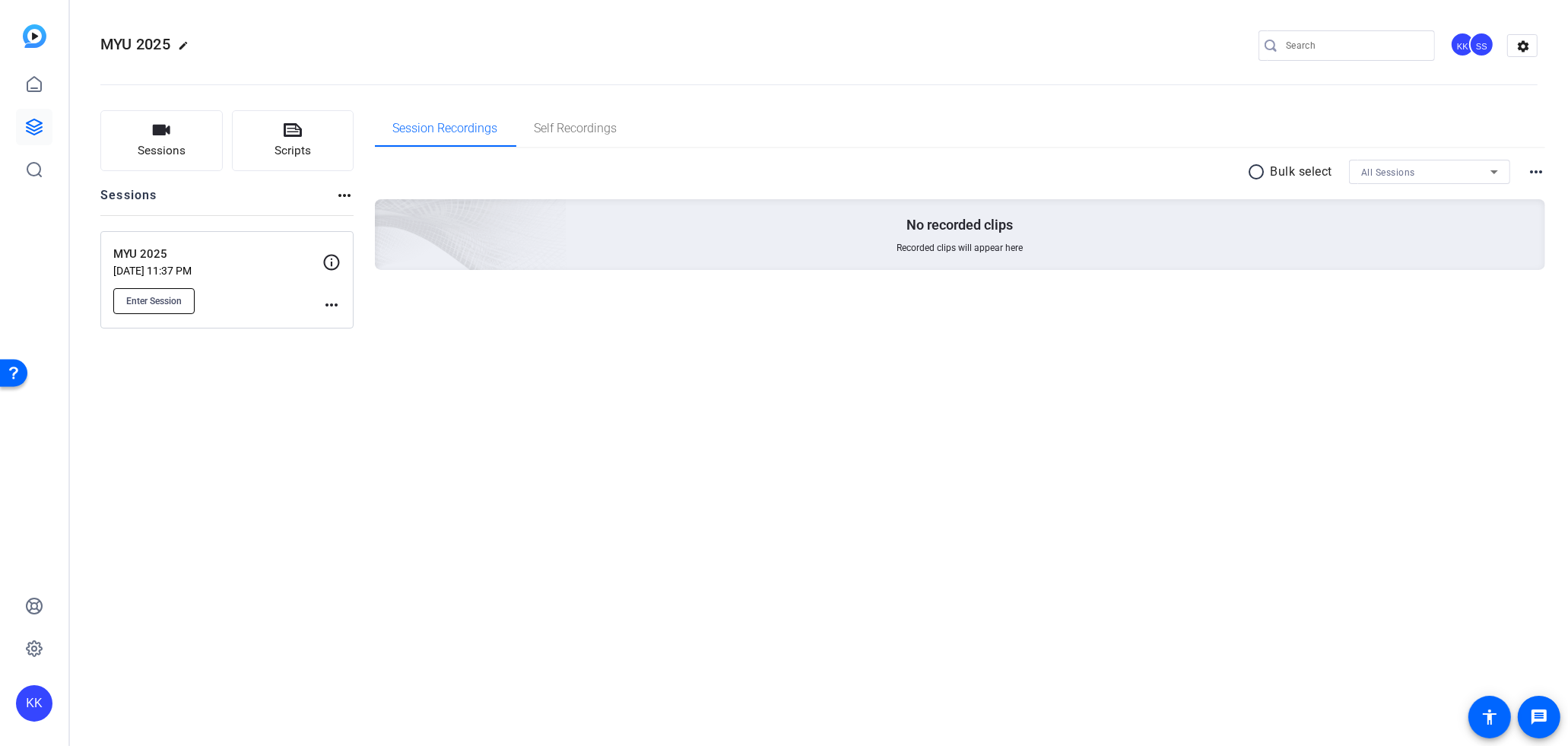
click at [170, 301] on span "Enter Session" at bounding box center [153, 302] width 55 height 12
click at [577, 122] on span "Self Recordings" at bounding box center [576, 128] width 83 height 12
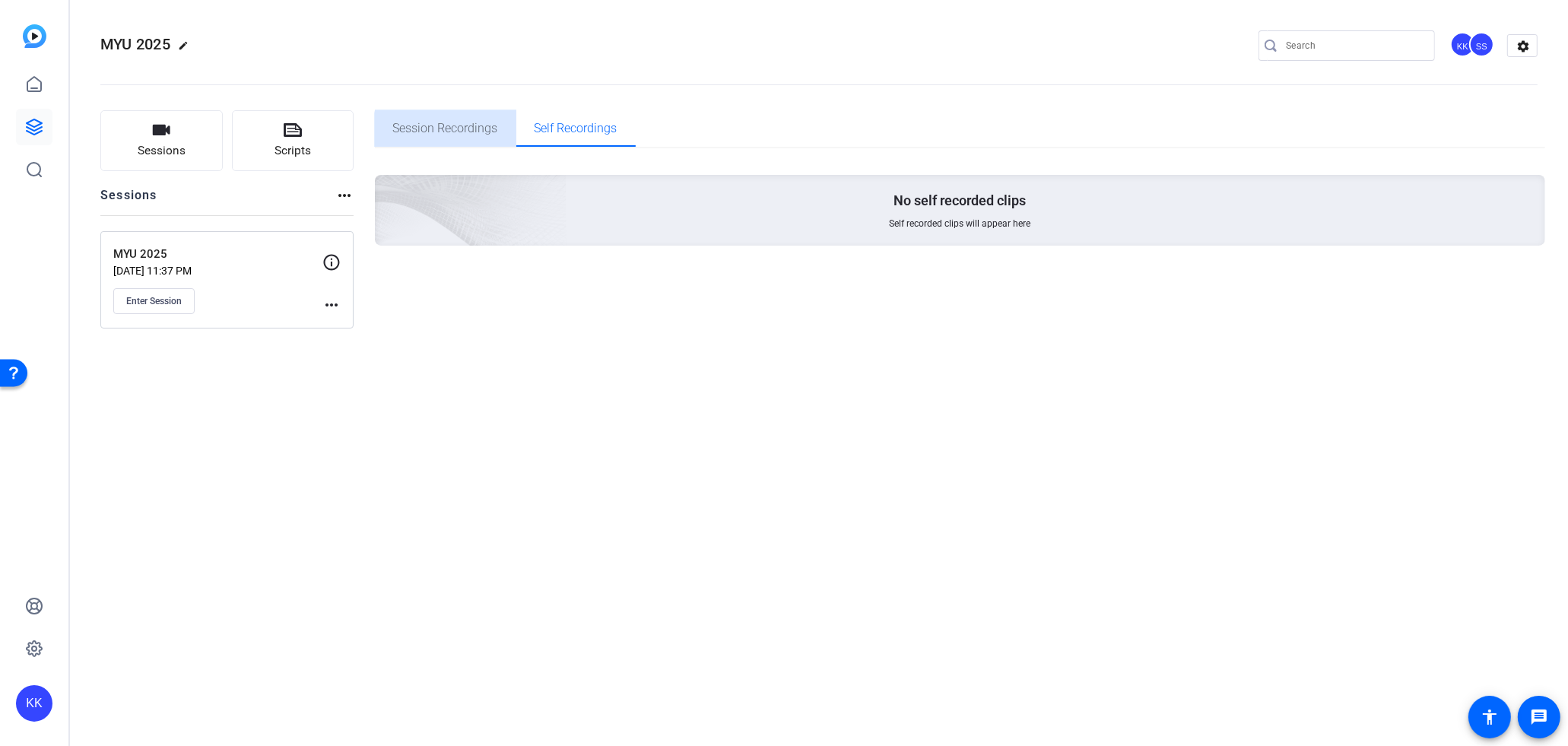
click at [475, 137] on span "Session Recordings" at bounding box center [446, 128] width 105 height 37
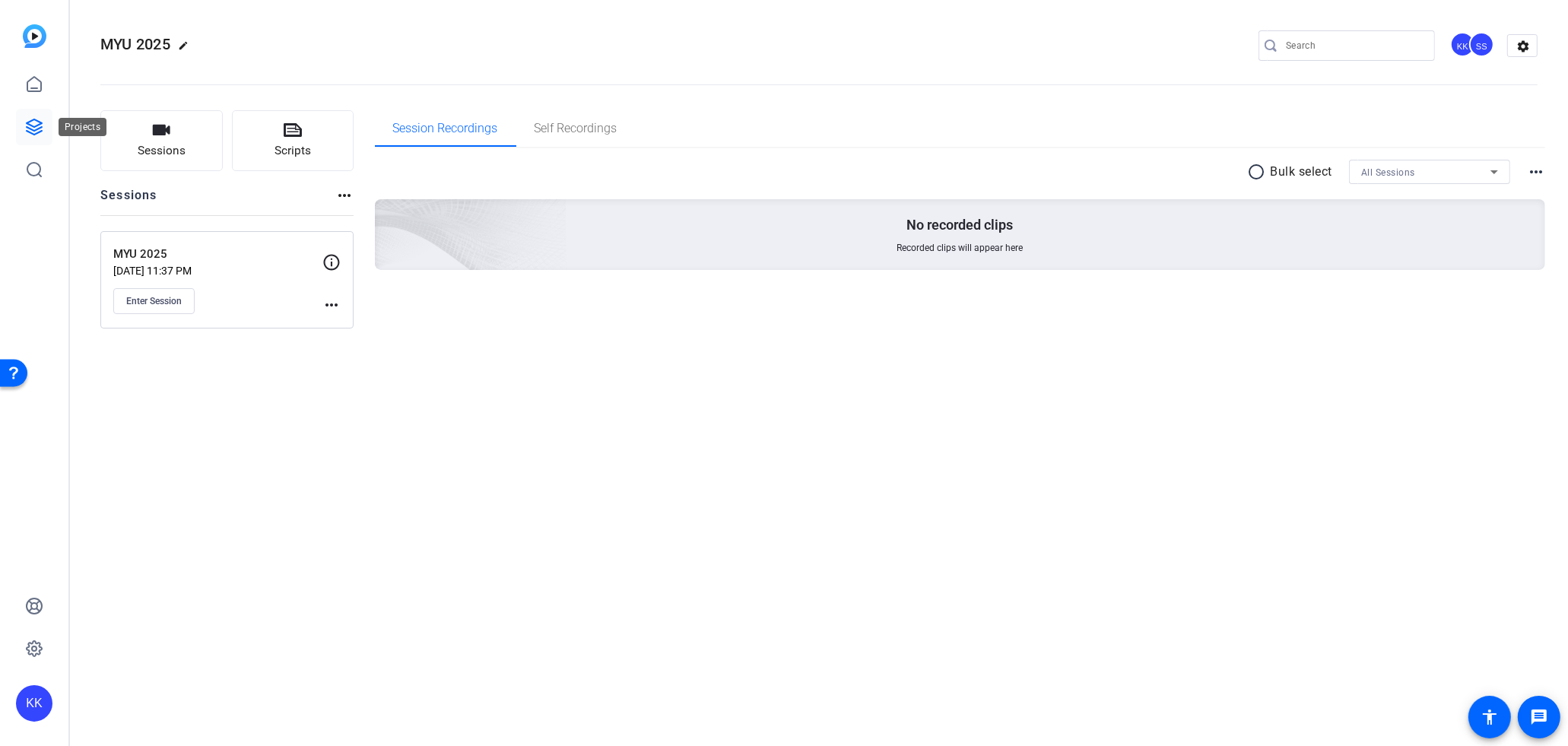
click at [42, 128] on icon at bounding box center [34, 127] width 18 height 18
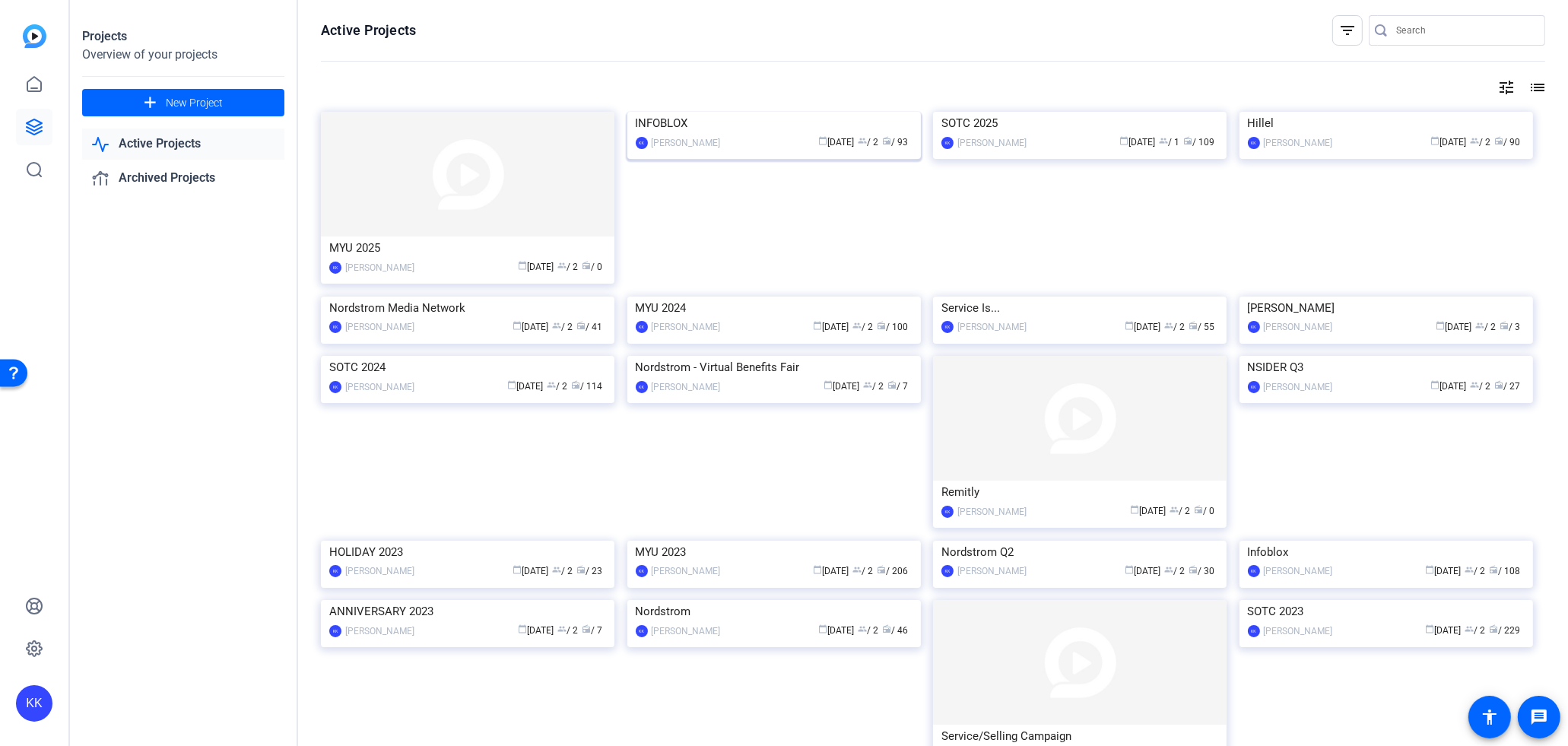
click at [739, 112] on img at bounding box center [774, 112] width 294 height 0
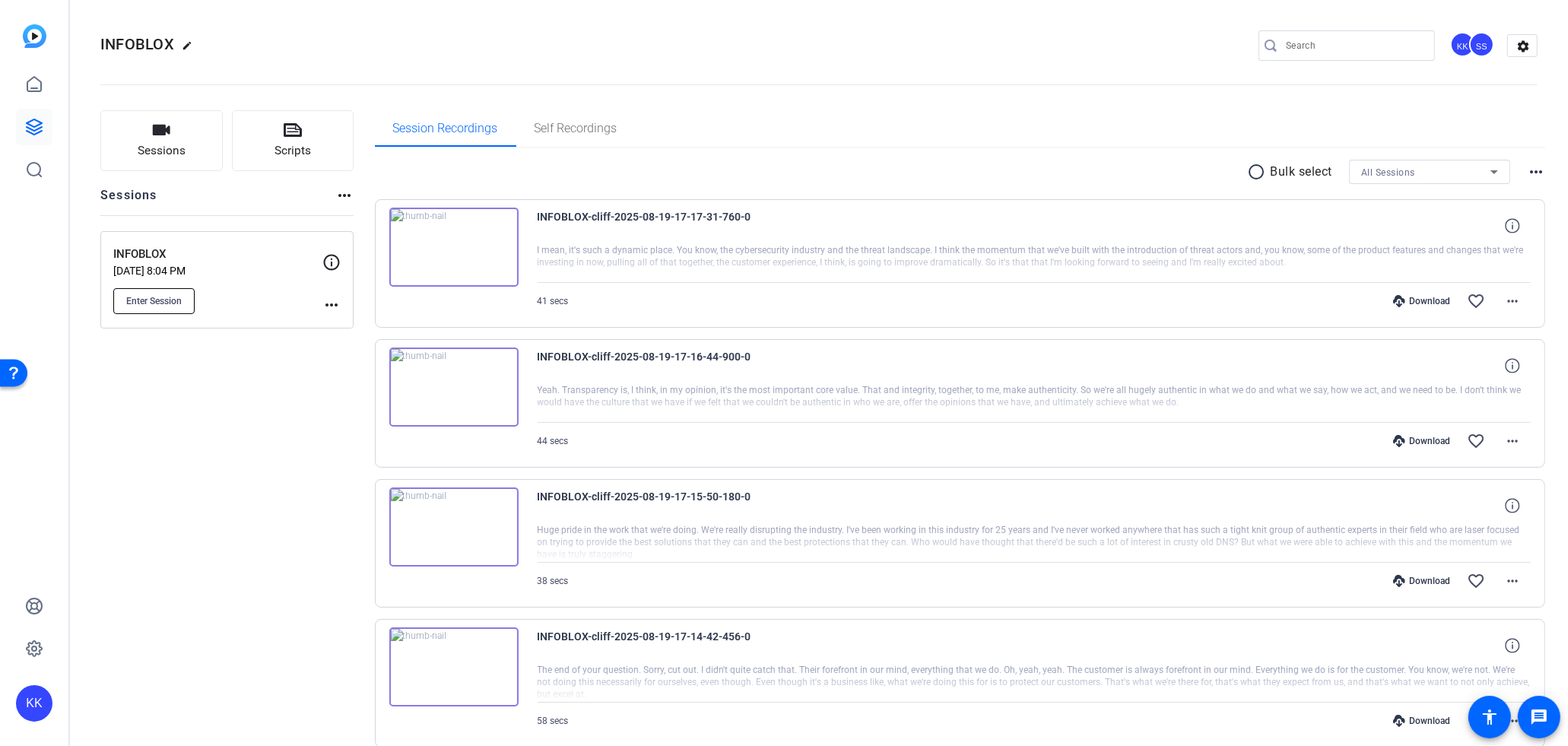
click at [178, 298] on span "Enter Session" at bounding box center [153, 302] width 55 height 12
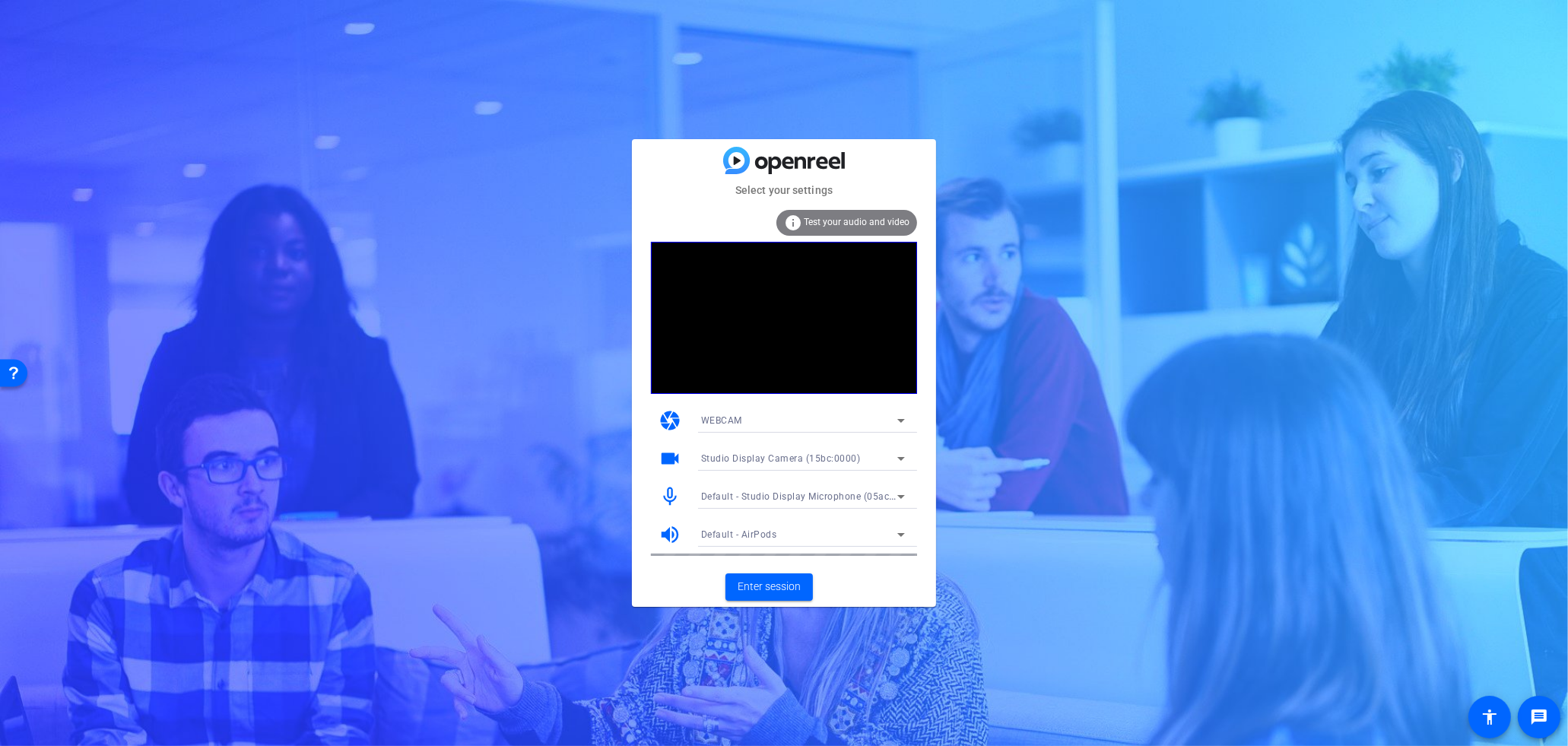
click at [877, 224] on span "Test your audio and video" at bounding box center [857, 222] width 105 height 11
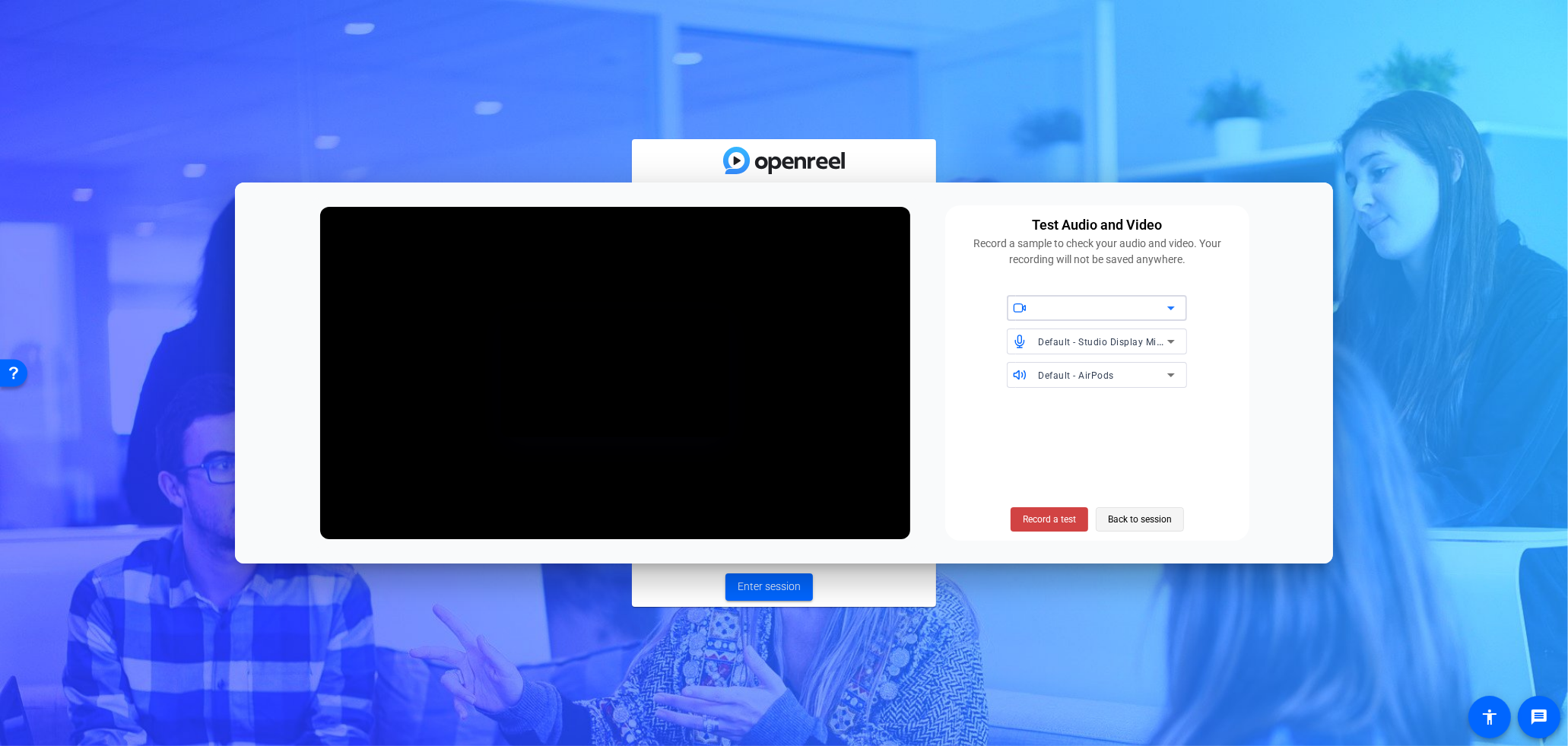
click at [1134, 507] on span "Back to session" at bounding box center [1141, 519] width 64 height 29
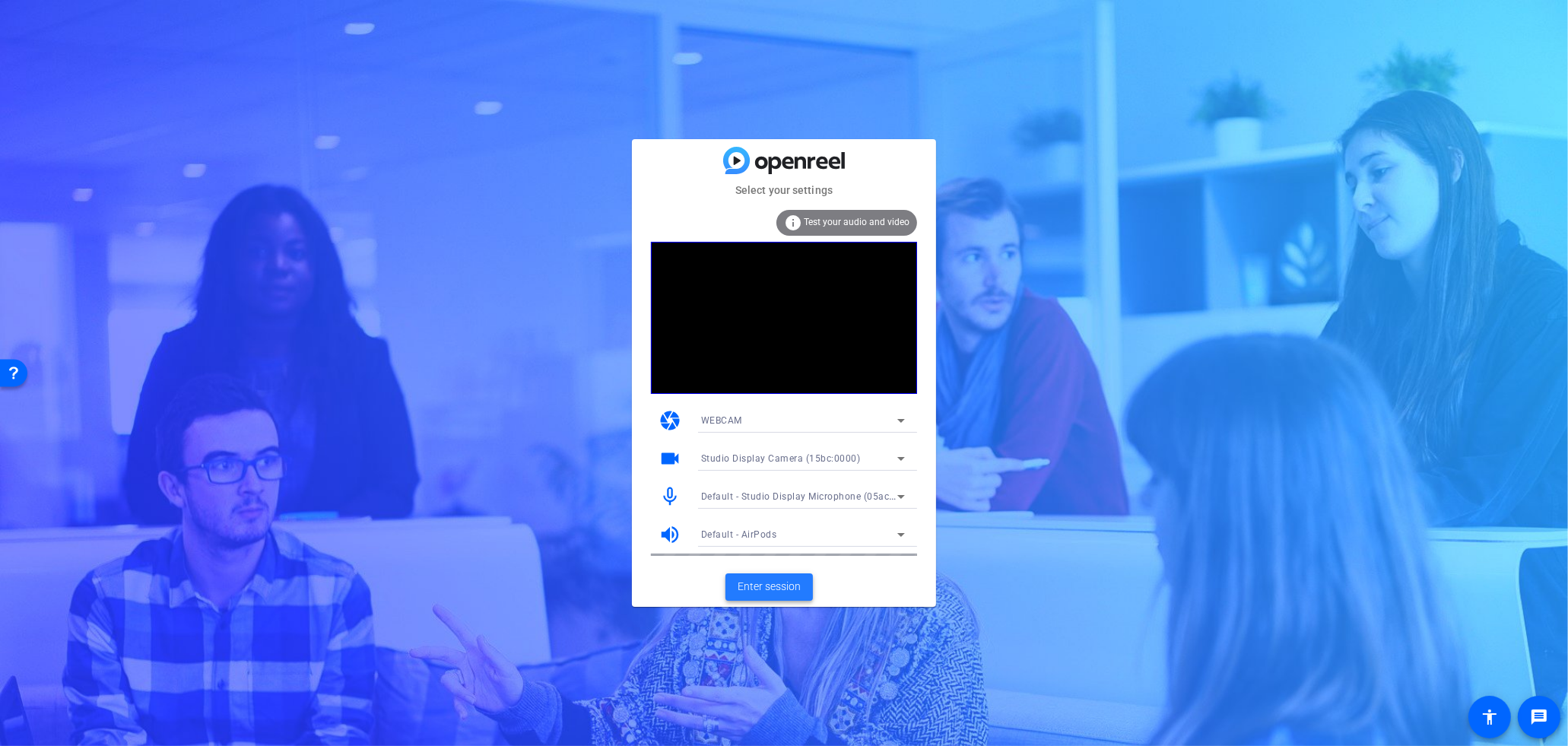
click at [782, 594] on span "Enter session" at bounding box center [769, 587] width 63 height 16
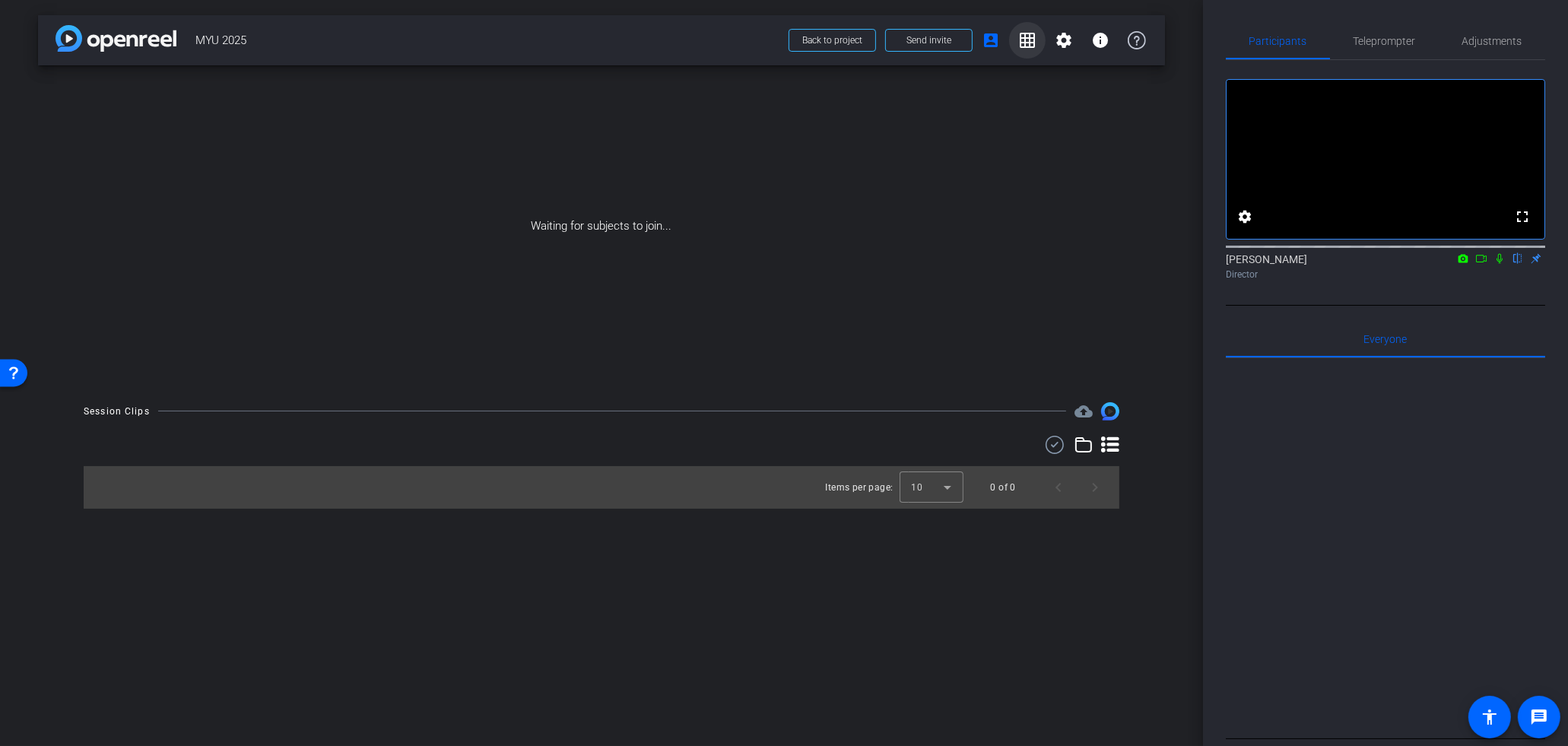
click at [1021, 46] on mat-icon "grid_on" at bounding box center [1027, 40] width 18 height 18
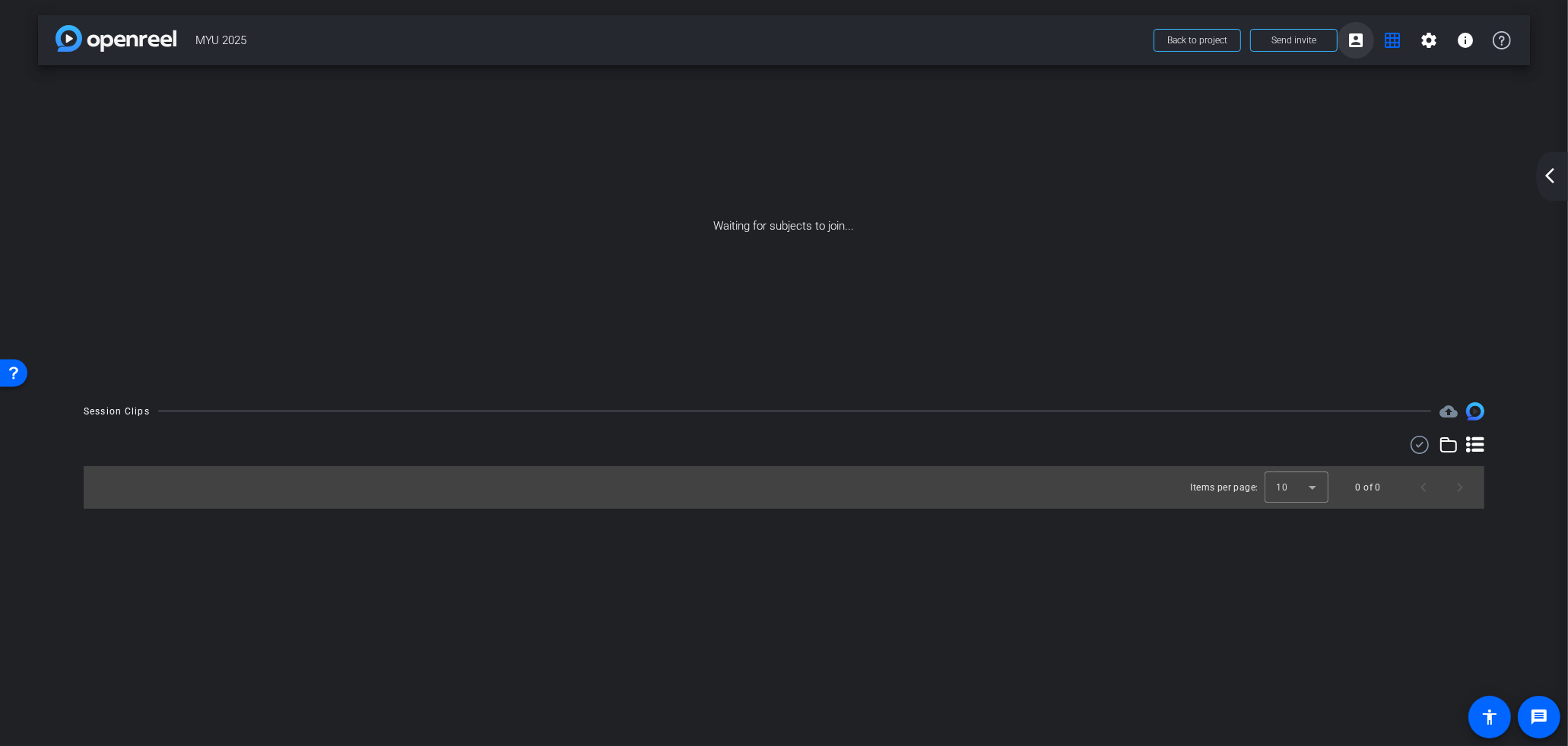
click at [1366, 46] on span at bounding box center [1356, 40] width 37 height 37
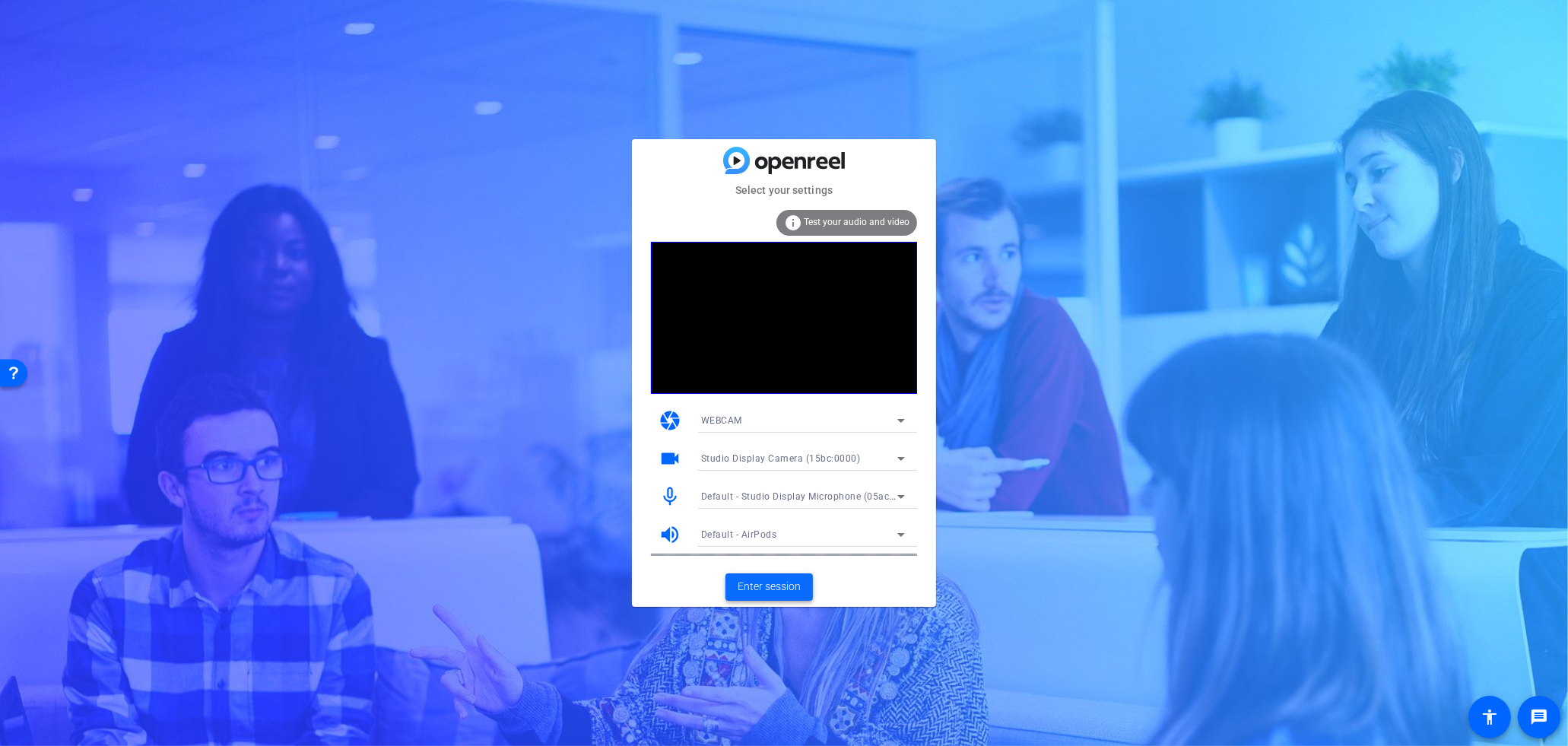
click at [795, 583] on span "Enter session" at bounding box center [769, 587] width 63 height 16
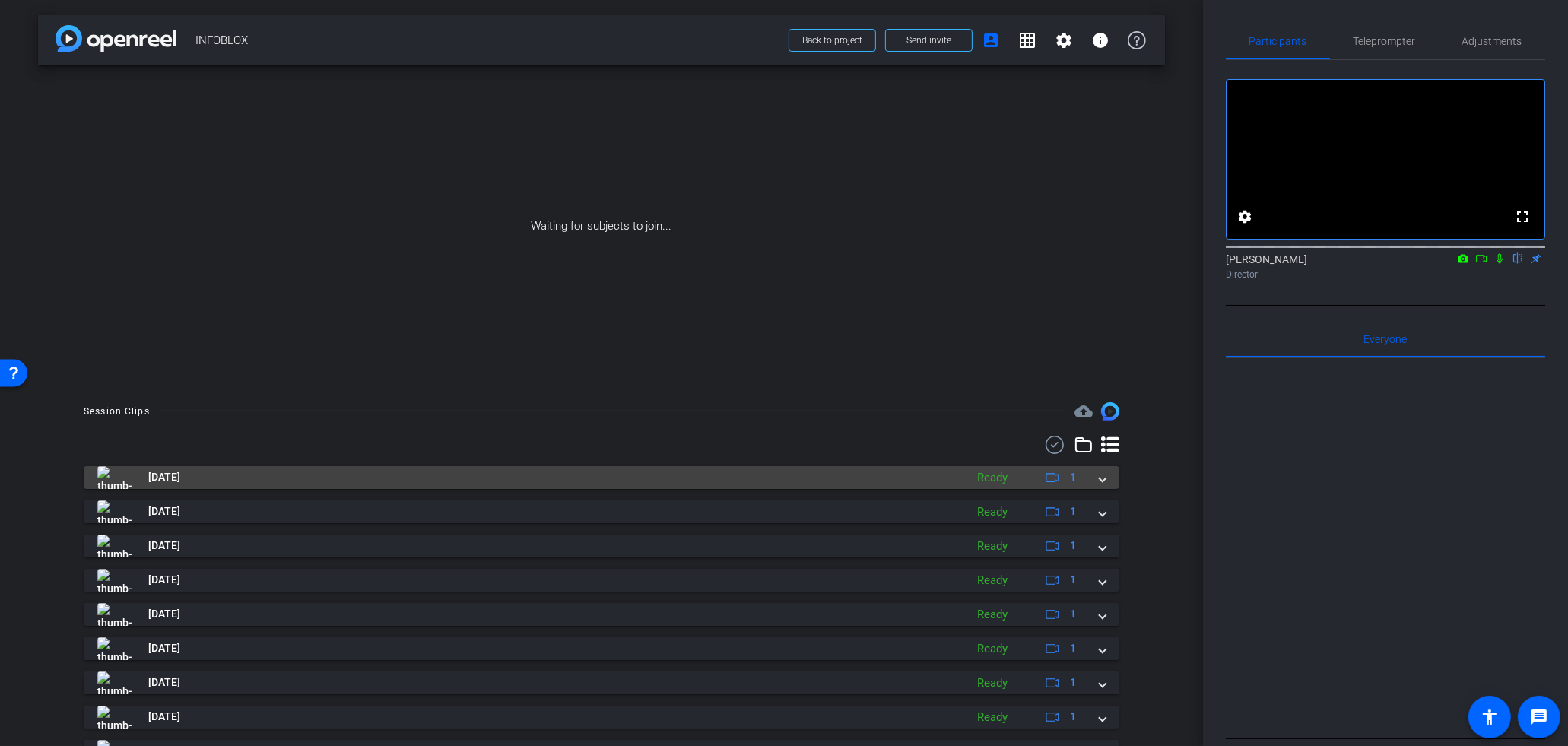
click at [1118, 486] on mat-expansion-panel-header "Aug 19, 2025 Ready 1" at bounding box center [601, 477] width 1036 height 23
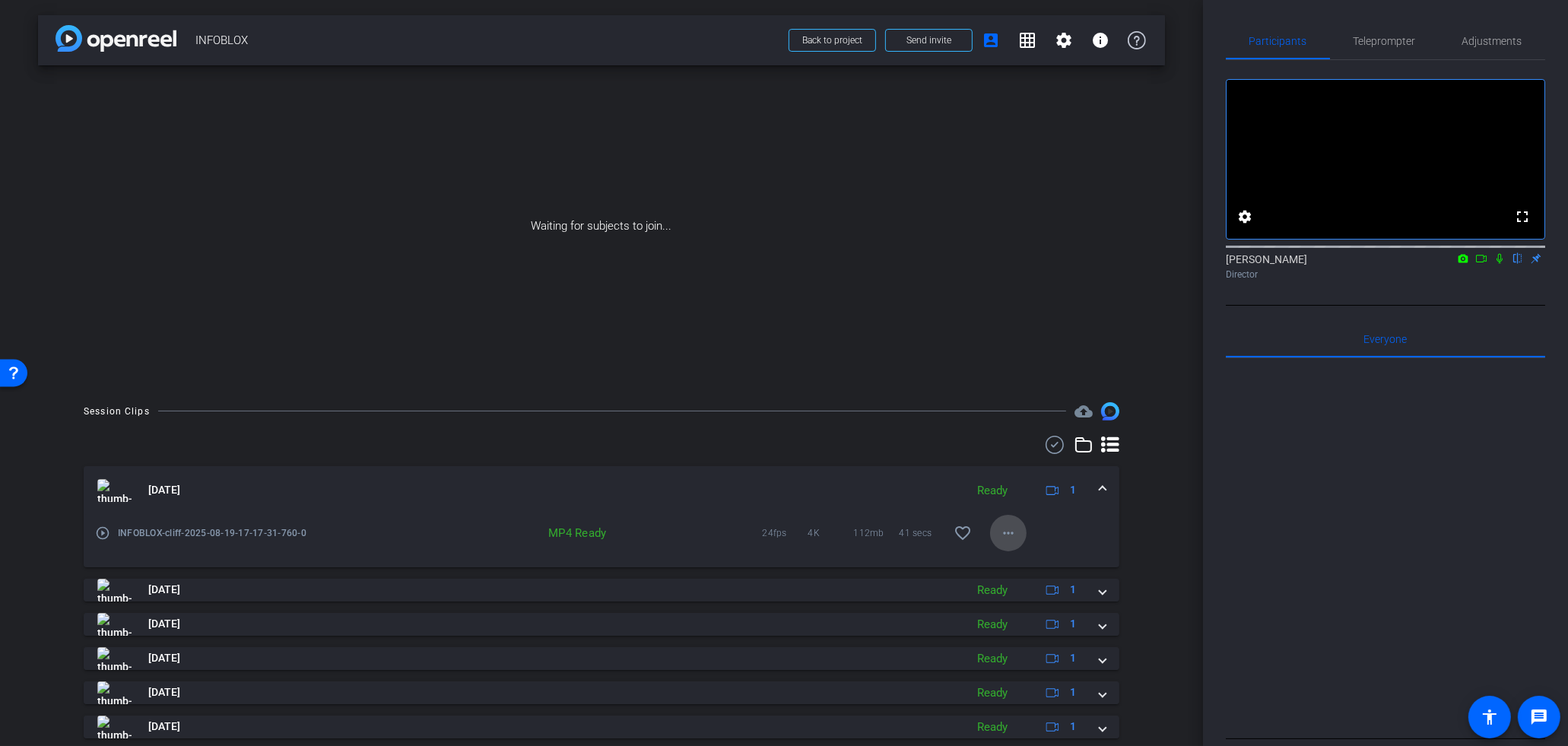
click at [1007, 536] on mat-icon "more_horiz" at bounding box center [1008, 533] width 18 height 18
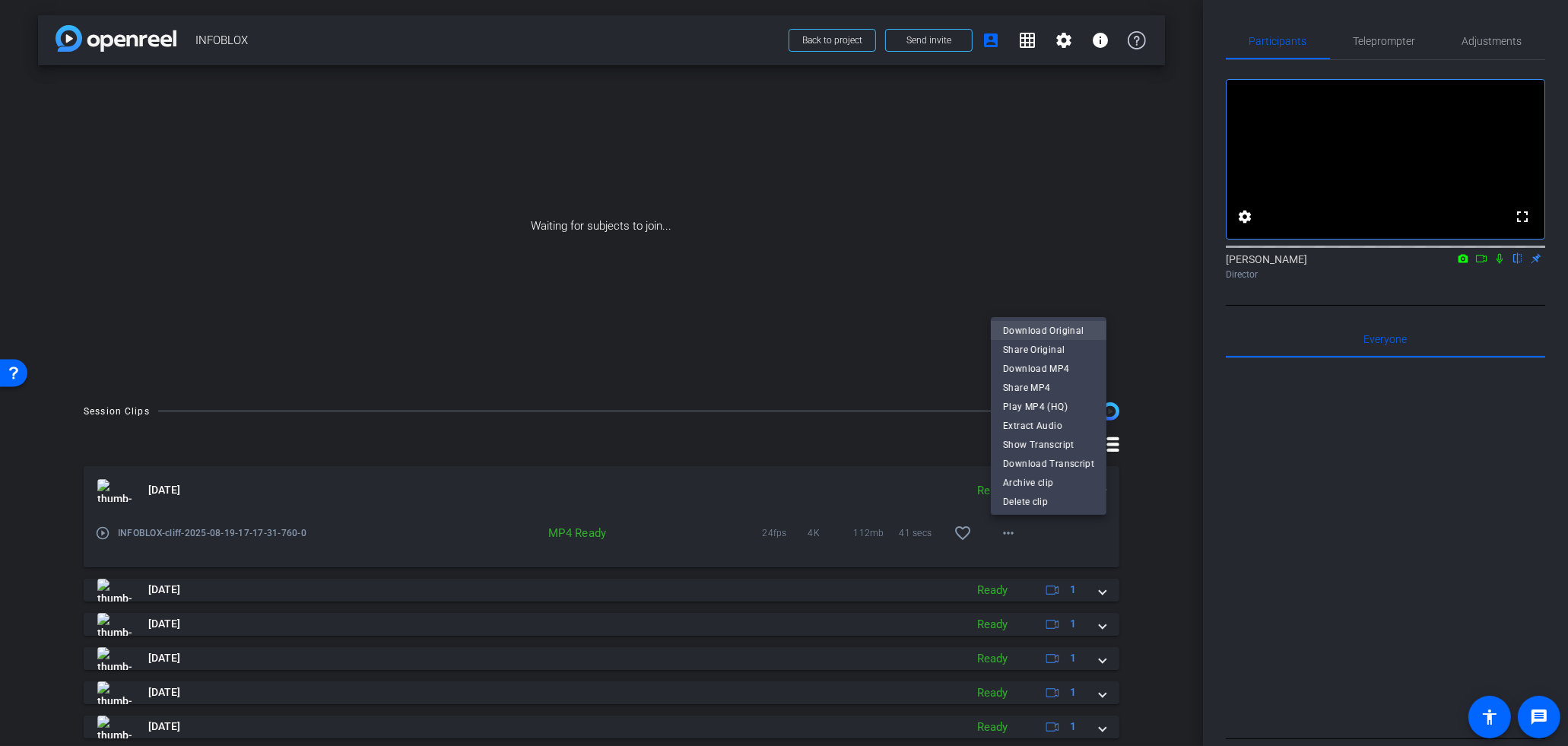
click at [1037, 328] on span "Download Original" at bounding box center [1049, 330] width 91 height 18
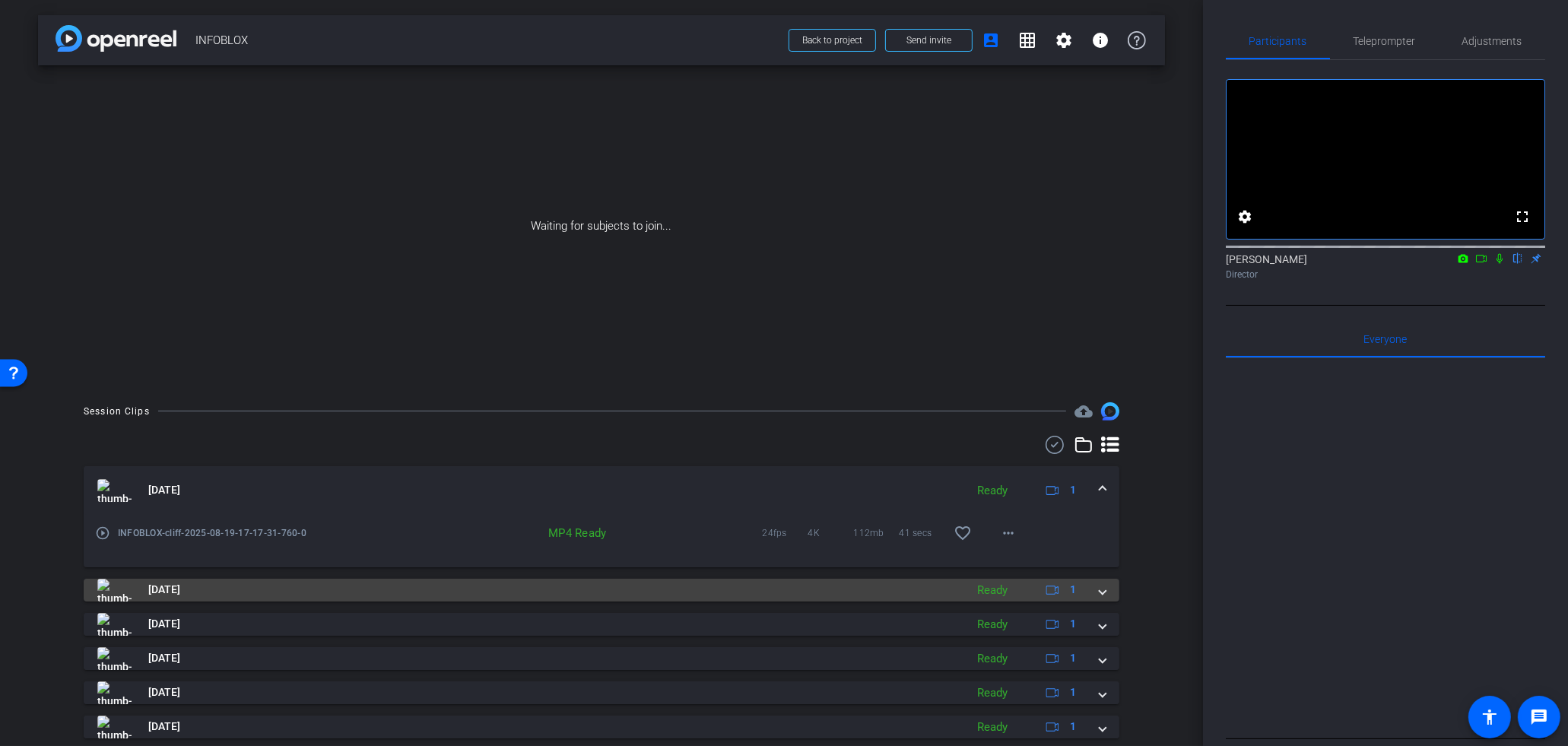
click at [1116, 594] on mat-expansion-panel-header "Aug 19, 2025 Ready 1" at bounding box center [601, 591] width 1036 height 23
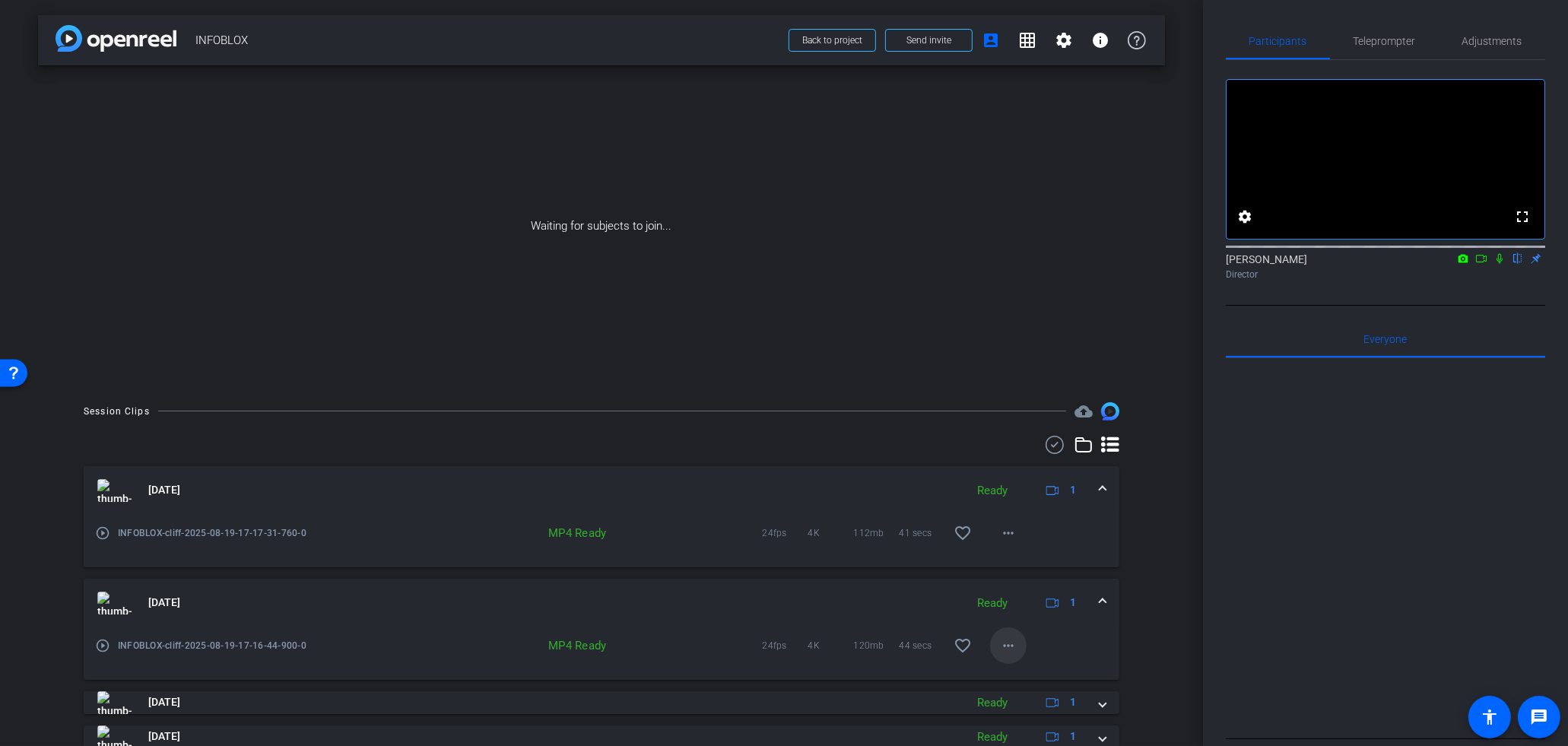
click at [1016, 638] on mat-icon "more_horiz" at bounding box center [1008, 645] width 18 height 18
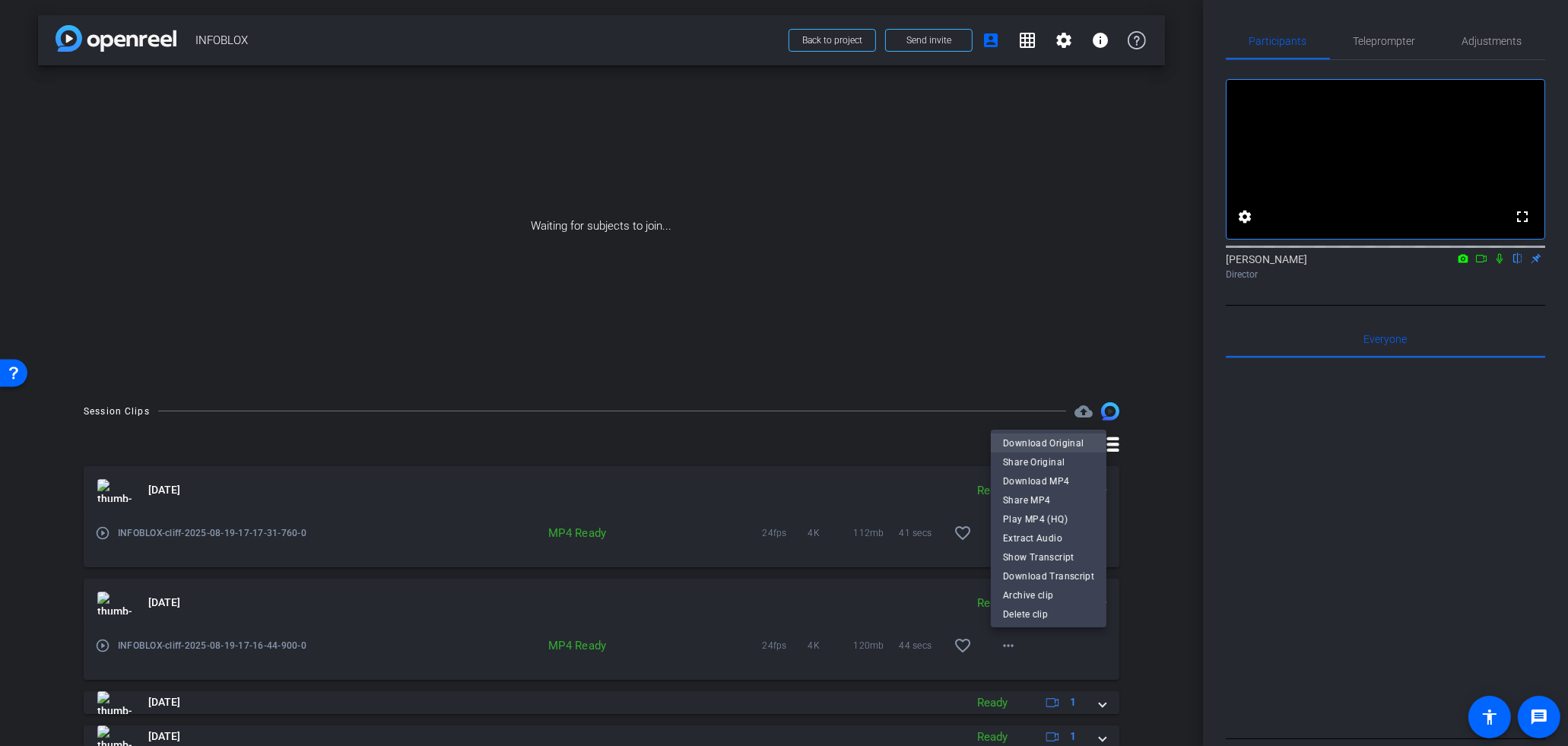
click at [1027, 442] on span "Download Original" at bounding box center [1049, 443] width 91 height 18
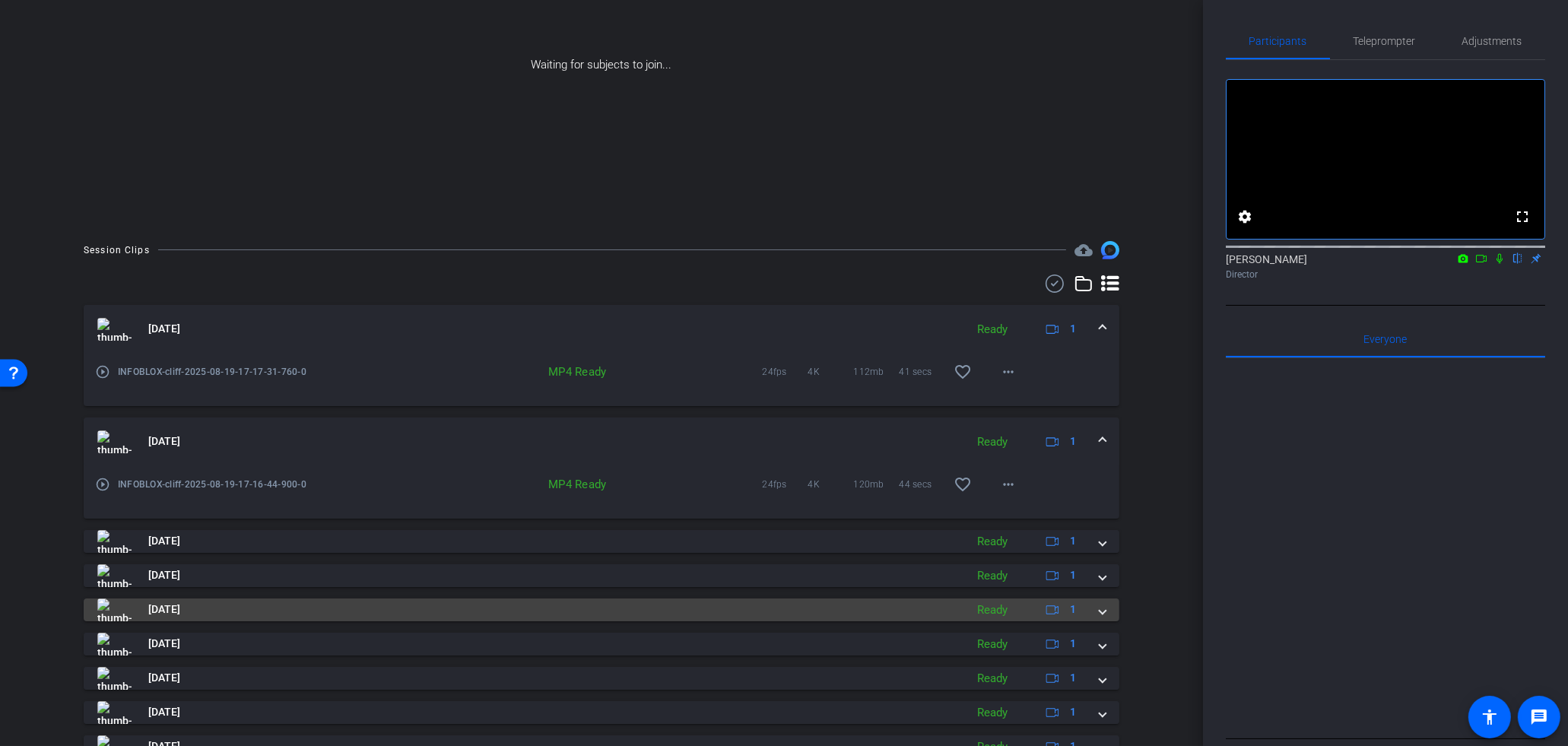
scroll to position [162, 0]
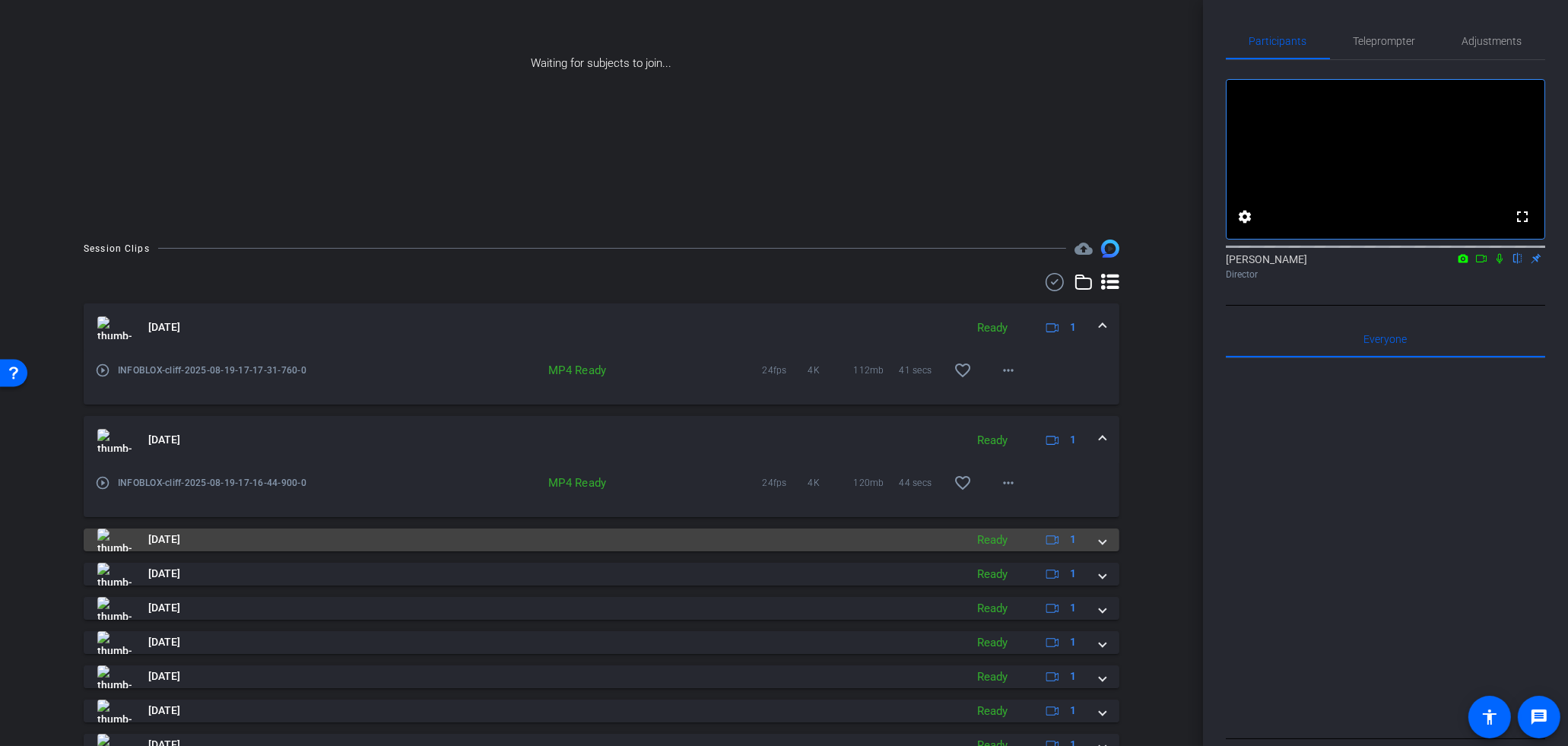
click at [1101, 541] on span at bounding box center [1102, 540] width 6 height 16
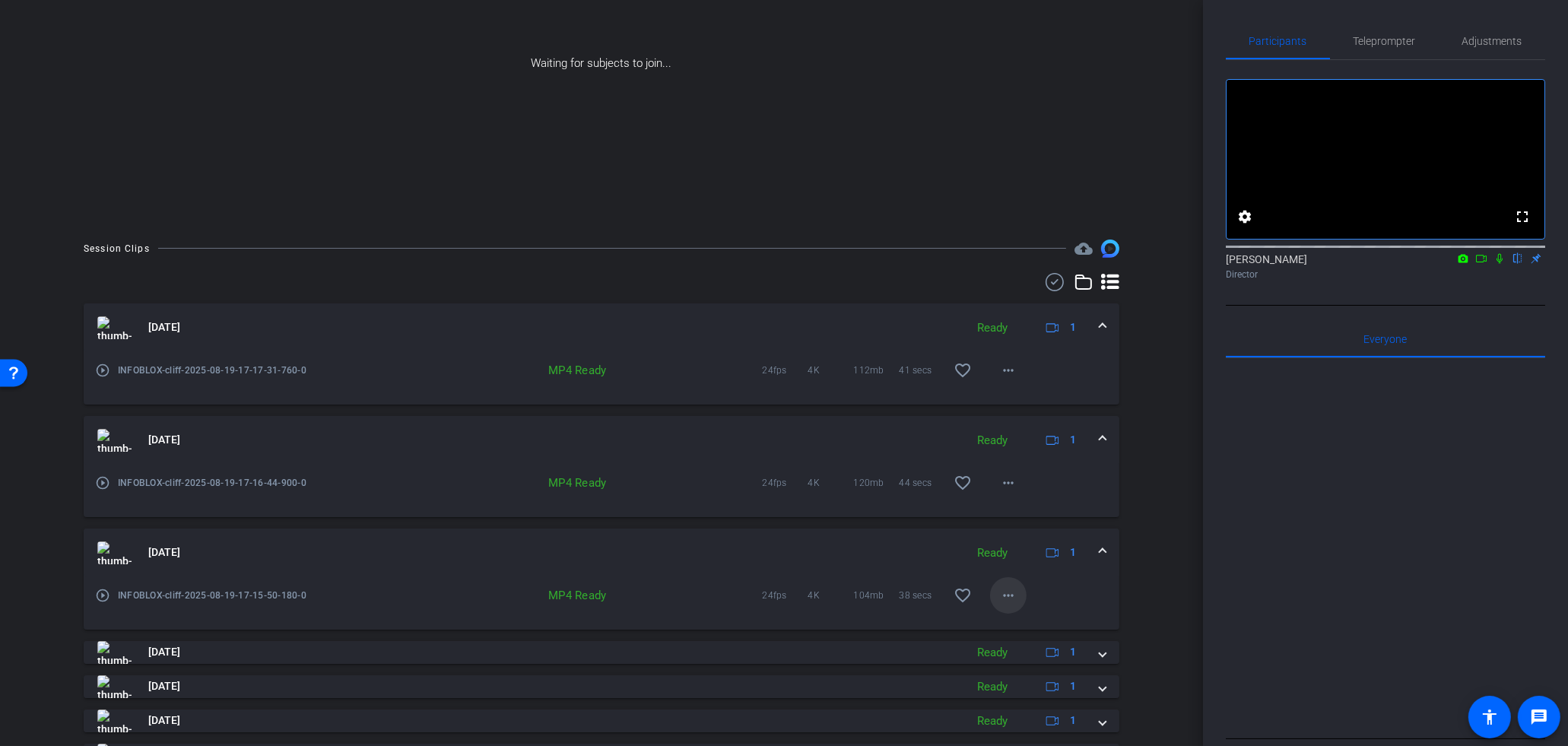
click at [1026, 597] on span at bounding box center [1008, 595] width 37 height 37
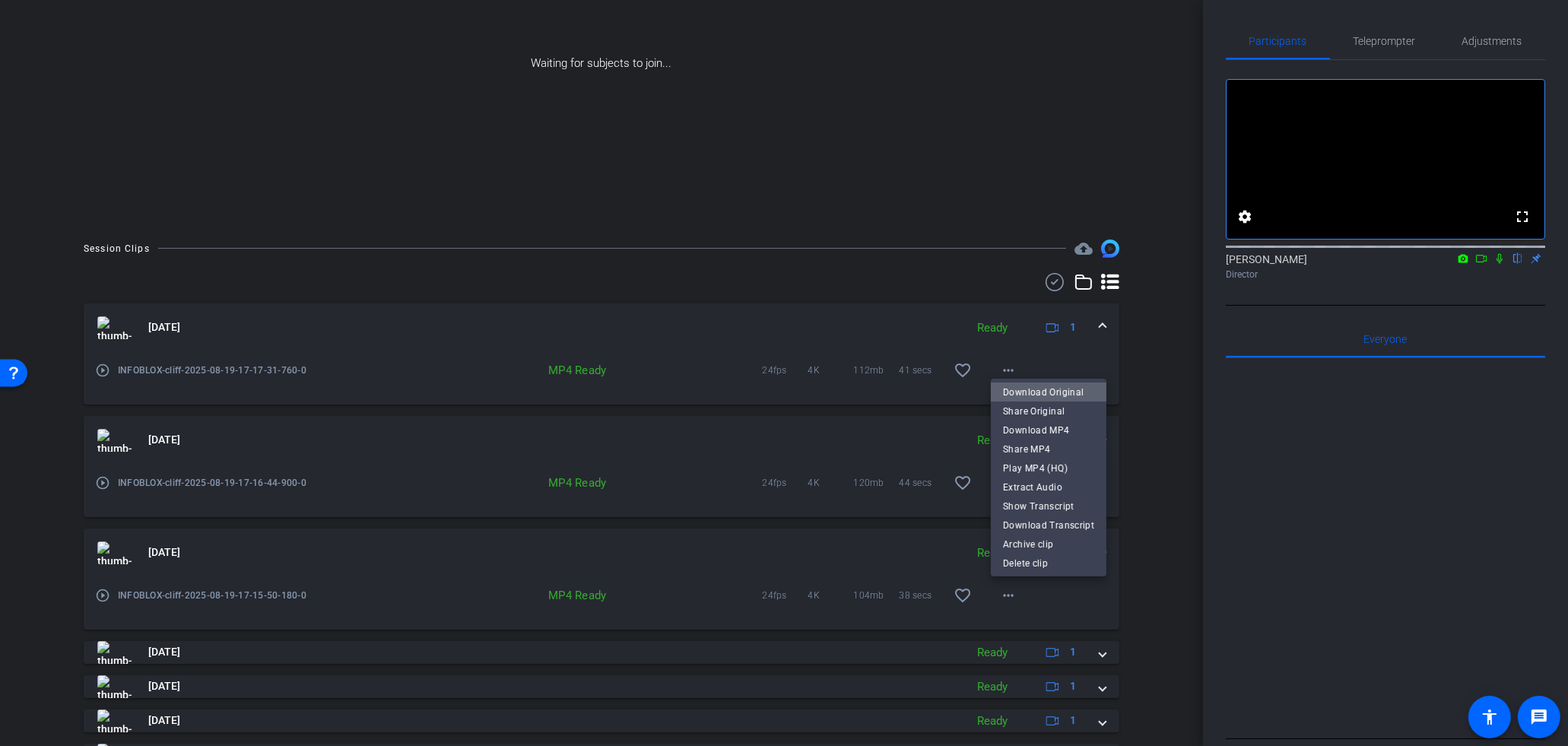
click at [1052, 388] on span "Download Original" at bounding box center [1049, 393] width 91 height 18
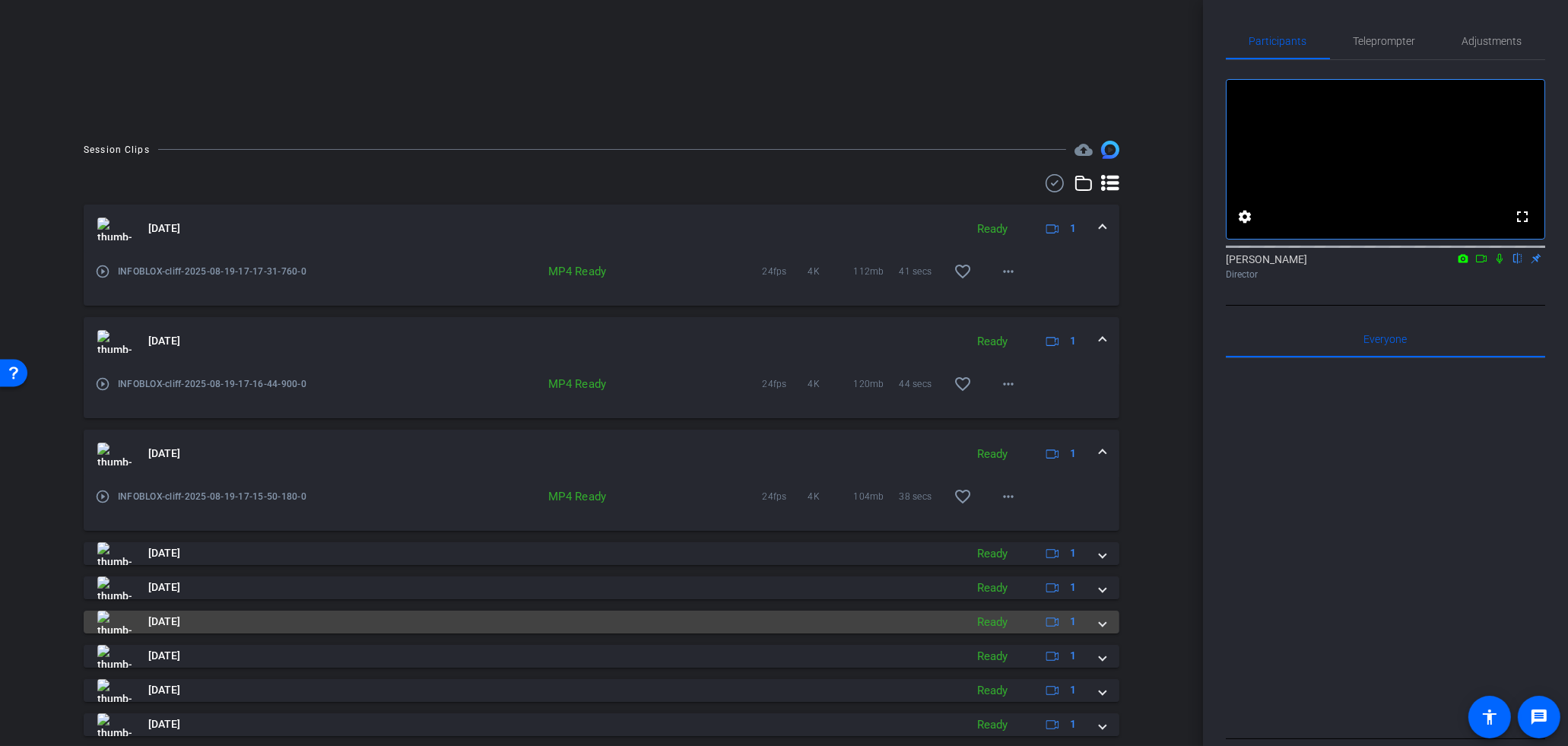
scroll to position [309, 0]
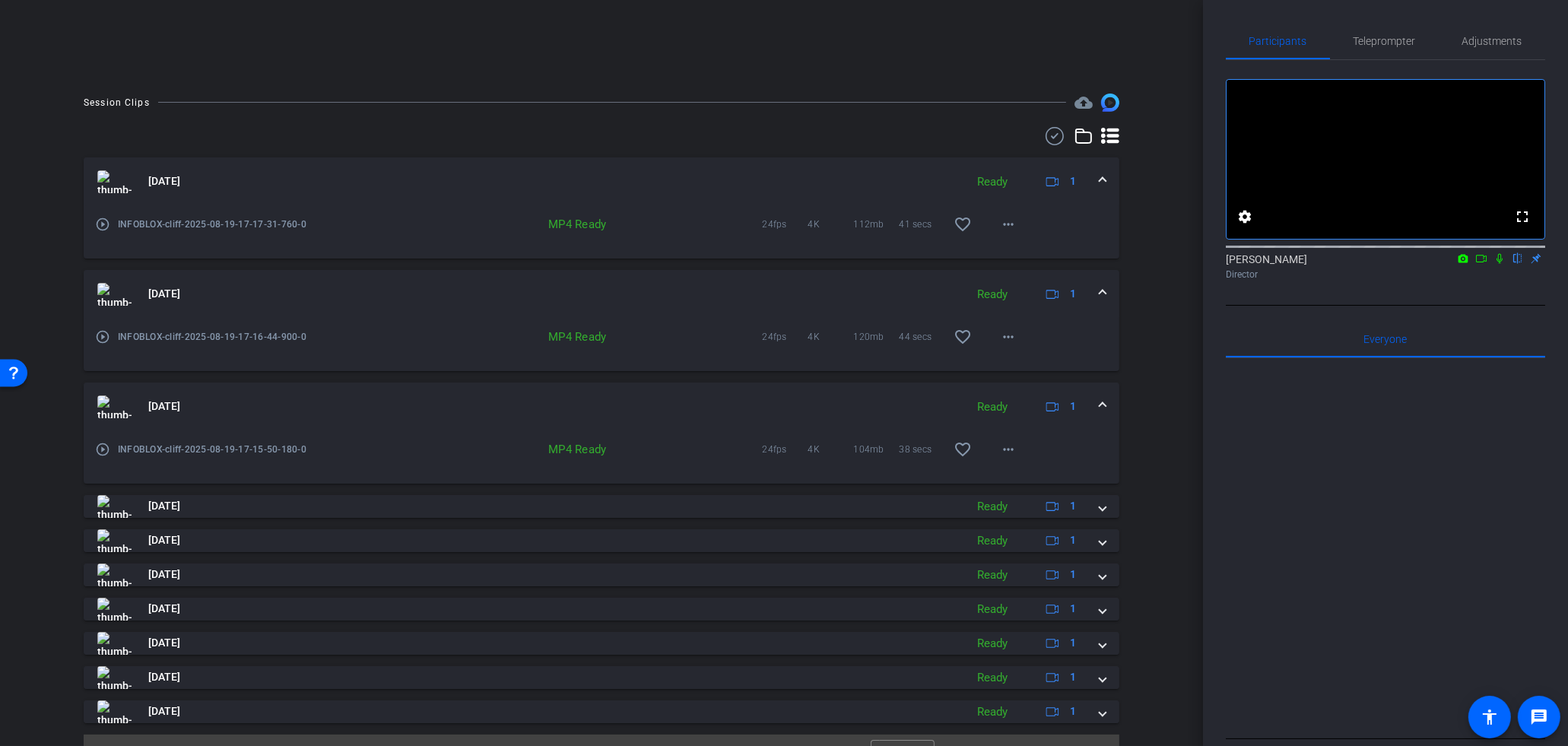
click at [1109, 523] on div "Aug 19, 2025 Ready 1 play_circle_outline INFOBLOX-cliff-2025-08-19-17-17-31-760…" at bounding box center [601, 440] width 1036 height 566
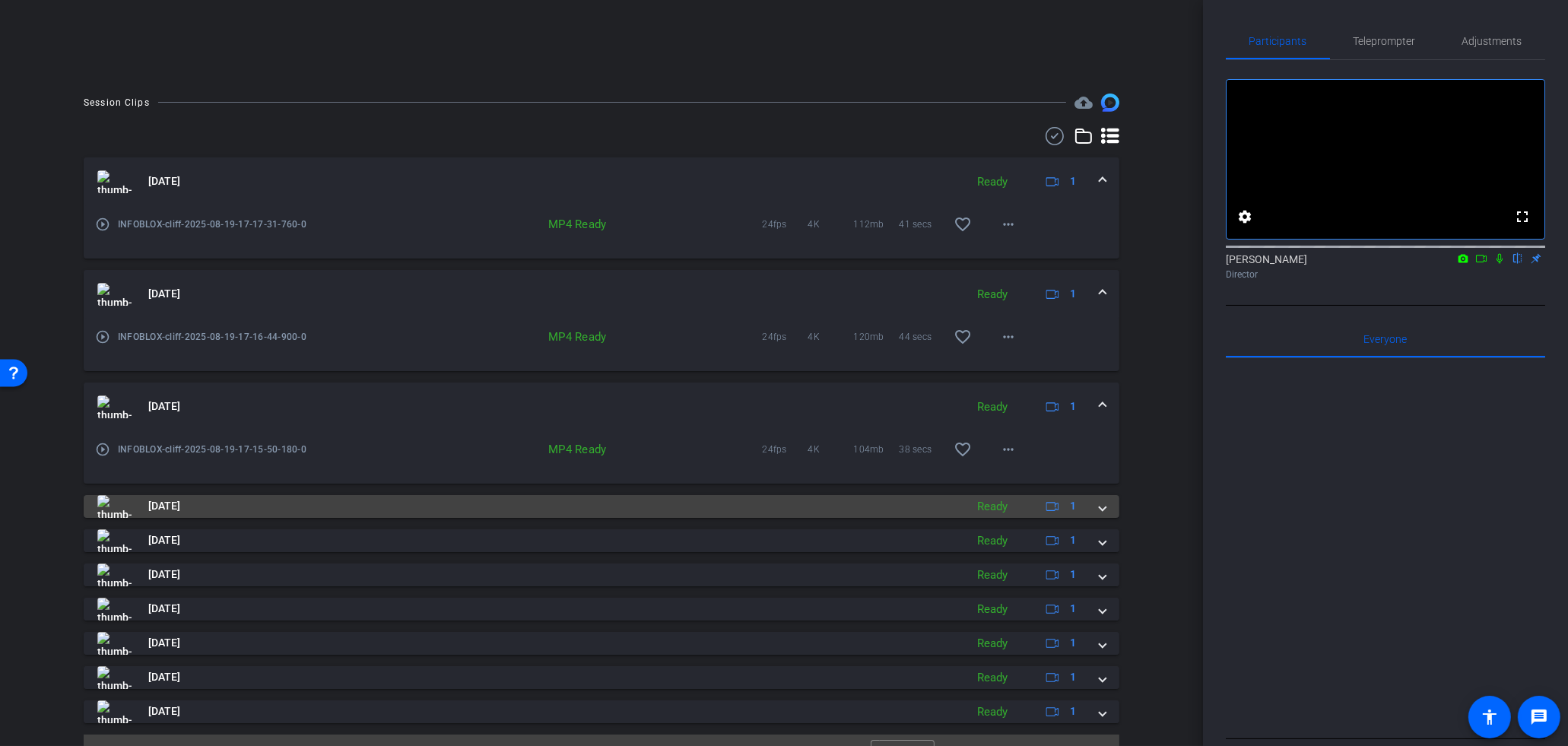
click at [1104, 512] on span at bounding box center [1102, 506] width 6 height 16
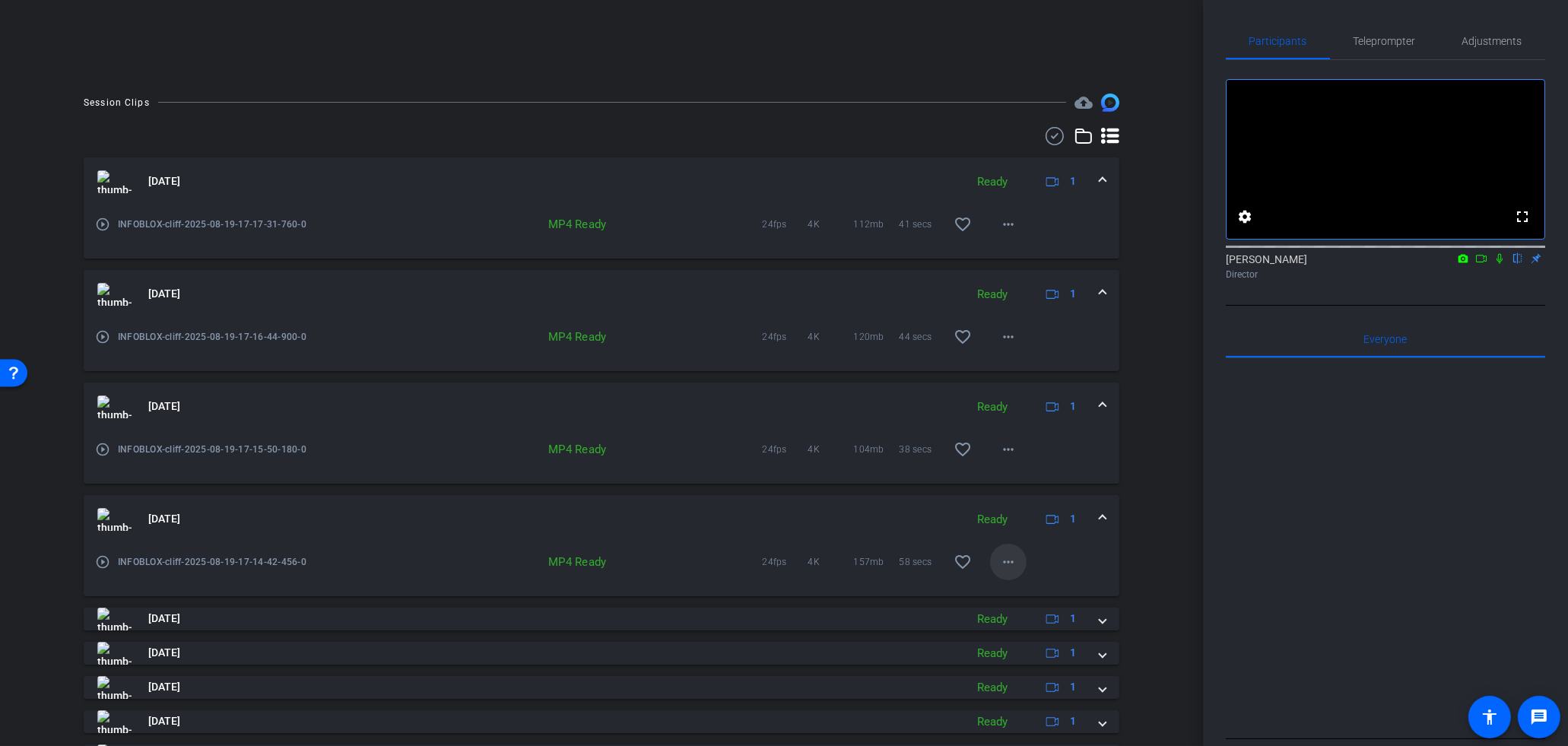
click at [1007, 571] on span at bounding box center [1008, 561] width 37 height 37
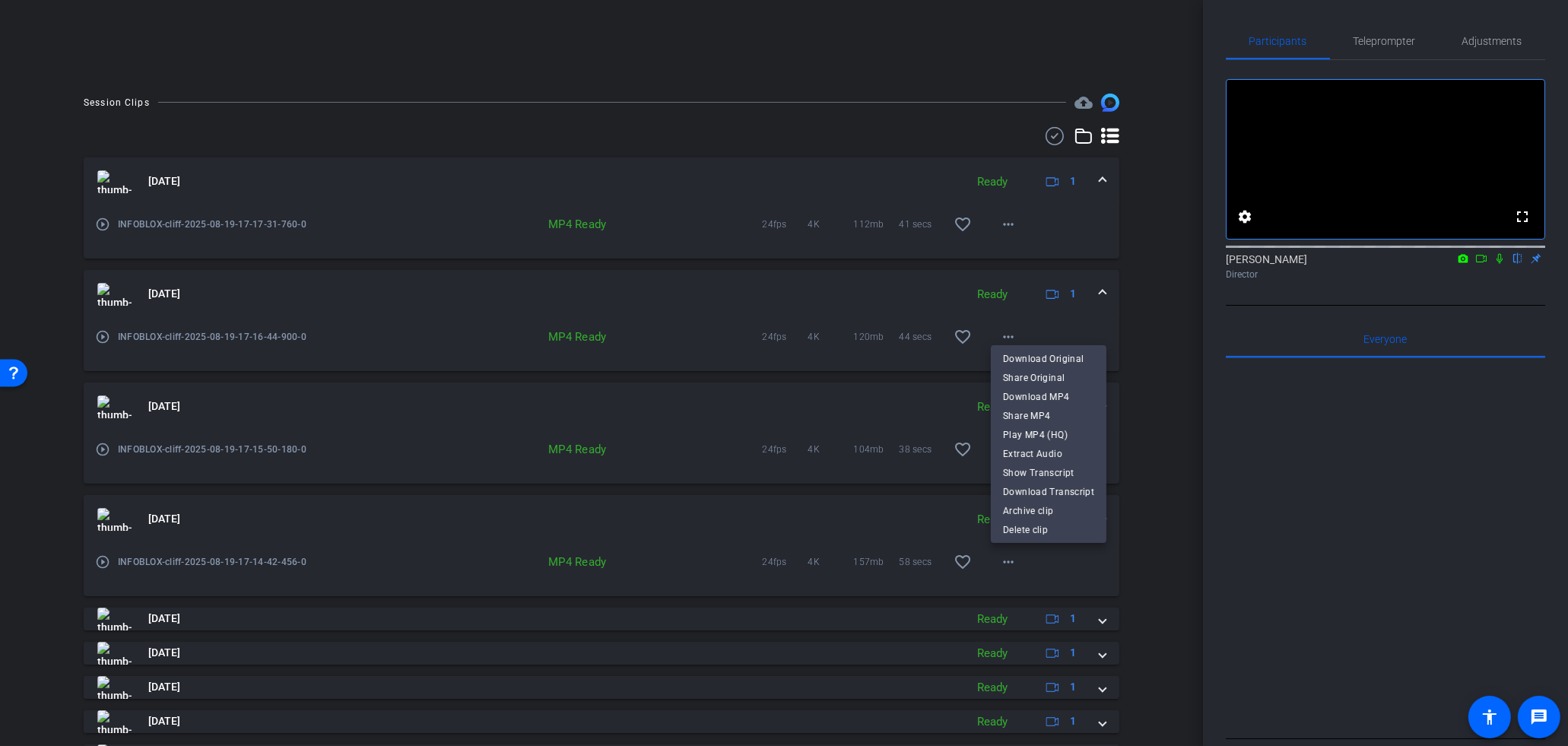
drag, startPoint x: 1024, startPoint y: 356, endPoint x: 1027, endPoint y: 396, distance: 40.1
click at [1024, 356] on span "Download Original" at bounding box center [1049, 359] width 91 height 18
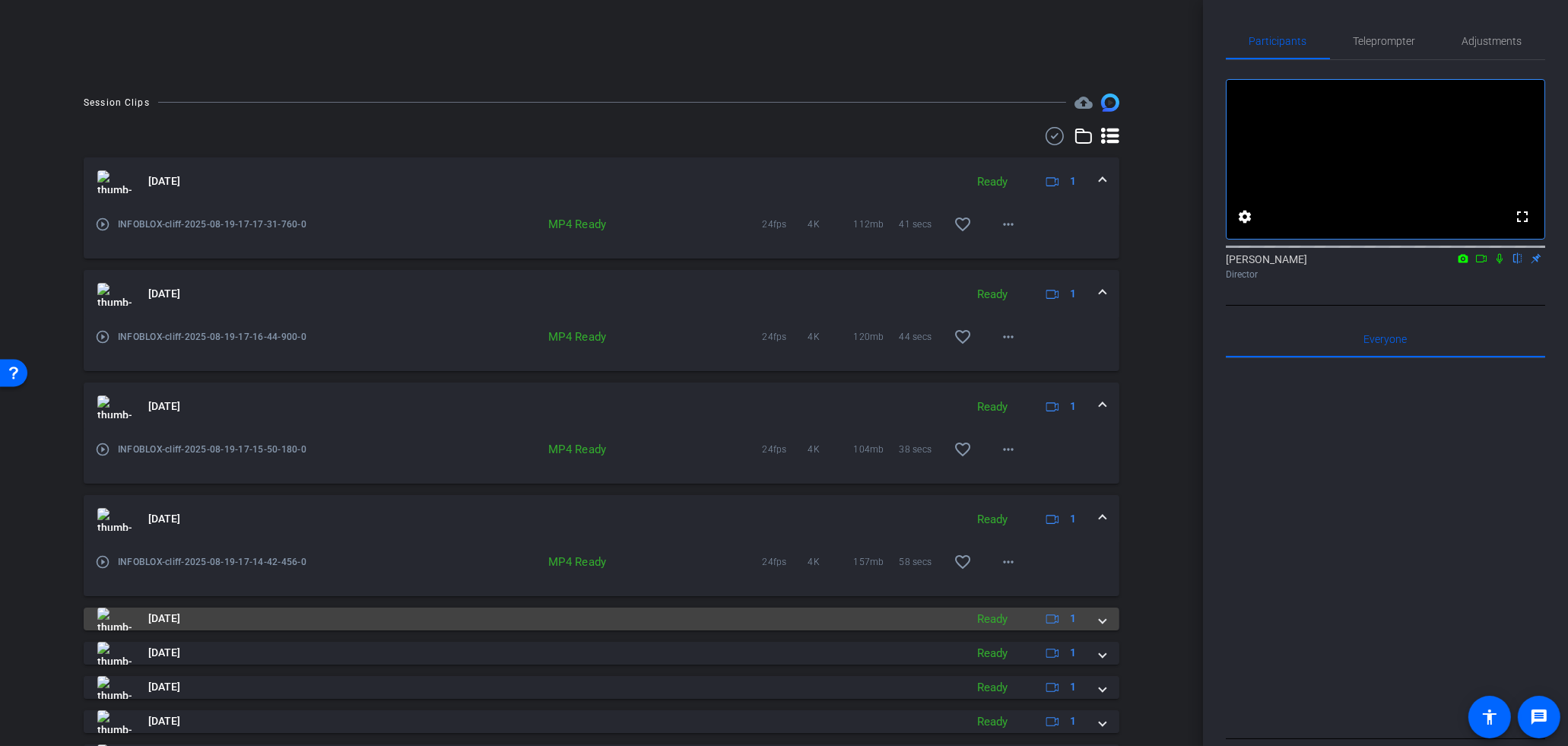
click at [1108, 620] on mat-expansion-panel-header "Aug 19, 2025 Ready 1" at bounding box center [601, 619] width 1036 height 23
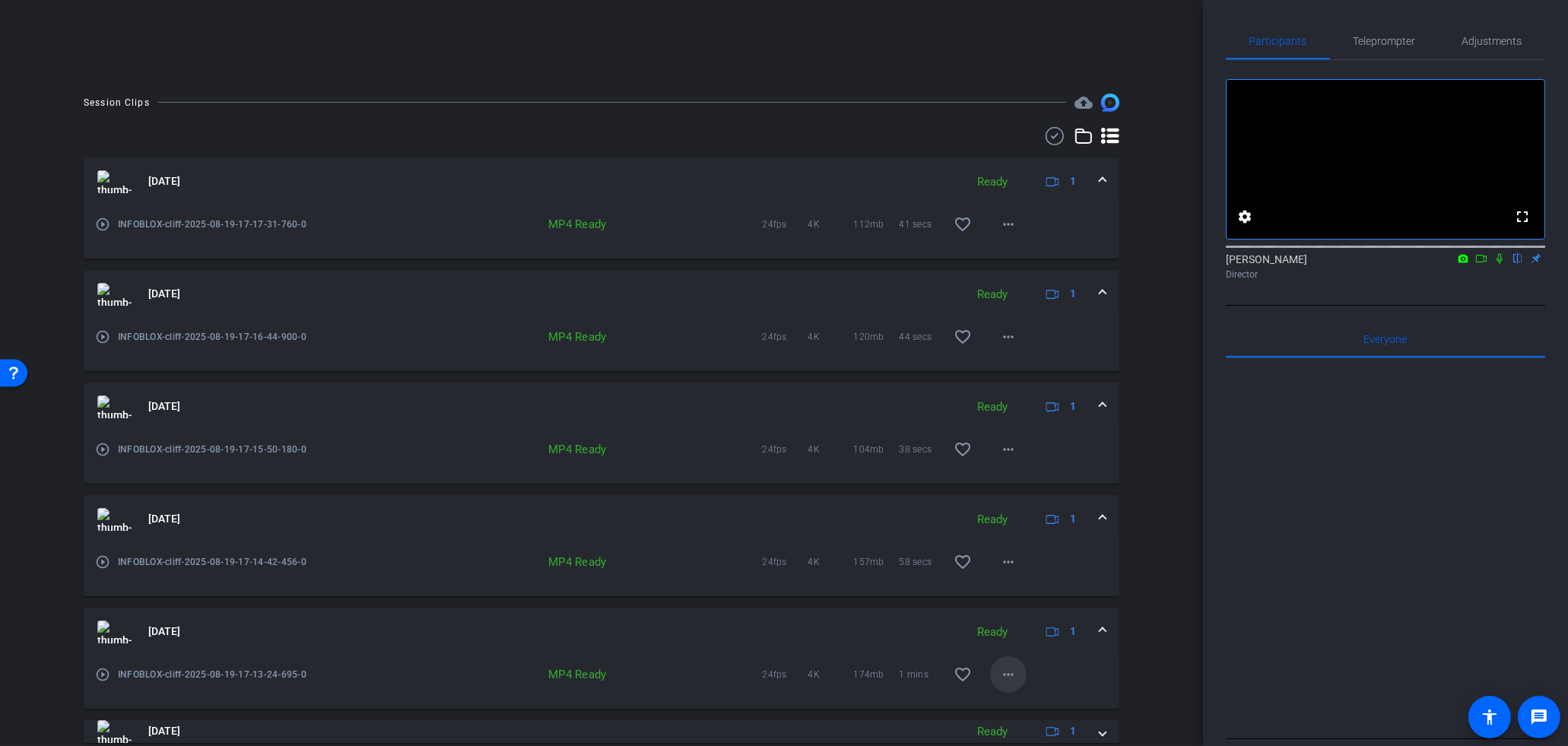
click at [994, 676] on span at bounding box center [1008, 674] width 37 height 37
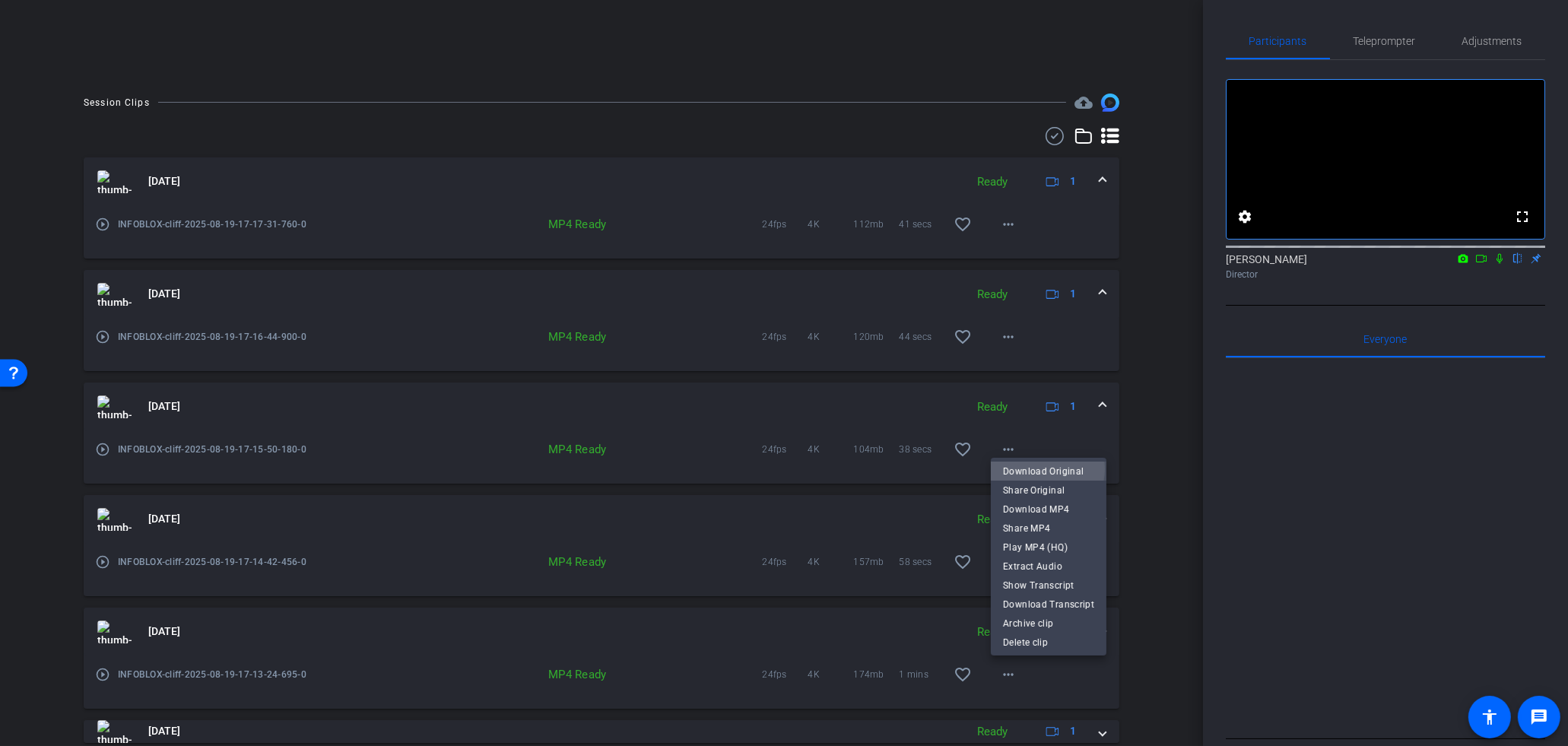
click at [1041, 469] on span "Download Original" at bounding box center [1049, 471] width 91 height 18
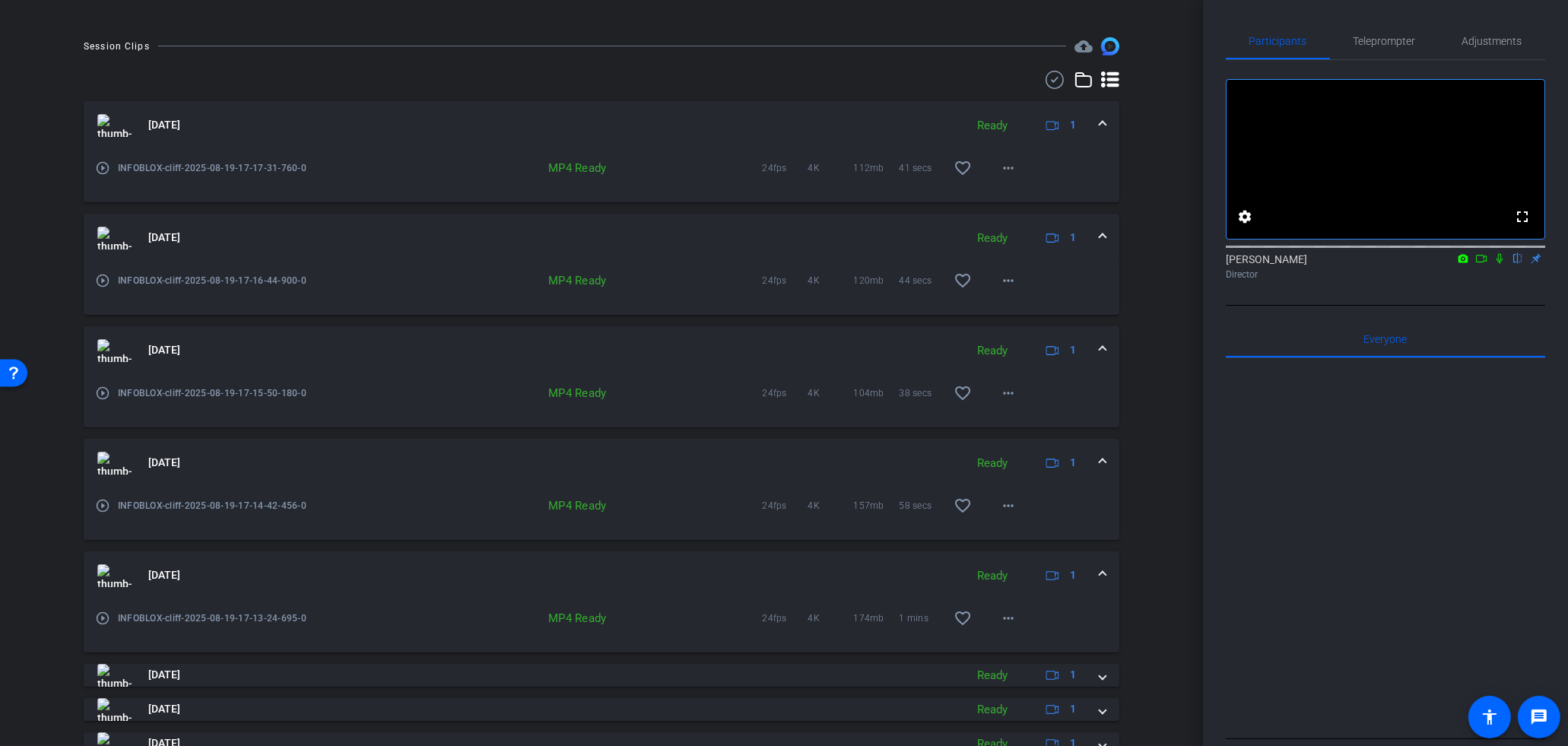
scroll to position [321, 0]
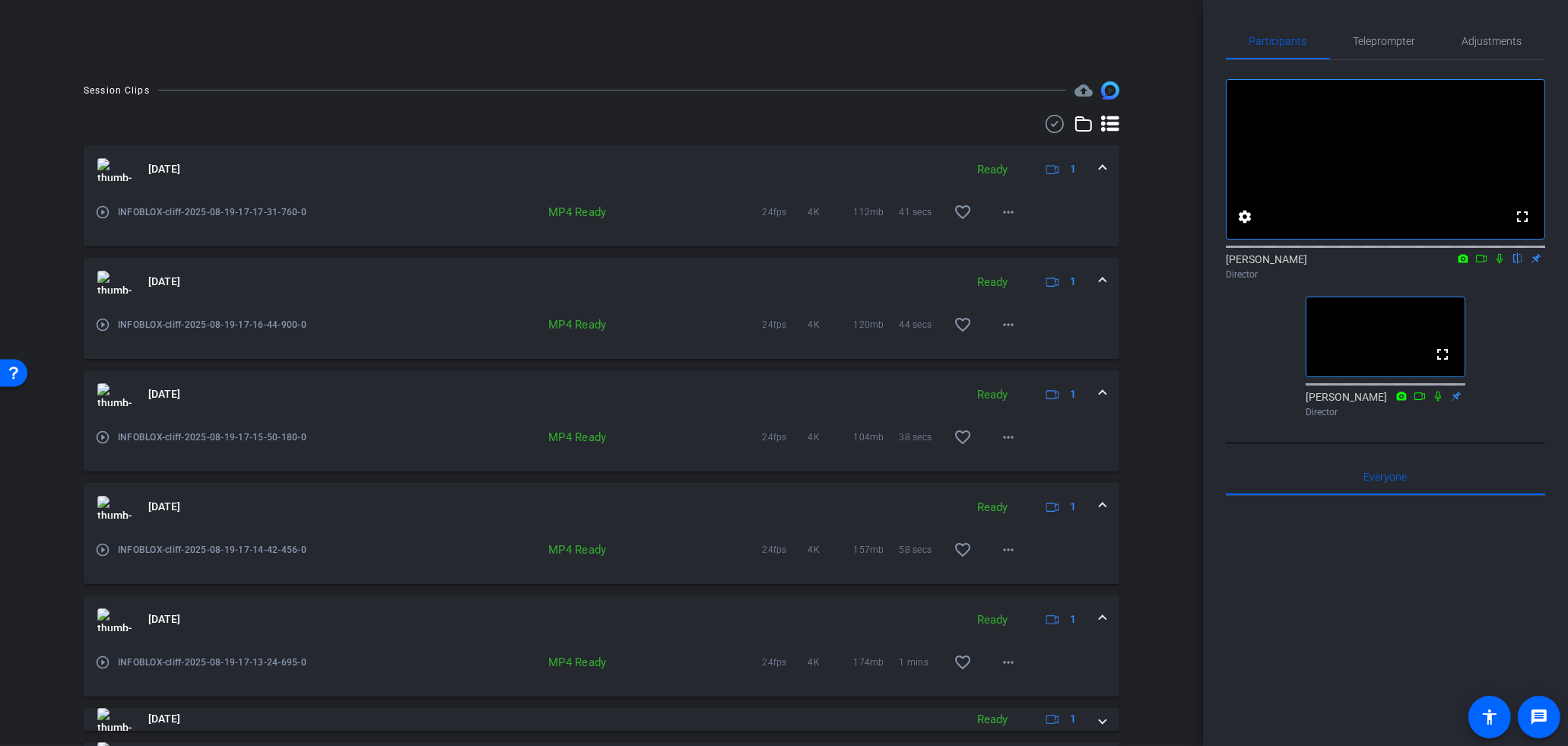
click at [1250, 399] on div "fullscreen settings Kyle Kegley flip Director fullscreen Stephen Sadis Director" at bounding box center [1386, 241] width 319 height 363
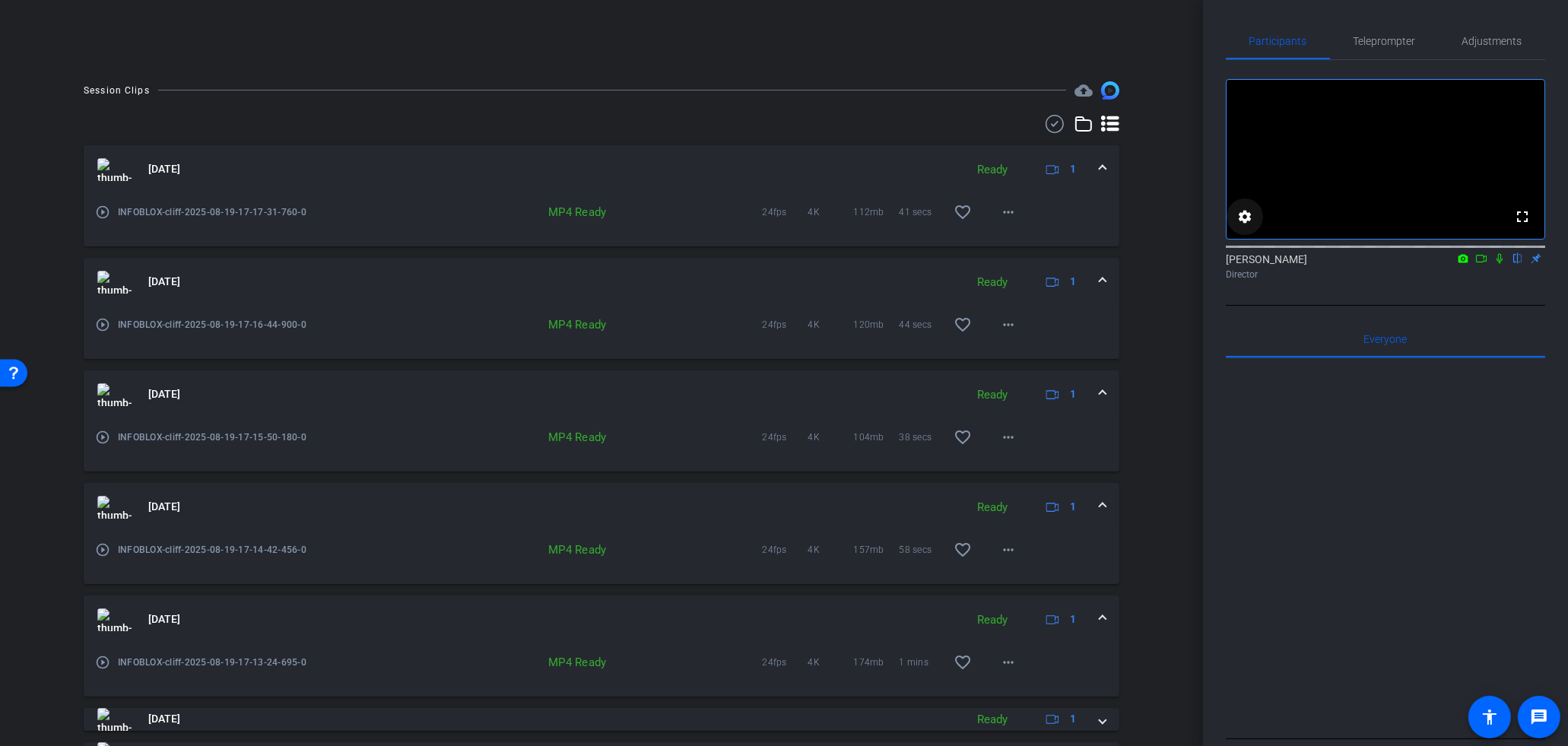
click at [1242, 226] on mat-icon "settings" at bounding box center [1245, 217] width 18 height 18
click at [1242, 235] on div at bounding box center [784, 373] width 1568 height 746
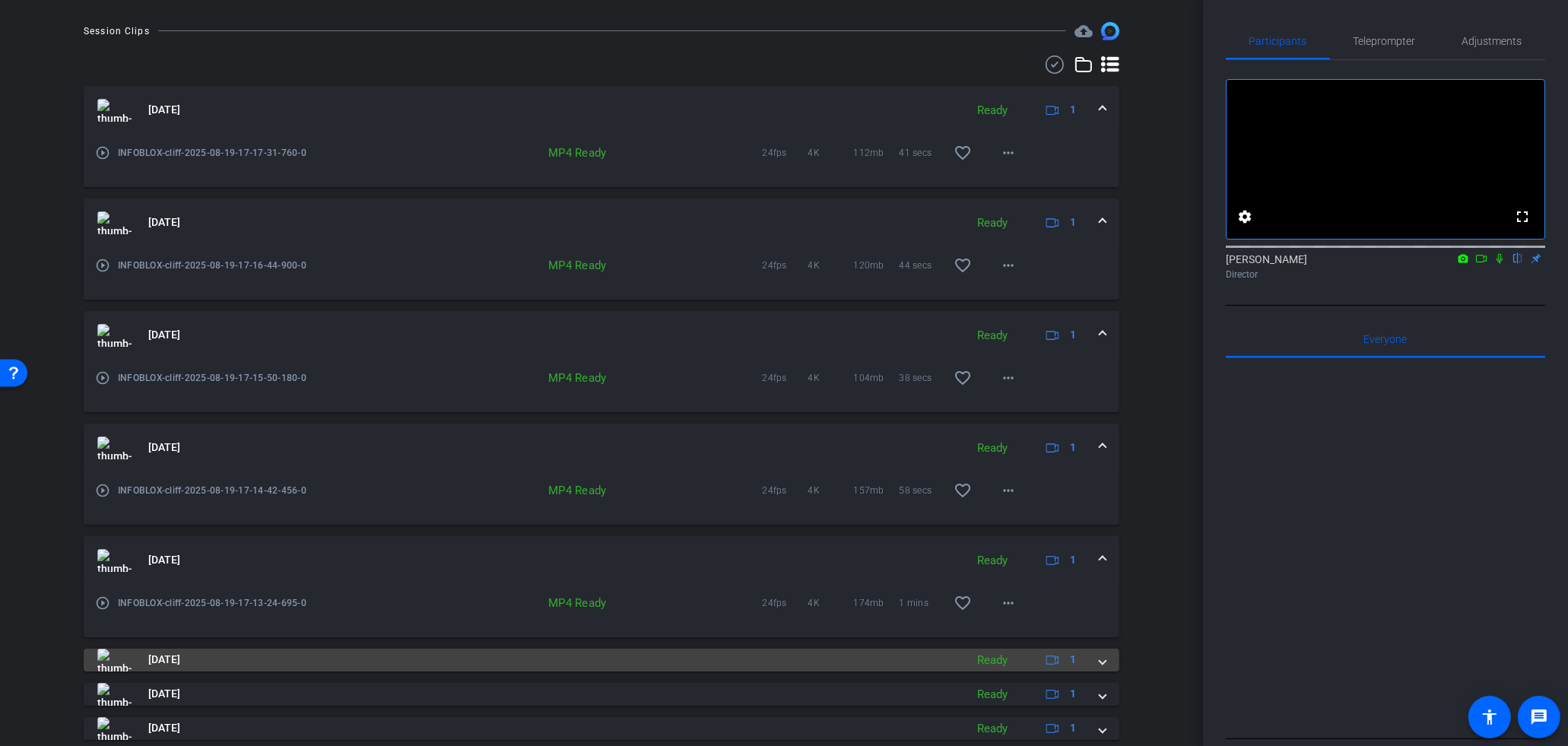
scroll to position [496, 0]
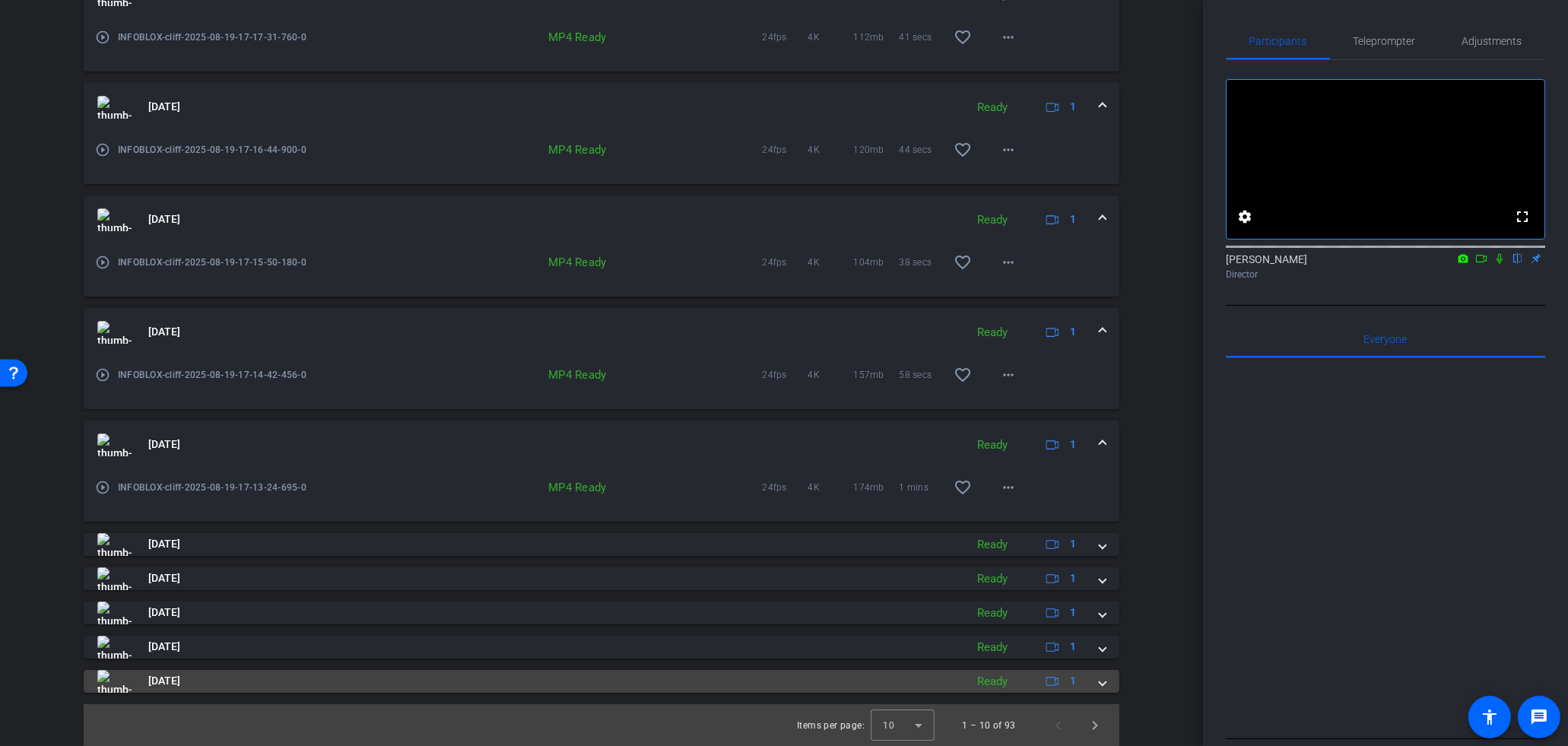
click at [976, 678] on div "Ready" at bounding box center [992, 682] width 46 height 18
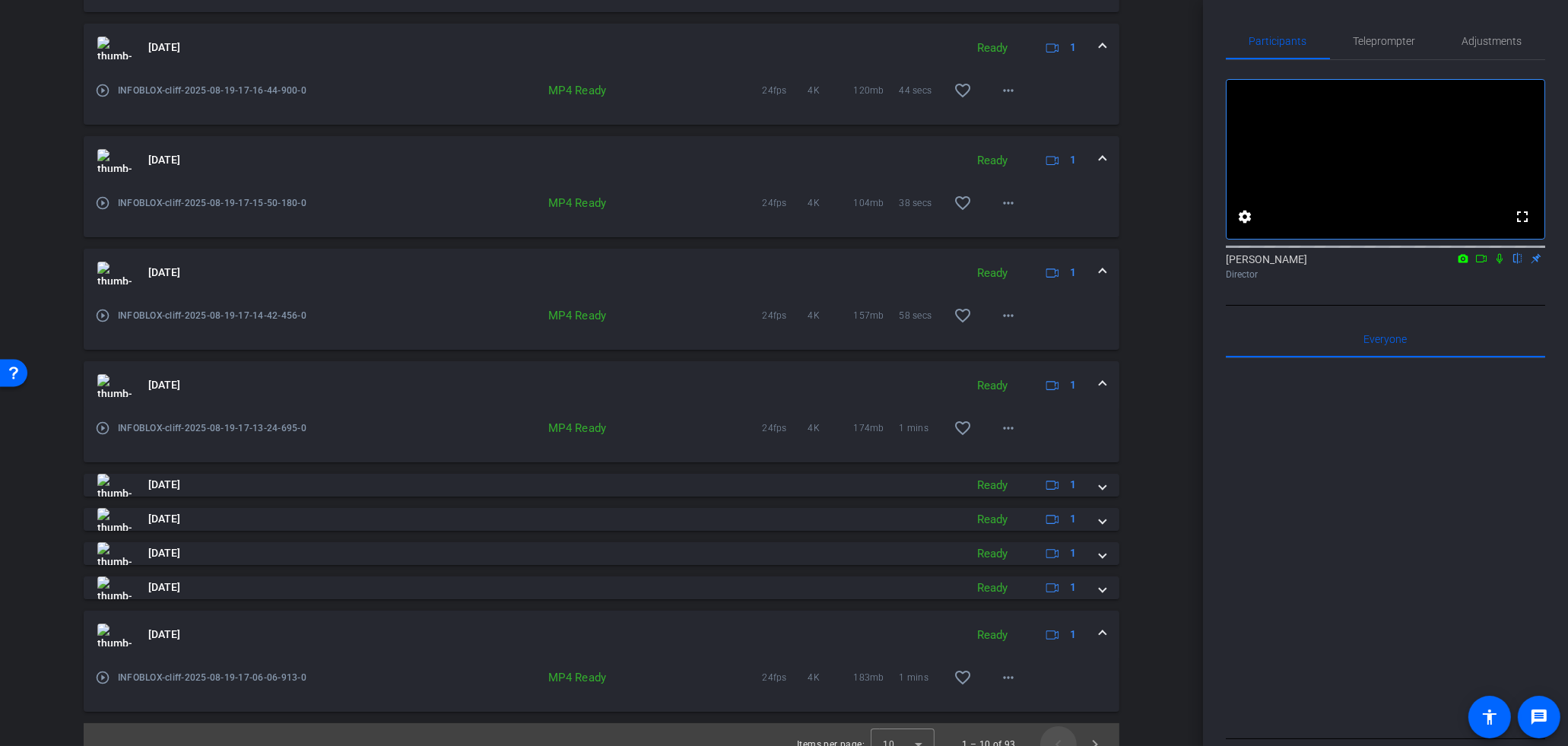
scroll to position [569, 0]
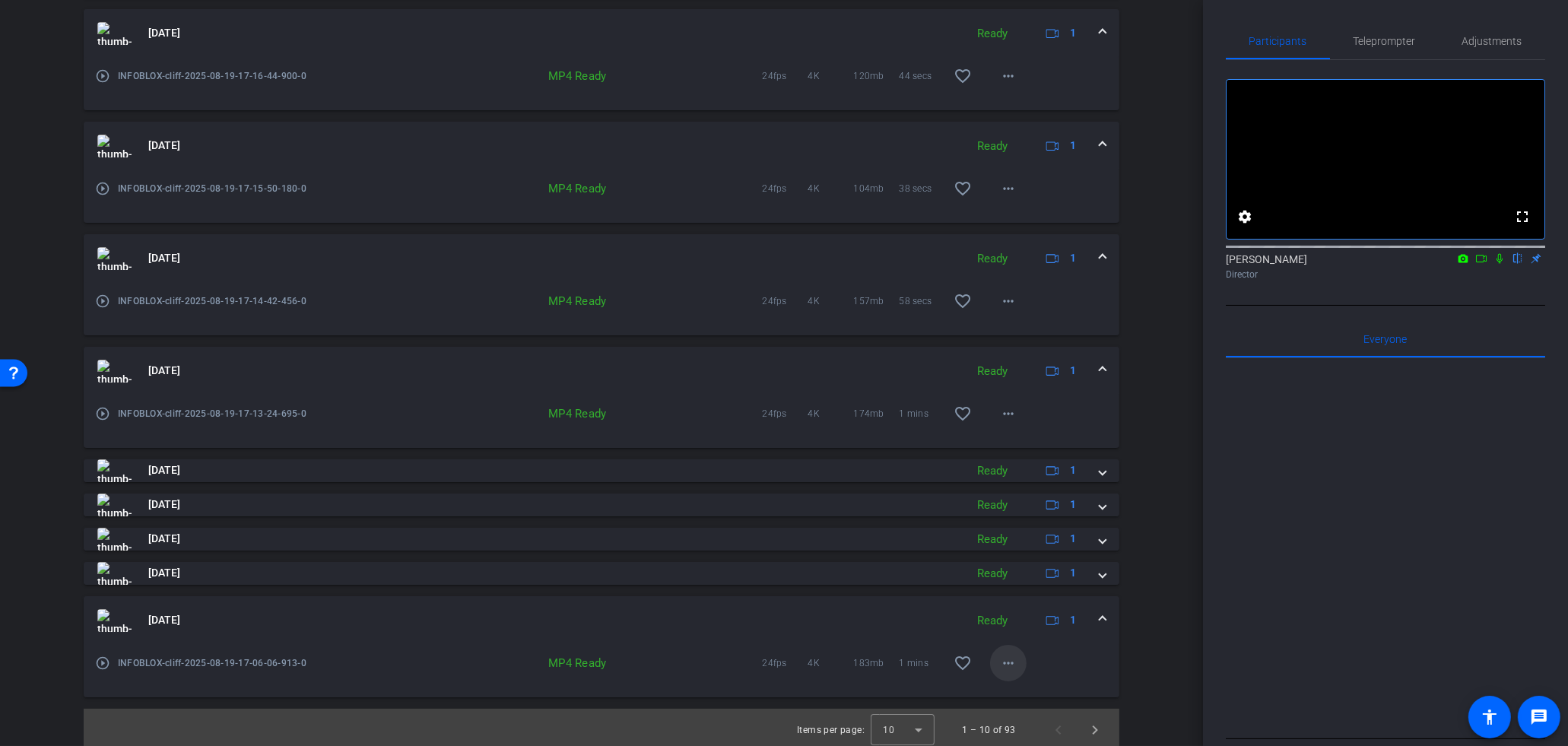
click at [1008, 667] on mat-icon "more_horiz" at bounding box center [1008, 663] width 18 height 18
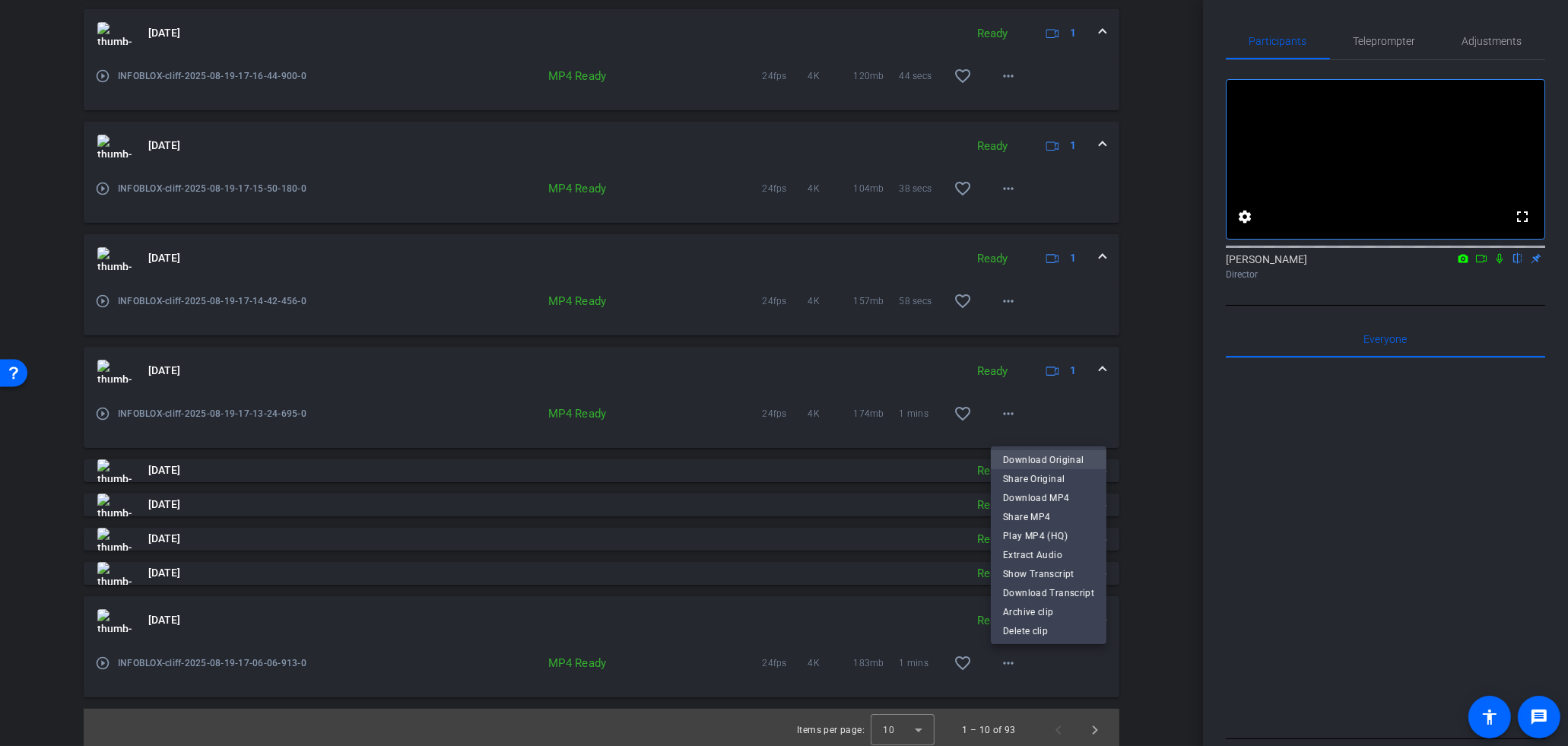
click at [1054, 462] on span "Download Original" at bounding box center [1049, 460] width 91 height 18
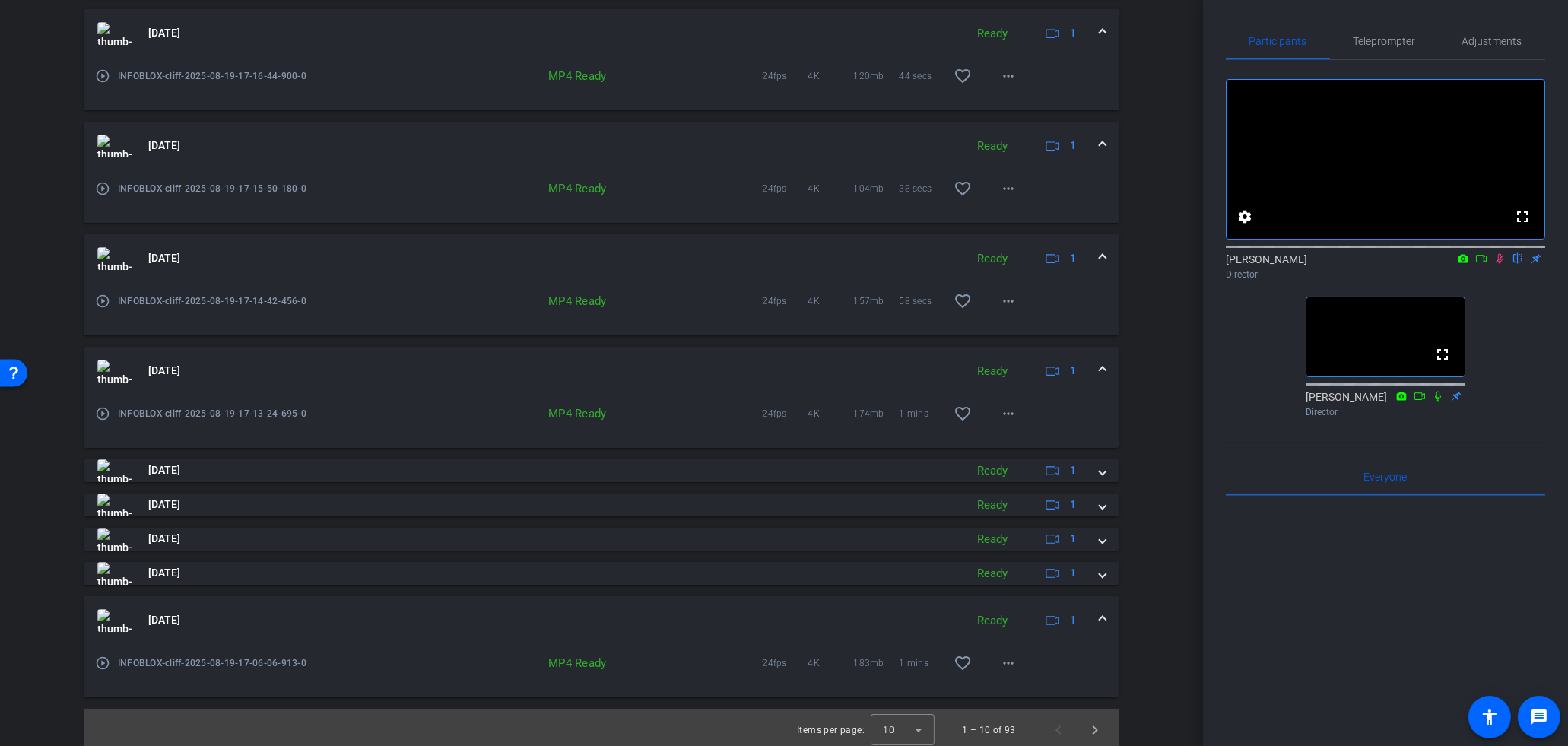
click at [1500, 264] on icon at bounding box center [1500, 259] width 12 height 11
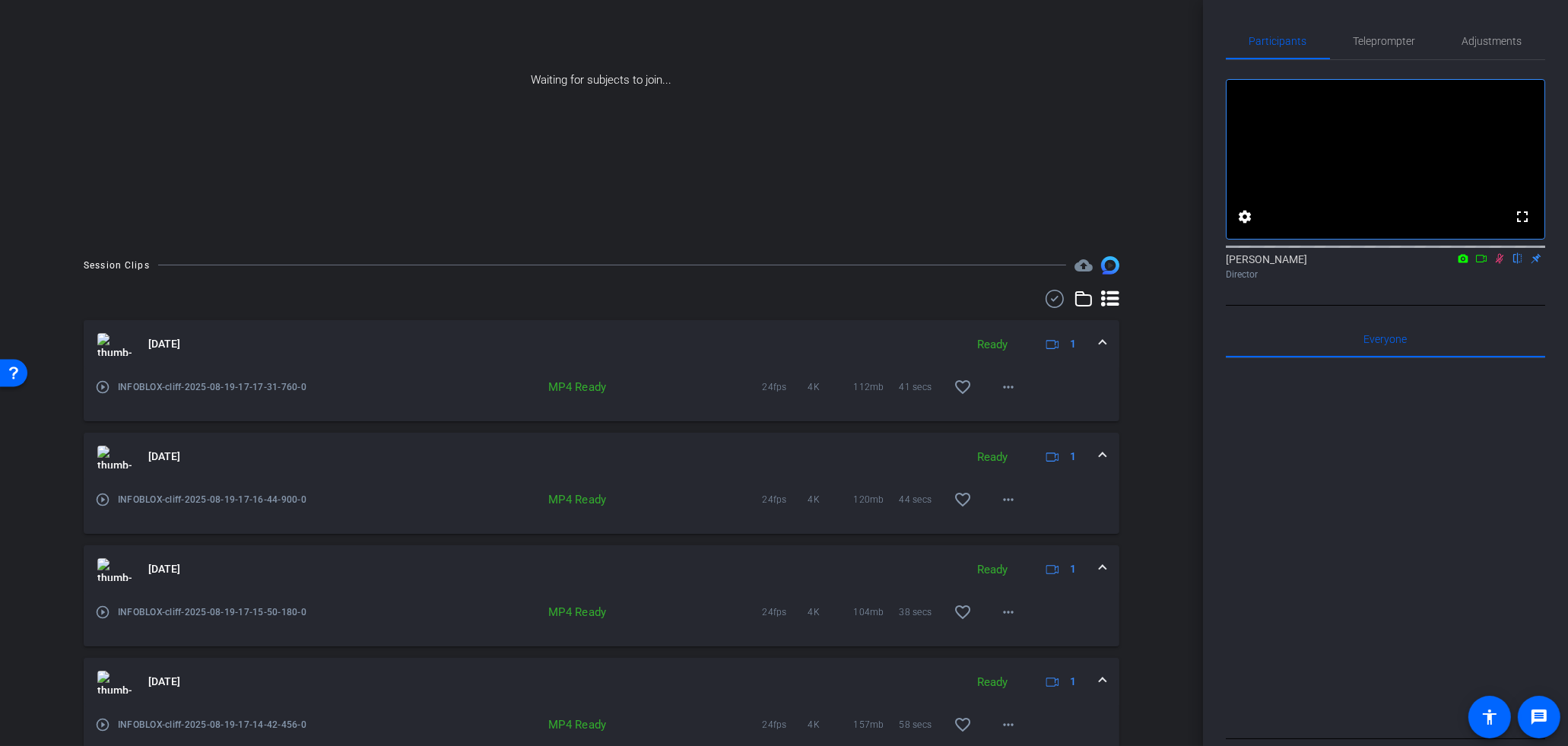
scroll to position [0, 0]
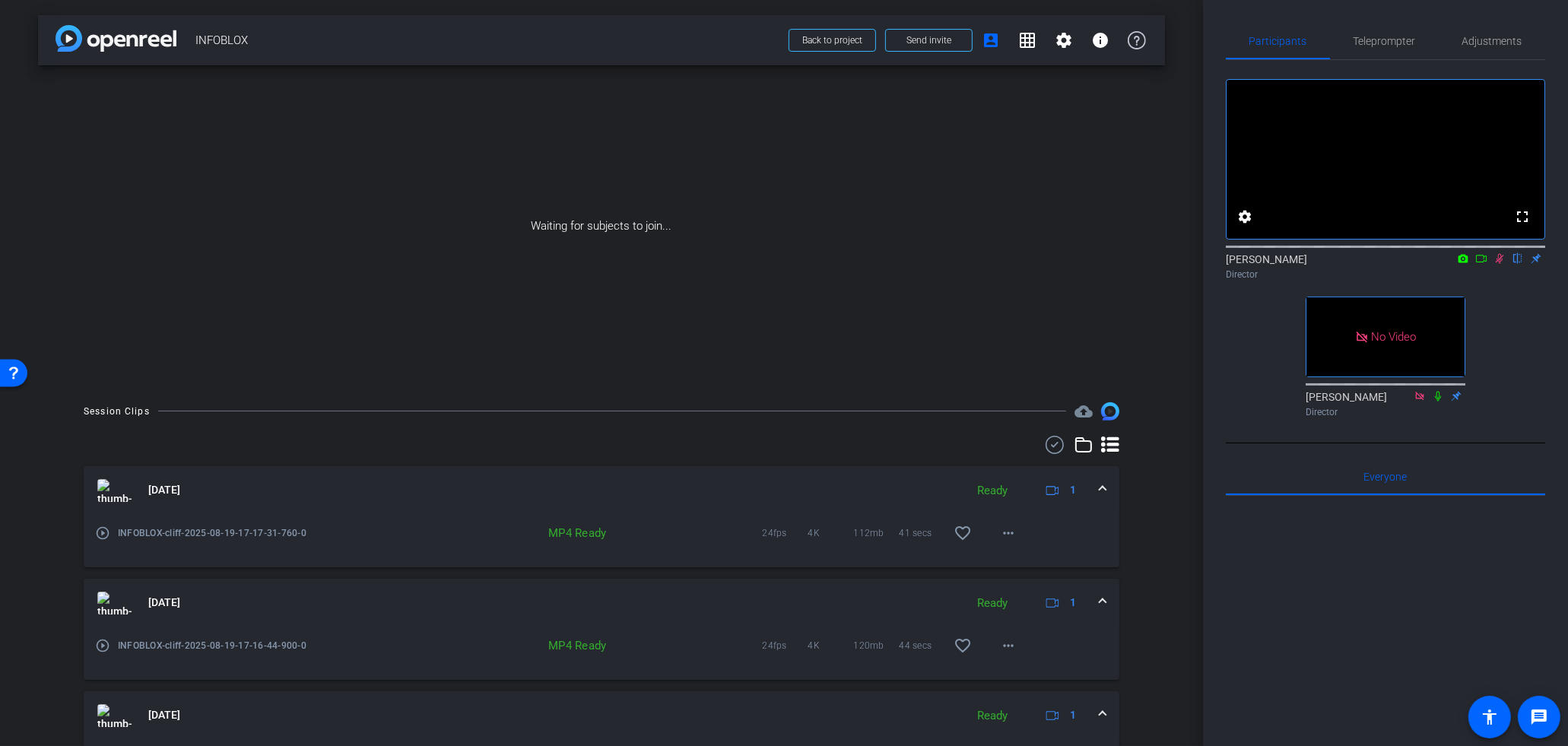
click at [555, 315] on div "Waiting for subjects to join..." at bounding box center [601, 226] width 1127 height 321
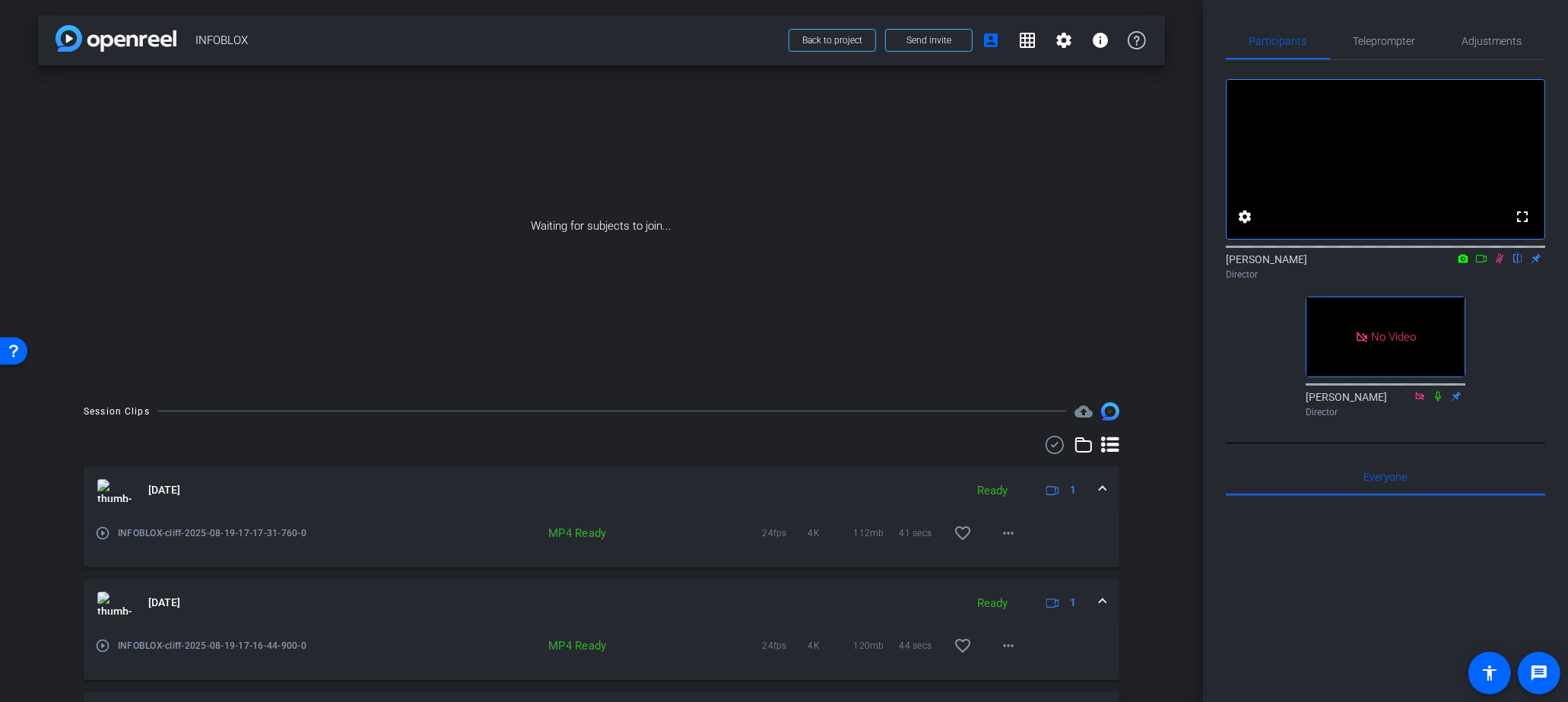
click at [1421, 401] on icon at bounding box center [1420, 396] width 12 height 11
click at [1423, 400] on icon at bounding box center [1419, 395] width 8 height 8
click at [1493, 281] on div "Director" at bounding box center [1386, 274] width 319 height 13
click at [1501, 264] on icon at bounding box center [1500, 259] width 12 height 11
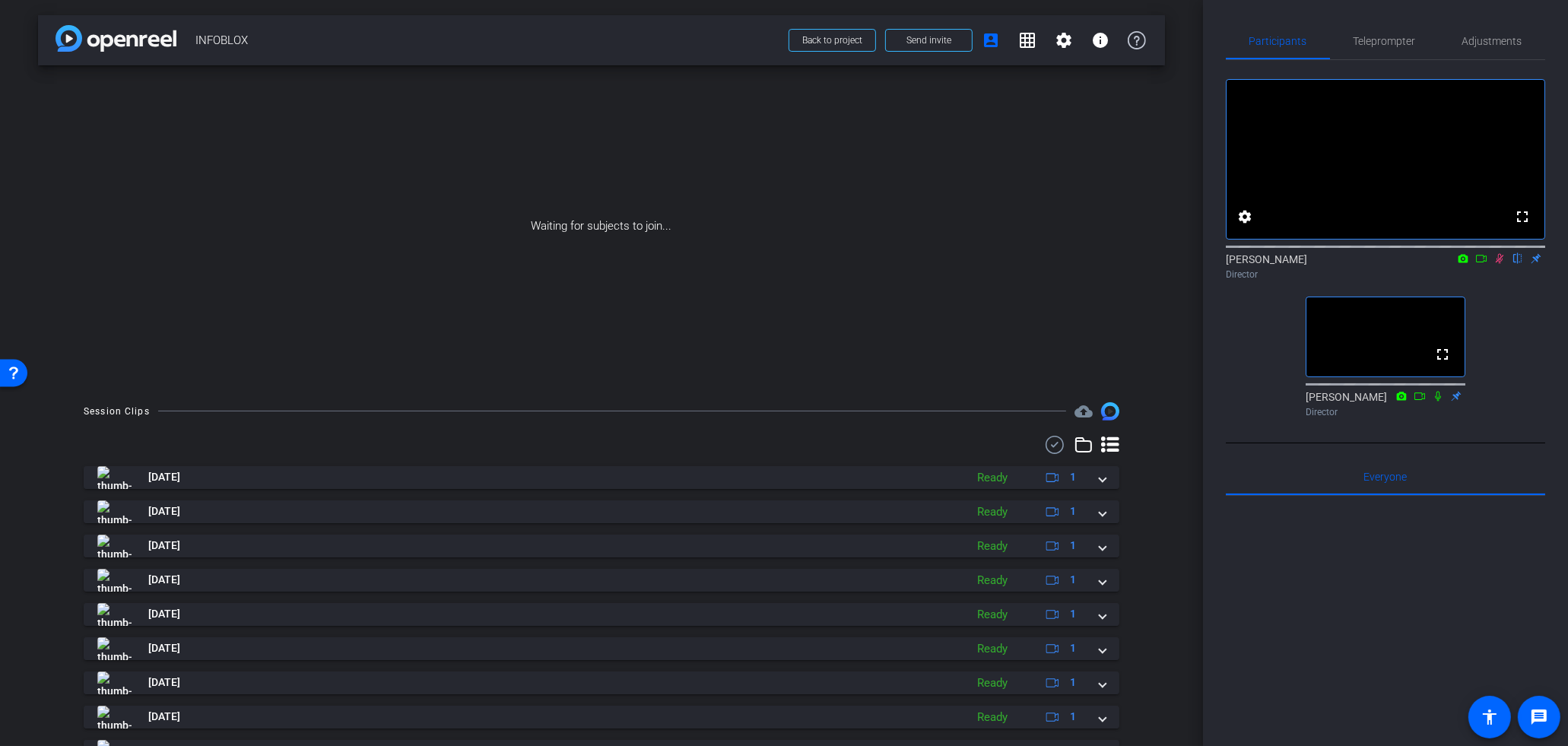
click at [1503, 264] on icon at bounding box center [1500, 259] width 12 height 11
